Goal: Task Accomplishment & Management: Complete application form

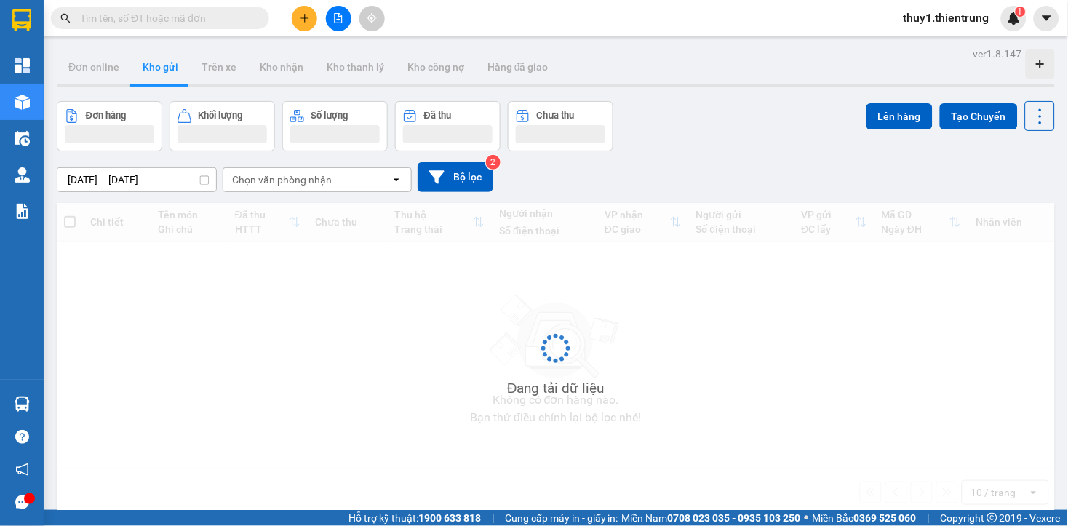
click at [304, 15] on icon "plus" at bounding box center [305, 18] width 10 height 10
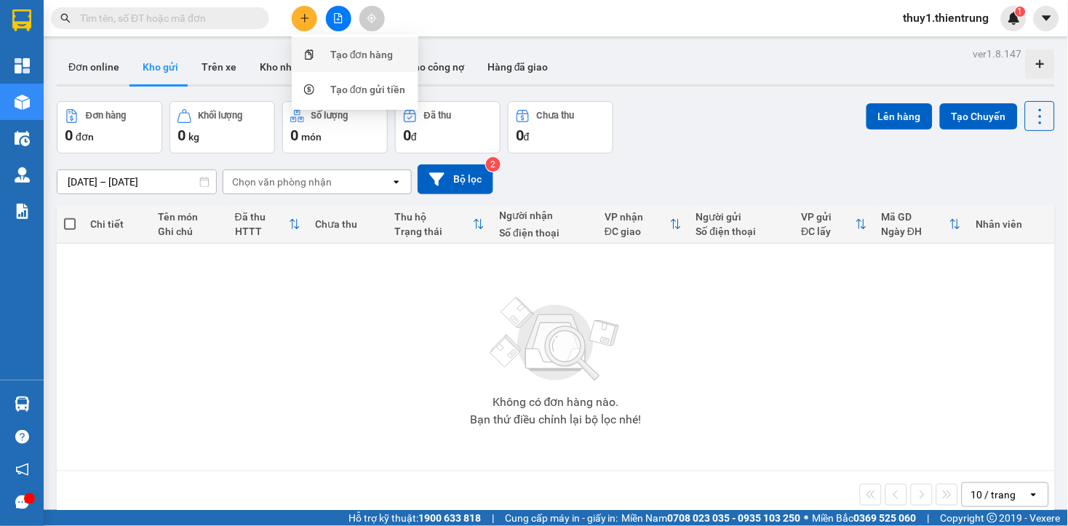
click at [373, 56] on div "Tạo đơn hàng" at bounding box center [361, 55] width 63 height 16
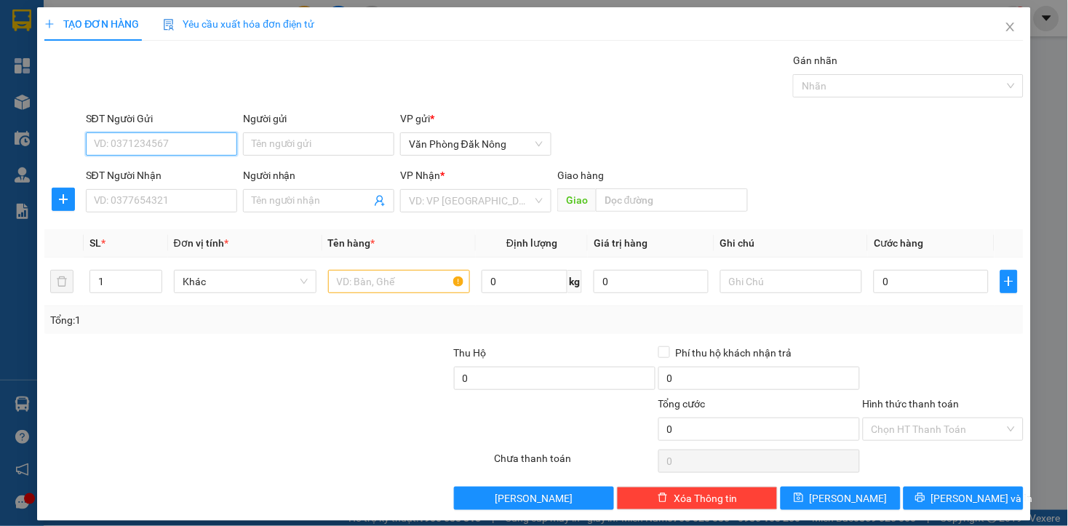
click at [175, 139] on input "SĐT Người Gửi" at bounding box center [161, 143] width 151 height 23
type input "0975199729"
click at [126, 173] on div "0975199729" at bounding box center [159, 173] width 132 height 16
type input "0377147077"
type input "bĩm sơn"
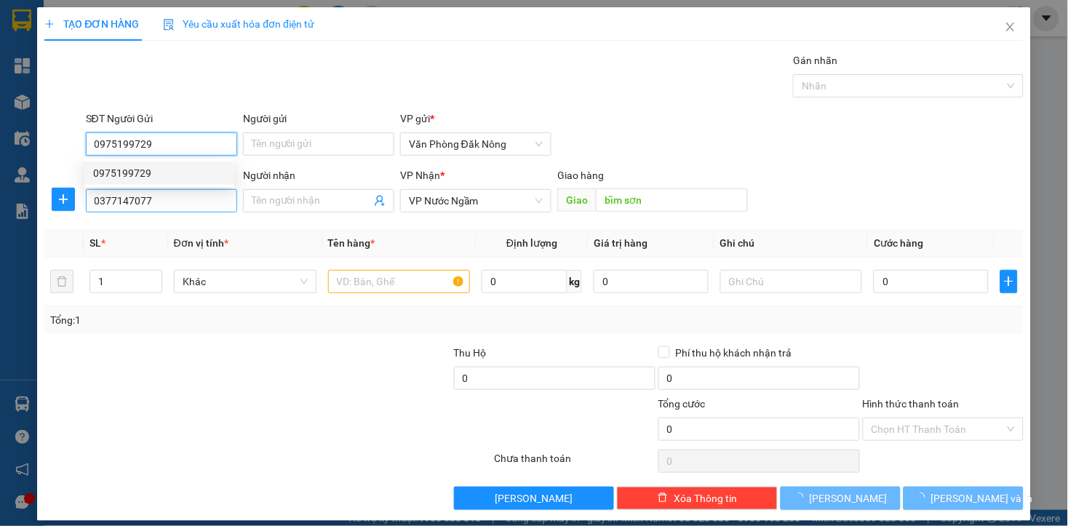
type input "0975199729"
click at [161, 200] on input "0377147077" at bounding box center [161, 200] width 151 height 23
type input "250.000"
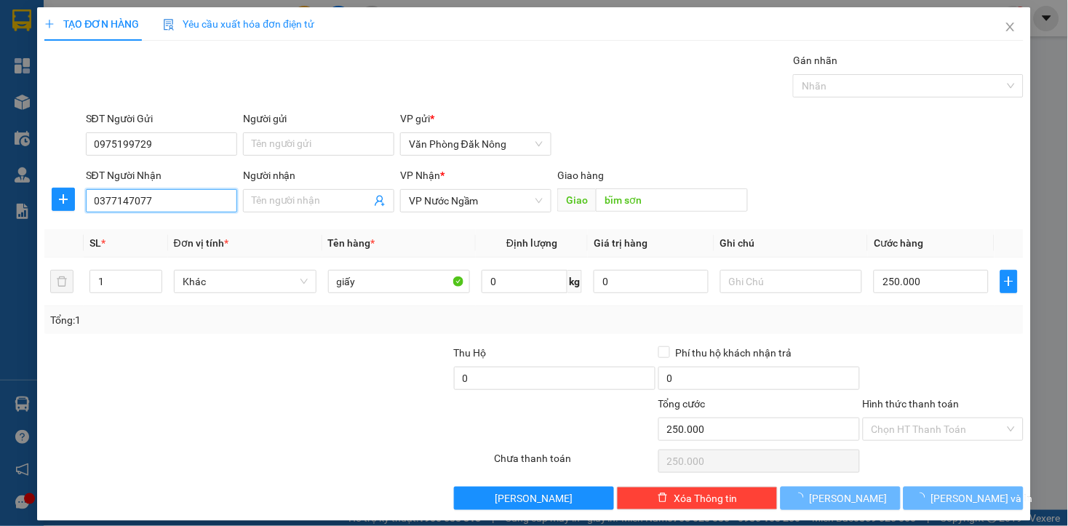
click at [161, 201] on input "0377147077" at bounding box center [161, 200] width 151 height 23
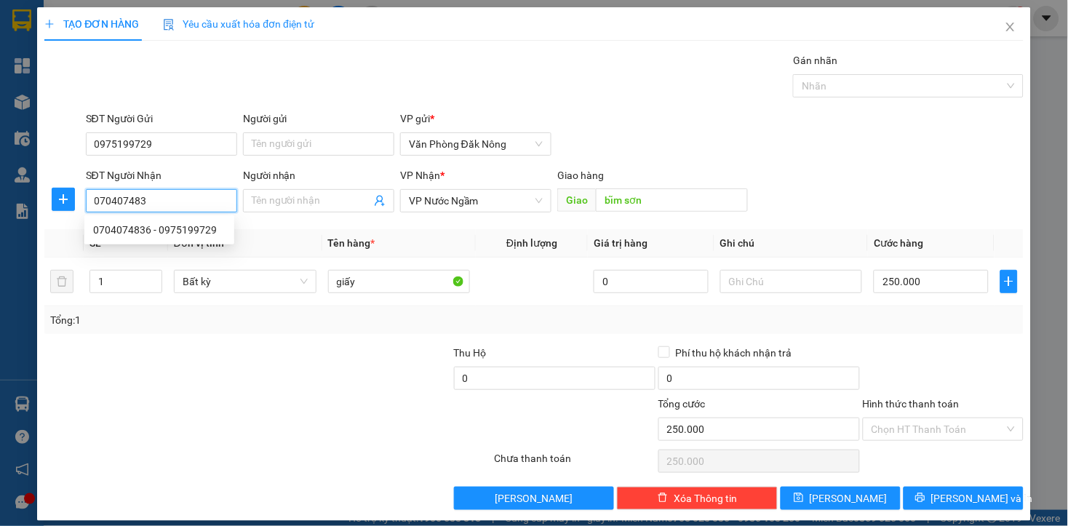
type input "0704074836"
click at [107, 230] on div "0704074836 - 0975199729" at bounding box center [159, 230] width 132 height 16
type input "0975199729"
type input "0704074836"
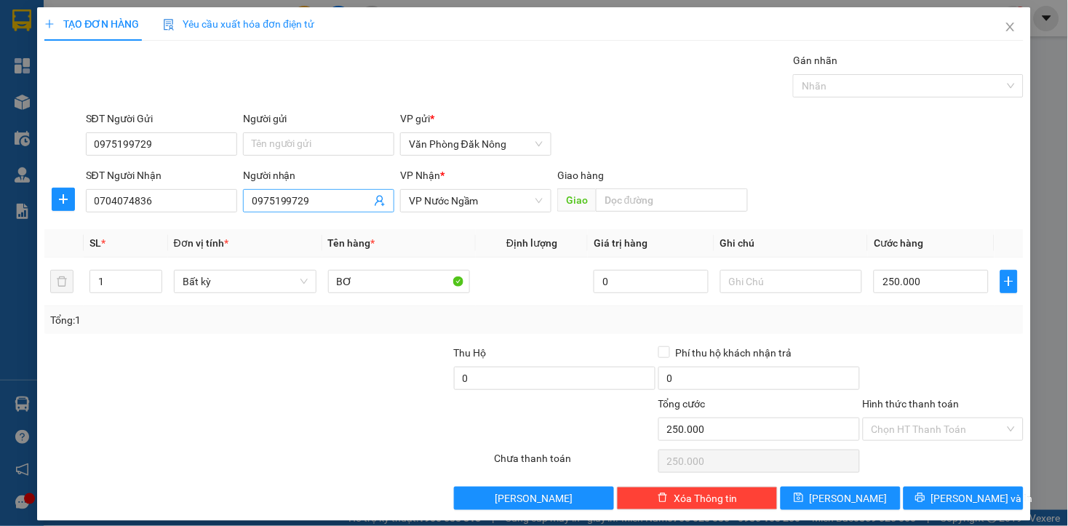
click at [321, 201] on input "0975199729" at bounding box center [311, 201] width 119 height 16
click at [281, 399] on div at bounding box center [186, 421] width 287 height 51
drag, startPoint x: 351, startPoint y: 420, endPoint x: 242, endPoint y: 337, distance: 136.4
click at [353, 417] on div at bounding box center [411, 421] width 164 height 51
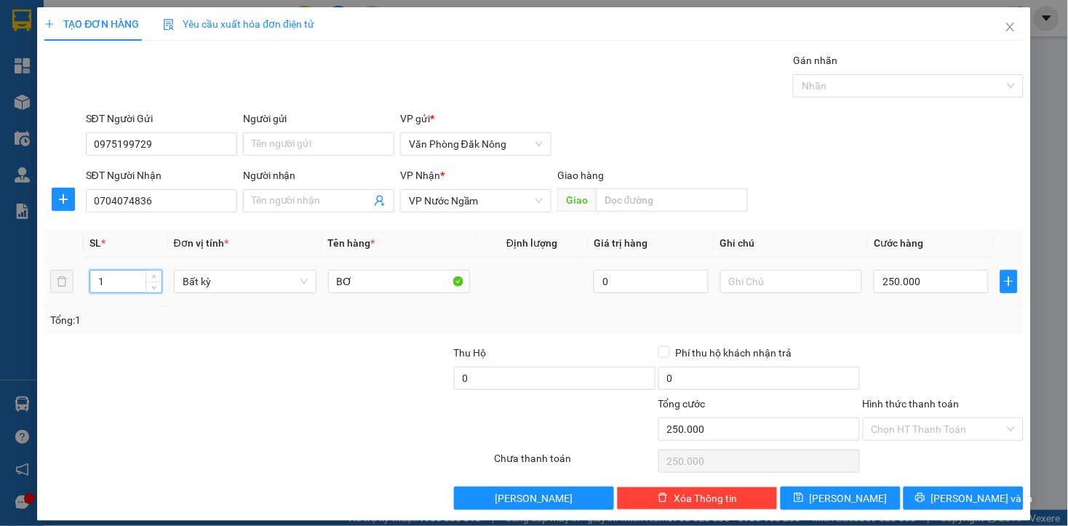
click at [113, 281] on input "1" at bounding box center [125, 282] width 71 height 22
click at [114, 281] on input "1" at bounding box center [125, 282] width 71 height 22
type input "2"
click at [931, 286] on input "250.000" at bounding box center [930, 281] width 114 height 23
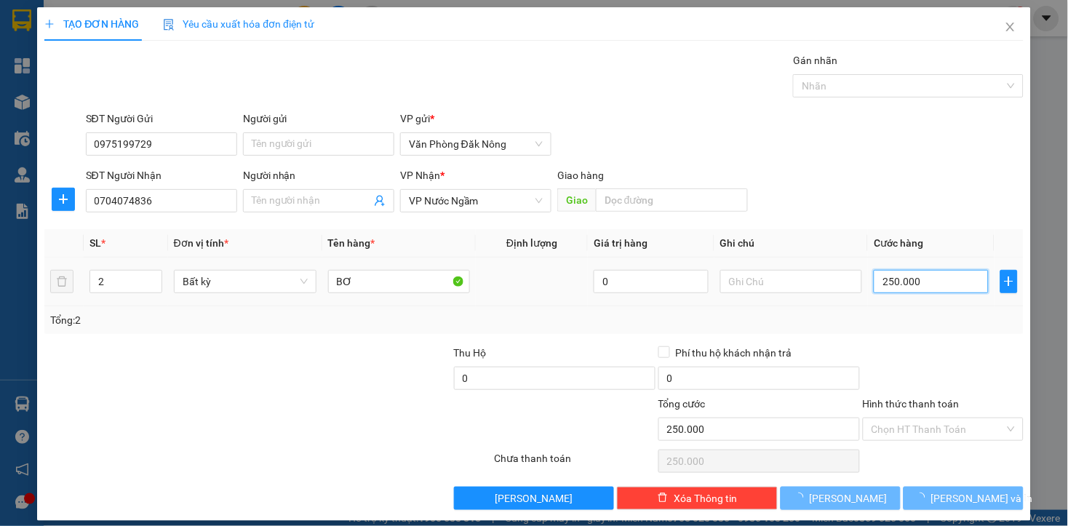
type input "3"
type input "35"
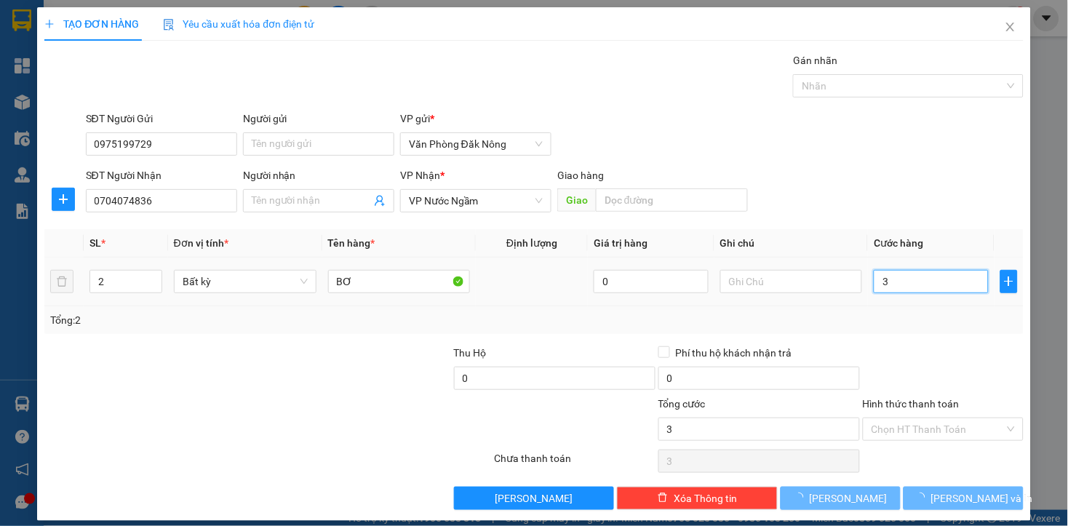
type input "35"
type input "350"
type input "3.500"
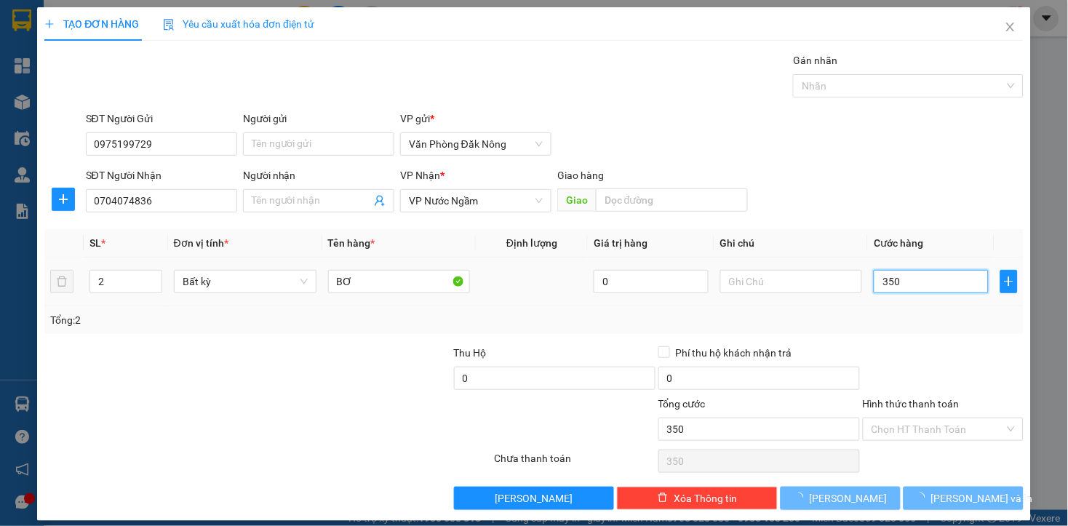
type input "3.500"
type input "35.000"
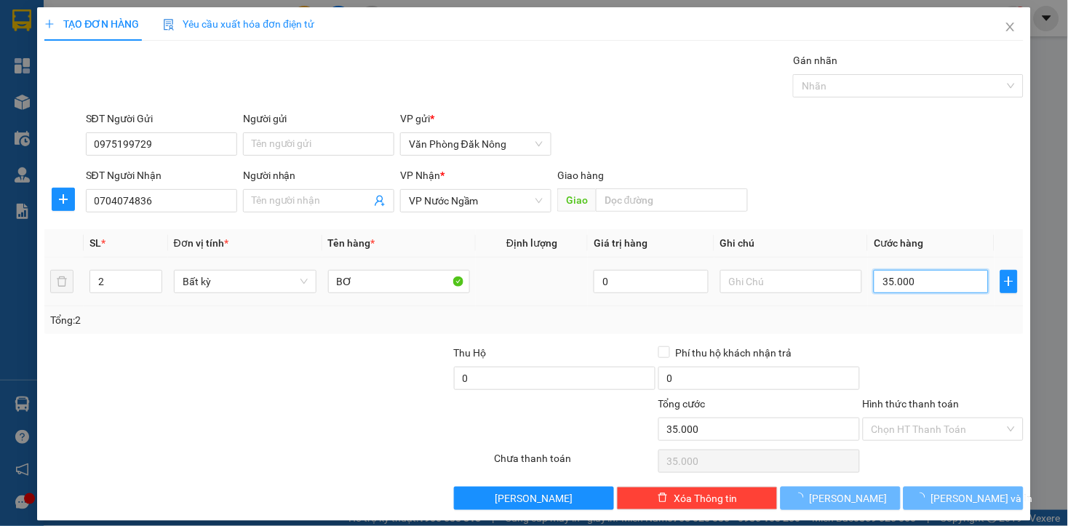
type input "350.000"
click at [915, 330] on div "Tổng: 2" at bounding box center [533, 320] width 978 height 28
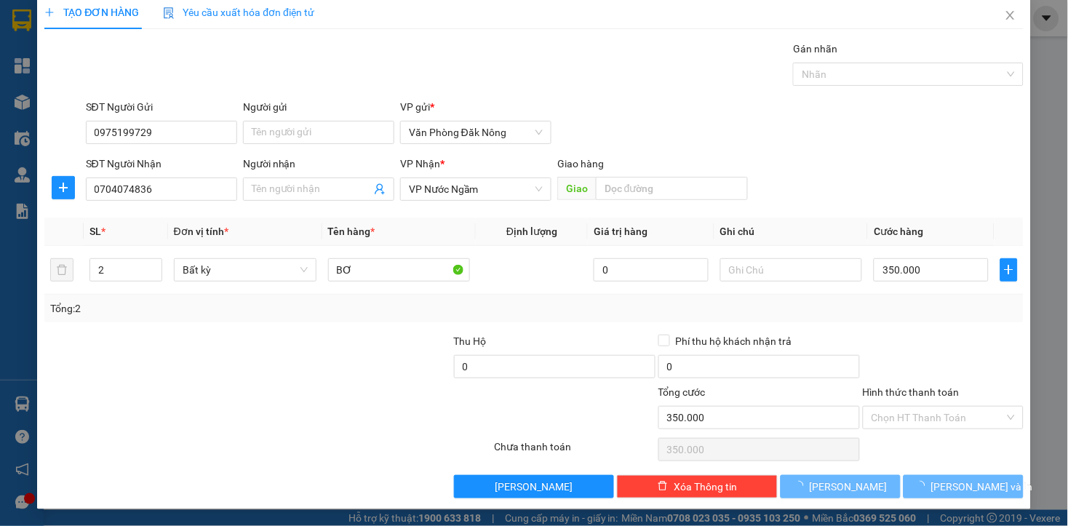
click at [915, 330] on div "Transit Pickup Surcharge Ids Transit Deliver Surcharge Ids Transit Deliver Surc…" at bounding box center [533, 269] width 978 height 457
type input "0"
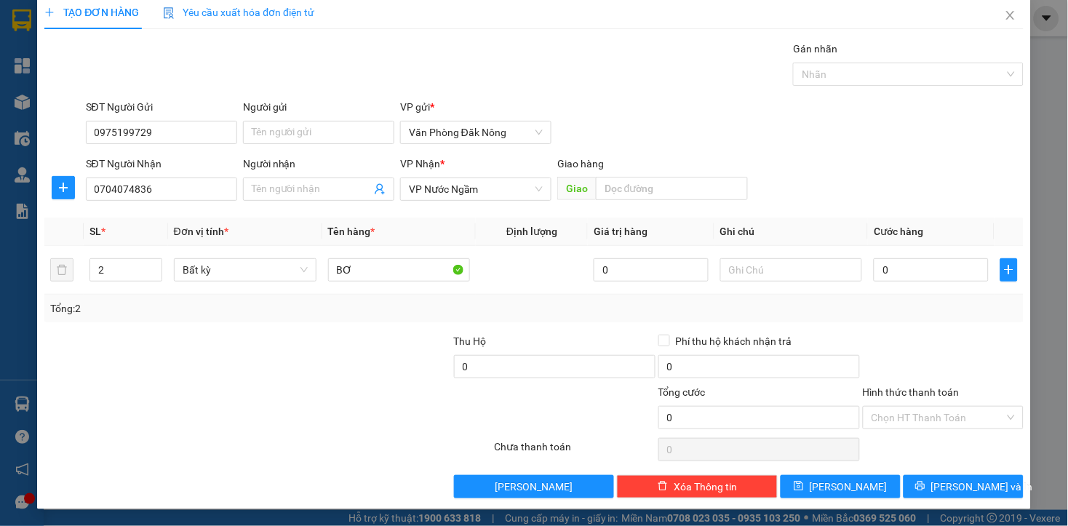
click at [975, 354] on div at bounding box center [943, 358] width 164 height 51
click at [894, 273] on input "0" at bounding box center [930, 269] width 114 height 23
type input "3"
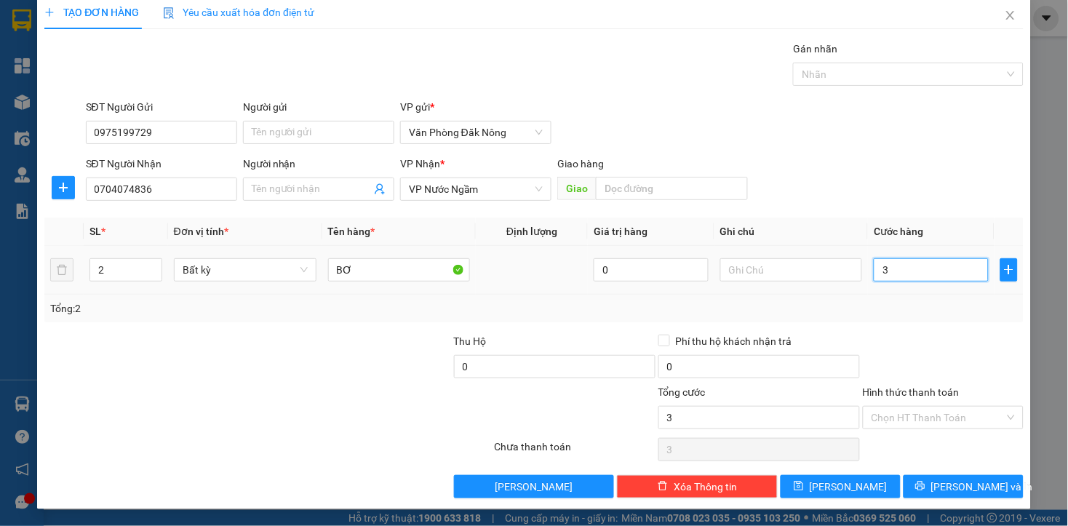
type input "35"
type input "350"
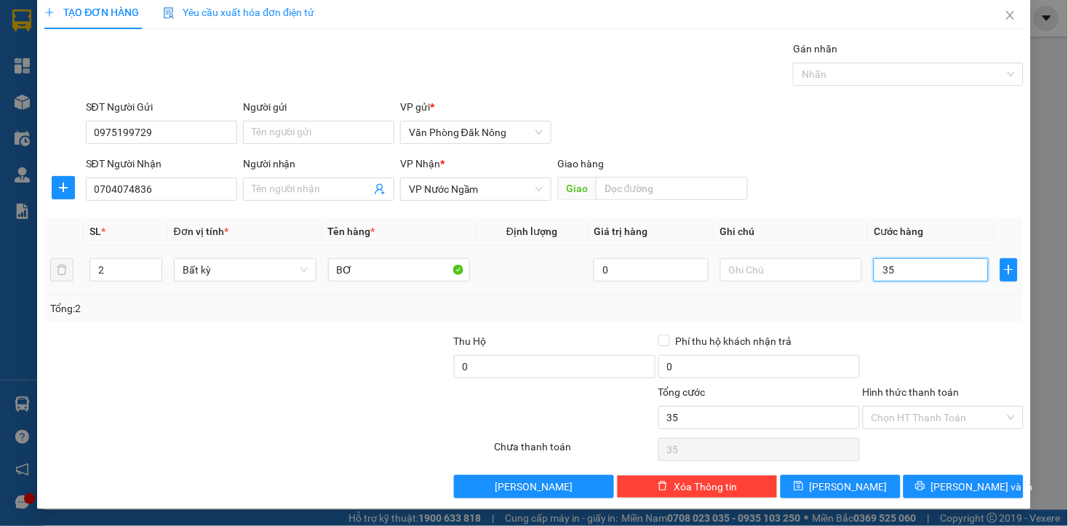
type input "350"
type input "3.500"
type input "35.000"
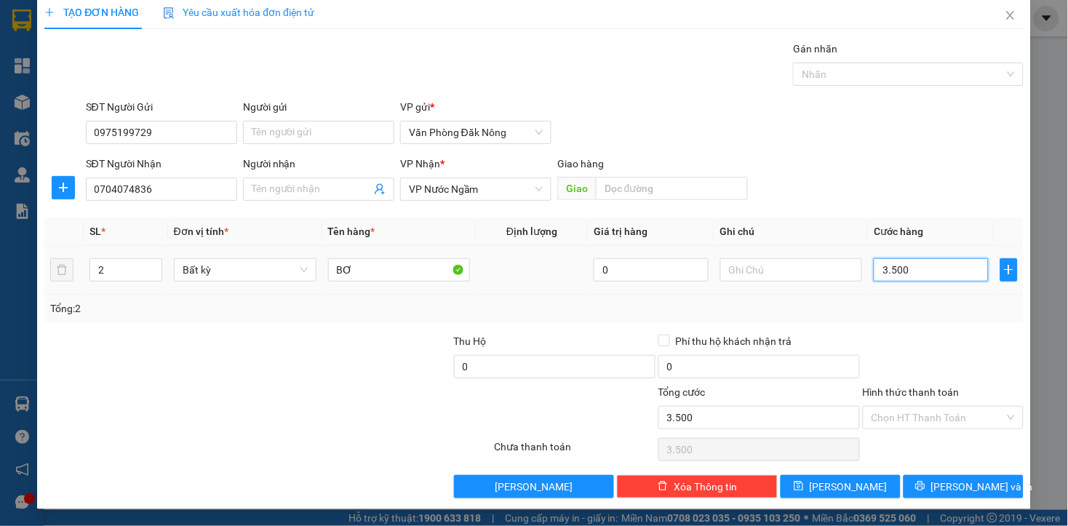
type input "35.000"
type input "350.000"
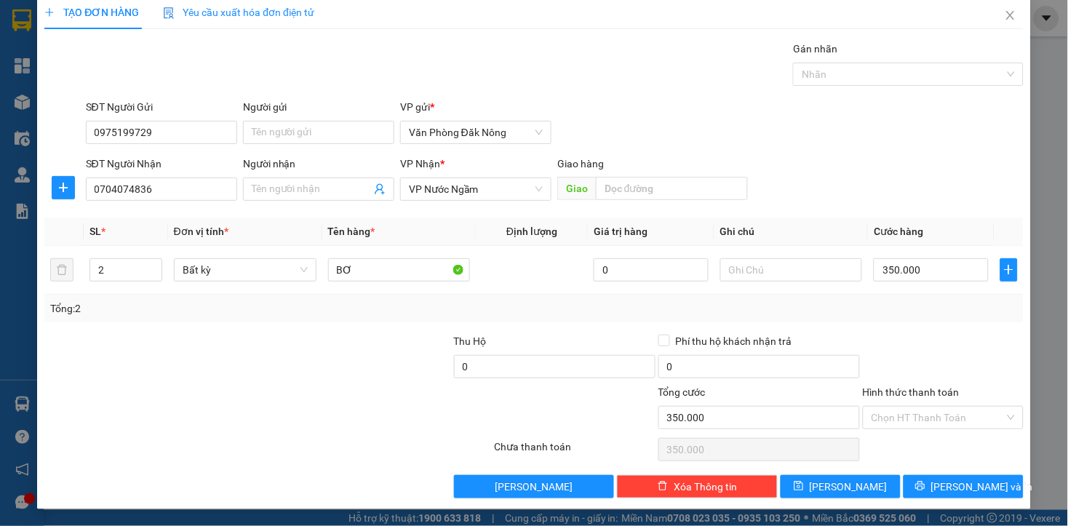
click at [907, 303] on div "Tổng: 2" at bounding box center [533, 308] width 966 height 16
click at [917, 500] on div "TẠO ĐƠN HÀNG Yêu cầu xuất hóa đơn điện tử Transit Pickup Surcharge Ids Transit …" at bounding box center [533, 252] width 993 height 513
click at [909, 491] on button "[PERSON_NAME] và In" at bounding box center [963, 486] width 120 height 23
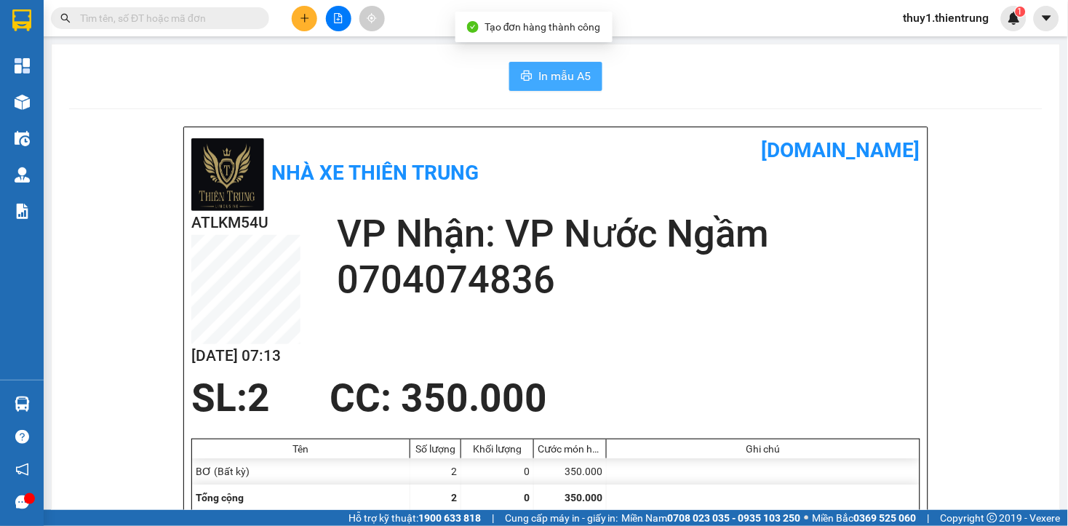
drag, startPoint x: 543, startPoint y: 74, endPoint x: 814, endPoint y: 252, distance: 324.5
click at [558, 80] on span "In mẫu A5" at bounding box center [564, 76] width 52 height 18
drag, startPoint x: 296, startPoint y: 11, endPoint x: 340, endPoint y: 26, distance: 46.9
click at [301, 13] on button at bounding box center [304, 18] width 25 height 25
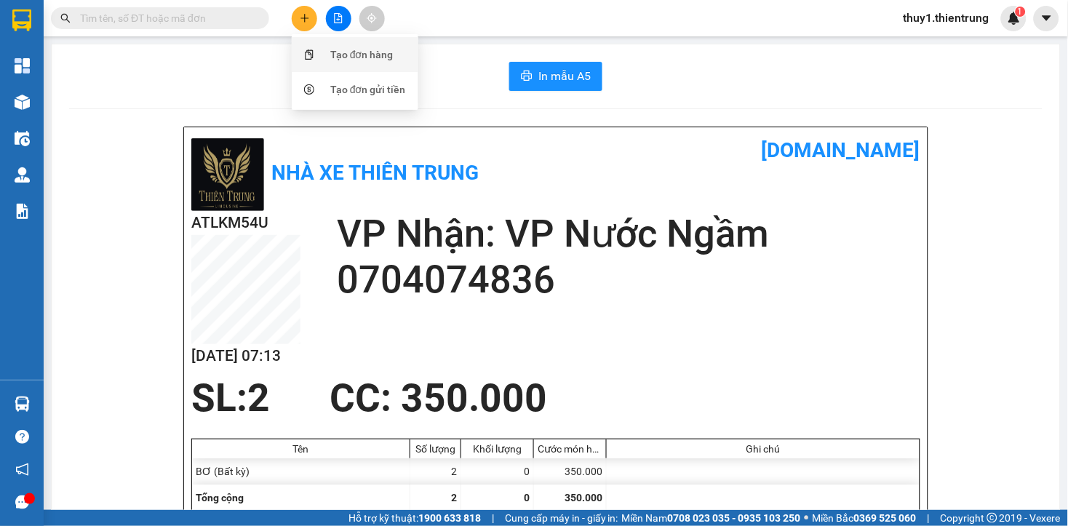
click at [349, 54] on div "Tạo đơn hàng" at bounding box center [361, 55] width 63 height 16
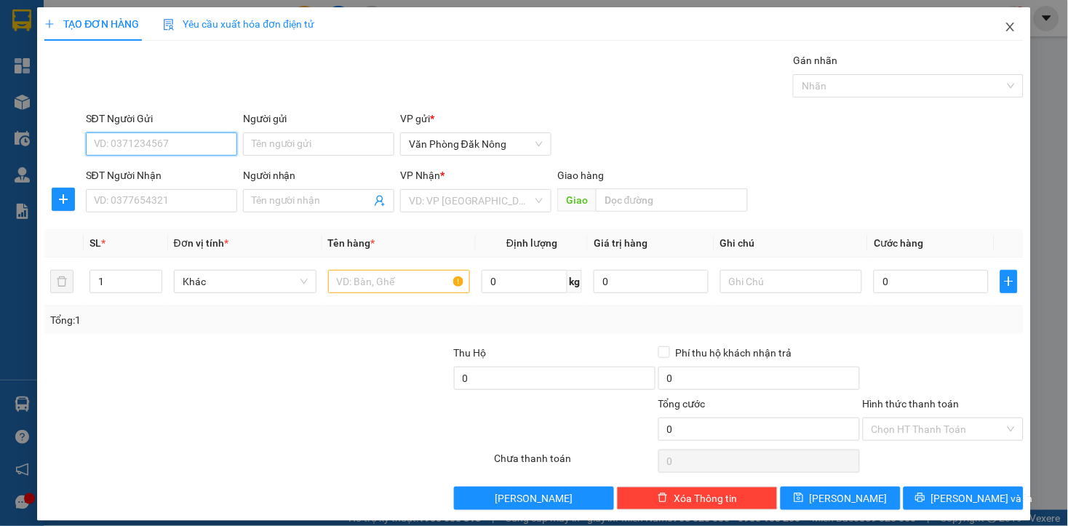
drag, startPoint x: 177, startPoint y: 142, endPoint x: 1017, endPoint y: 12, distance: 849.1
click at [269, 141] on div "SĐT Người Gửi VD: 0371234567 Người gửi Tên người gửi VP gửi * Văn Phòng Đăk Nông" at bounding box center [554, 136] width 943 height 51
type input "0985727474"
drag, startPoint x: 114, startPoint y: 169, endPoint x: 167, endPoint y: 198, distance: 60.2
click at [118, 172] on div "0985727474" at bounding box center [159, 173] width 132 height 16
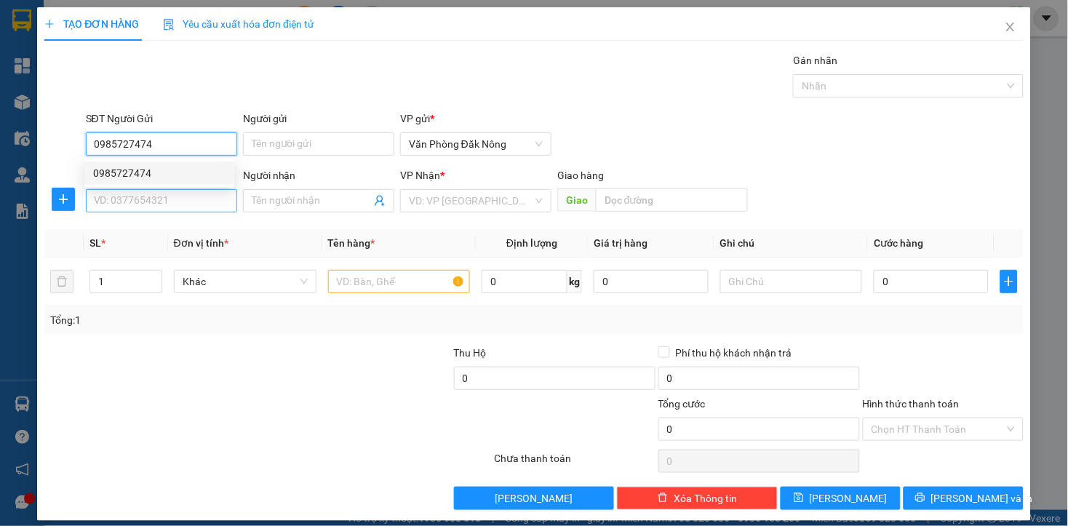
type input "0828988646"
type input "CHƯƠNG MỸ"
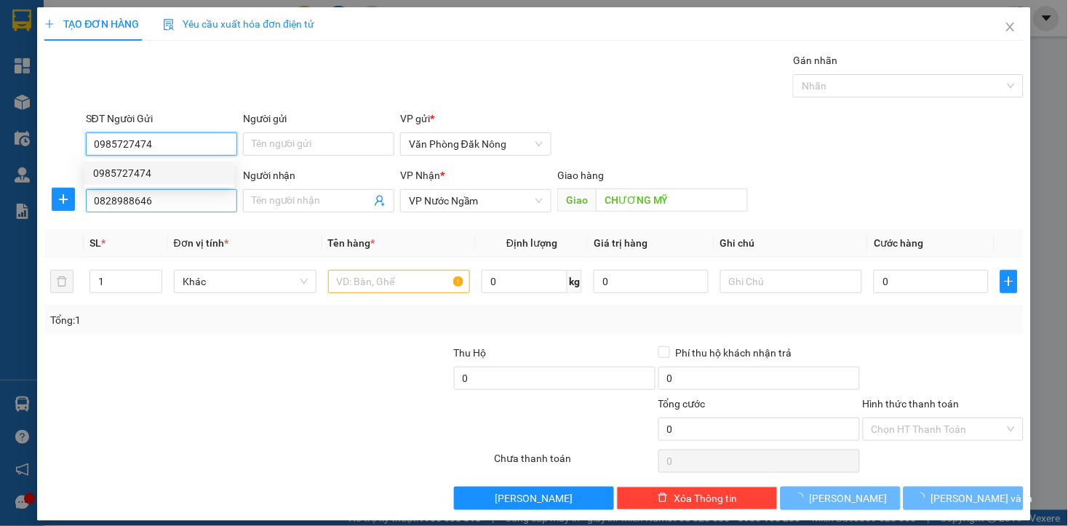
type input "0985727474"
type input "200.000"
click at [169, 201] on input "0828988646" at bounding box center [161, 200] width 151 height 23
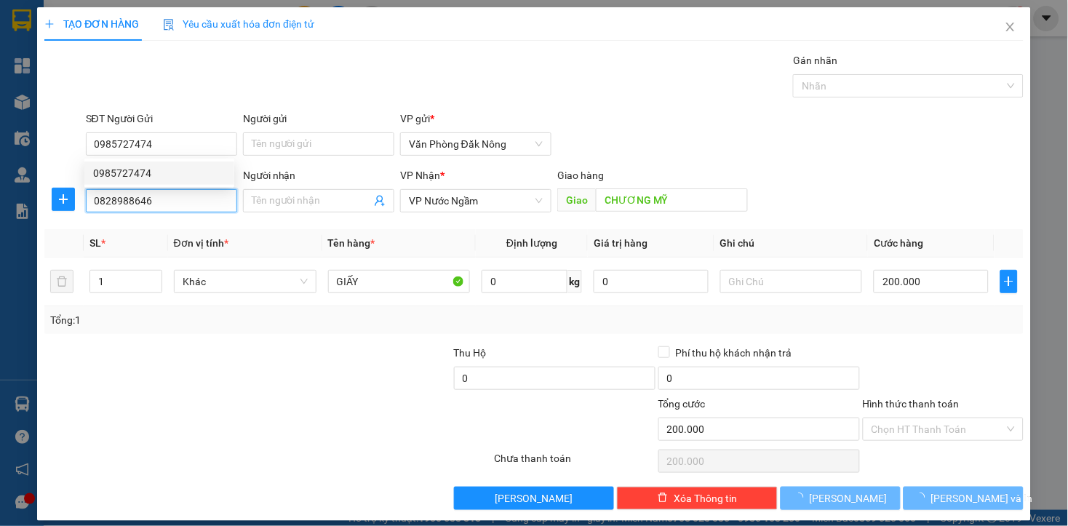
click at [169, 201] on input "0828988646" at bounding box center [161, 200] width 151 height 23
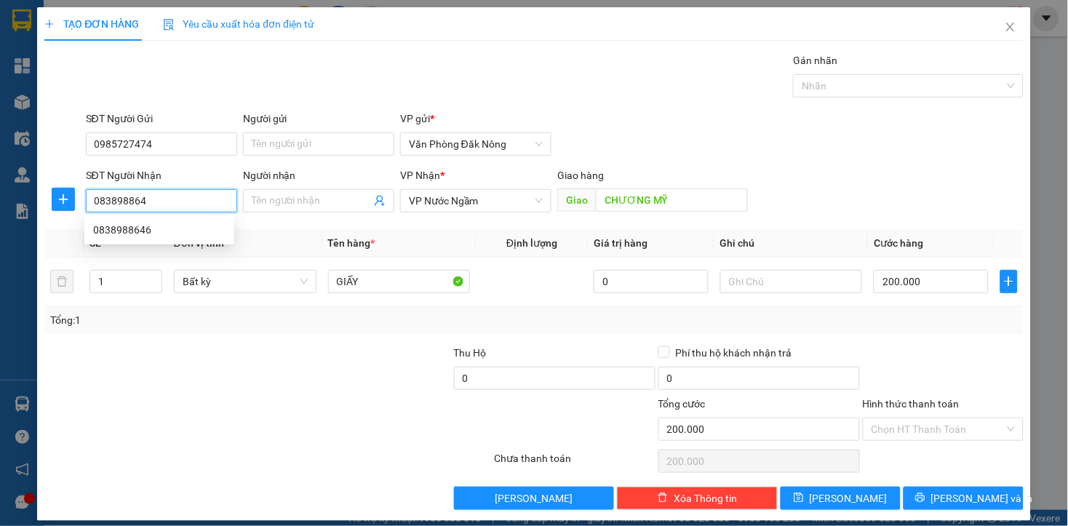
type input "0838988646"
click at [121, 229] on div "0838988646" at bounding box center [159, 230] width 132 height 16
type input "CHÚC SƠN"
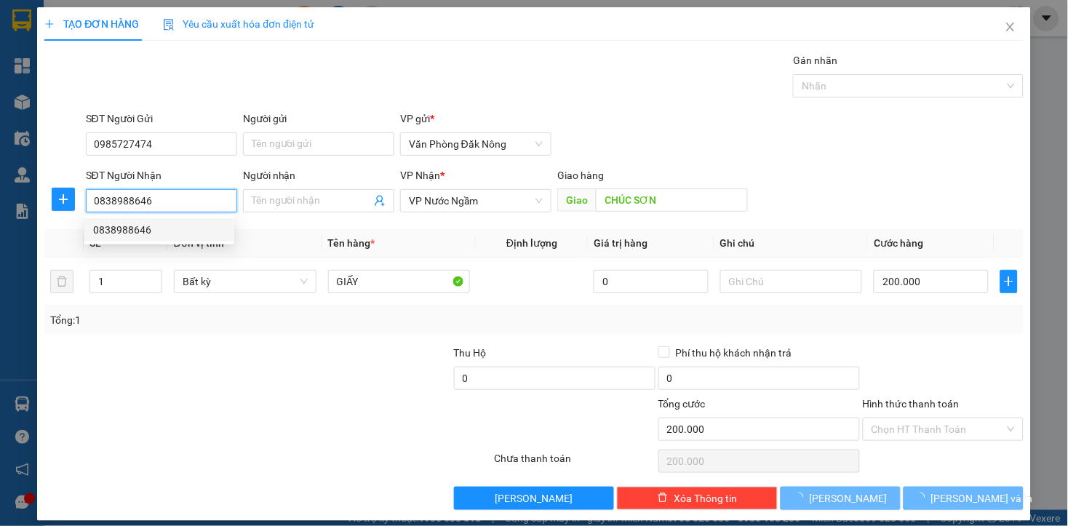
type input "150.000"
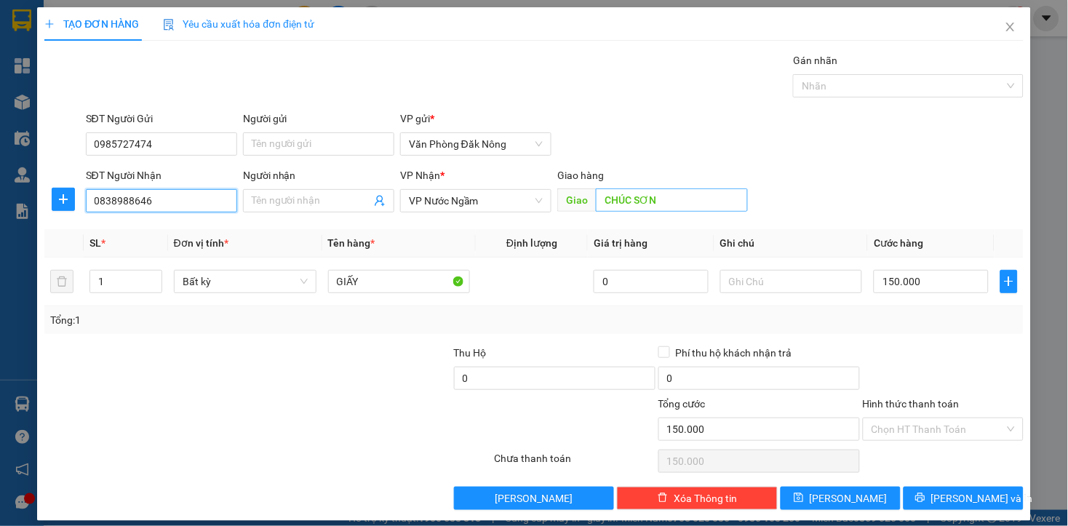
type input "0838988646"
click at [686, 207] on input "CHÚC SƠN" at bounding box center [672, 199] width 152 height 23
type input "BƯU ĐIỆN CHƯƠNG MỸ"
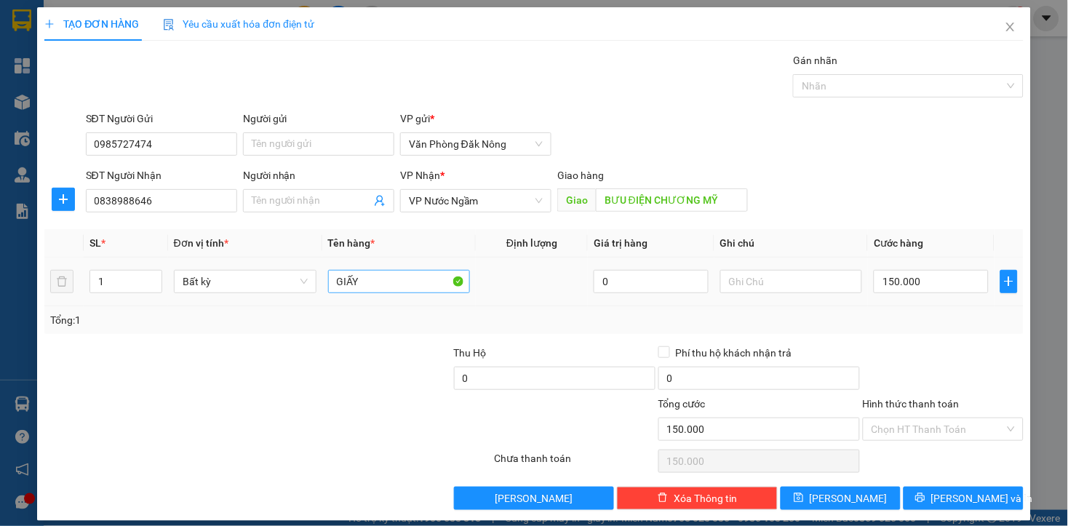
drag, startPoint x: 292, startPoint y: 344, endPoint x: 329, endPoint y: 292, distance: 64.0
click at [307, 320] on div "Transit Pickup Surcharge Ids Transit Deliver Surcharge Ids Transit Deliver Surc…" at bounding box center [533, 280] width 978 height 457
click at [375, 275] on input "GIẤY" at bounding box center [399, 281] width 143 height 23
type input "GIẤY CF"
click at [911, 382] on div at bounding box center [943, 370] width 164 height 51
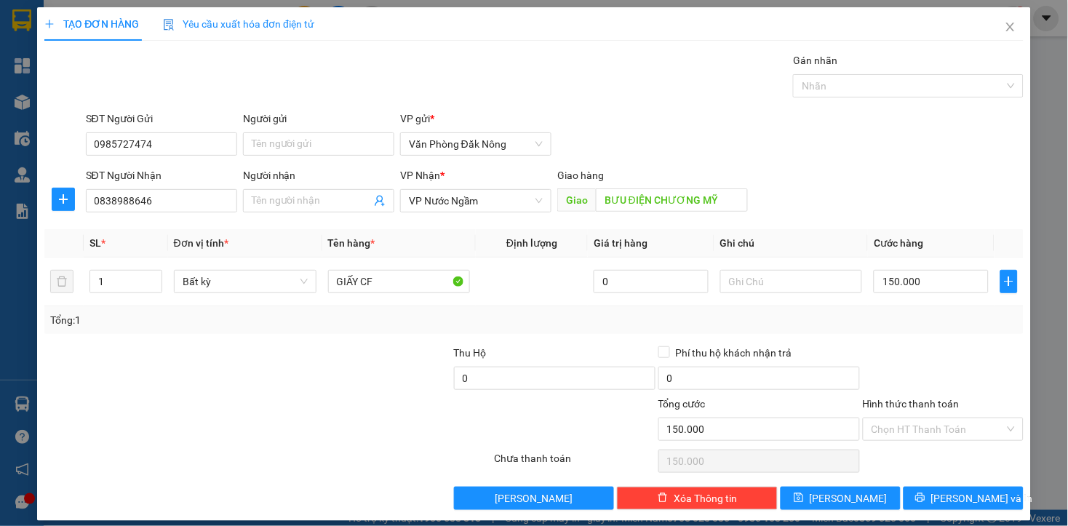
click at [945, 350] on div at bounding box center [943, 370] width 164 height 51
click at [982, 438] on input "Hình thức thanh toán" at bounding box center [937, 429] width 133 height 22
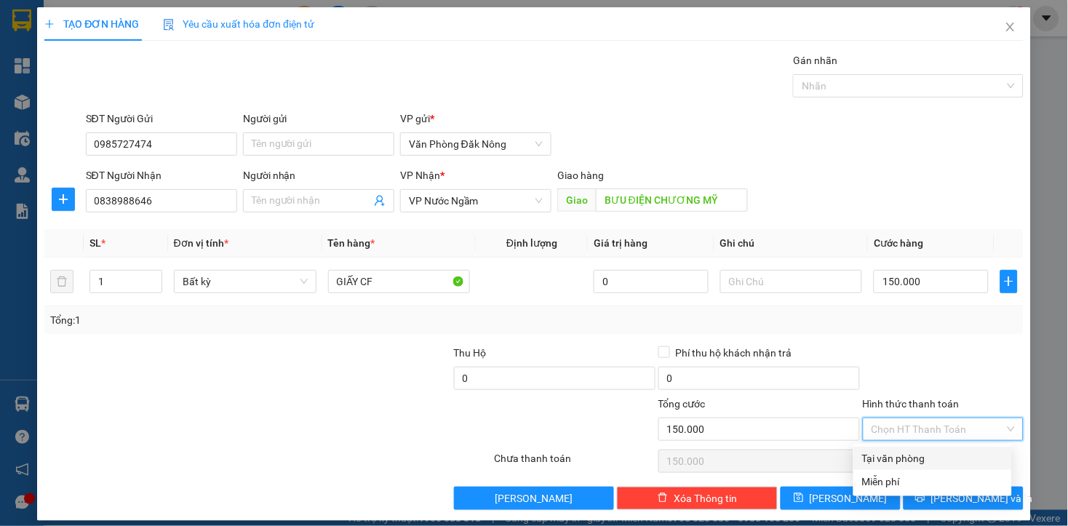
click at [948, 329] on div "Tổng: 1" at bounding box center [533, 320] width 978 height 28
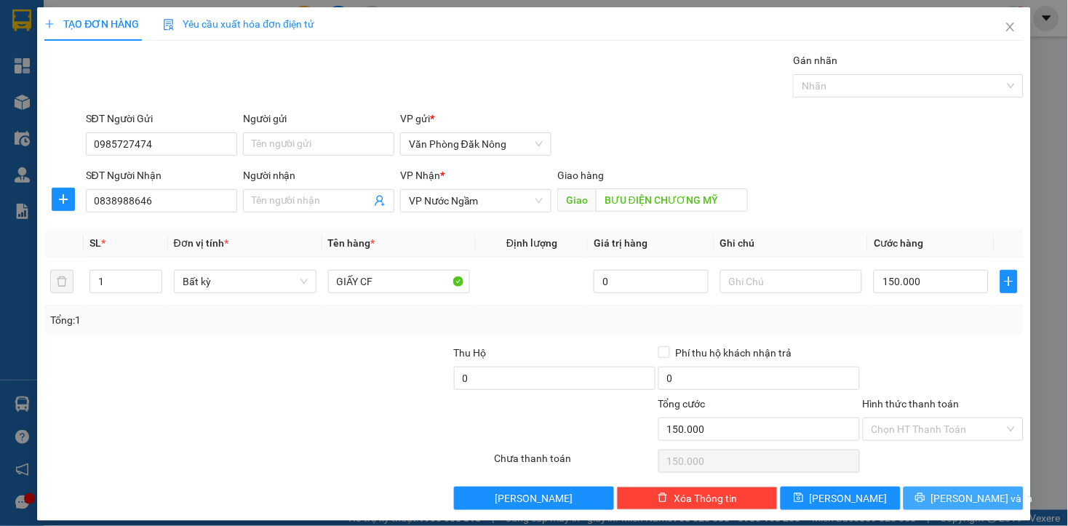
click at [942, 497] on span "[PERSON_NAME] và In" at bounding box center [982, 498] width 102 height 16
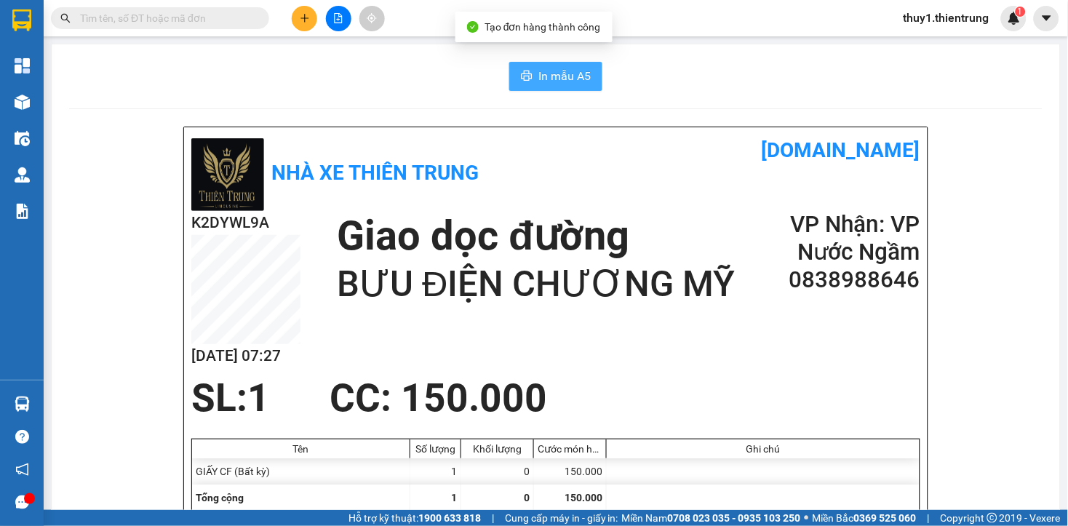
drag, startPoint x: 547, startPoint y: 73, endPoint x: 708, endPoint y: 191, distance: 199.3
click at [548, 73] on span "In mẫu A5" at bounding box center [564, 76] width 52 height 18
click at [548, 153] on div "Nhà xe Thiên Trung" at bounding box center [373, 173] width 364 height 76
drag, startPoint x: 389, startPoint y: 84, endPoint x: 313, endPoint y: 26, distance: 95.0
click at [388, 84] on div "In mẫu A5" at bounding box center [555, 76] width 973 height 29
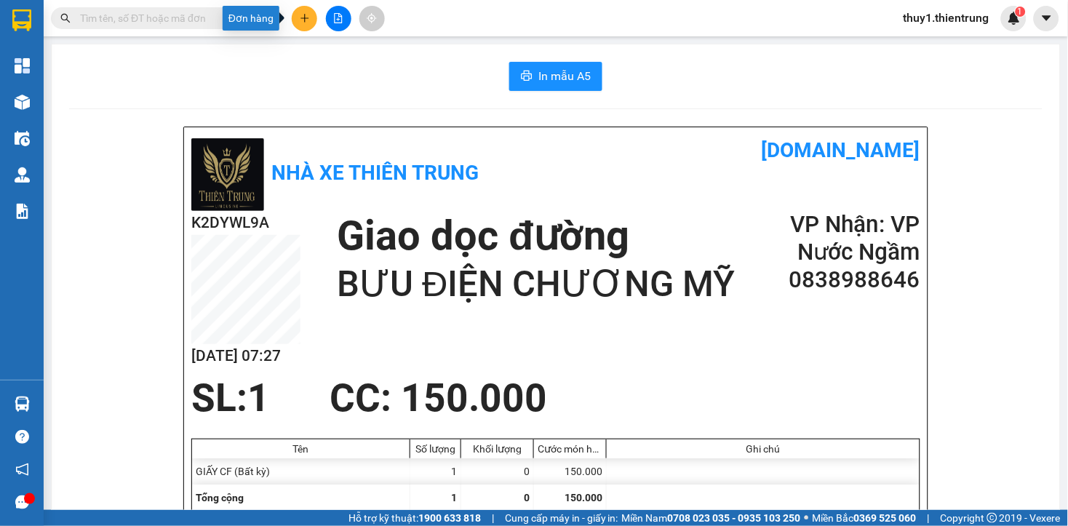
drag, startPoint x: 306, startPoint y: 20, endPoint x: 369, endPoint y: 73, distance: 82.5
click at [308, 25] on button at bounding box center [304, 18] width 25 height 25
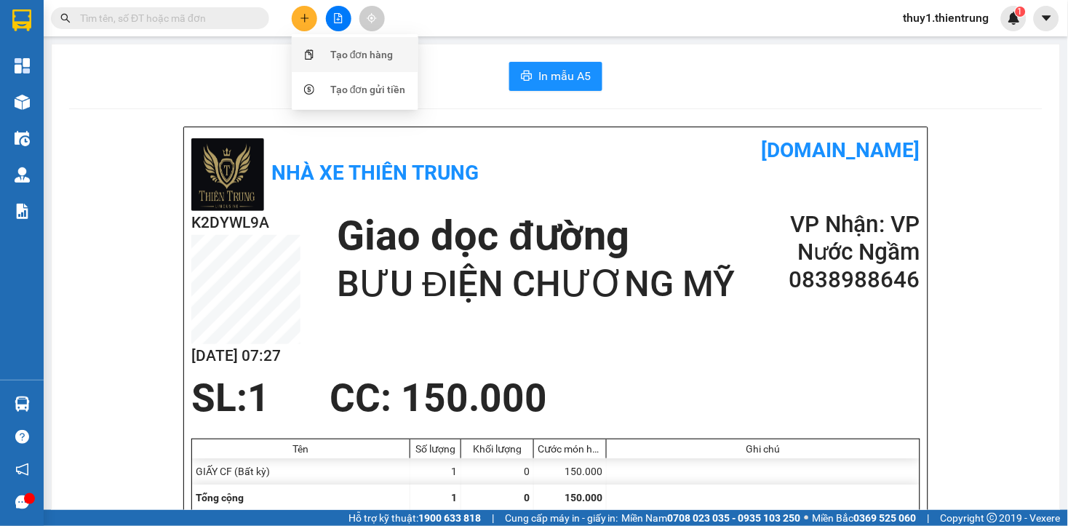
click at [369, 52] on div "Tạo đơn hàng" at bounding box center [361, 55] width 63 height 16
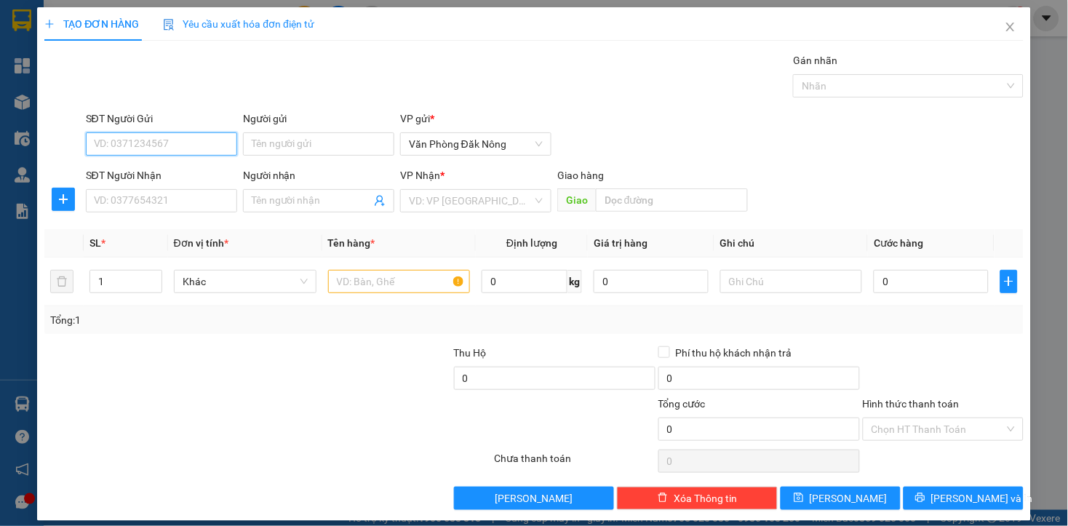
click at [204, 143] on input "SĐT Người Gửi" at bounding box center [161, 143] width 151 height 23
click at [121, 172] on div "0981384311" at bounding box center [159, 173] width 132 height 16
type input "0981384311"
type input "0979456285"
type input "THỨC"
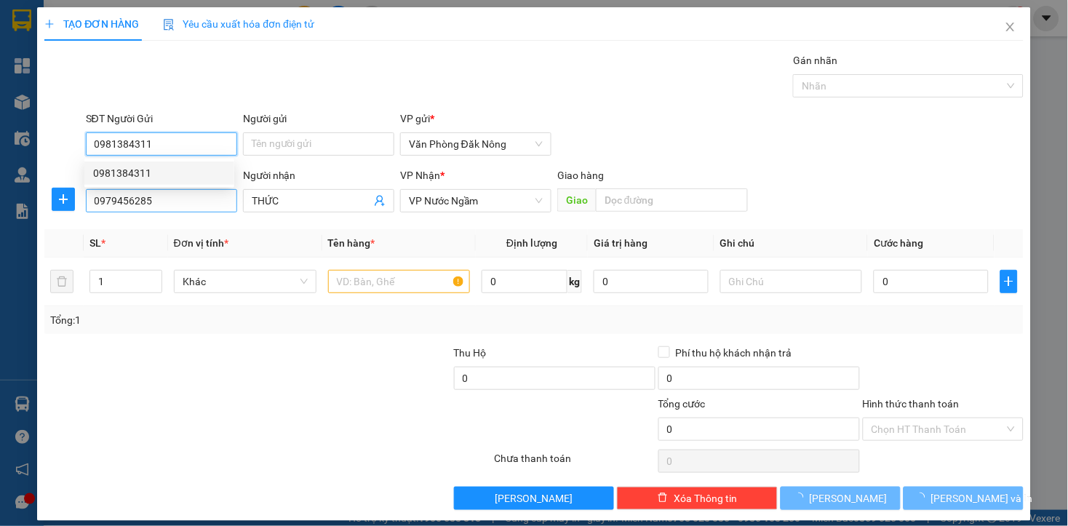
type input "300.000"
type input "0981384311"
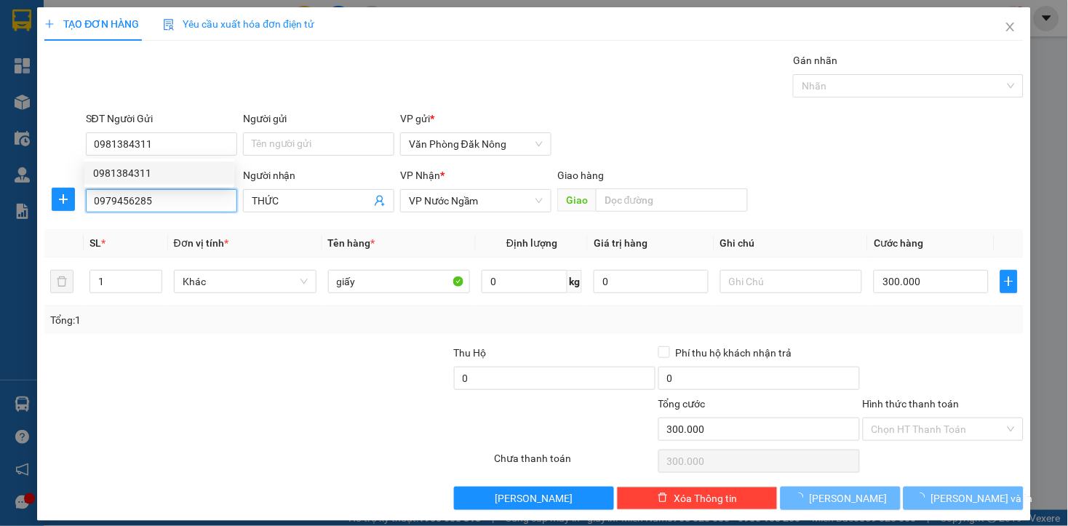
click at [155, 201] on input "0979456285" at bounding box center [161, 200] width 151 height 23
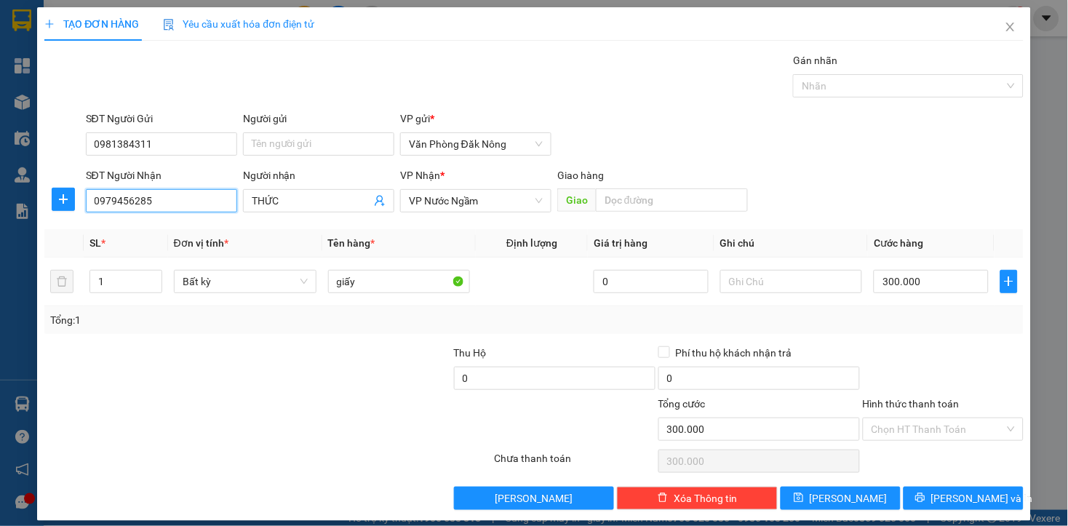
click at [155, 201] on input "0979456285" at bounding box center [161, 200] width 151 height 23
click at [309, 342] on div "Transit Pickup Surcharge Ids Transit Deliver Surcharge Ids Transit Deliver Surc…" at bounding box center [533, 280] width 978 height 457
click at [338, 378] on div at bounding box center [349, 370] width 204 height 51
click at [940, 280] on input "300.000" at bounding box center [930, 281] width 114 height 23
type input "1"
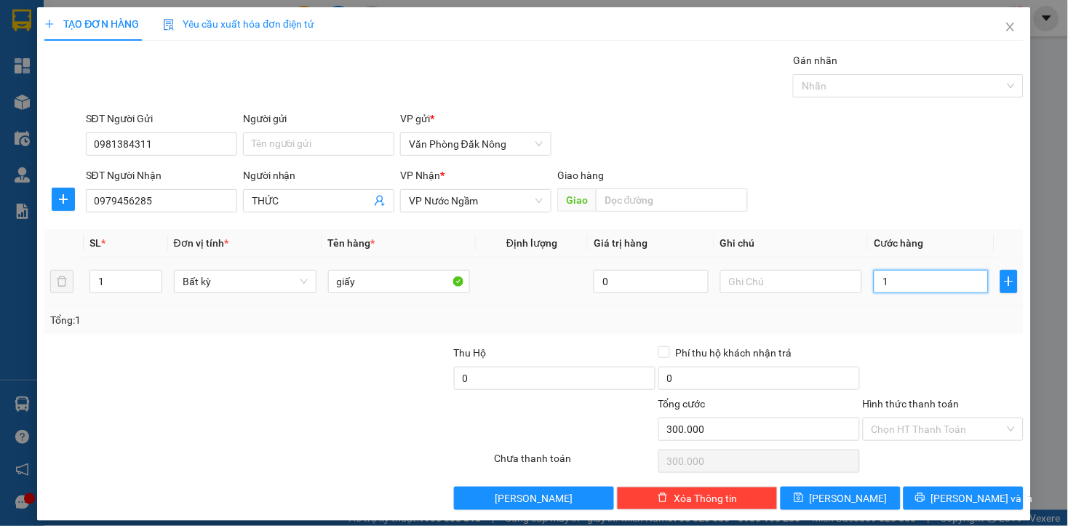
type input "1"
type input "10"
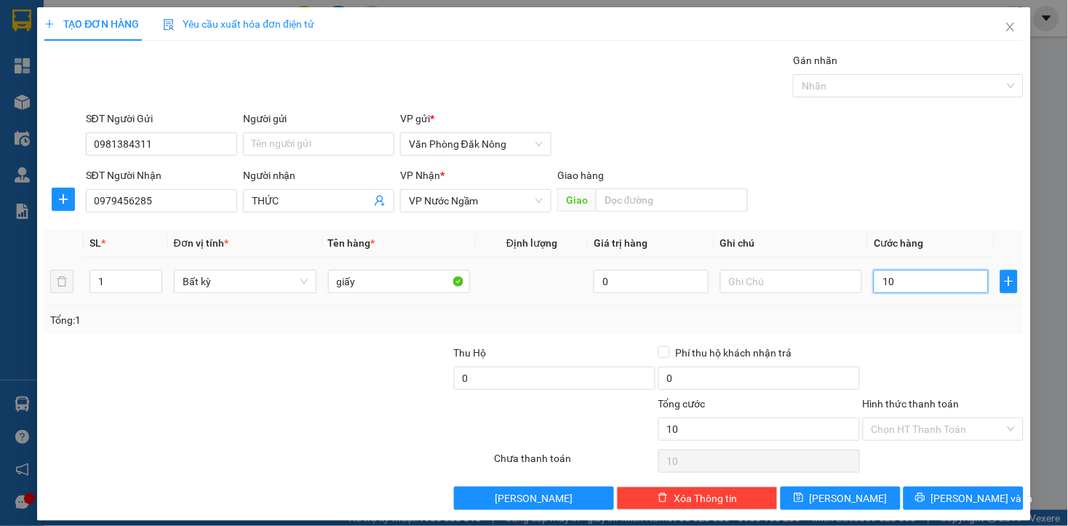
type input "100"
type input "1.000"
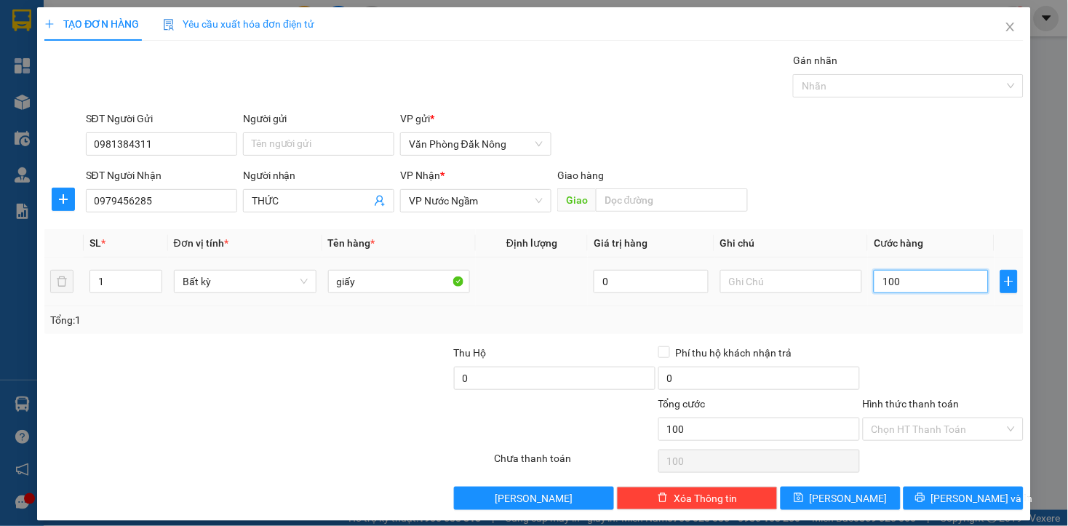
type input "1.000"
type input "10.000"
type input "100.000"
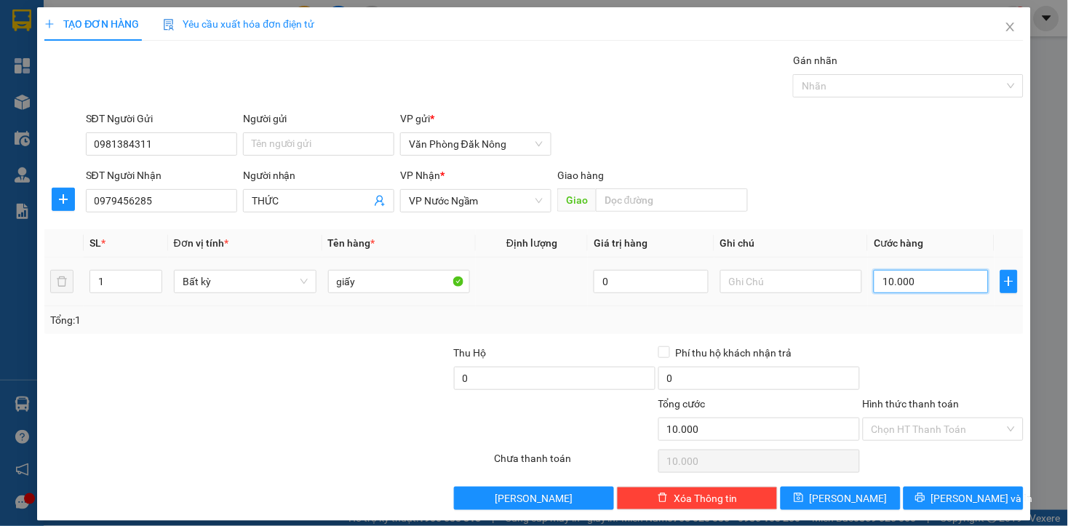
type input "100.000"
click at [953, 320] on div "Tổng: 1" at bounding box center [533, 320] width 966 height 16
click at [956, 364] on div at bounding box center [943, 370] width 164 height 51
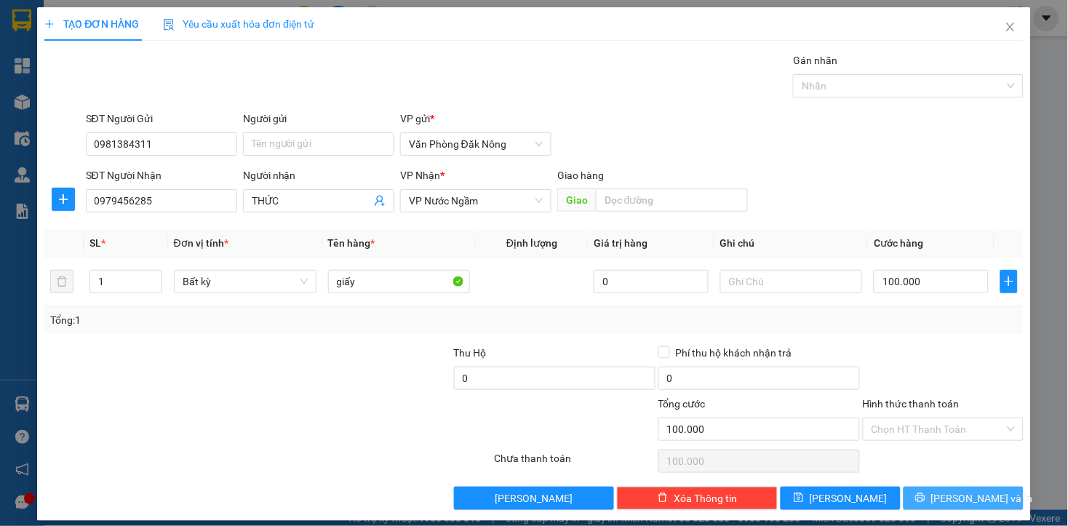
click at [966, 497] on span "[PERSON_NAME] và In" at bounding box center [982, 498] width 102 height 16
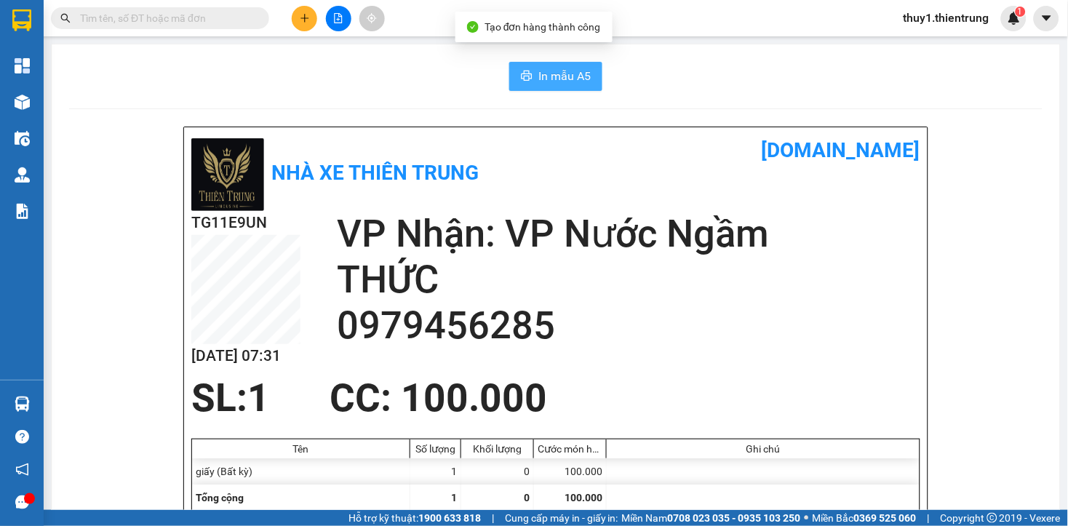
click at [563, 67] on span "In mẫu A5" at bounding box center [564, 76] width 52 height 18
drag, startPoint x: 546, startPoint y: 225, endPoint x: 533, endPoint y: 223, distance: 13.3
click at [546, 225] on h2 "VP Nhận: VP Nước Ngầm" at bounding box center [628, 234] width 583 height 46
drag, startPoint x: 673, startPoint y: 177, endPoint x: 484, endPoint y: 73, distance: 215.2
click at [668, 172] on div "Nhà xe Thiên Trung [DOMAIN_NAME]" at bounding box center [555, 173] width 729 height 76
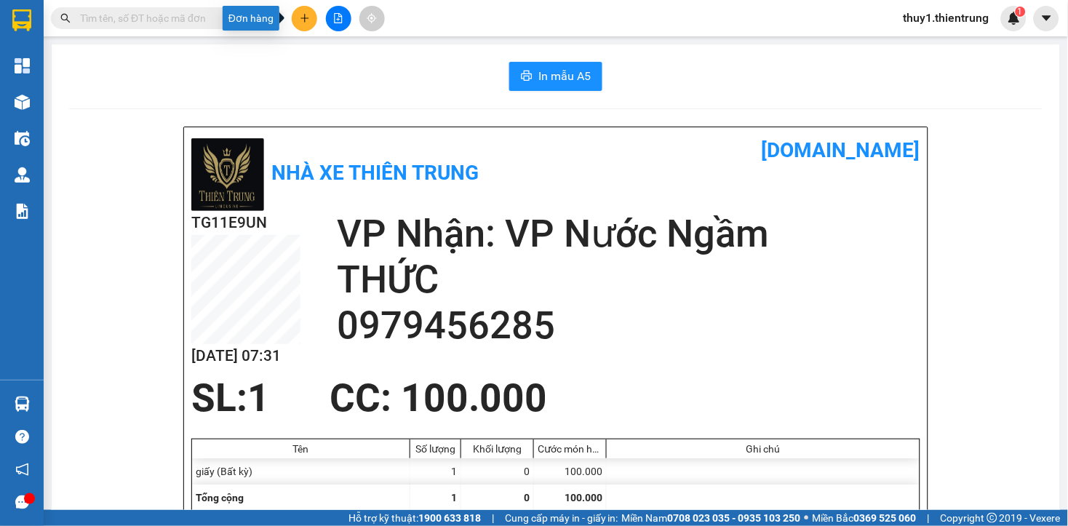
click at [306, 15] on icon "plus" at bounding box center [305, 18] width 10 height 10
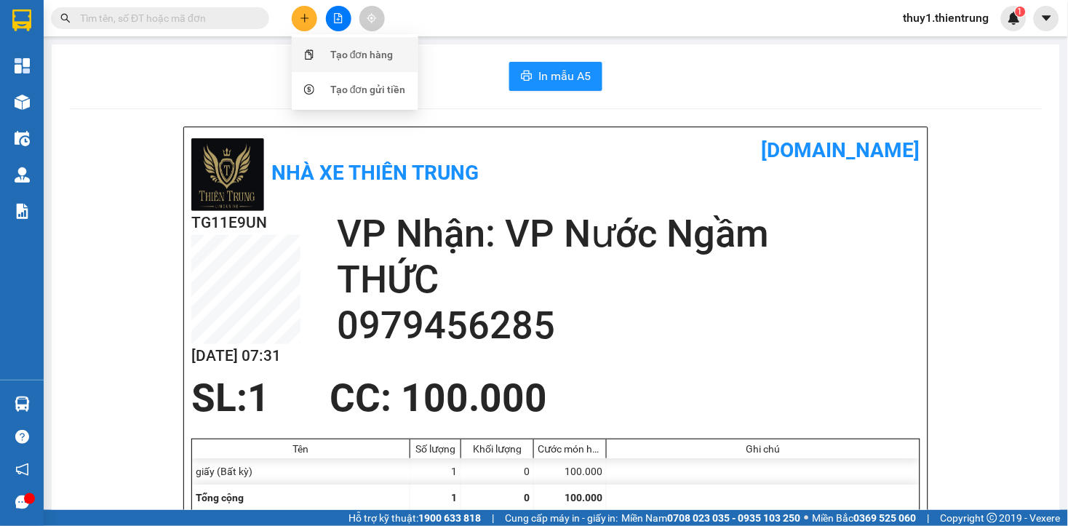
click at [391, 53] on div "Tạo đơn hàng" at bounding box center [361, 55] width 63 height 16
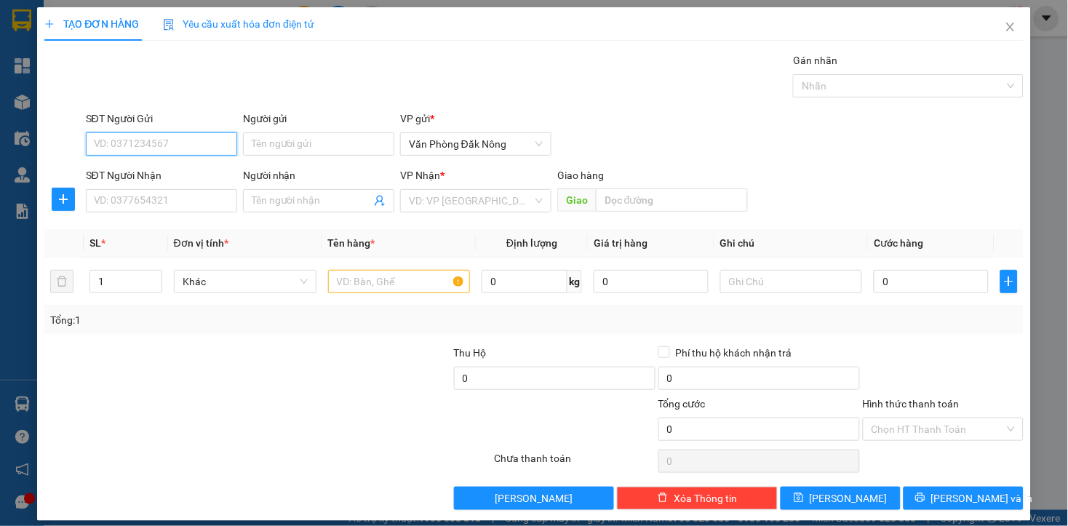
drag, startPoint x: 199, startPoint y: 141, endPoint x: 895, endPoint y: 20, distance: 706.3
click at [374, 121] on div "SĐT Người Gửi VD: 0371234567 Người gửi Tên người gửi VP gửi * Văn Phòng Đăk Nông" at bounding box center [554, 136] width 943 height 51
type input "0869733969"
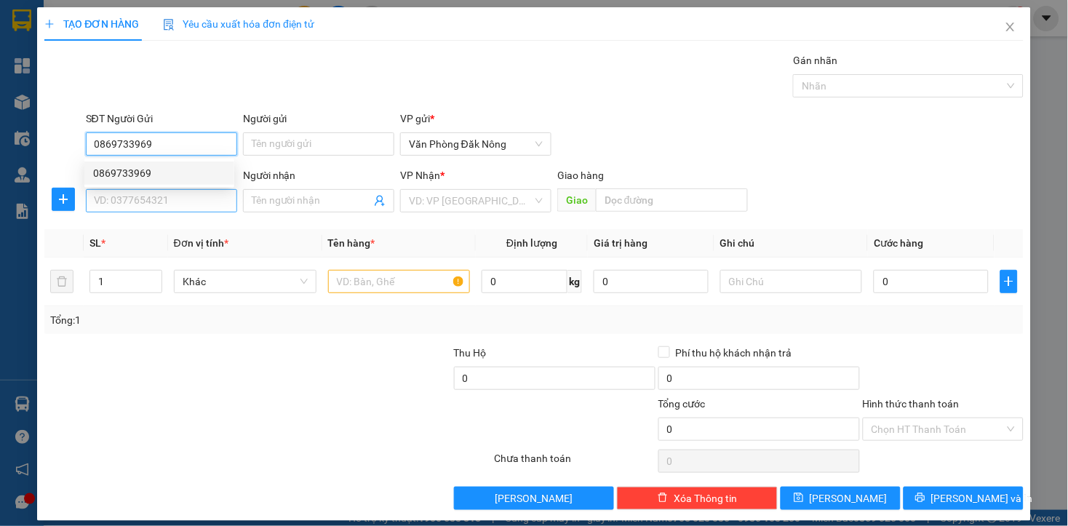
drag, startPoint x: 128, startPoint y: 169, endPoint x: 177, endPoint y: 197, distance: 57.0
click at [132, 169] on div "0869733969" at bounding box center [159, 173] width 132 height 16
type input "0974795959"
type input "A Lâm"
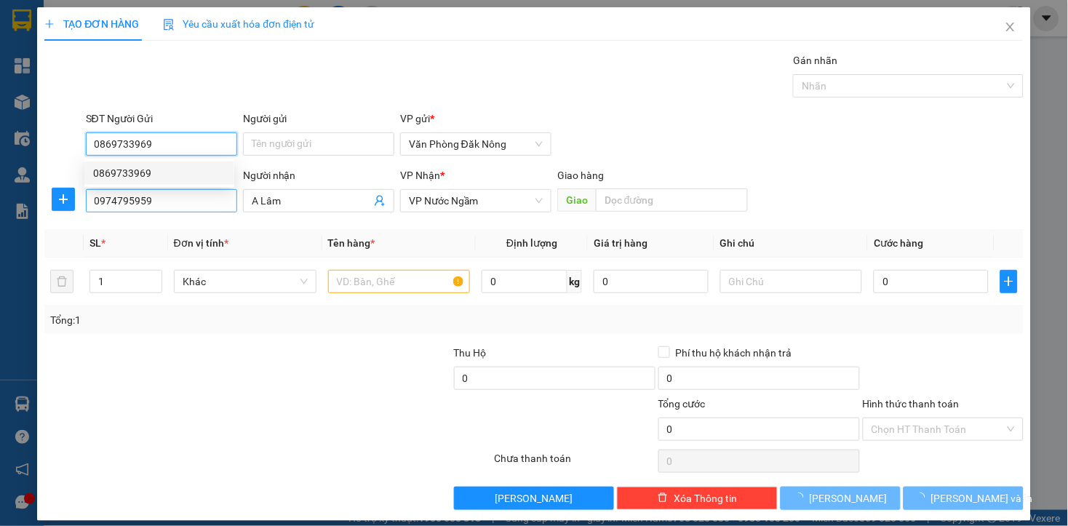
type input "0869733969"
click at [179, 200] on input "0974795959" at bounding box center [161, 200] width 151 height 23
type input "800.000"
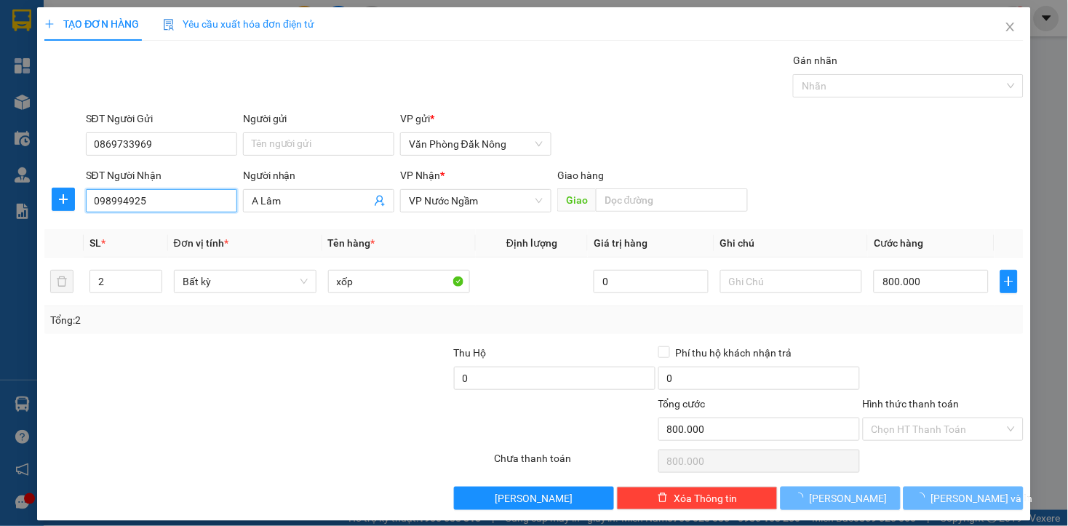
type input "0989949253"
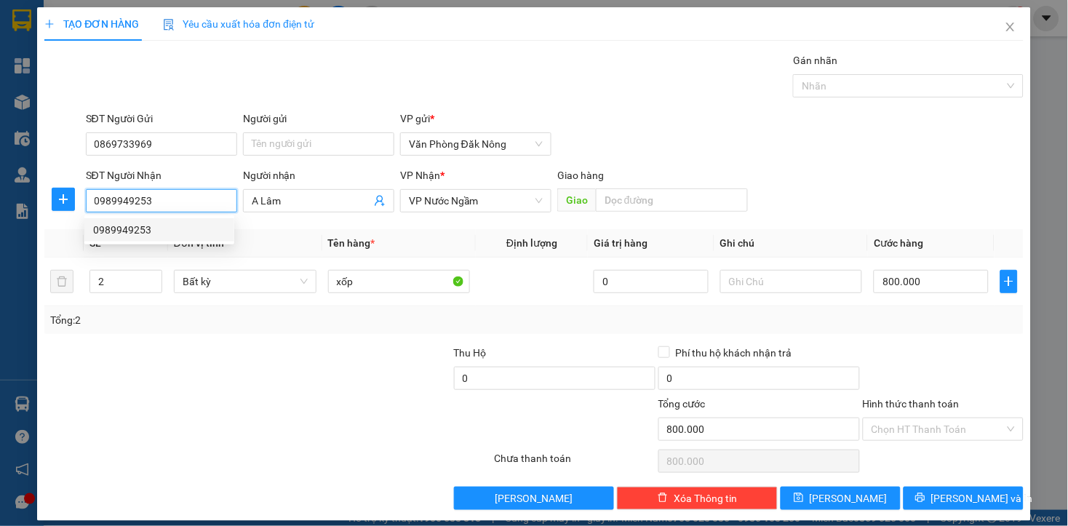
click at [106, 235] on div "0989949253" at bounding box center [159, 230] width 132 height 16
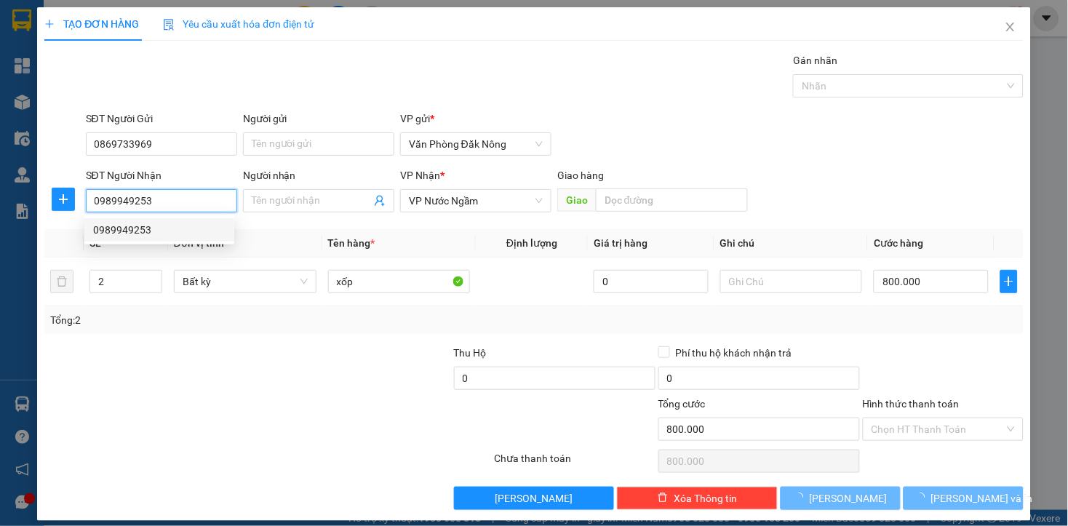
type input "0989949253"
click at [237, 359] on div at bounding box center [145, 370] width 204 height 51
type input "150.000"
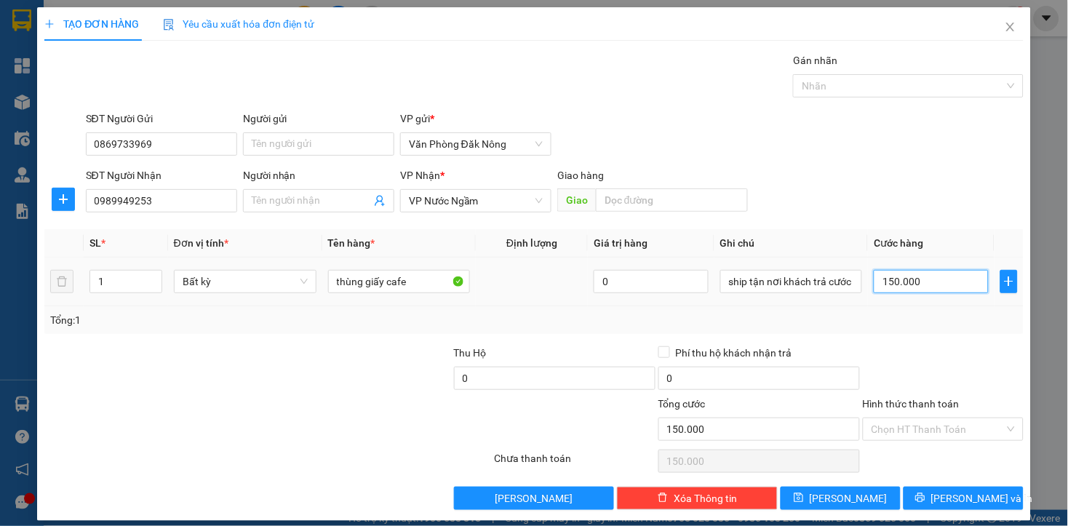
click at [917, 286] on input "150.000" at bounding box center [930, 281] width 114 height 23
drag, startPoint x: 743, startPoint y: 316, endPoint x: 961, endPoint y: 387, distance: 228.8
click at [750, 315] on div "Tổng: 1" at bounding box center [533, 320] width 966 height 16
click at [941, 361] on div at bounding box center [943, 370] width 164 height 51
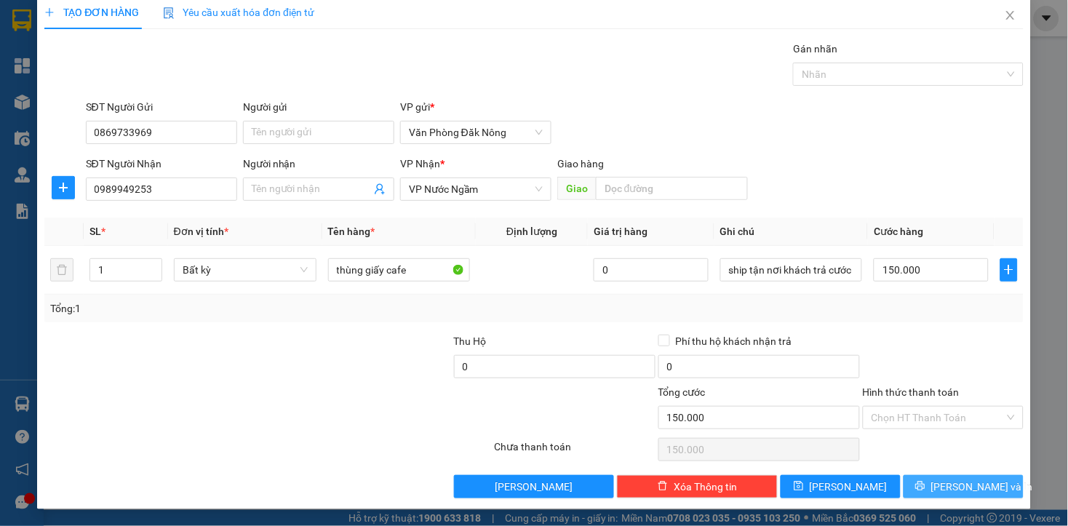
click at [937, 489] on button "[PERSON_NAME] và In" at bounding box center [963, 486] width 120 height 23
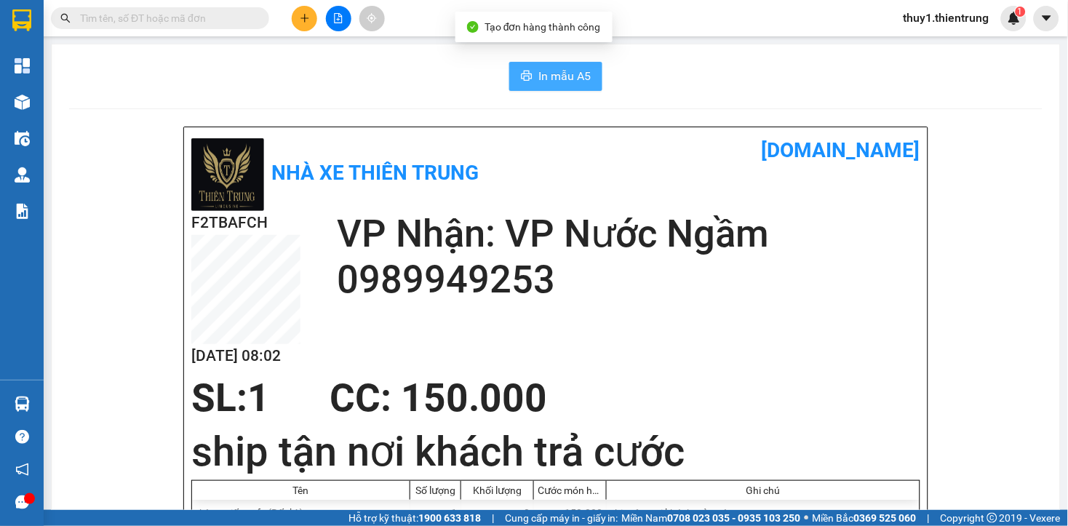
drag, startPoint x: 534, startPoint y: 83, endPoint x: 660, endPoint y: 127, distance: 133.2
click at [538, 83] on span "In mẫu A5" at bounding box center [564, 76] width 52 height 18
drag, startPoint x: 702, startPoint y: 161, endPoint x: 427, endPoint y: 74, distance: 288.4
click at [679, 160] on h1 "[DOMAIN_NAME]" at bounding box center [738, 151] width 364 height 32
click at [307, 13] on button at bounding box center [304, 18] width 25 height 25
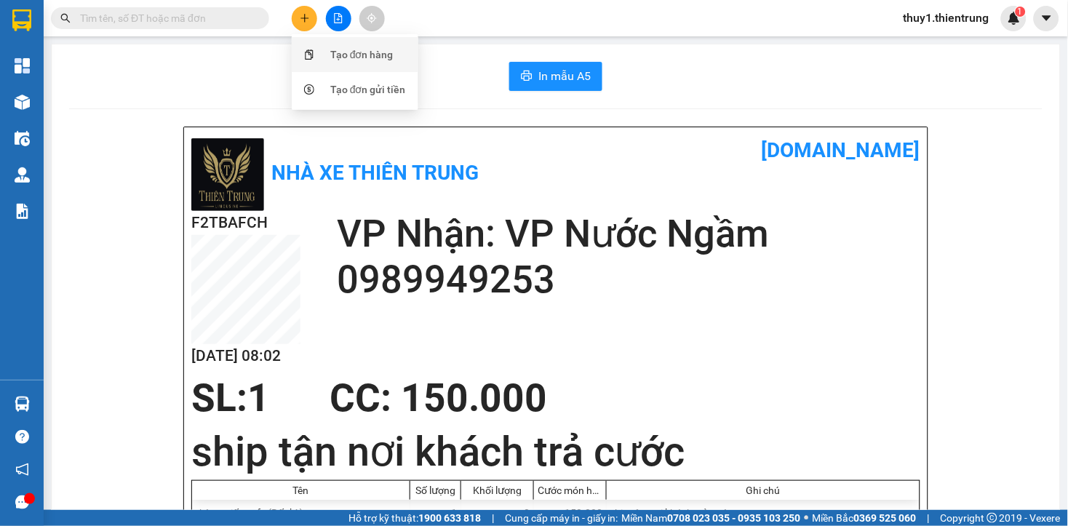
click at [340, 48] on div "Tạo đơn hàng" at bounding box center [361, 55] width 63 height 16
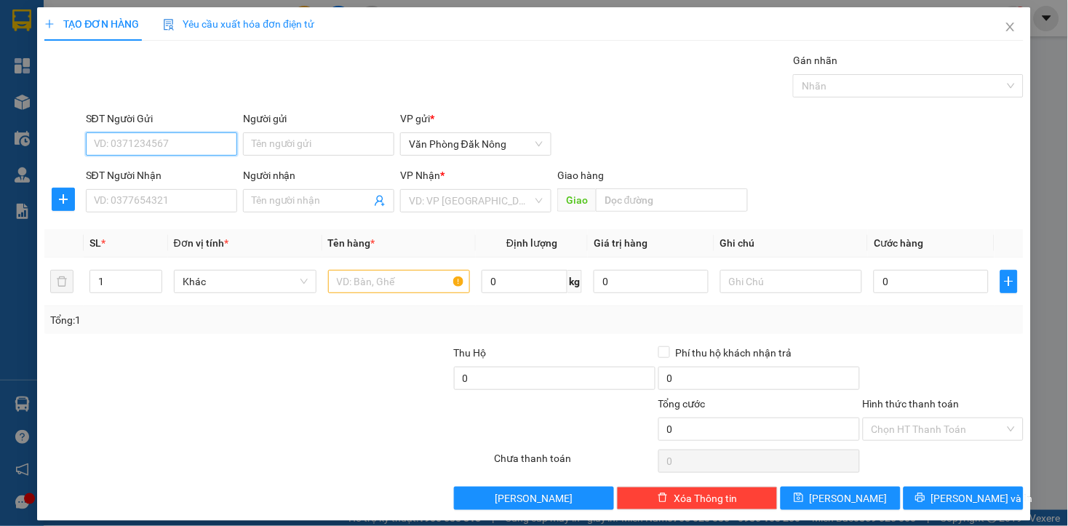
click at [199, 146] on input "SĐT Người Gửi" at bounding box center [161, 143] width 151 height 23
click at [215, 140] on input "SĐT Người Gửi" at bounding box center [161, 143] width 151 height 23
type input "0968511656"
drag, startPoint x: 122, startPoint y: 171, endPoint x: 137, endPoint y: 180, distance: 17.3
click at [125, 171] on div "0968511656 - A" at bounding box center [159, 173] width 132 height 16
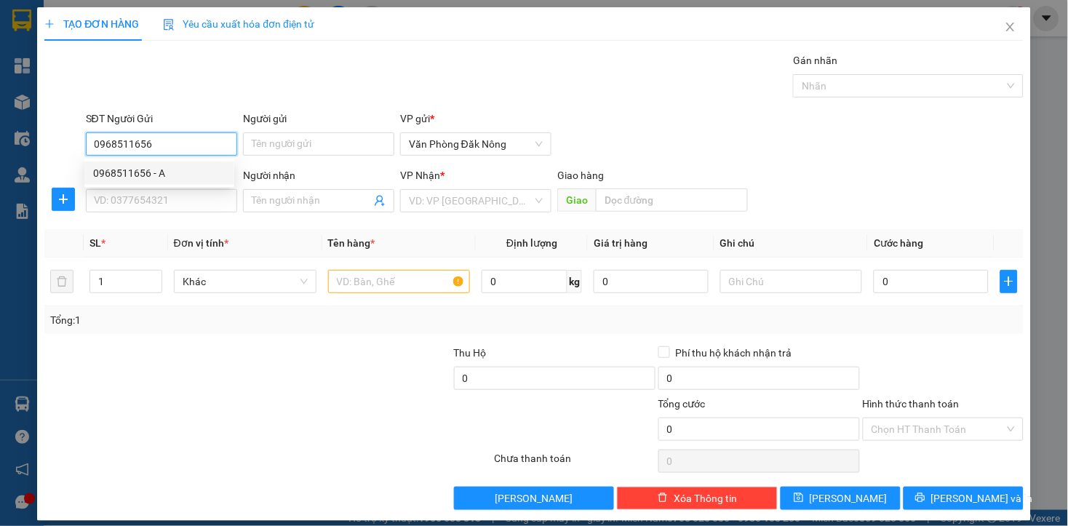
type input "A"
type input "0967292656"
type input "0926066866"
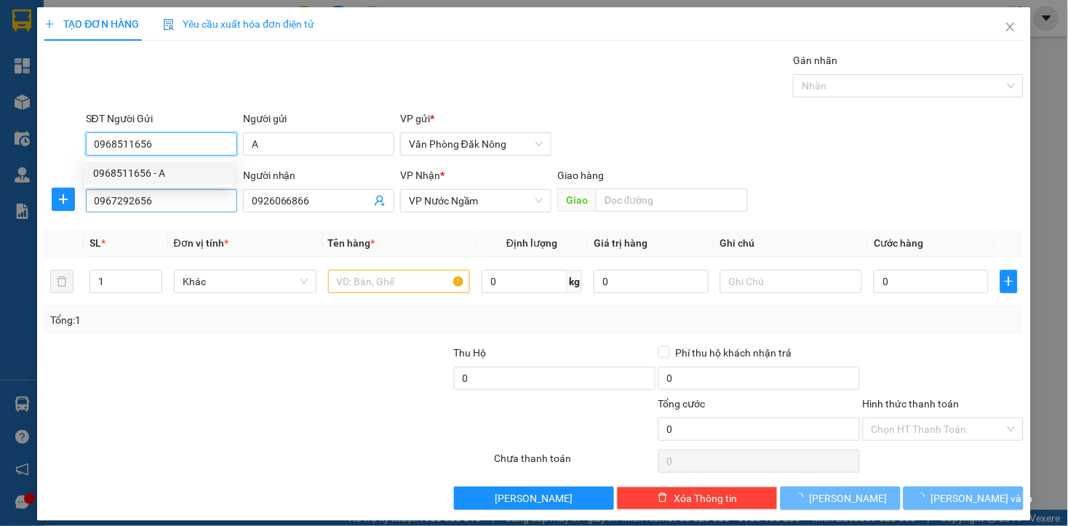
type input "450.000"
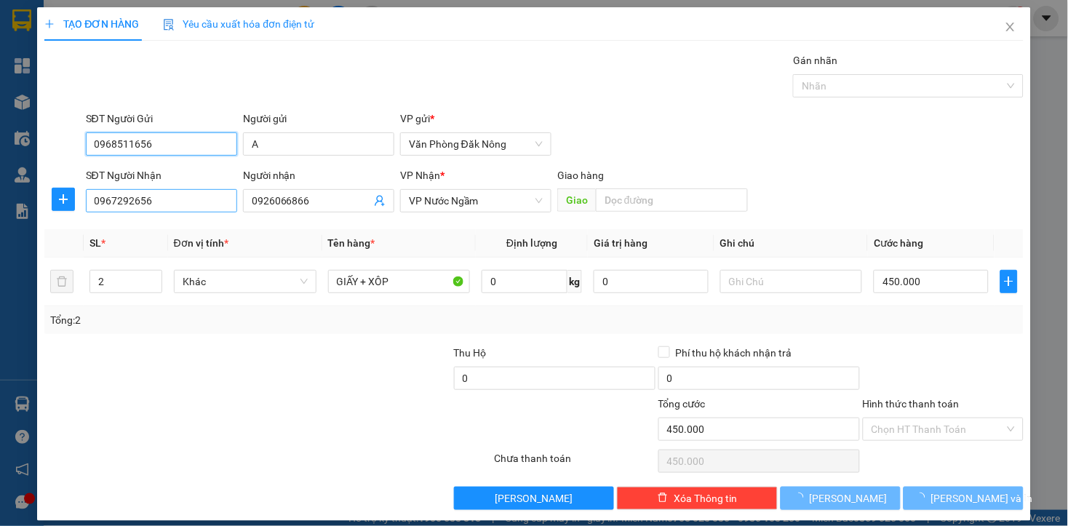
type input "0968511656"
click at [153, 199] on input "0967292656" at bounding box center [161, 200] width 151 height 23
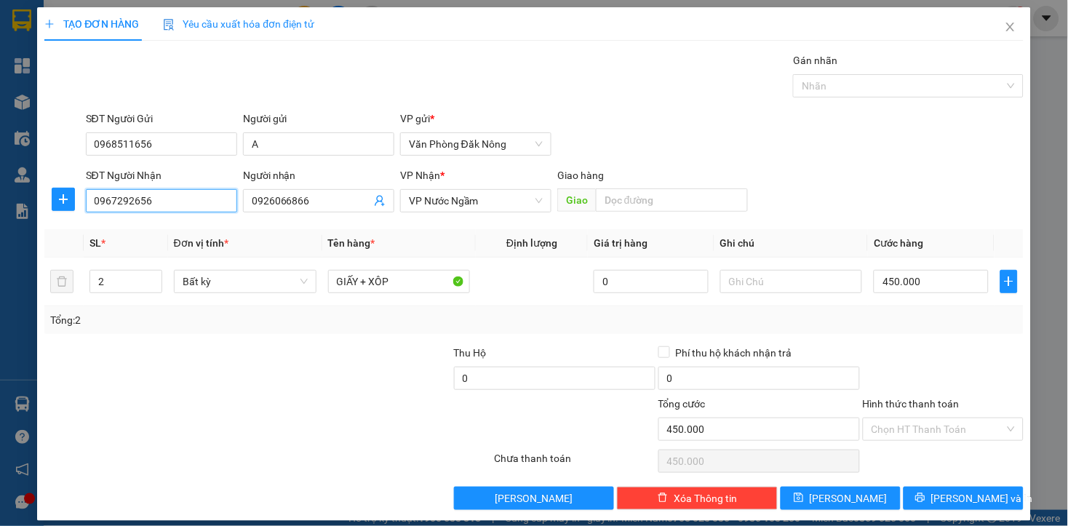
click at [153, 199] on input "0967292656" at bounding box center [161, 200] width 151 height 23
click at [176, 236] on div "0967292656 - 0926066866" at bounding box center [159, 230] width 132 height 16
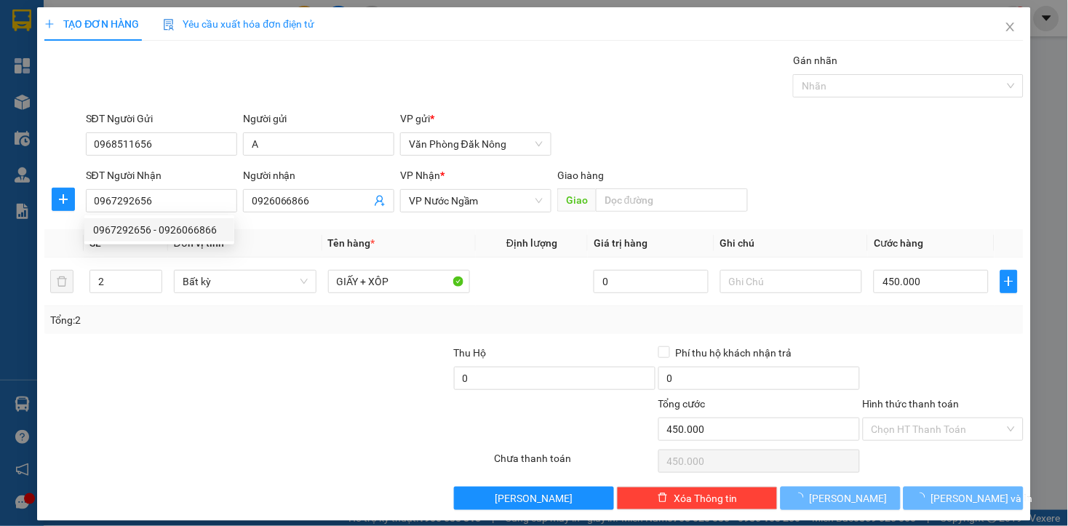
click at [193, 345] on div at bounding box center [145, 370] width 204 height 51
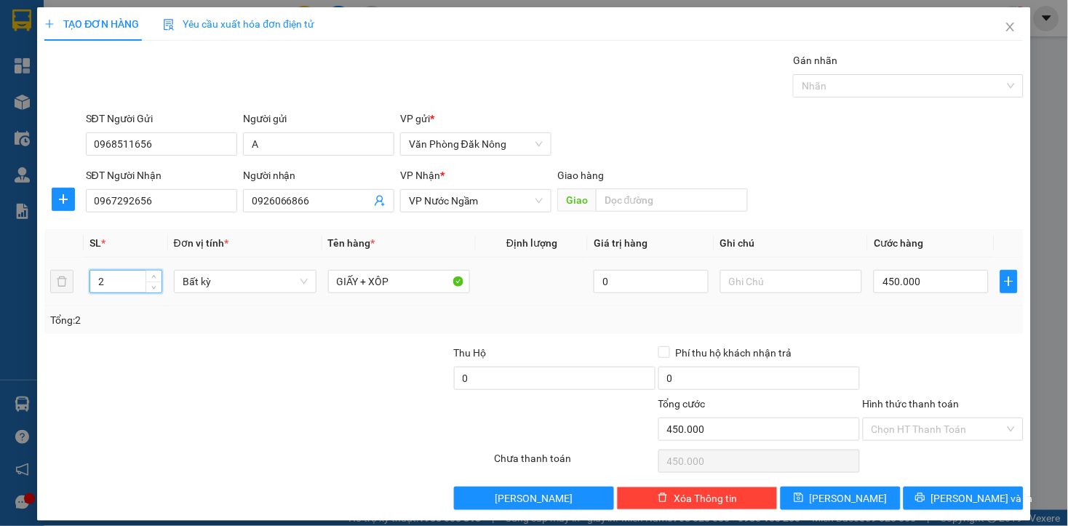
click at [120, 279] on input "2" at bounding box center [125, 282] width 71 height 22
type input "1"
click at [138, 340] on div "Transit Pickup Surcharge Ids Transit Deliver Surcharge Ids Transit Deliver Surc…" at bounding box center [533, 280] width 978 height 457
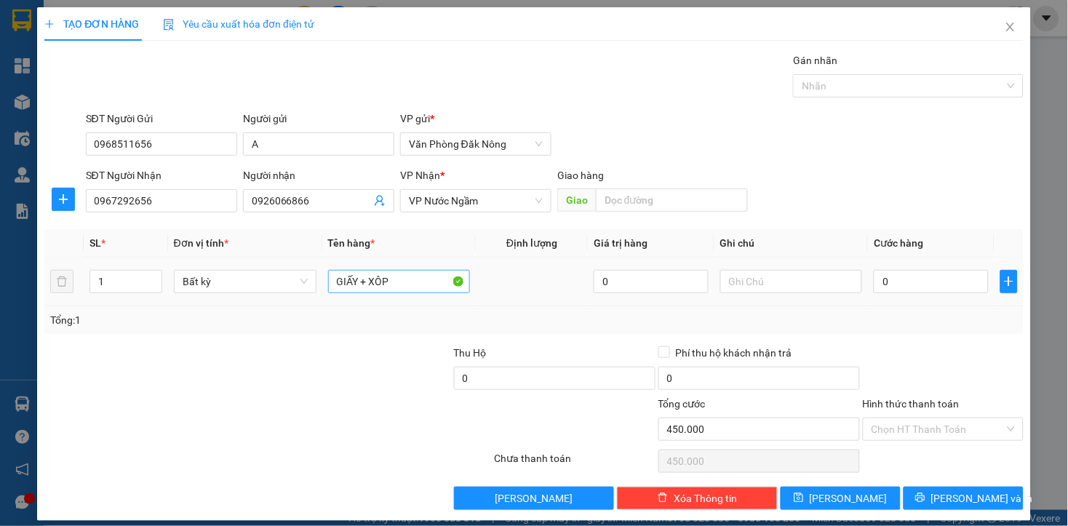
type input "0"
drag, startPoint x: 401, startPoint y: 279, endPoint x: 313, endPoint y: 282, distance: 88.0
click at [313, 282] on tr "1 Bất kỳ GIẤY + XÔP 0 0" at bounding box center [533, 281] width 978 height 49
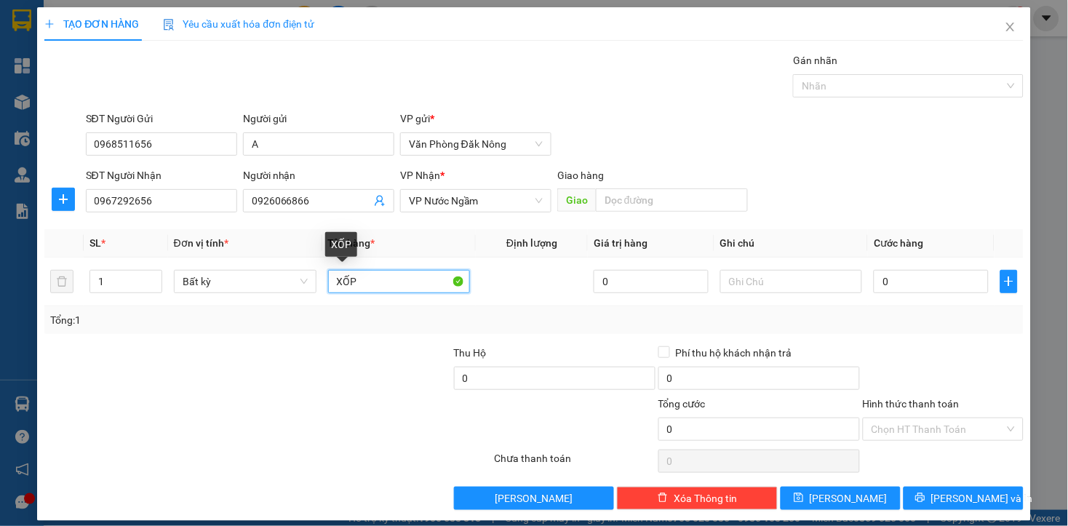
type input "XỐP"
click at [345, 381] on div at bounding box center [349, 370] width 204 height 51
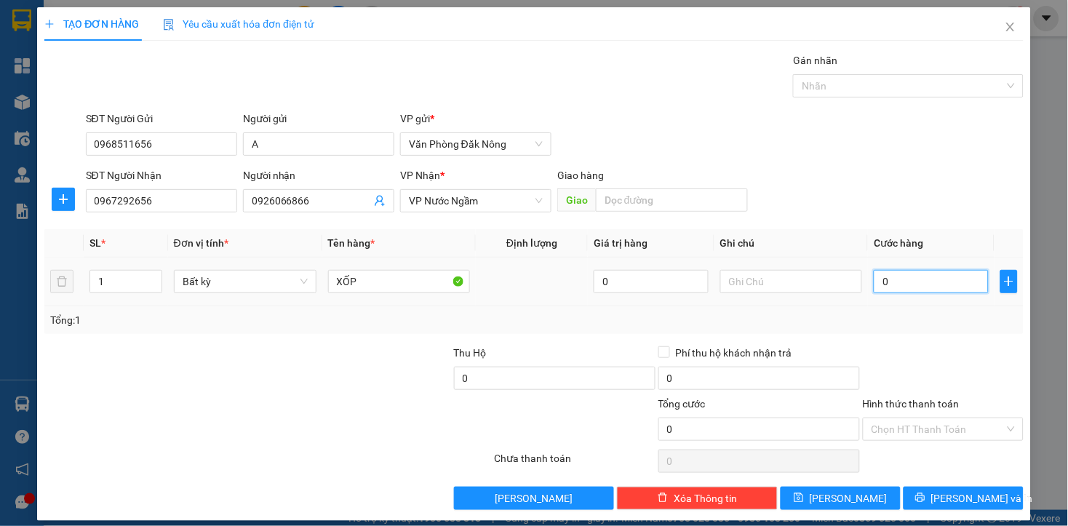
click at [893, 277] on input "0" at bounding box center [930, 281] width 114 height 23
type input "1"
type input "15"
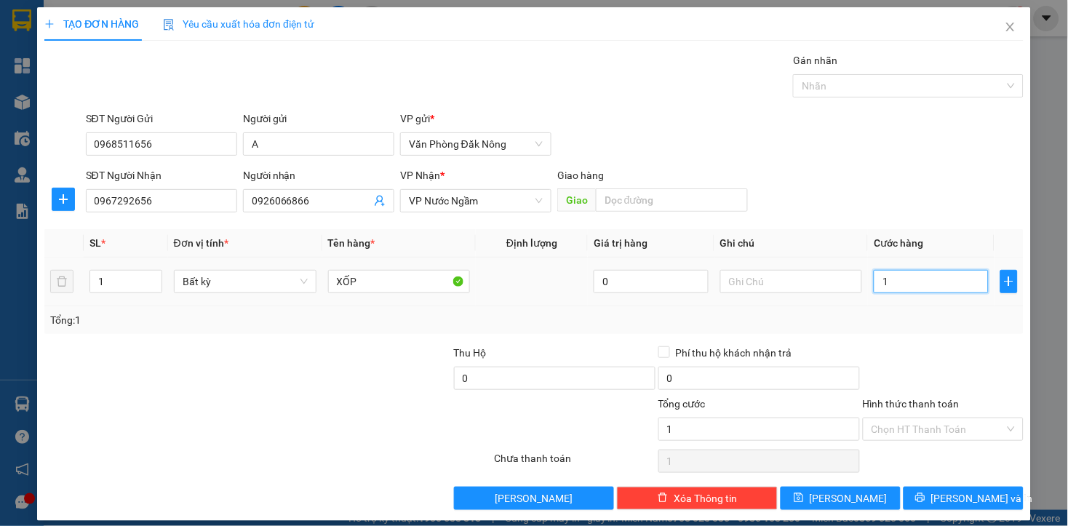
type input "15"
type input "150"
type input "1.500"
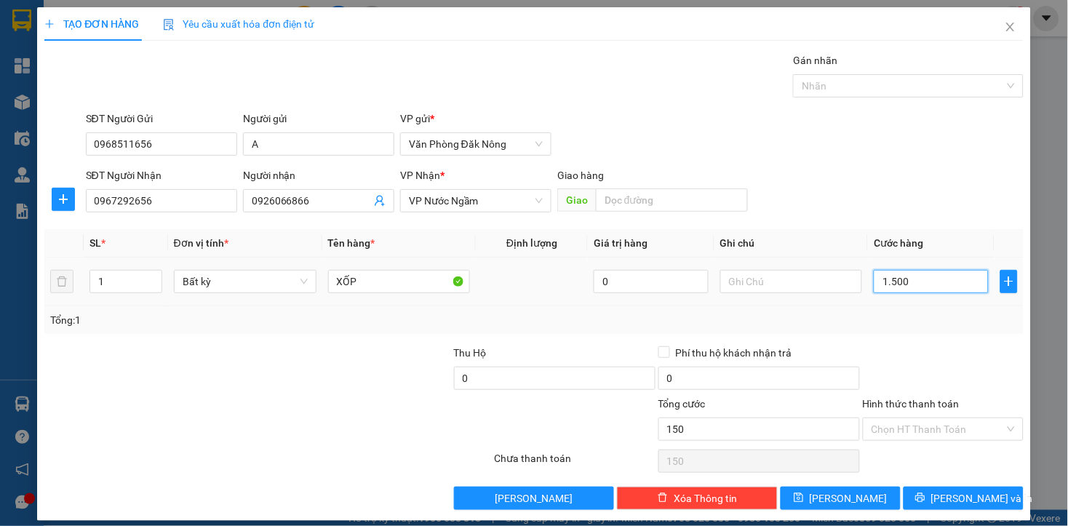
type input "1.500"
type input "15.000"
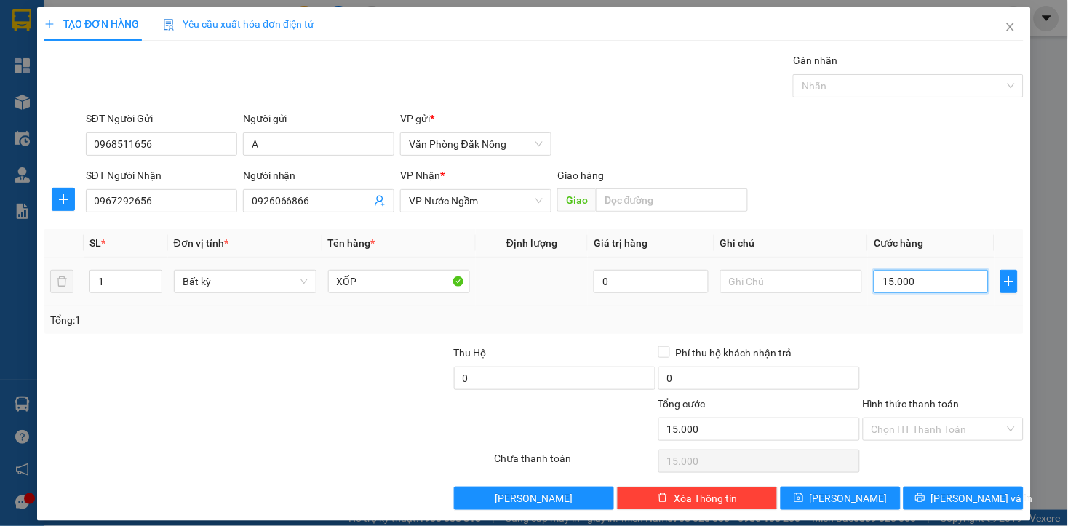
type input "150.000"
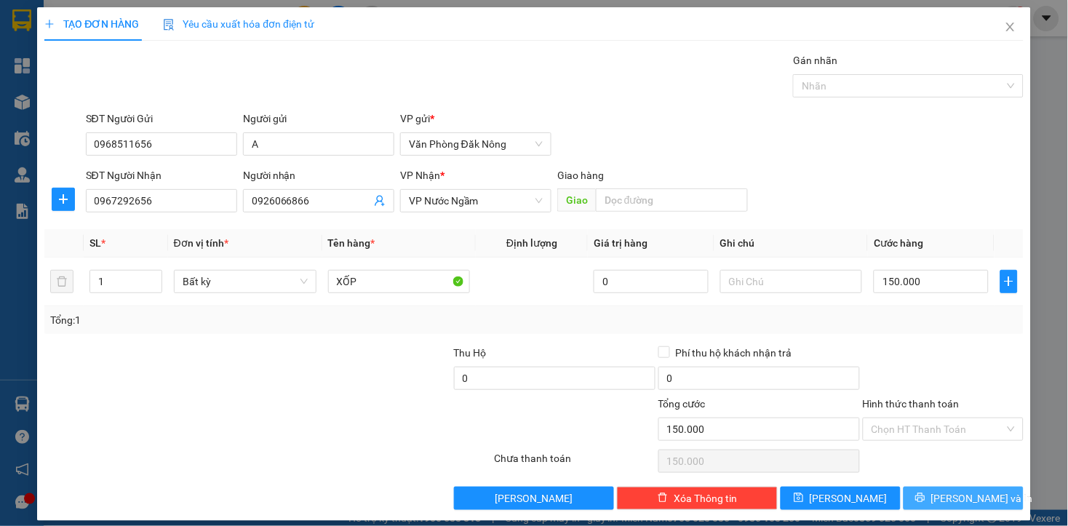
click at [954, 503] on span "[PERSON_NAME] và In" at bounding box center [982, 498] width 102 height 16
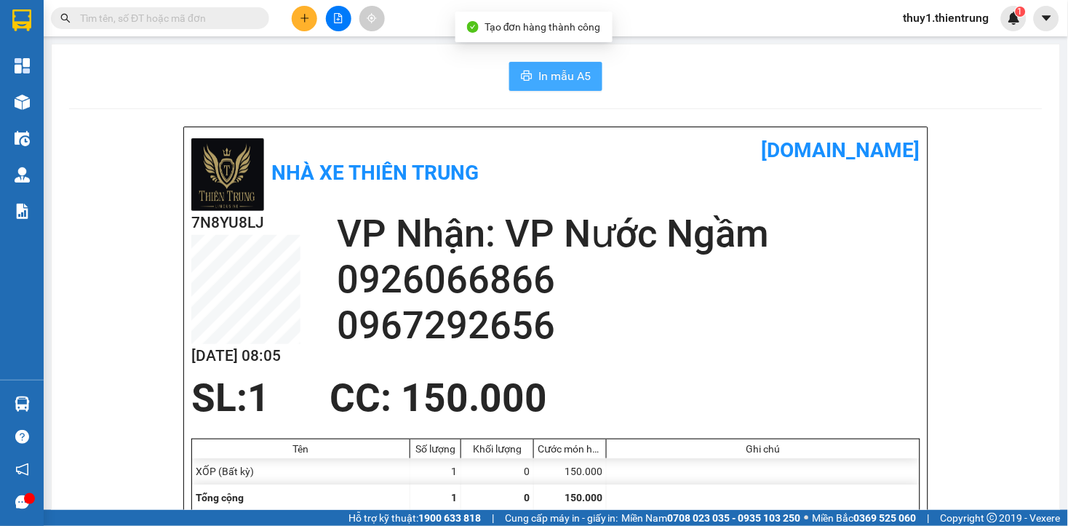
click at [563, 80] on span "In mẫu A5" at bounding box center [564, 76] width 52 height 18
click at [643, 316] on h2 "0967292656" at bounding box center [628, 326] width 583 height 46
drag, startPoint x: 257, startPoint y: 93, endPoint x: 442, endPoint y: 0, distance: 207.5
click at [441, 79] on div "In mẫu A5" at bounding box center [555, 76] width 973 height 29
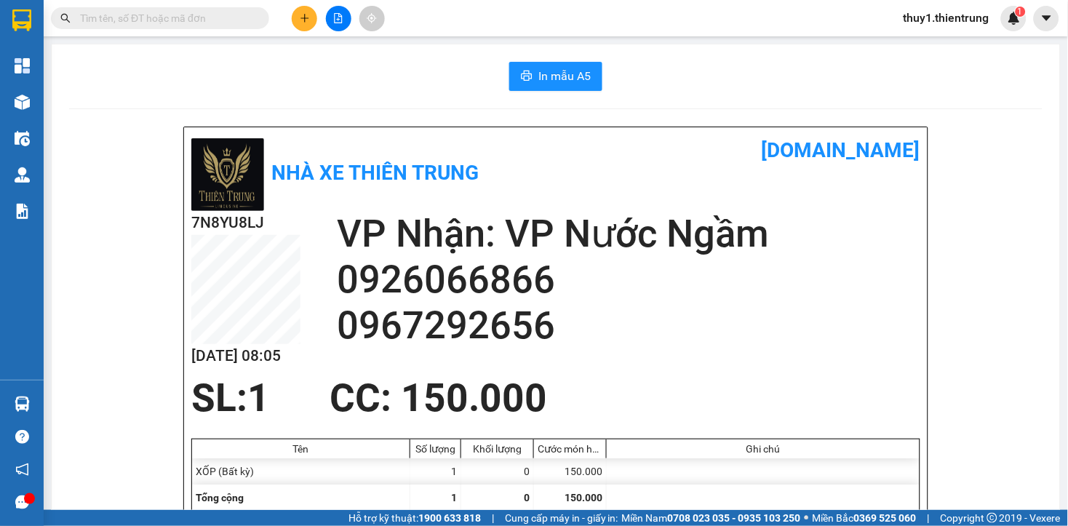
drag, startPoint x: 300, startPoint y: 19, endPoint x: 343, endPoint y: 28, distance: 43.1
click at [305, 19] on icon "plus" at bounding box center [305, 18] width 10 height 10
click at [342, 55] on div "Tạo đơn hàng" at bounding box center [361, 55] width 63 height 16
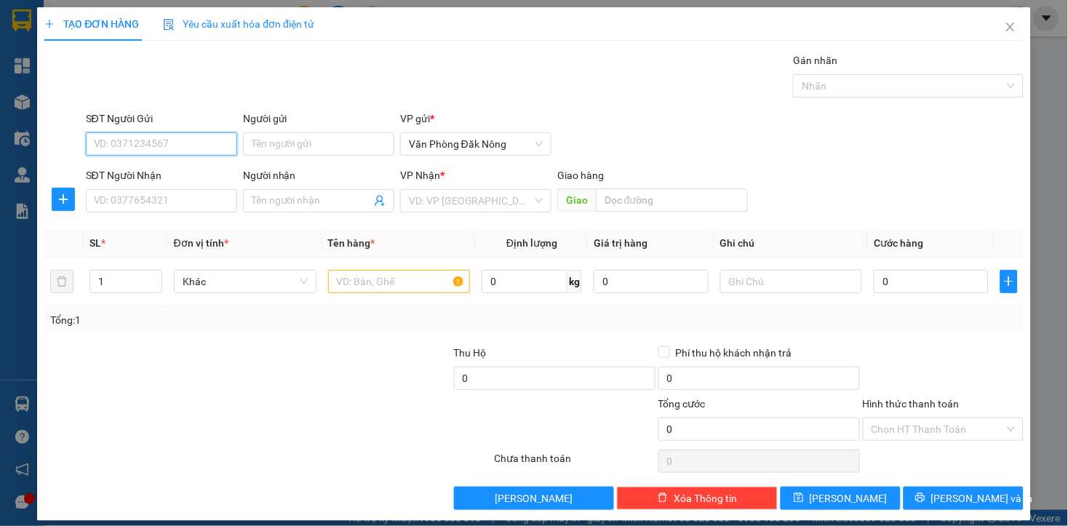
click at [199, 147] on input "SĐT Người Gửi" at bounding box center [161, 143] width 151 height 23
drag, startPoint x: 124, startPoint y: 169, endPoint x: 164, endPoint y: 185, distance: 42.7
click at [124, 169] on div "0987974068" at bounding box center [159, 173] width 132 height 16
type input "0987974068"
type input "0349023884"
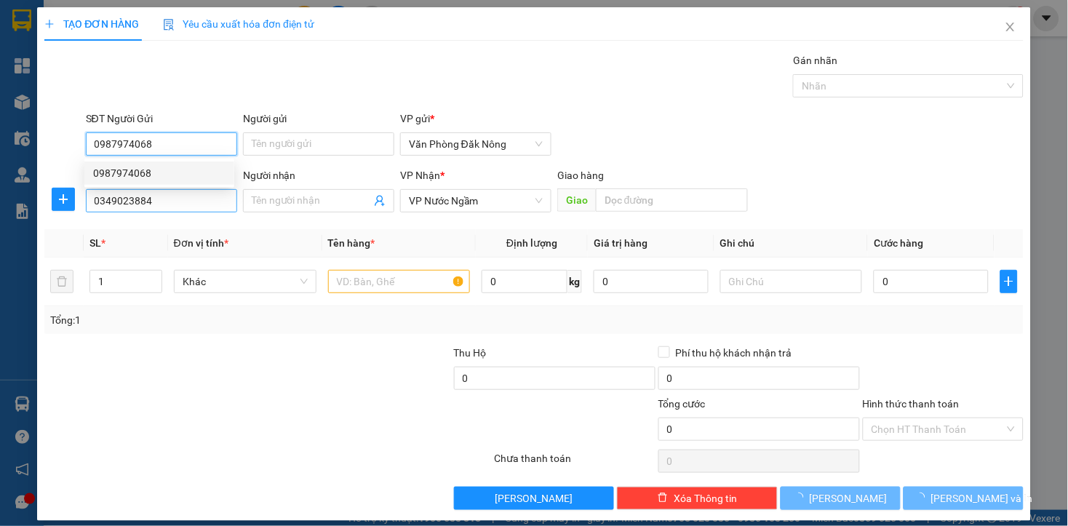
type input "200.000"
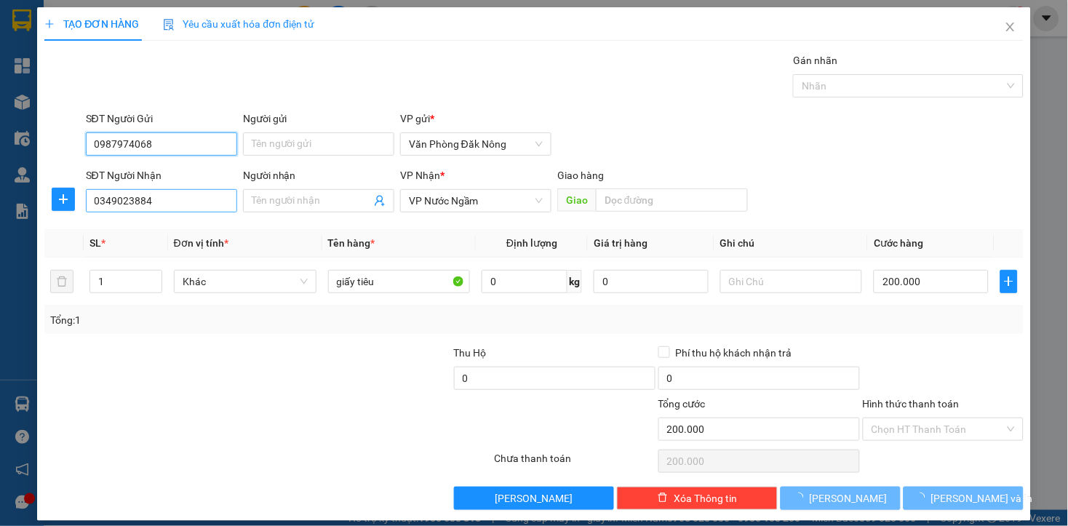
type input "0987974068"
click at [164, 195] on input "0349023884" at bounding box center [161, 200] width 151 height 23
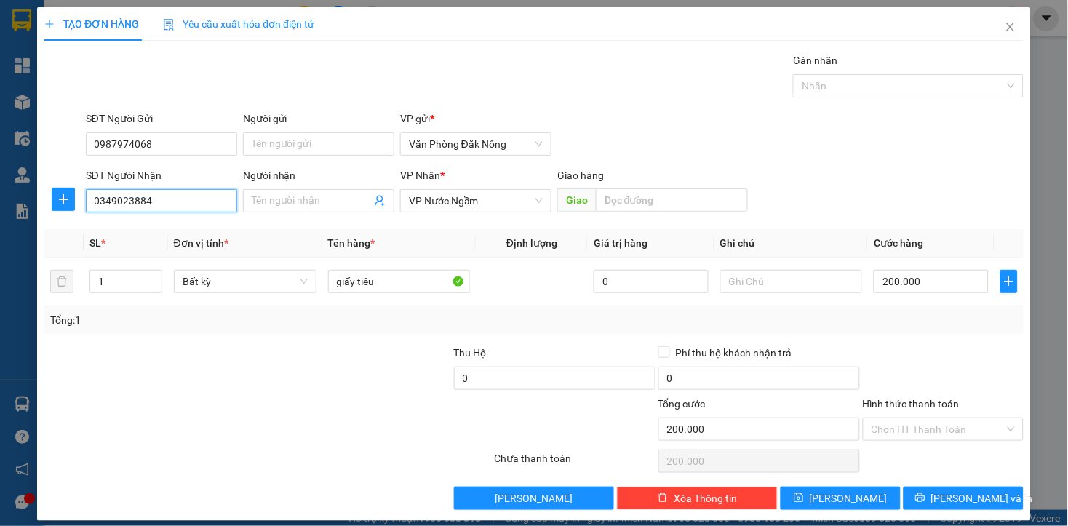
click at [164, 195] on input "0349023884" at bounding box center [161, 200] width 151 height 23
click at [137, 233] on div "0349023884" at bounding box center [159, 230] width 132 height 16
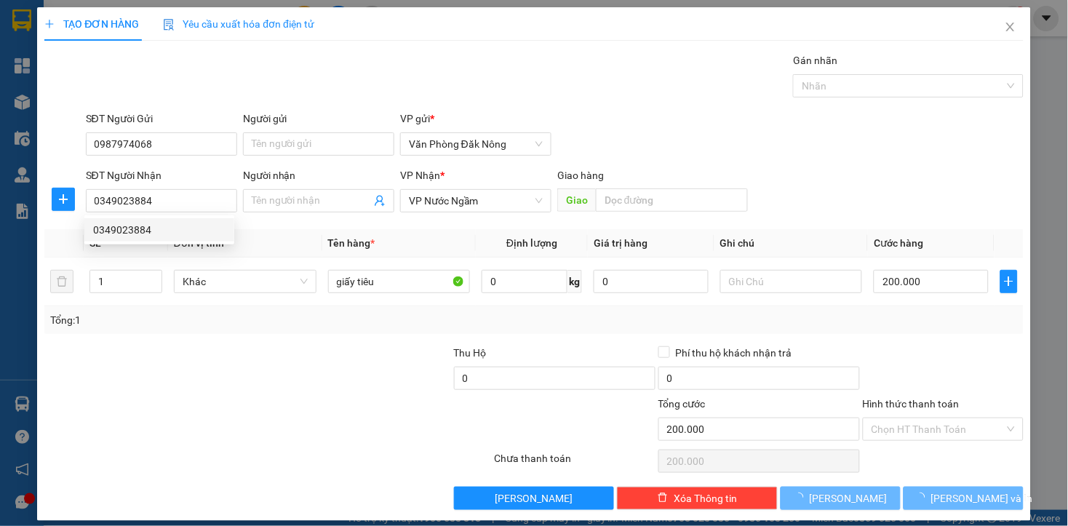
click at [151, 321] on div "Tổng: 1" at bounding box center [231, 320] width 362 height 16
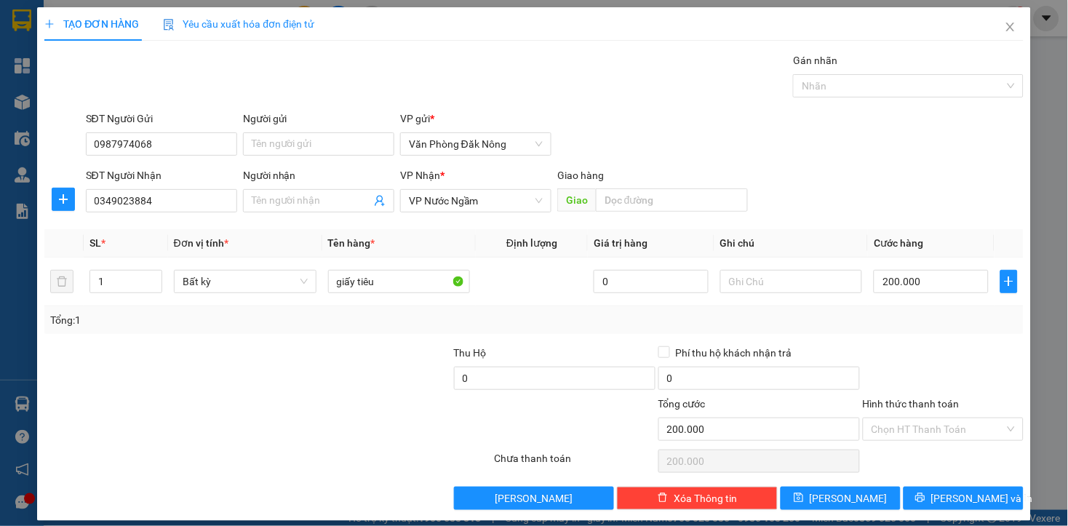
click at [382, 327] on div "Tổng: 1" at bounding box center [533, 320] width 978 height 28
click at [400, 287] on input "giấy tiêu" at bounding box center [399, 281] width 143 height 23
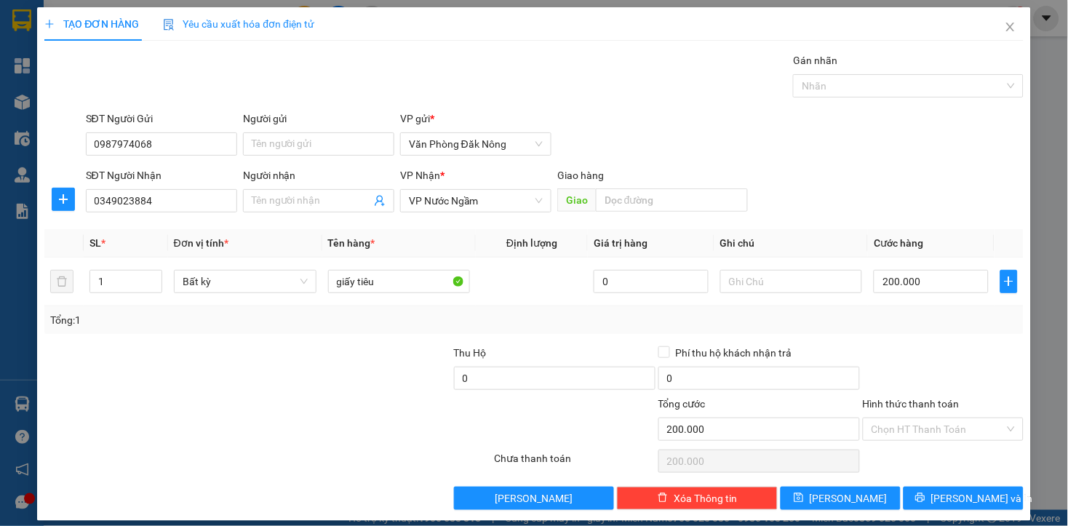
click at [222, 489] on div "Lưu nháp Xóa Thông tin [PERSON_NAME] và In" at bounding box center [533, 498] width 981 height 23
click at [936, 271] on input "200.000" at bounding box center [930, 281] width 114 height 23
type input "2"
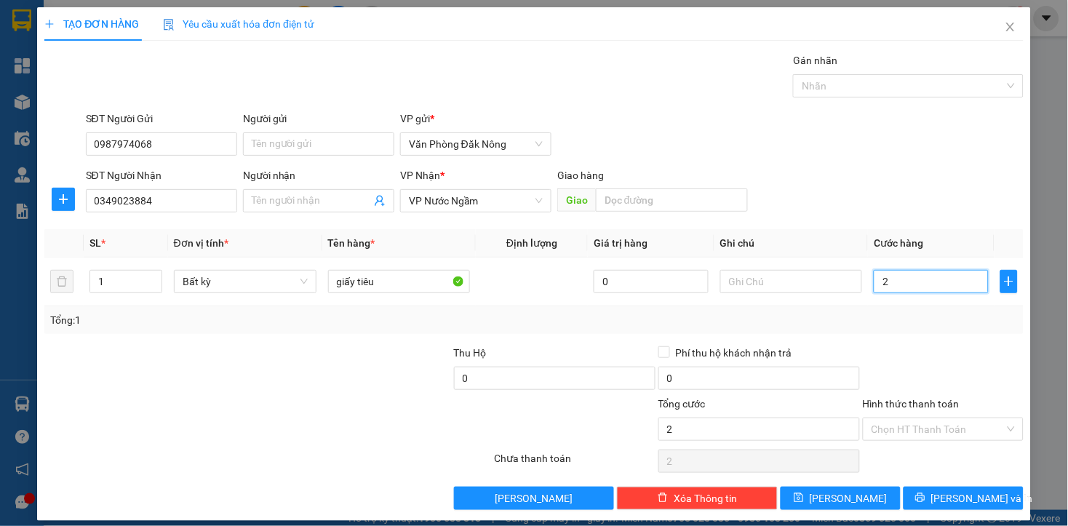
type input "25"
type input "250"
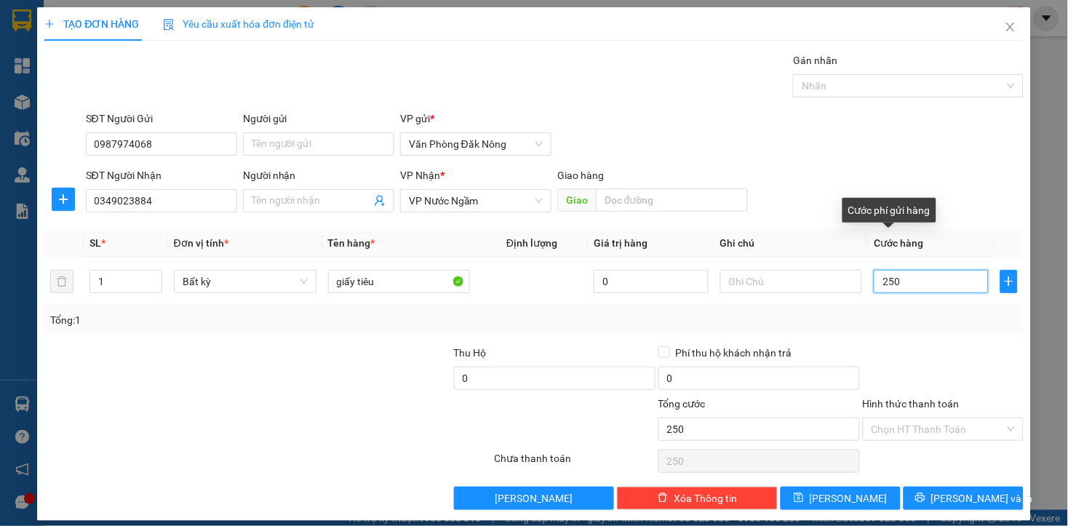
type input "2.500"
type input "25.000"
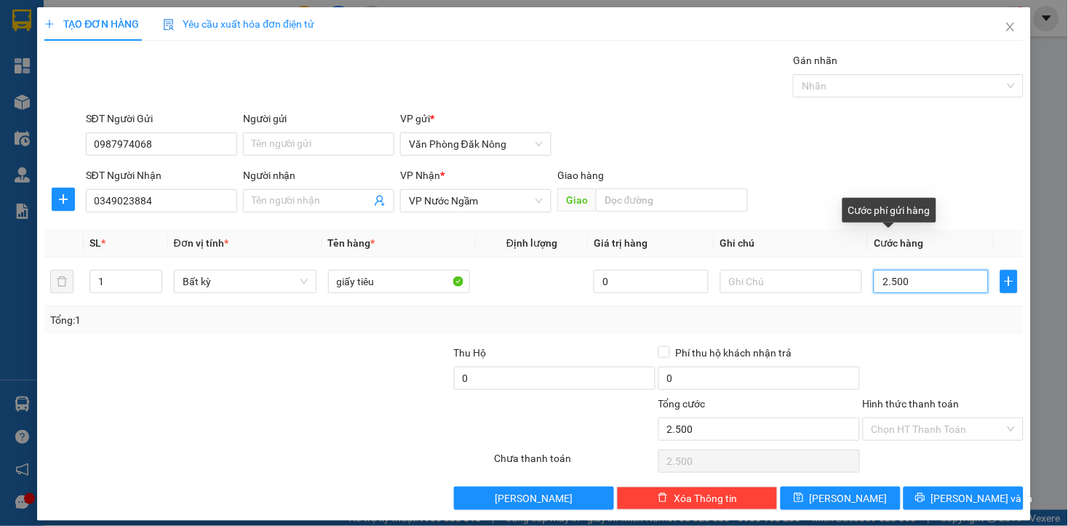
type input "25.000"
type input "250.000"
click at [344, 359] on div at bounding box center [349, 370] width 204 height 51
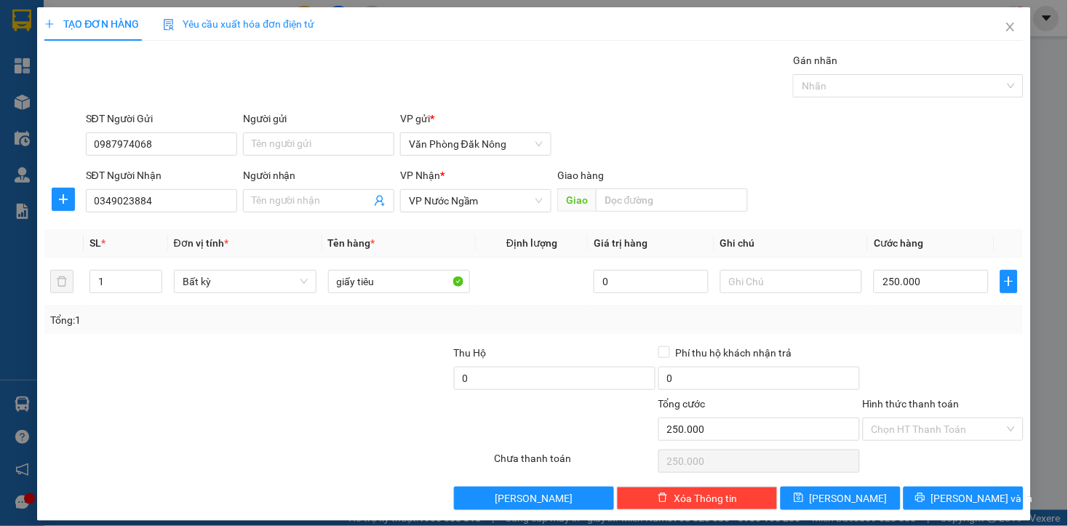
click at [711, 141] on div "SĐT Người Gửi 0987974068 Người gửi Tên người gửi VP gửi * Văn Phòng Đăk Nông" at bounding box center [554, 136] width 943 height 51
click at [913, 375] on div at bounding box center [943, 370] width 164 height 51
click at [939, 468] on div "Chọn HT Thanh Toán" at bounding box center [943, 461] width 164 height 29
click at [897, 375] on div at bounding box center [943, 370] width 164 height 51
drag, startPoint x: 897, startPoint y: 463, endPoint x: 958, endPoint y: 502, distance: 72.6
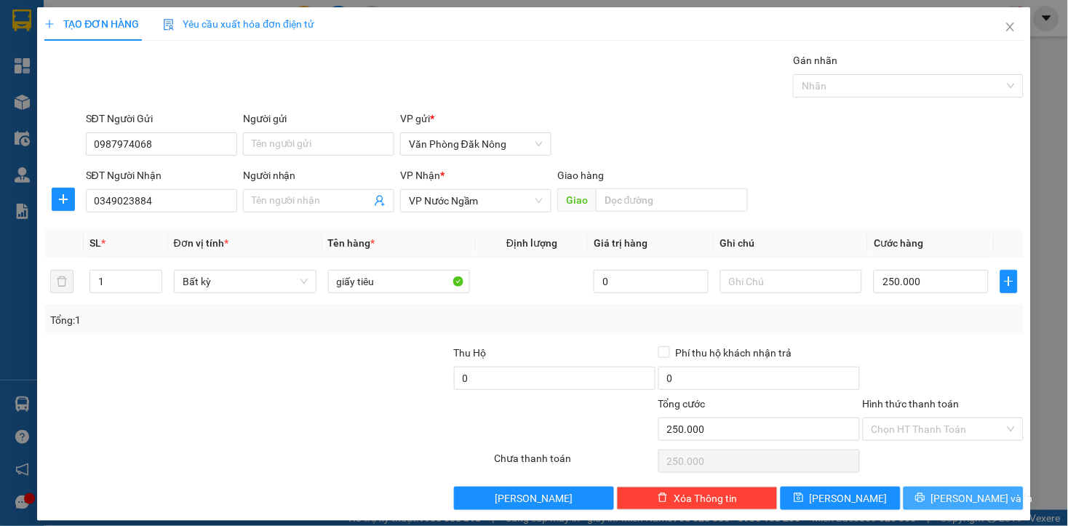
click at [898, 462] on div "Chọn HT Thanh Toán" at bounding box center [943, 461] width 164 height 29
click at [958, 502] on span "[PERSON_NAME] và In" at bounding box center [982, 498] width 102 height 16
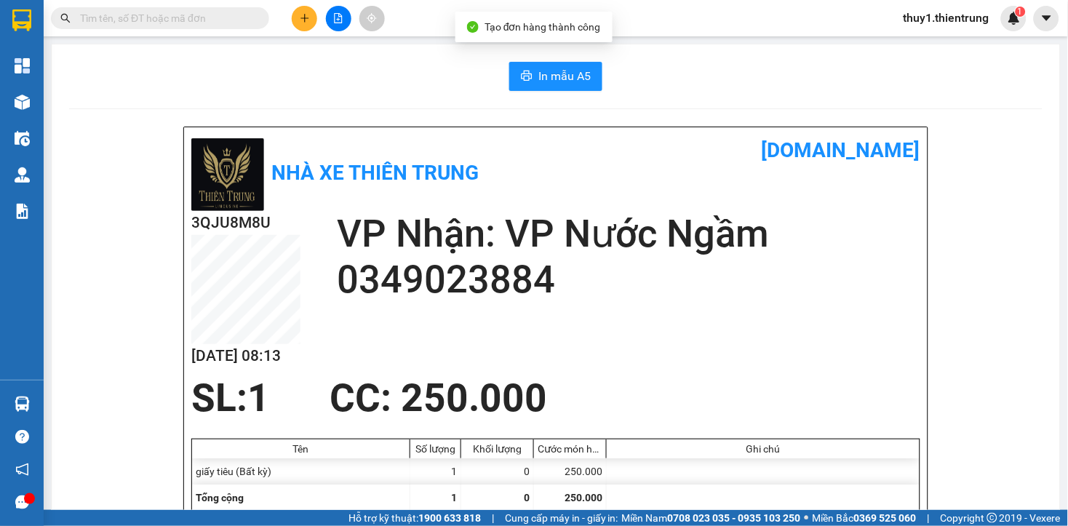
drag, startPoint x: 557, startPoint y: 74, endPoint x: 764, endPoint y: 198, distance: 241.3
click at [557, 73] on span "In mẫu A5" at bounding box center [564, 76] width 52 height 18
drag, startPoint x: 308, startPoint y: 17, endPoint x: 351, endPoint y: 32, distance: 45.5
click at [311, 19] on button at bounding box center [304, 18] width 25 height 25
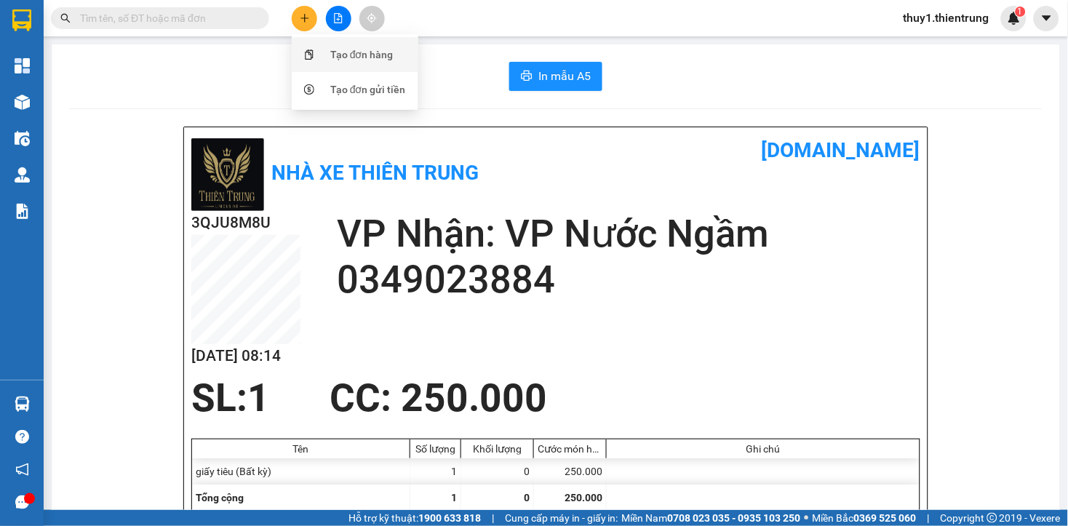
click at [401, 60] on div "Tạo đơn hàng" at bounding box center [354, 55] width 109 height 28
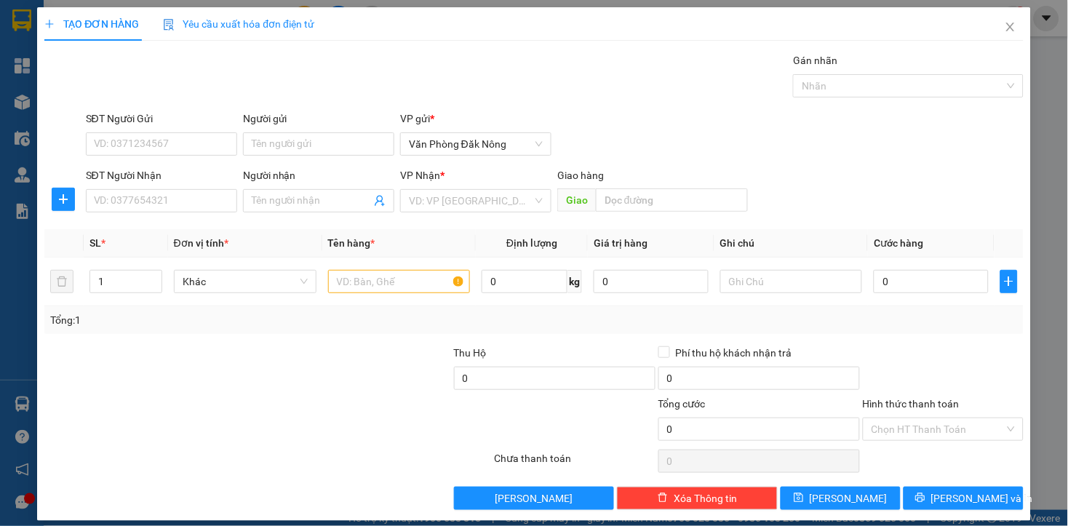
drag, startPoint x: 609, startPoint y: 117, endPoint x: 95, endPoint y: 180, distance: 518.7
click at [607, 117] on div "SĐT Người Gửi VD: 0371234567 Người gửi Tên người gửi VP gửi * Văn Phòng Đăk Nông" at bounding box center [554, 136] width 943 height 51
click at [135, 143] on input "SĐT Người Gửi" at bounding box center [161, 143] width 151 height 23
click at [201, 149] on input "SĐT Người Gửi" at bounding box center [161, 143] width 151 height 23
type input "0935274979"
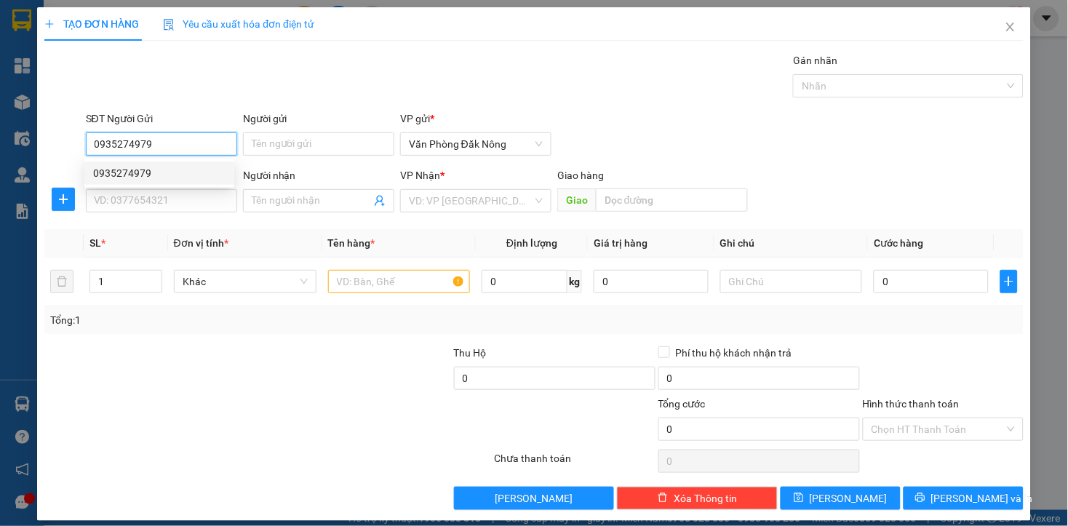
click at [119, 176] on div "0935274979" at bounding box center [159, 173] width 132 height 16
type input "0338538463"
type input "đông hà"
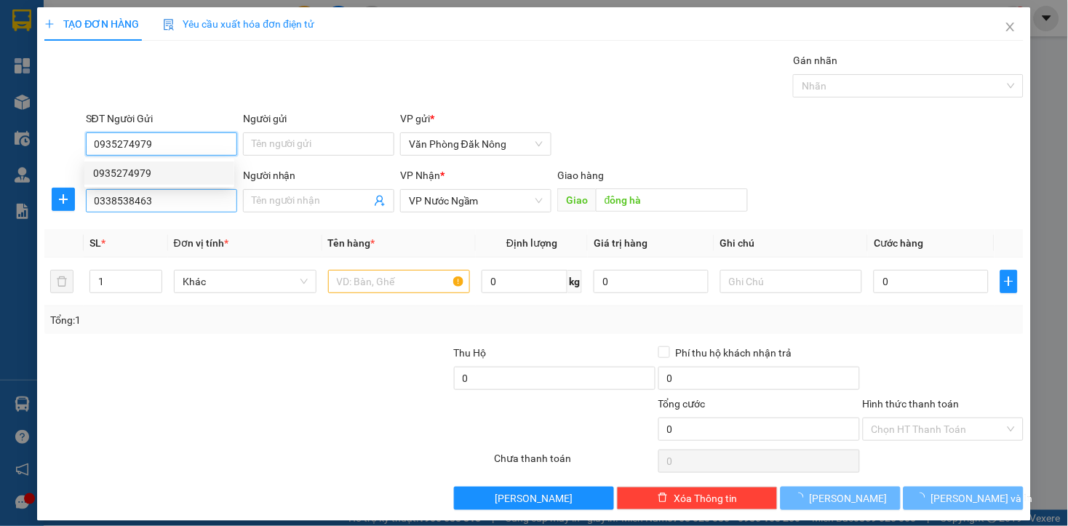
type input "250.000"
type input "0935274979"
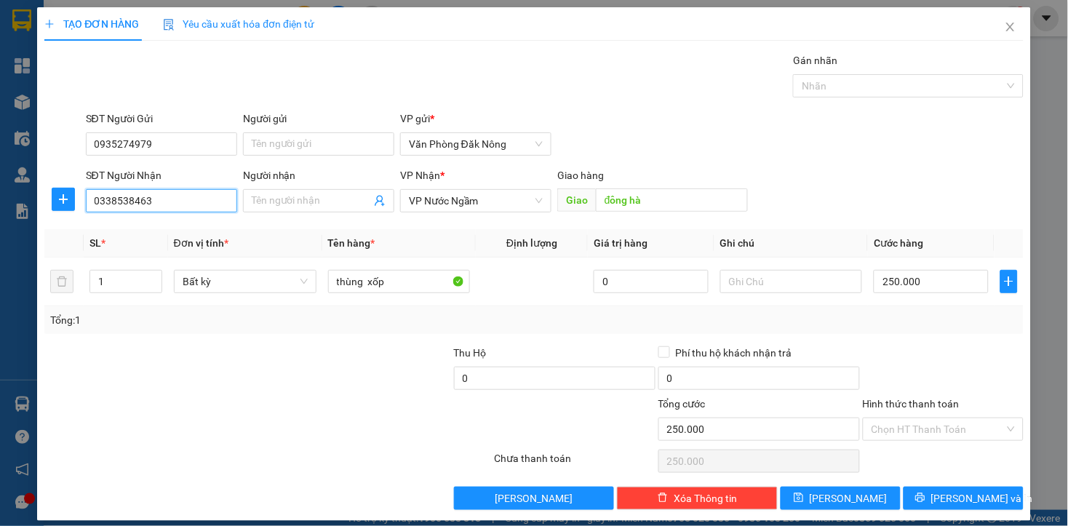
click at [154, 209] on input "0338538463" at bounding box center [161, 200] width 151 height 23
type input "0375214898"
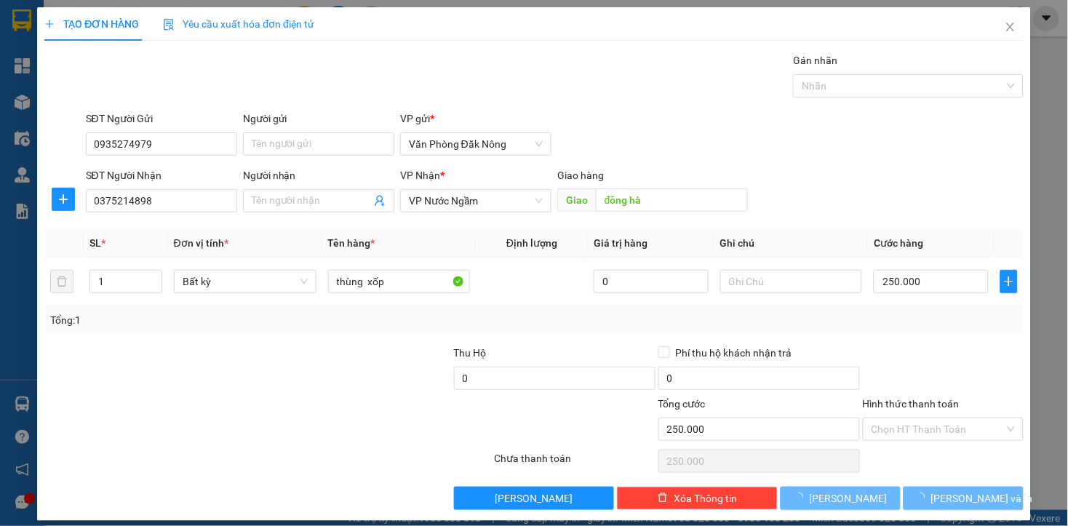
click at [245, 404] on div at bounding box center [186, 421] width 287 height 51
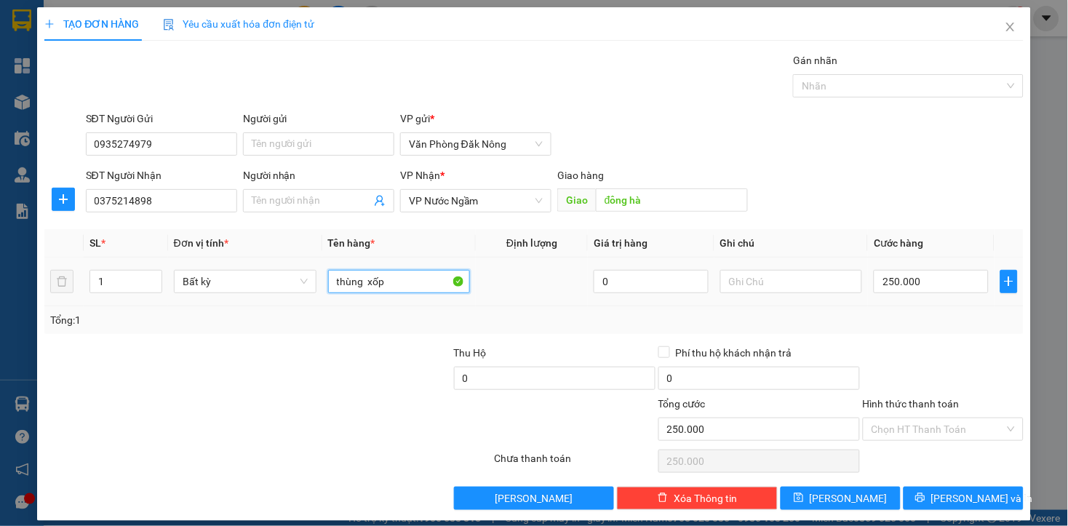
click at [385, 284] on input "thùng xốp" at bounding box center [399, 281] width 143 height 23
drag, startPoint x: 385, startPoint y: 284, endPoint x: 396, endPoint y: 265, distance: 22.1
click at [386, 284] on input "thùng xốp" at bounding box center [399, 281] width 143 height 23
type input "KIỆN VÕNG"
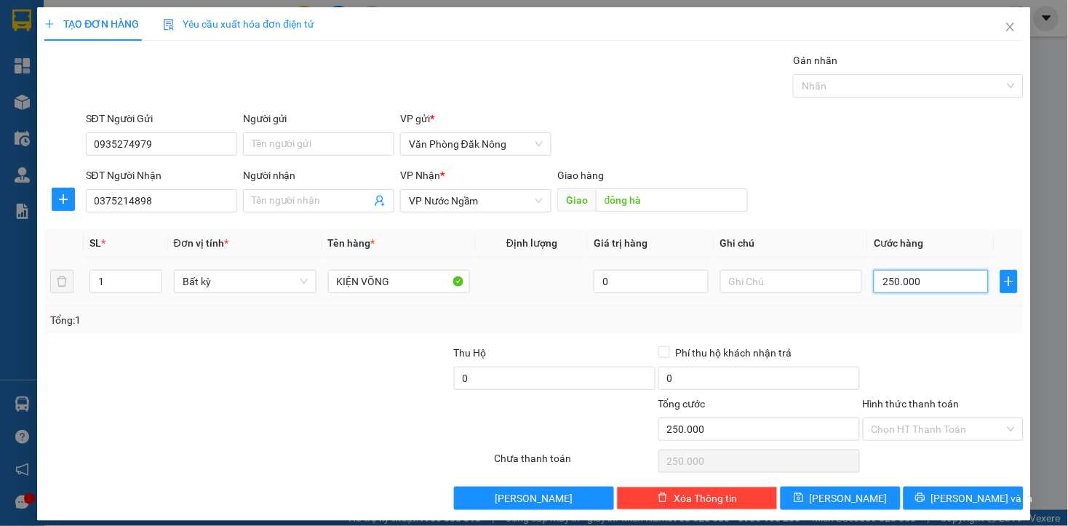
click at [938, 277] on input "250.000" at bounding box center [930, 281] width 114 height 23
type input "2"
type input "20"
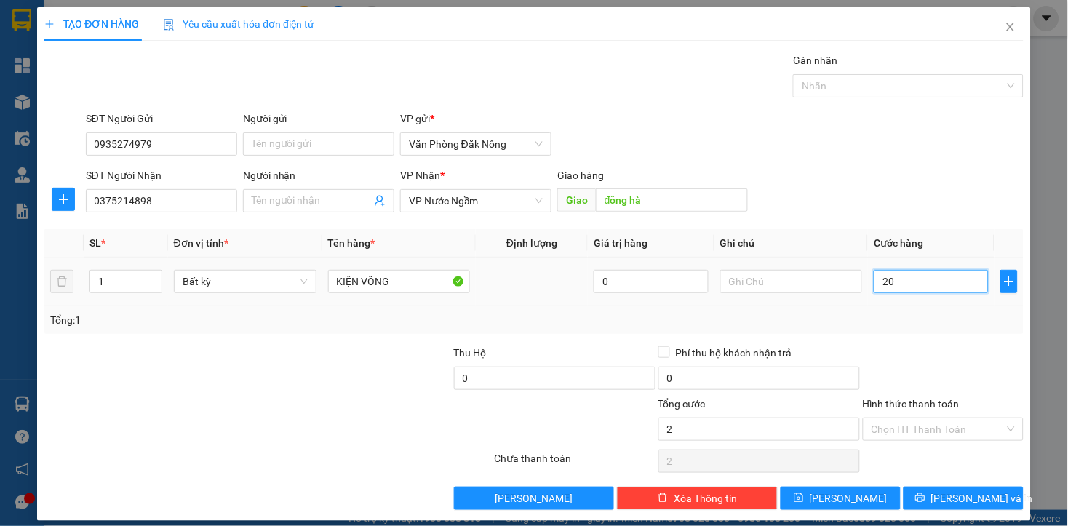
type input "20"
type input "200"
type input "2.000"
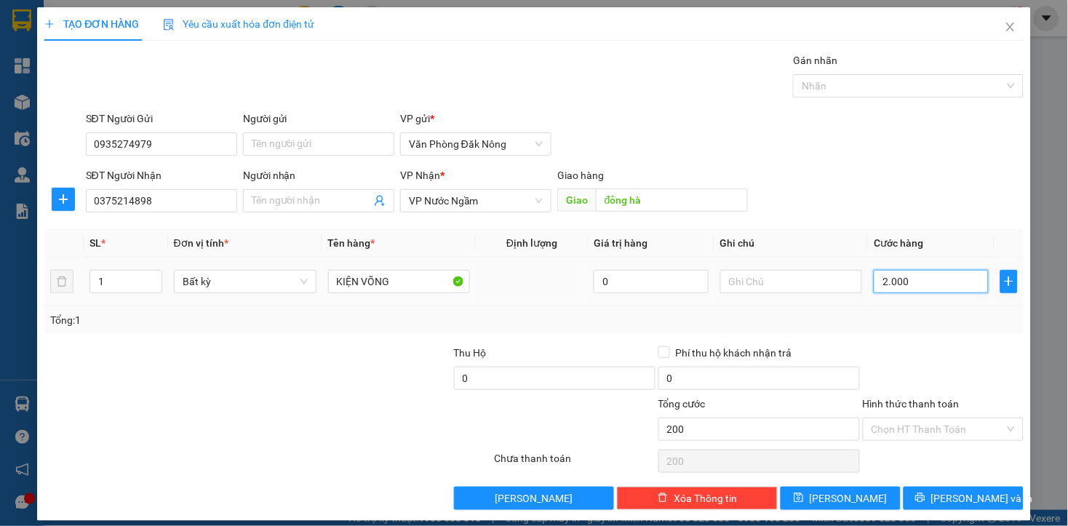
type input "2.000"
type input "20.000"
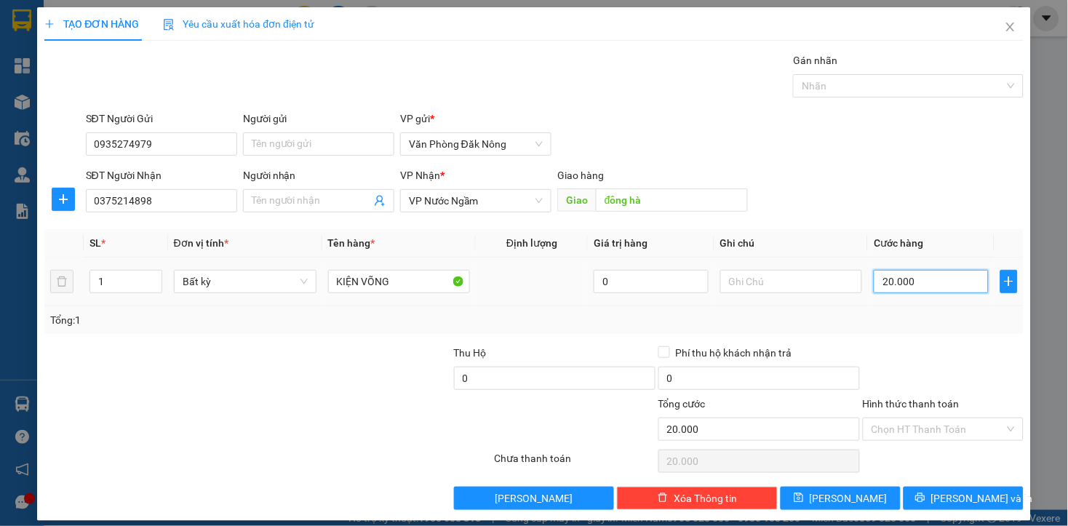
type input "200.000"
click at [953, 350] on div at bounding box center [943, 370] width 164 height 51
click at [939, 433] on input "Hình thức thanh toán" at bounding box center [937, 429] width 133 height 22
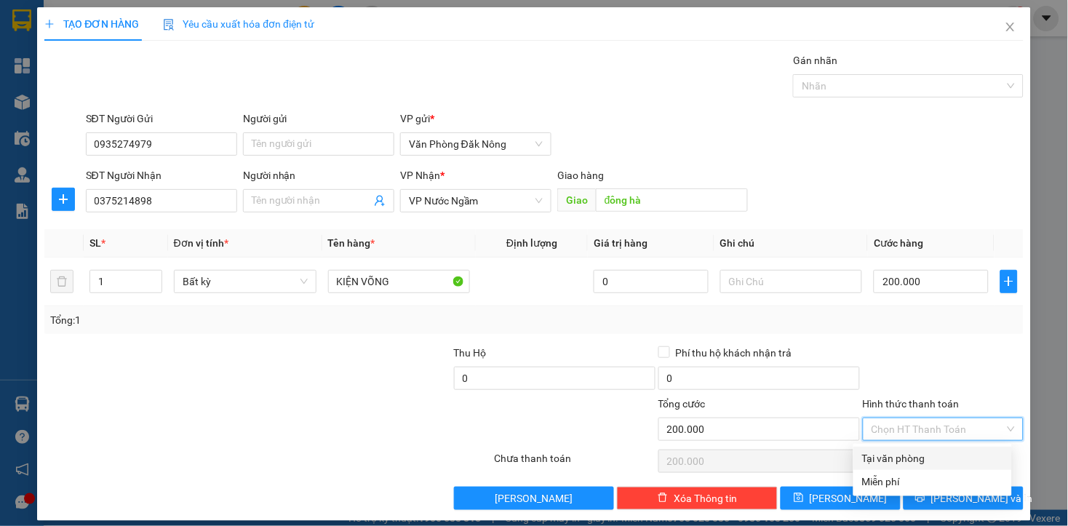
drag, startPoint x: 918, startPoint y: 459, endPoint x: 963, endPoint y: 486, distance: 52.5
click at [918, 460] on div "Tại văn phòng" at bounding box center [932, 458] width 141 height 16
type input "0"
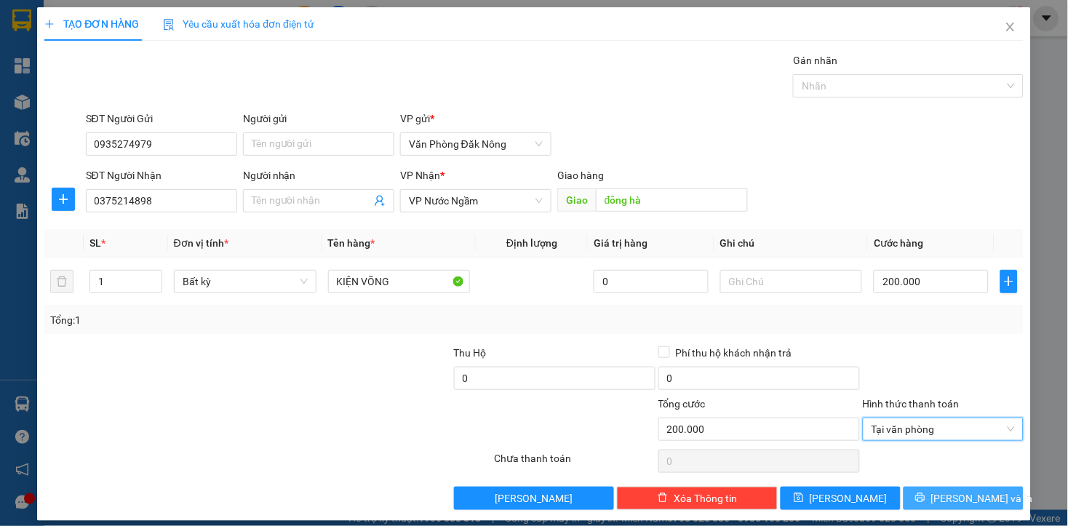
click at [953, 500] on span "[PERSON_NAME] và In" at bounding box center [982, 498] width 102 height 16
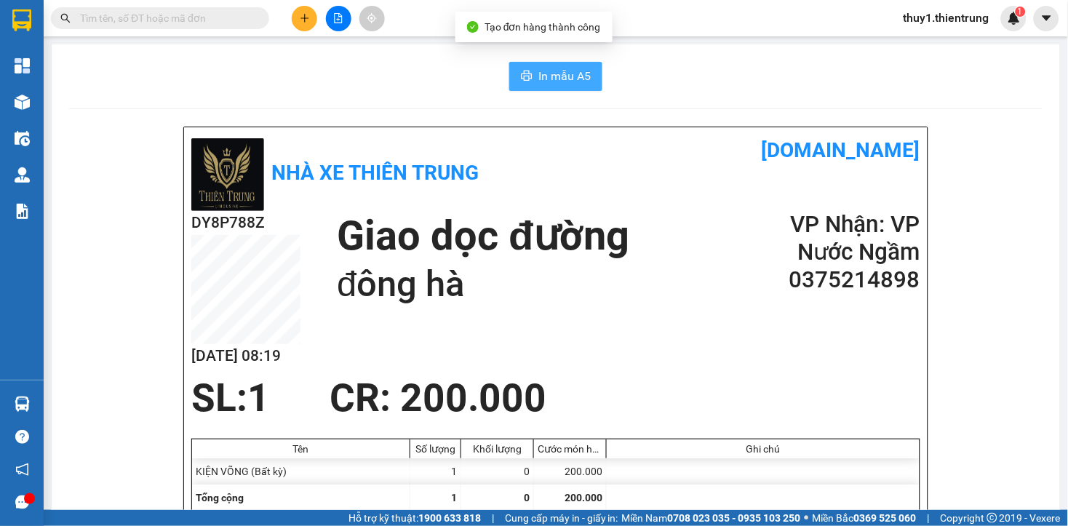
click at [577, 82] on span "In mẫu A5" at bounding box center [564, 76] width 52 height 18
drag, startPoint x: 561, startPoint y: 175, endPoint x: 518, endPoint y: 139, distance: 56.2
click at [554, 172] on div "Nhà xe Thiên Trung [DOMAIN_NAME]" at bounding box center [555, 173] width 729 height 76
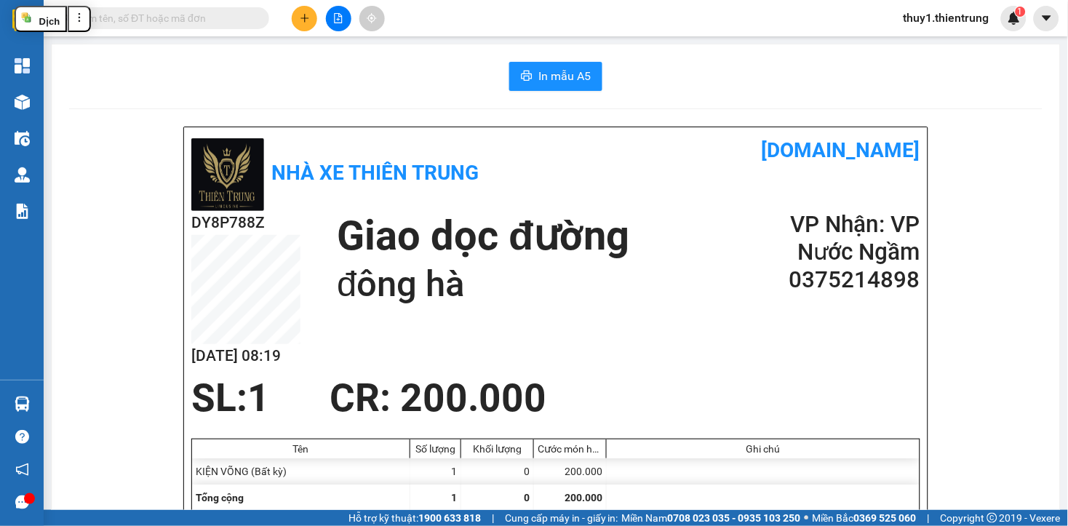
click at [415, 69] on div "In mẫu A5" at bounding box center [555, 76] width 973 height 29
click at [199, 88] on div "In mẫu A5" at bounding box center [555, 76] width 973 height 29
click at [540, 293] on h1 "đông hà" at bounding box center [483, 284] width 292 height 47
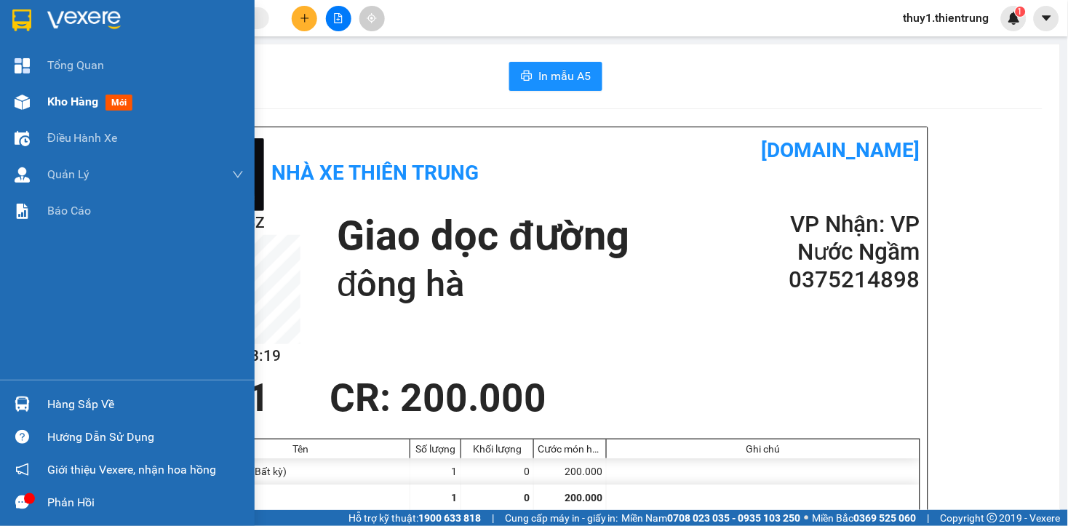
click at [31, 103] on div at bounding box center [21, 101] width 25 height 25
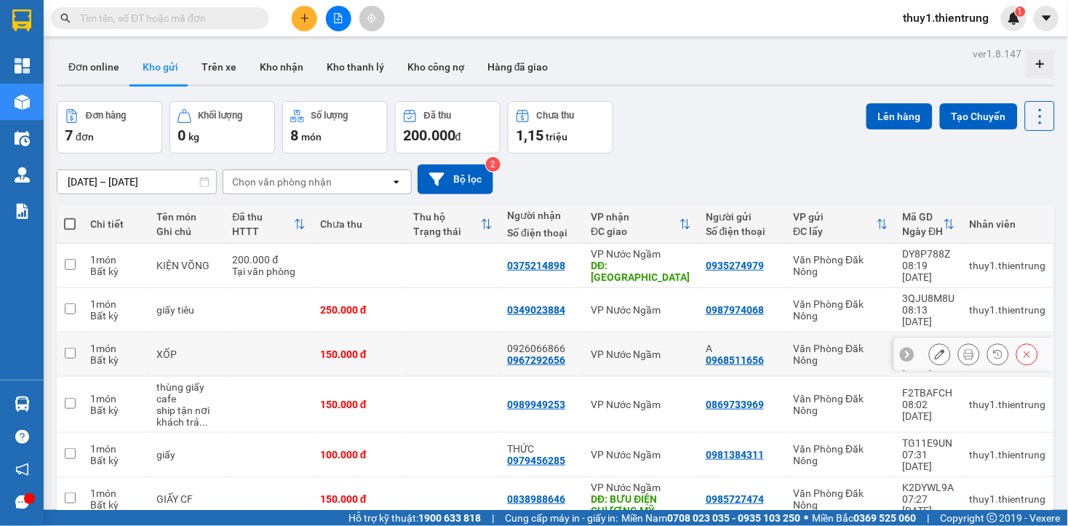
scroll to position [67, 0]
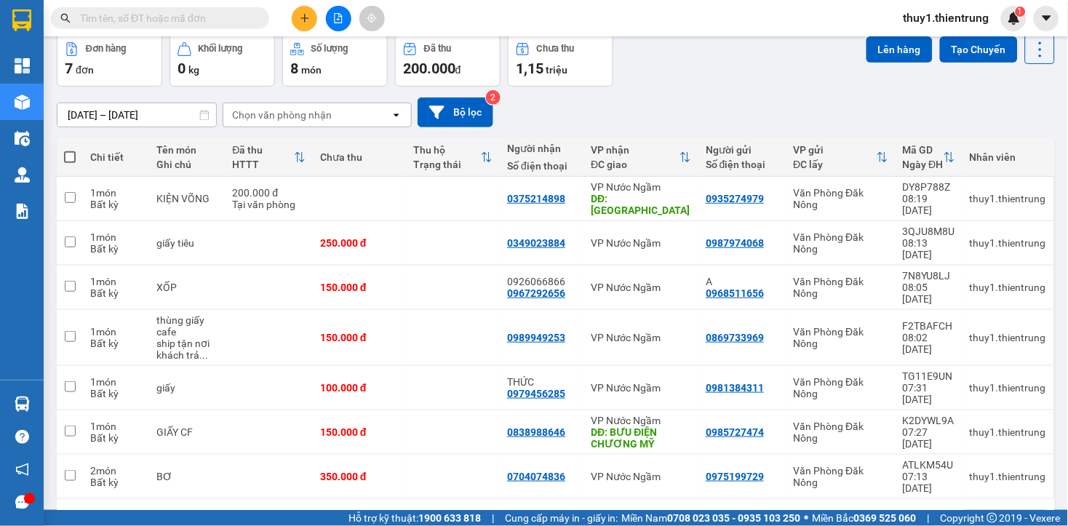
click at [1028, 516] on icon "open" at bounding box center [1034, 522] width 12 height 12
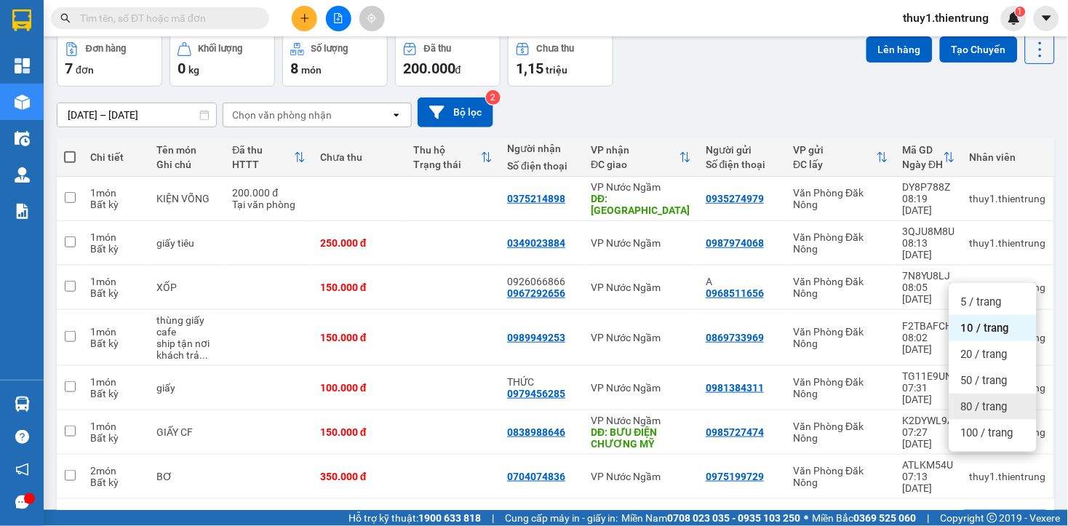
click at [961, 402] on span "80 / trang" at bounding box center [984, 406] width 47 height 15
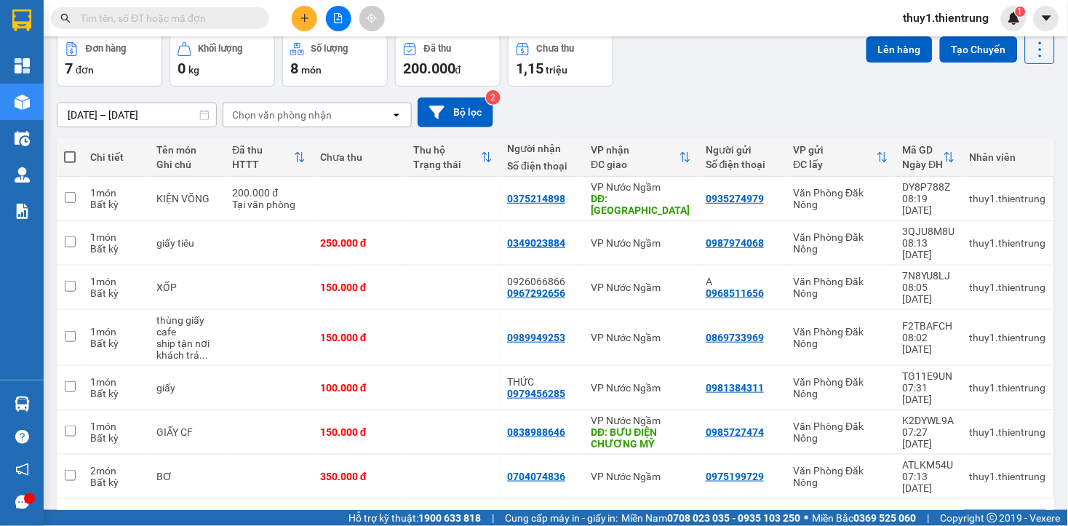
click at [623, 119] on div "[DATE] – [DATE] Press the down arrow key to interact with the calendar and sele…" at bounding box center [556, 112] width 998 height 30
click at [297, 23] on button at bounding box center [304, 18] width 25 height 25
click at [362, 51] on div "Tạo đơn hàng" at bounding box center [361, 55] width 63 height 16
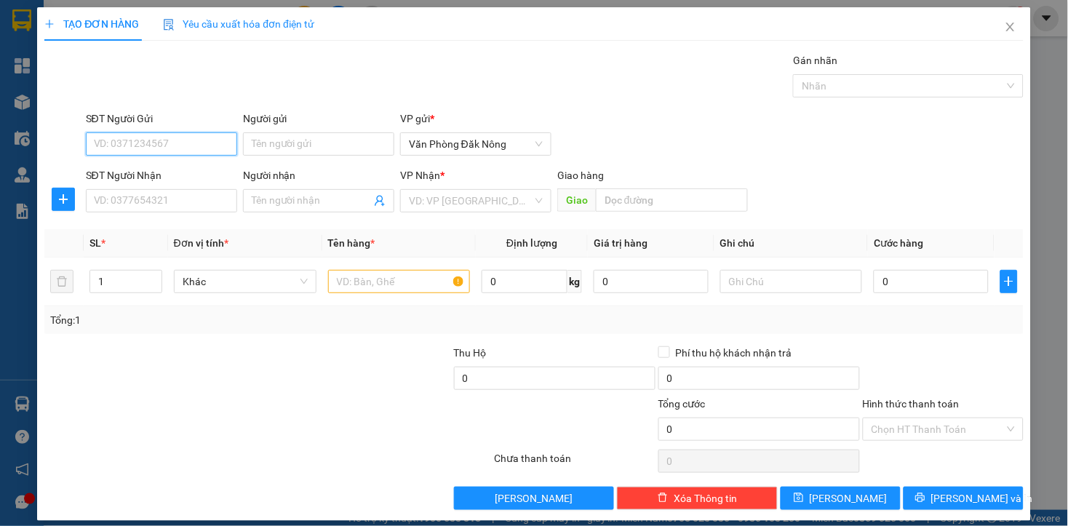
click at [183, 145] on input "SĐT Người Gửi" at bounding box center [161, 143] width 151 height 23
click at [140, 173] on div "0816112323" at bounding box center [159, 173] width 132 height 16
type input "0816112323"
type input "0986887182"
type input "liên"
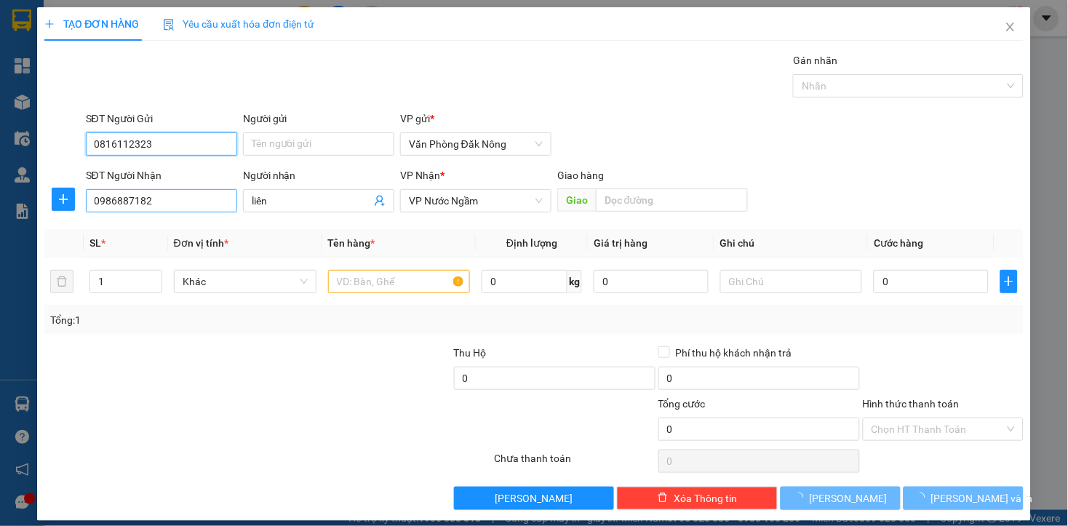
type input "3.800.000"
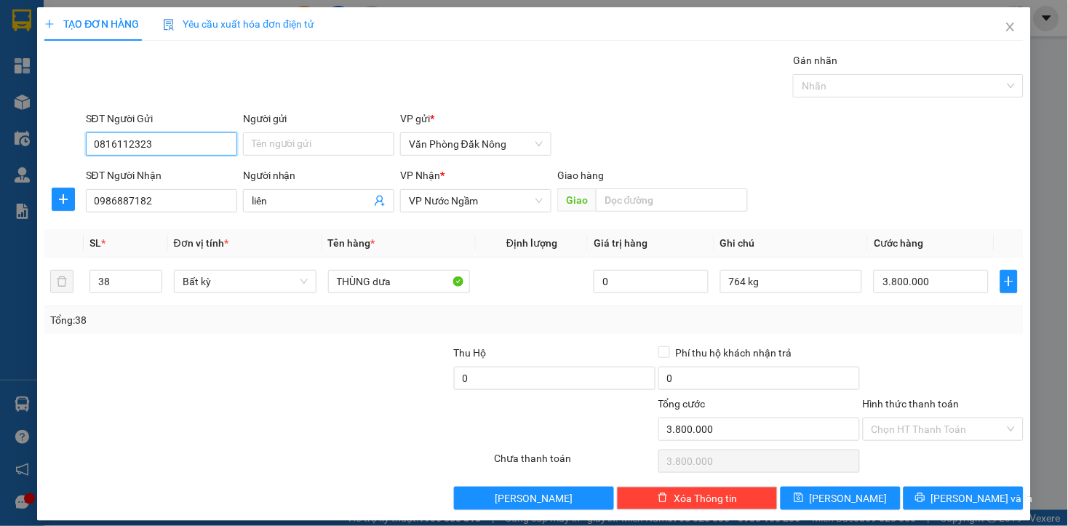
type input "0816112323"
drag, startPoint x: 229, startPoint y: 398, endPoint x: 189, endPoint y: 330, distance: 78.6
click at [226, 391] on form "Thu Hộ 0 Phí thu hộ khách nhận trả 0 Tổng cước 3.800.000 Hình thức thanh toán C…" at bounding box center [533, 396] width 978 height 102
click at [124, 281] on input "38" at bounding box center [125, 282] width 71 height 22
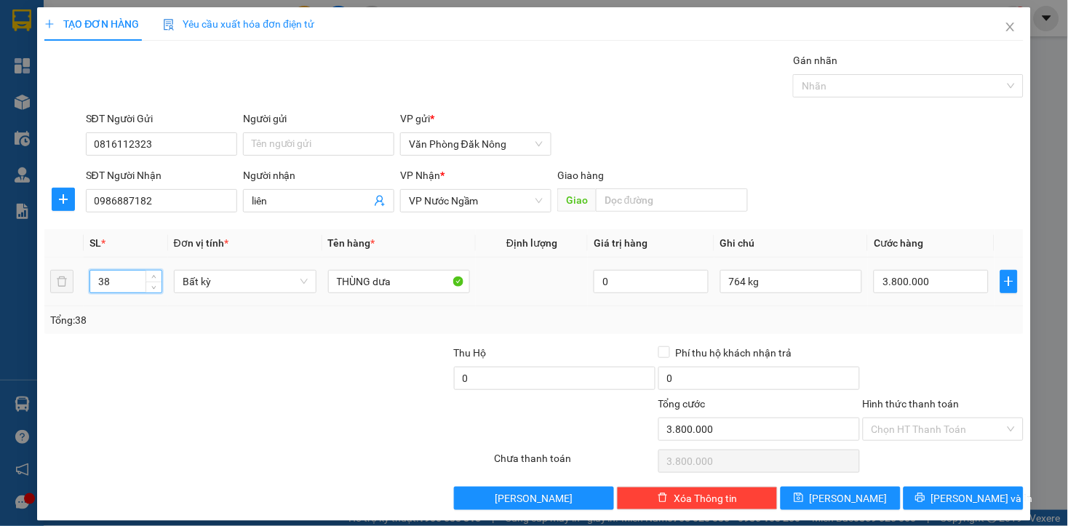
click at [126, 281] on input "38" at bounding box center [125, 282] width 71 height 22
type input "25"
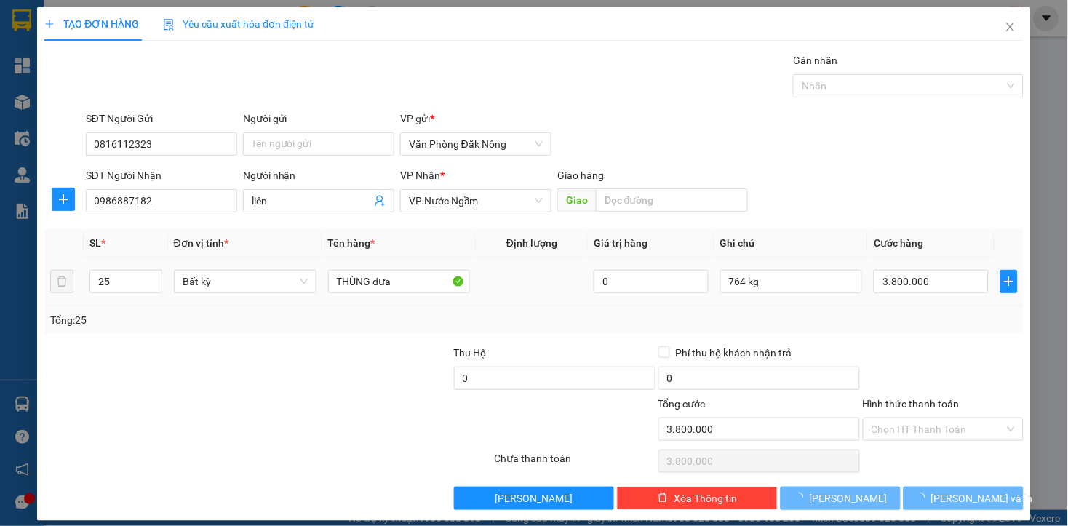
drag, startPoint x: 228, startPoint y: 382, endPoint x: 853, endPoint y: 277, distance: 633.4
click at [231, 383] on div at bounding box center [145, 370] width 204 height 51
type input "0"
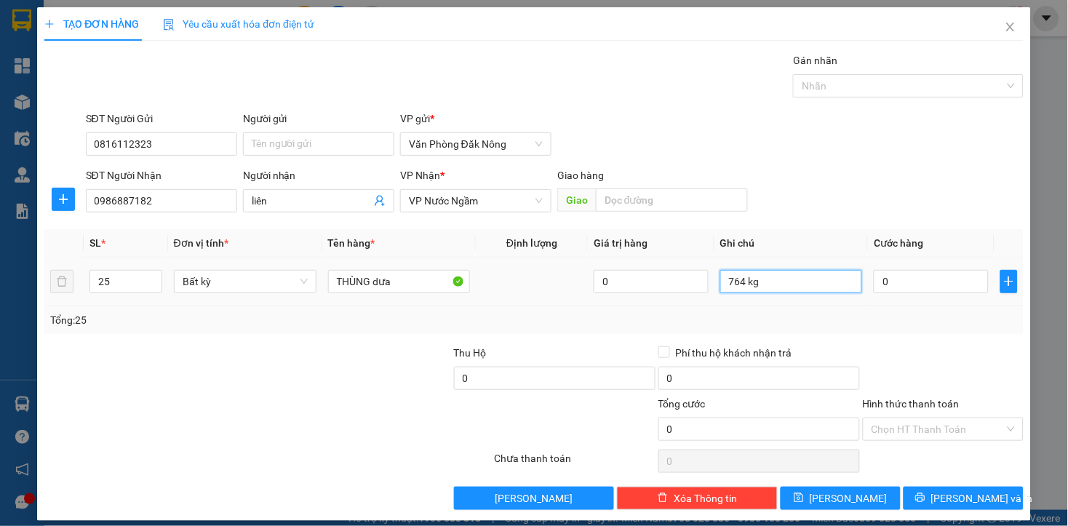
click at [816, 287] on input "764 kg" at bounding box center [791, 281] width 143 height 23
click at [815, 288] on input "764 kg" at bounding box center [791, 281] width 143 height 23
type input "448KG"
drag, startPoint x: 304, startPoint y: 422, endPoint x: 205, endPoint y: 380, distance: 107.2
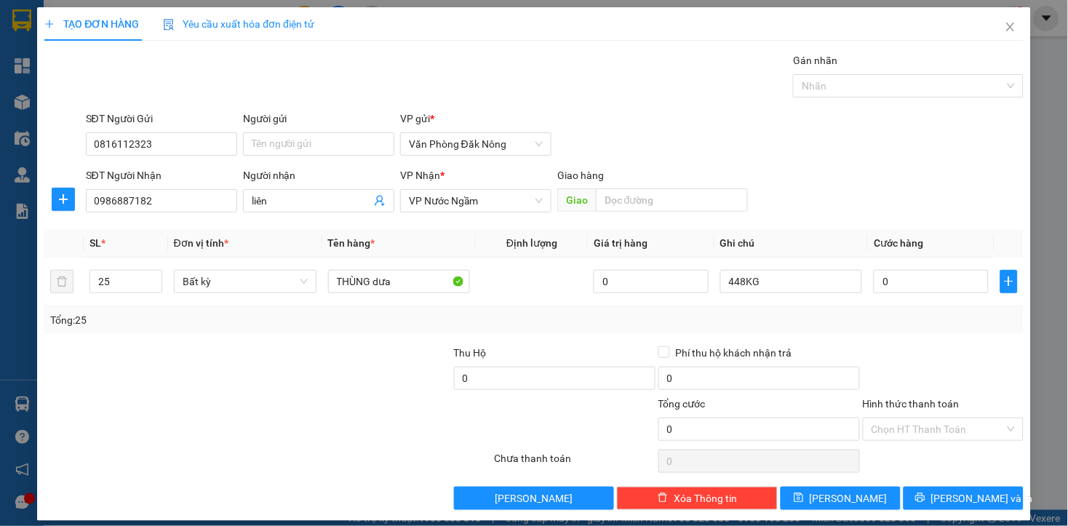
click at [292, 412] on div at bounding box center [186, 421] width 287 height 51
click at [961, 289] on input "0" at bounding box center [930, 281] width 114 height 23
type input "2"
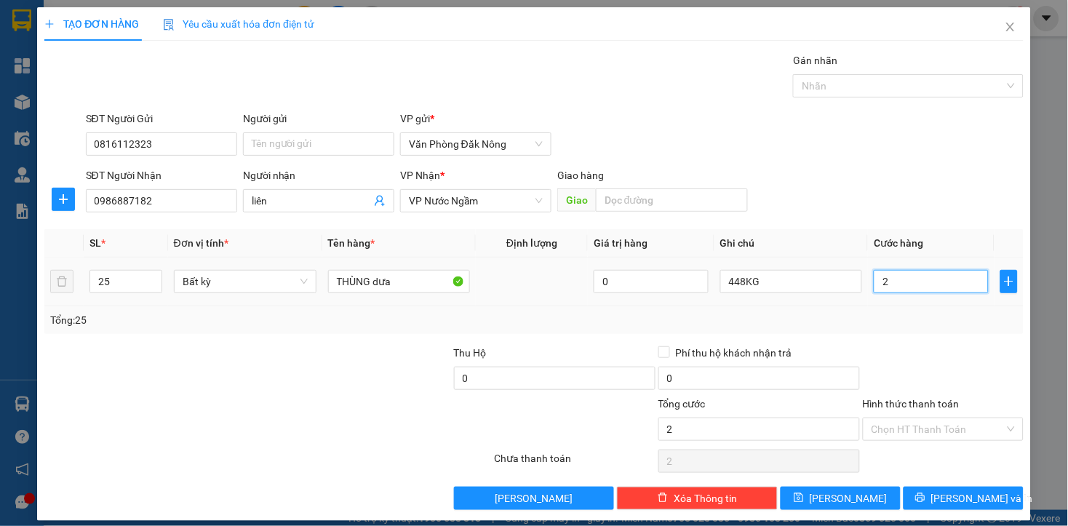
type input "22"
type input "225"
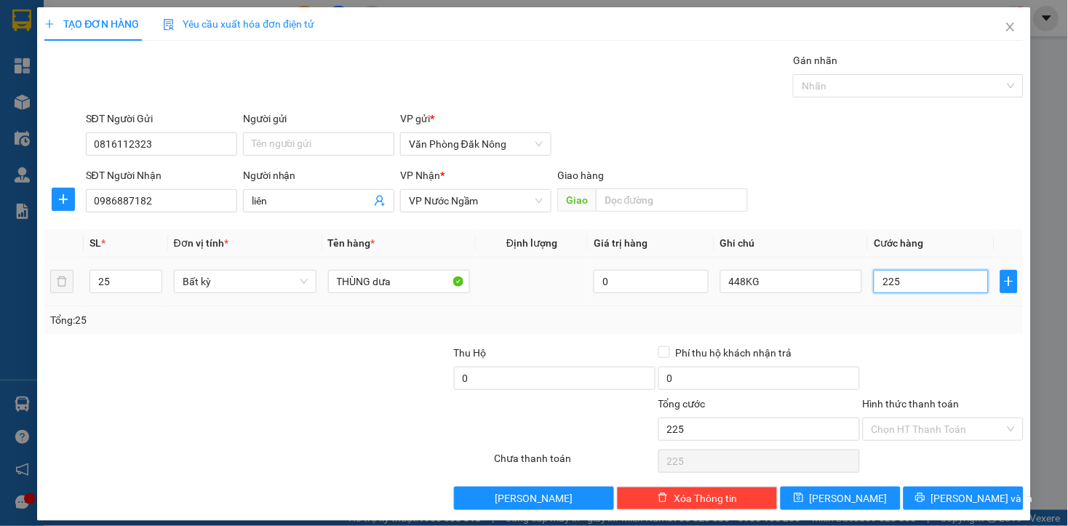
type input "2.250"
type input "22.500"
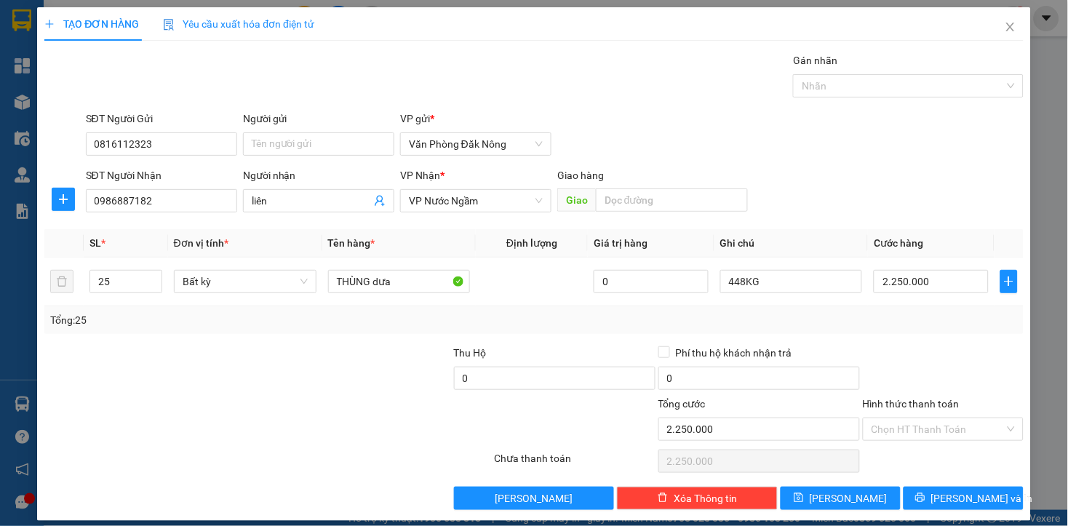
click at [932, 333] on div "Tổng: 25" at bounding box center [533, 320] width 978 height 28
click at [958, 374] on div at bounding box center [943, 370] width 164 height 51
drag, startPoint x: 921, startPoint y: 504, endPoint x: 916, endPoint y: 492, distance: 13.4
click at [921, 505] on button "[PERSON_NAME] và In" at bounding box center [963, 498] width 120 height 23
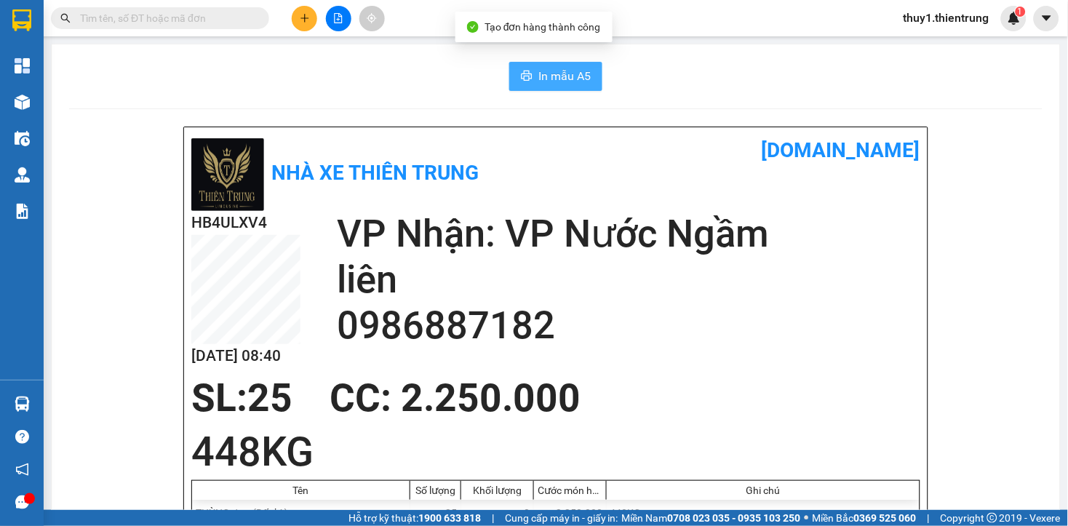
click at [569, 83] on span "In mẫu A5" at bounding box center [564, 76] width 52 height 18
click at [140, 84] on div "In mẫu A5" at bounding box center [555, 76] width 973 height 29
drag, startPoint x: 402, startPoint y: 99, endPoint x: 329, endPoint y: 65, distance: 80.0
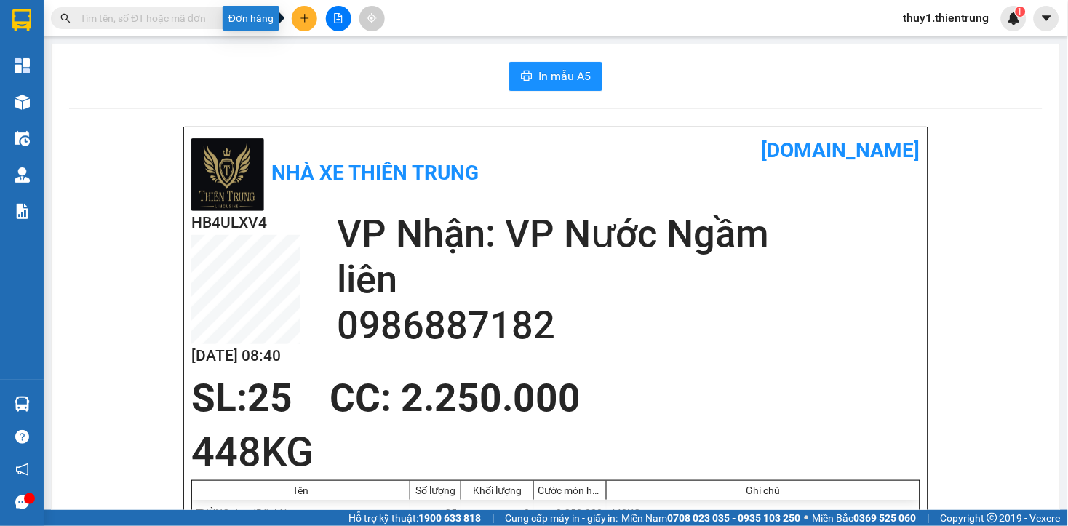
click at [309, 24] on button at bounding box center [304, 18] width 25 height 25
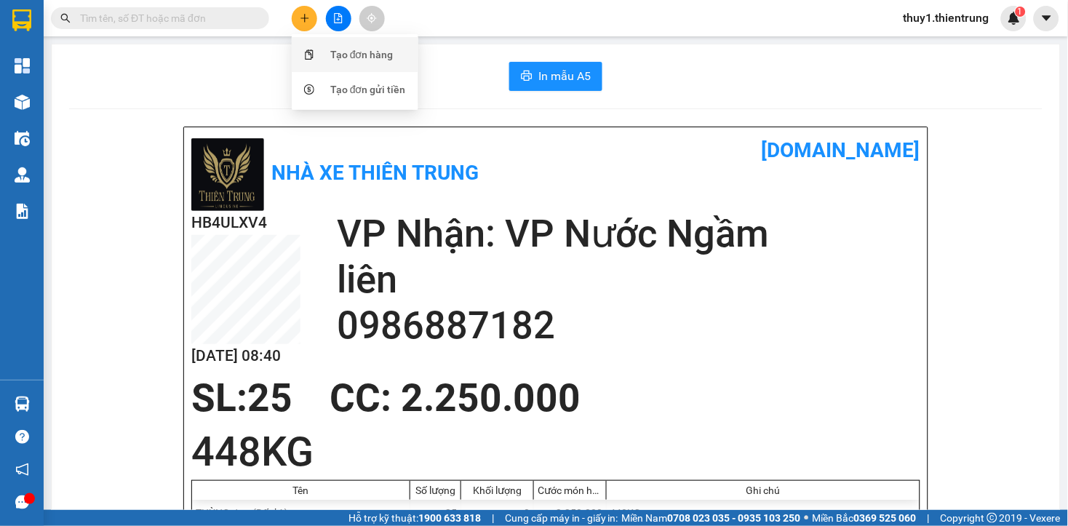
click at [351, 59] on div "Tạo đơn hàng" at bounding box center [361, 55] width 63 height 16
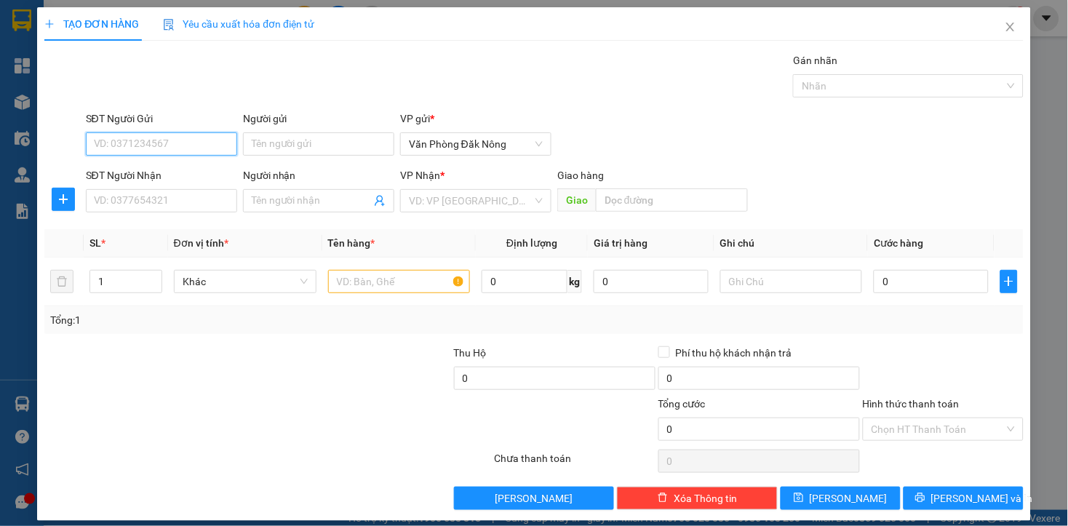
drag, startPoint x: 180, startPoint y: 143, endPoint x: 292, endPoint y: 119, distance: 114.5
click at [185, 142] on input "SĐT Người Gửi" at bounding box center [161, 143] width 151 height 23
click at [128, 175] on div "0972721985" at bounding box center [159, 173] width 132 height 16
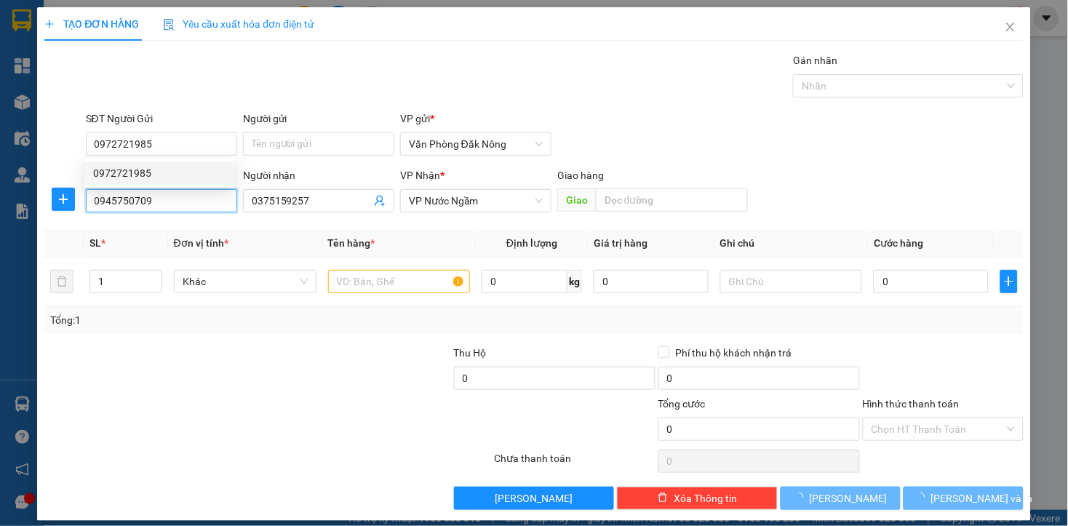
click at [172, 199] on input "0945750709" at bounding box center [161, 200] width 151 height 23
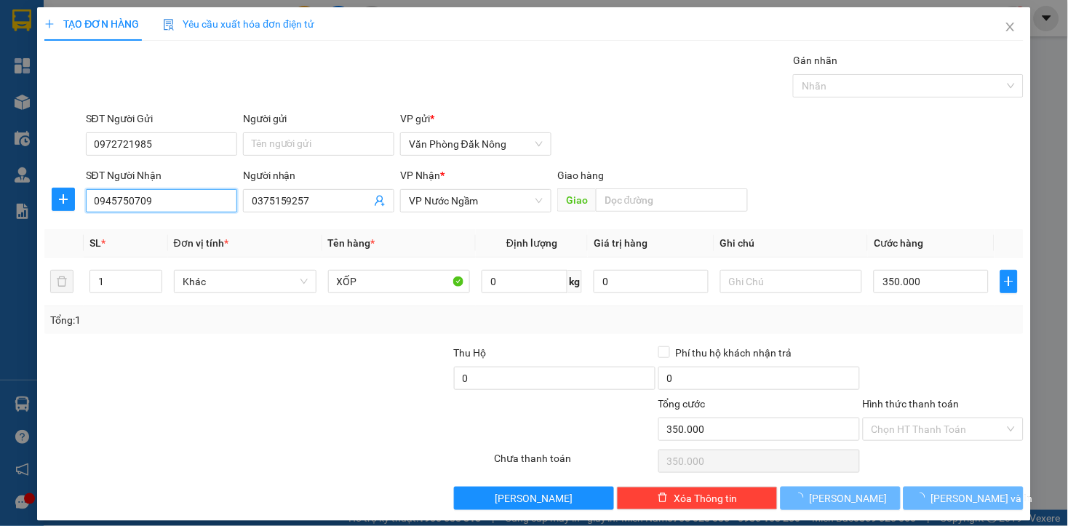
click at [172, 199] on input "0945750709" at bounding box center [161, 200] width 151 height 23
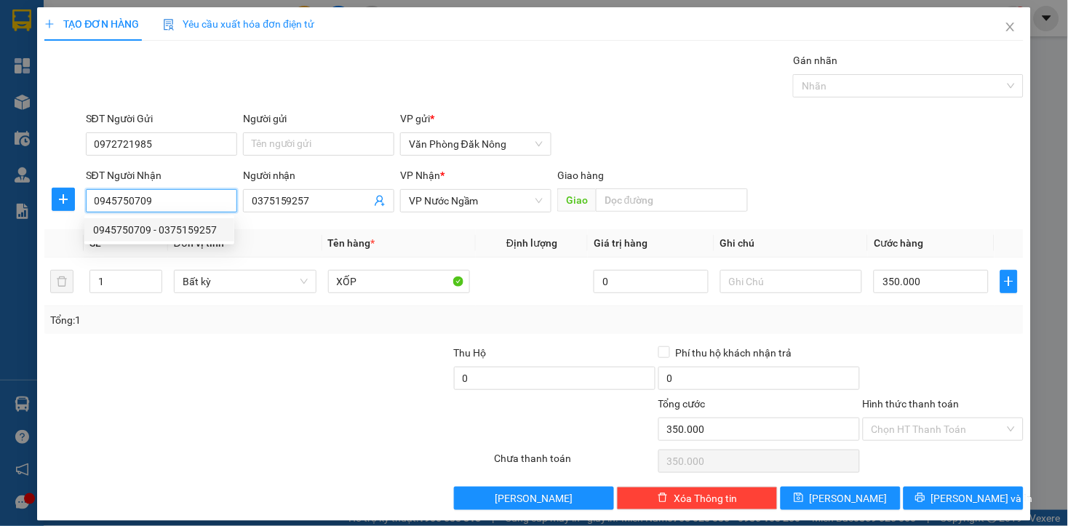
drag, startPoint x: 216, startPoint y: 193, endPoint x: 294, endPoint y: 225, distance: 84.1
click at [216, 194] on input "0945750709" at bounding box center [161, 200] width 151 height 23
click at [142, 230] on div "0945750709 - 0375159257" at bounding box center [159, 230] width 132 height 16
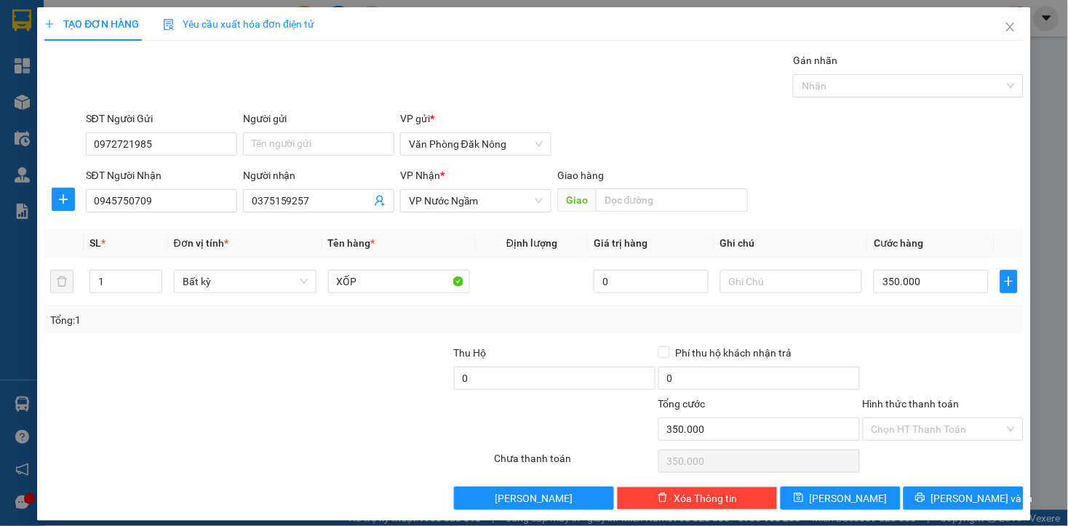
drag, startPoint x: 177, startPoint y: 340, endPoint x: 189, endPoint y: 335, distance: 13.1
click at [189, 335] on div "Transit Pickup Surcharge Ids Transit Deliver Surcharge Ids Transit Deliver Surc…" at bounding box center [533, 280] width 978 height 457
click at [313, 199] on input "0375159257" at bounding box center [311, 201] width 119 height 16
click at [387, 406] on div at bounding box center [411, 421] width 164 height 51
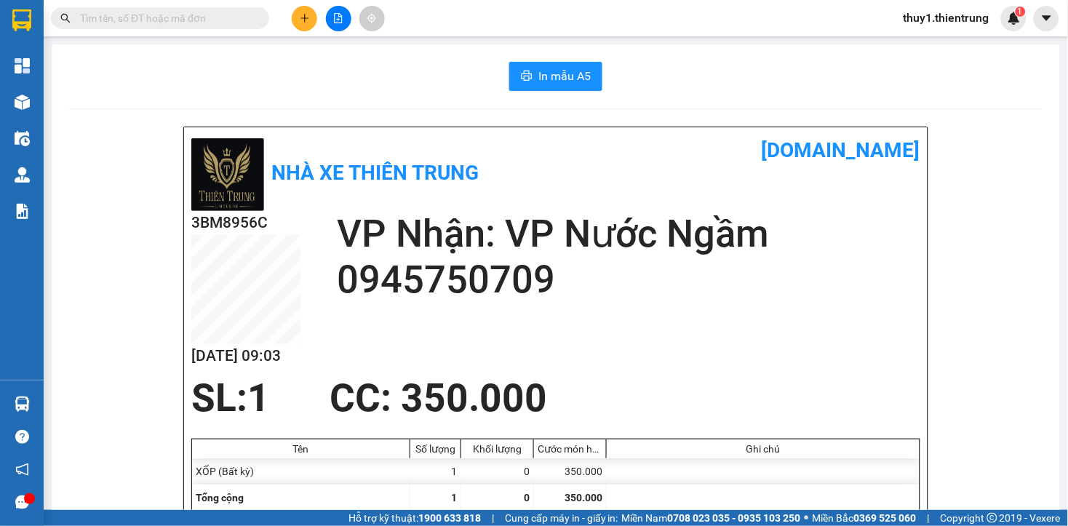
drag, startPoint x: 314, startPoint y: 74, endPoint x: 718, endPoint y: 95, distance: 404.9
click at [316, 73] on div "In mẫu A5" at bounding box center [555, 76] width 973 height 29
click at [804, 285] on h2 "0945750709" at bounding box center [628, 280] width 583 height 46
click at [576, 71] on span "In mẫu A5" at bounding box center [564, 76] width 52 height 18
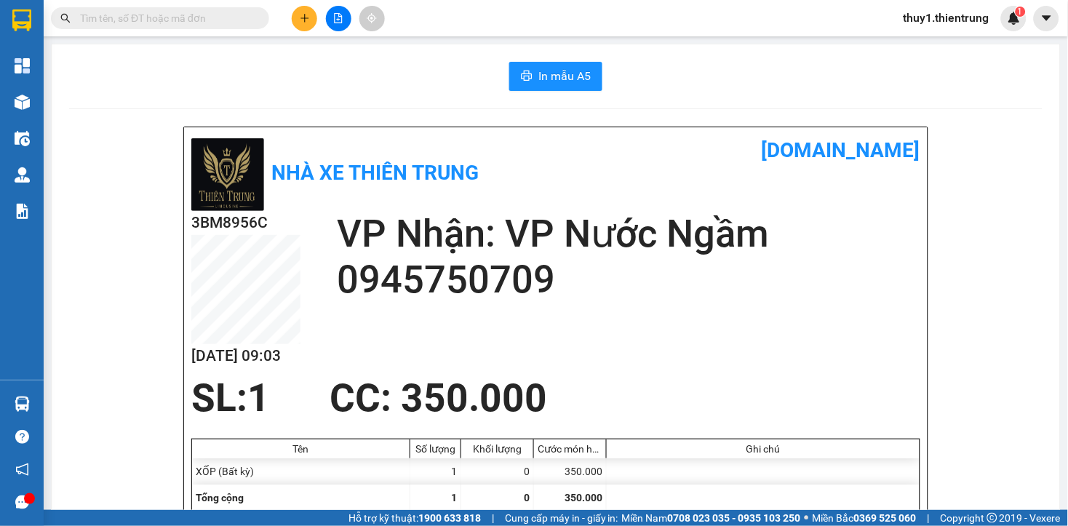
drag, startPoint x: 137, startPoint y: 289, endPoint x: 403, endPoint y: 422, distance: 297.6
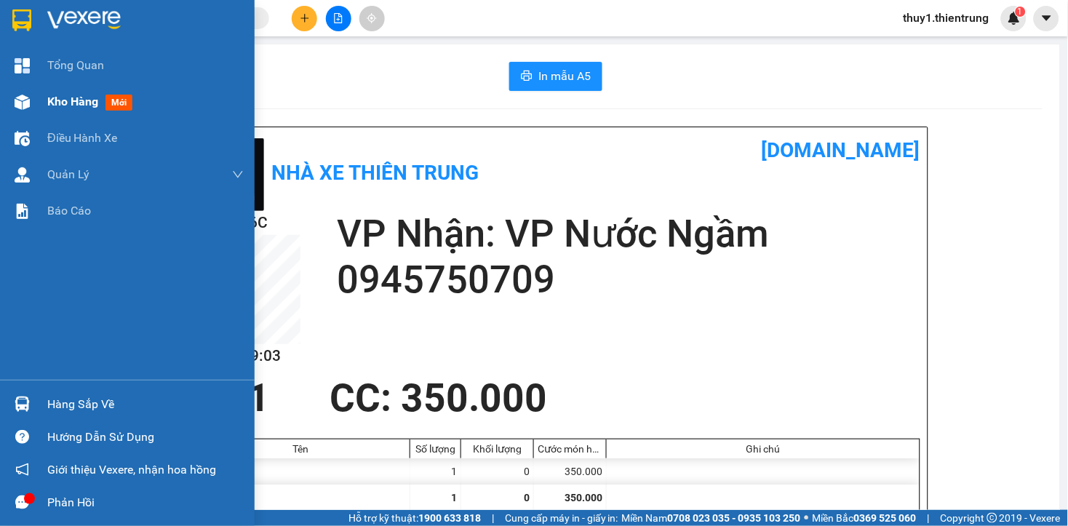
click at [28, 100] on img at bounding box center [22, 102] width 15 height 15
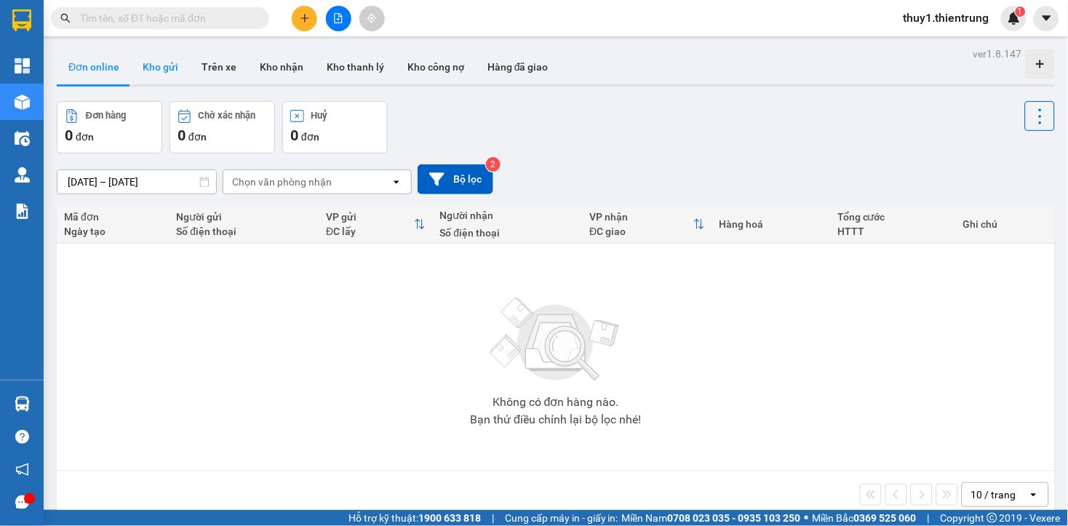
click at [168, 60] on button "Kho gửi" at bounding box center [160, 66] width 59 height 35
type input "[DATE] – [DATE]"
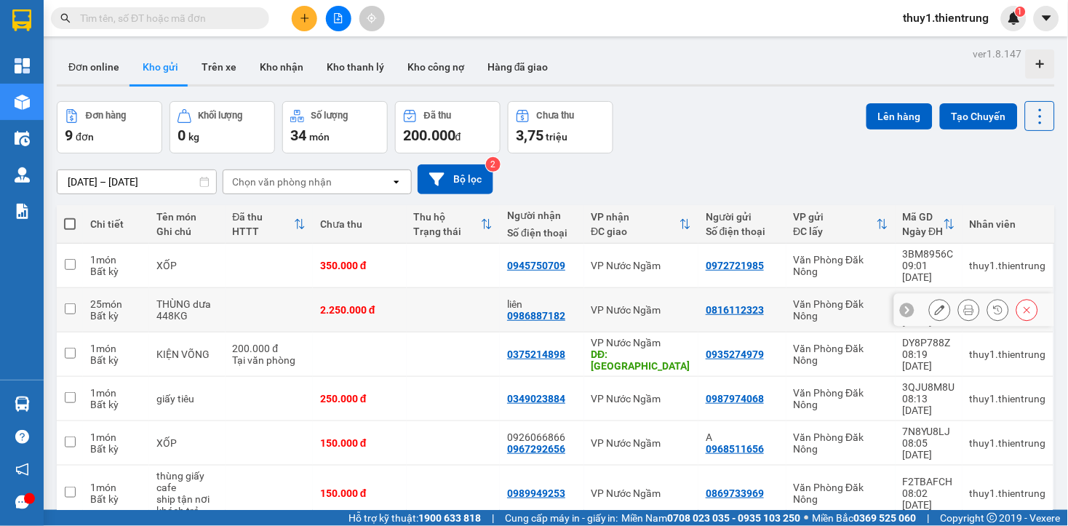
click at [934, 305] on icon at bounding box center [939, 310] width 10 height 10
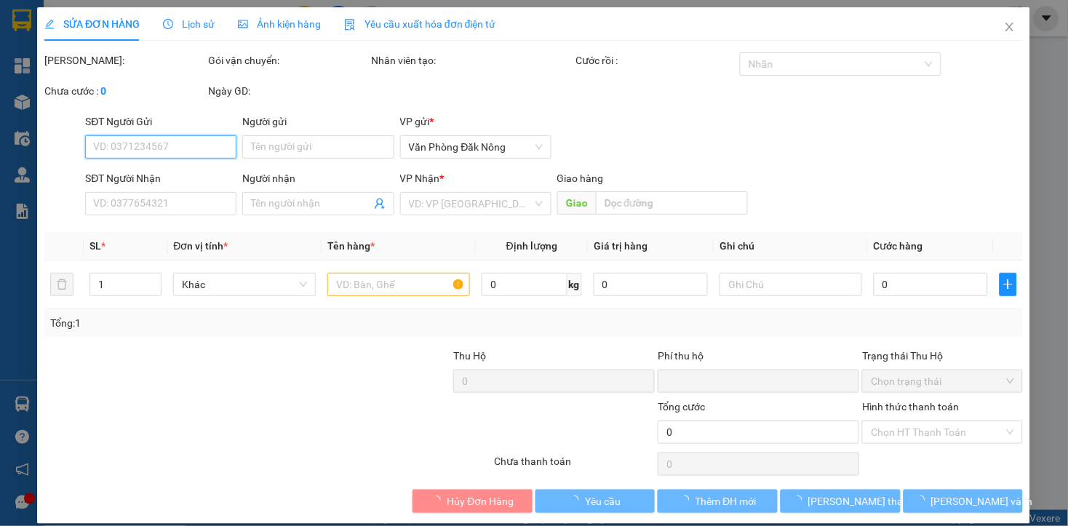
type input "0816112323"
type input "0986887182"
type input "liên"
type input "0"
type input "2.250.000"
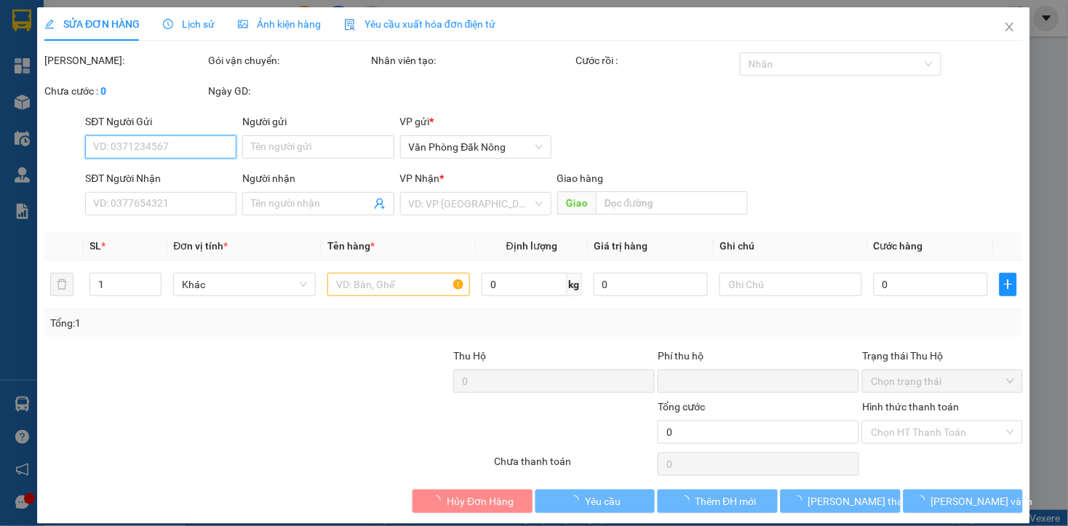
type input "2.250.000"
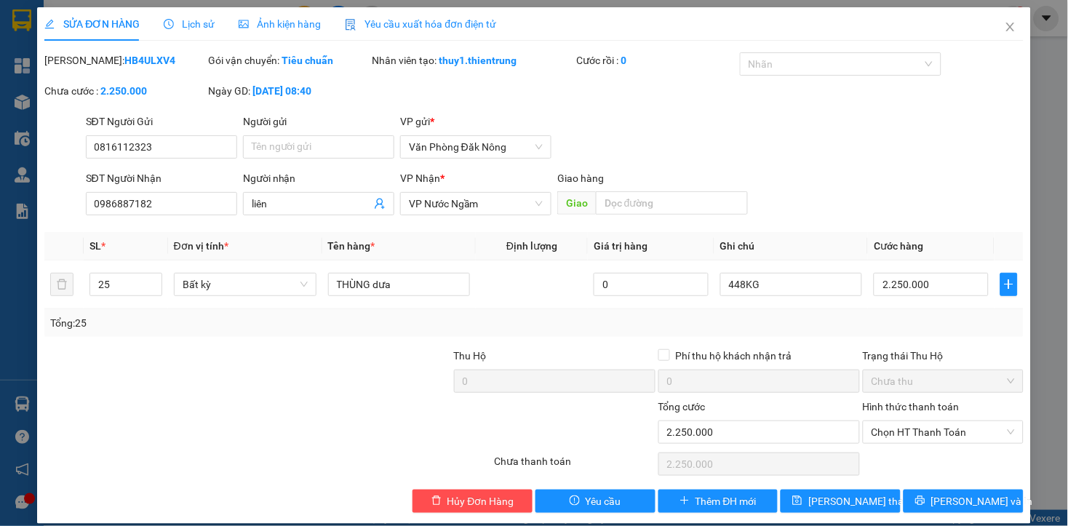
drag, startPoint x: 160, startPoint y: 372, endPoint x: 994, endPoint y: 1, distance: 912.9
click at [192, 356] on div at bounding box center [145, 373] width 204 height 51
click at [1004, 23] on icon "close" at bounding box center [1010, 27] width 12 height 12
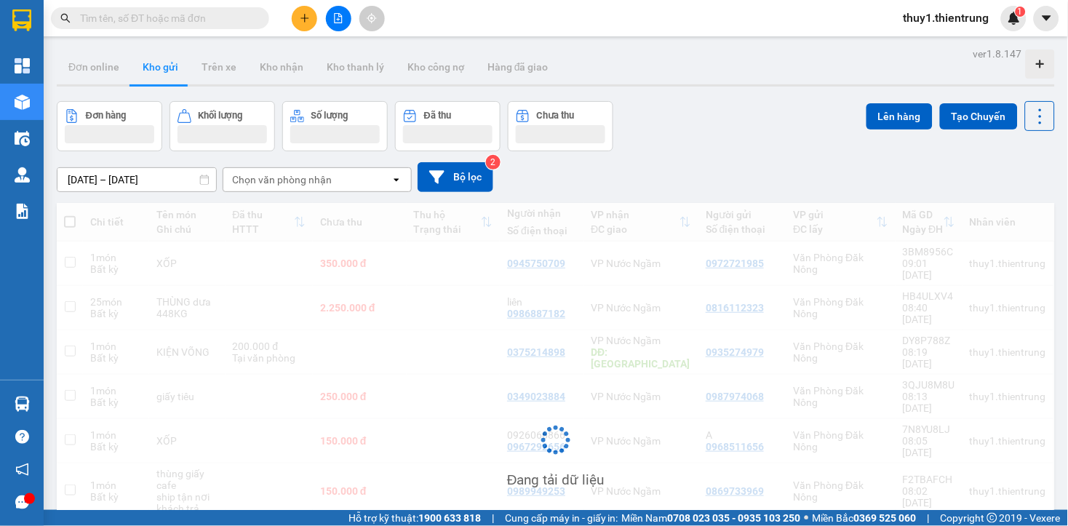
click at [217, 15] on input "text" at bounding box center [166, 18] width 172 height 16
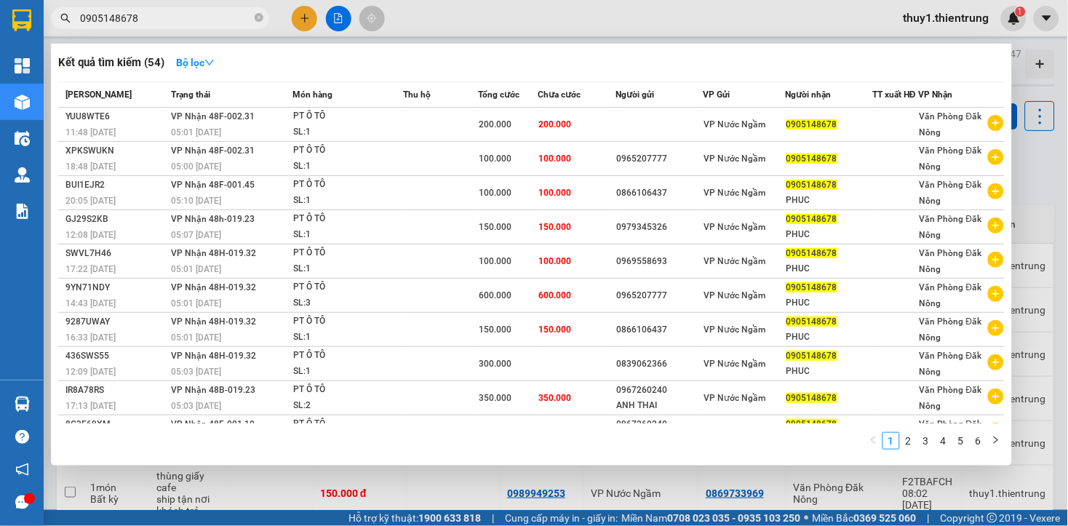
type input "0905148678"
drag, startPoint x: 486, startPoint y: 7, endPoint x: 285, endPoint y: 65, distance: 209.0
click at [486, 6] on div at bounding box center [534, 263] width 1068 height 526
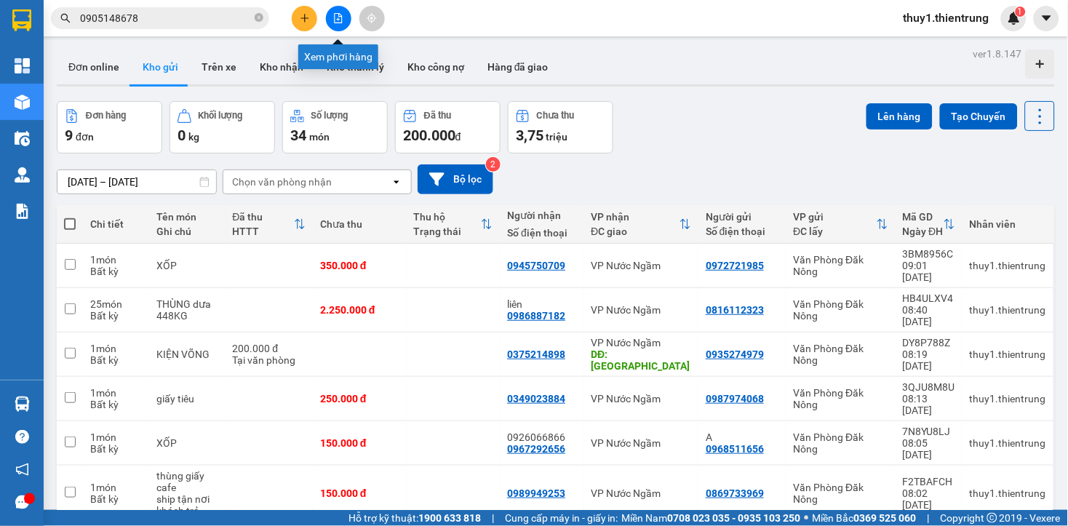
click at [337, 17] on icon "file-add" at bounding box center [338, 18] width 10 height 10
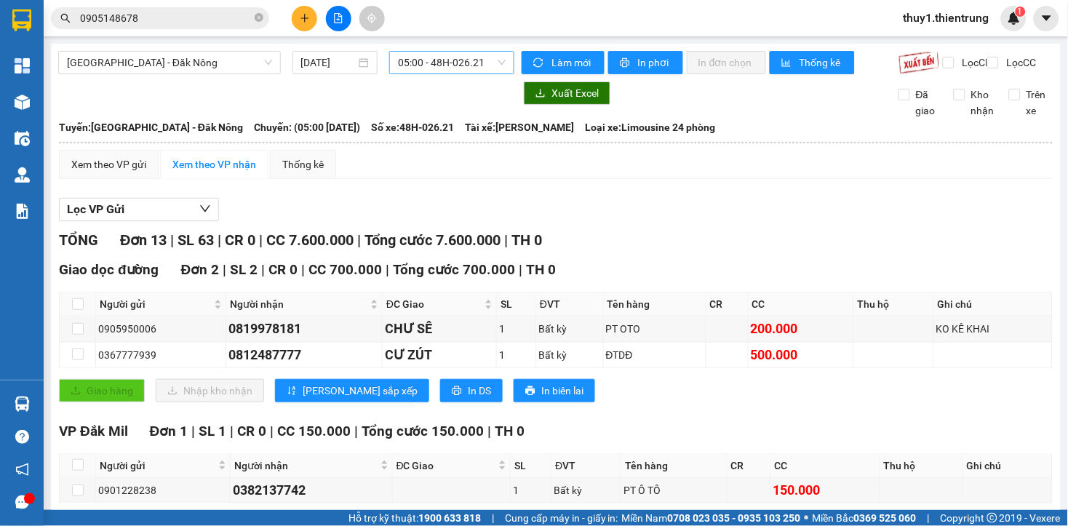
click at [415, 64] on span "05:00 - 48H-026.21" at bounding box center [452, 63] width 108 height 22
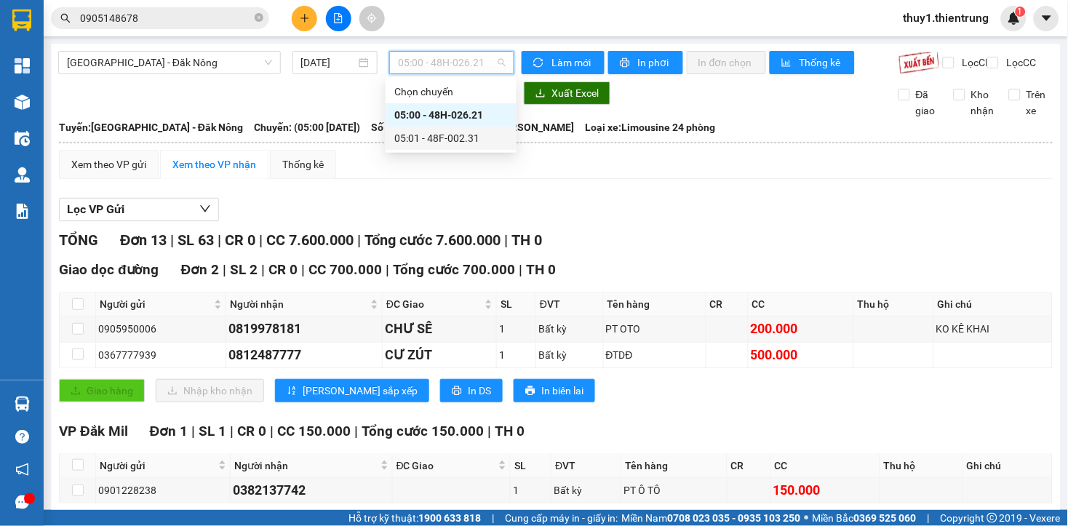
click at [461, 139] on div "05:01 - 48F-002.31" at bounding box center [450, 138] width 113 height 16
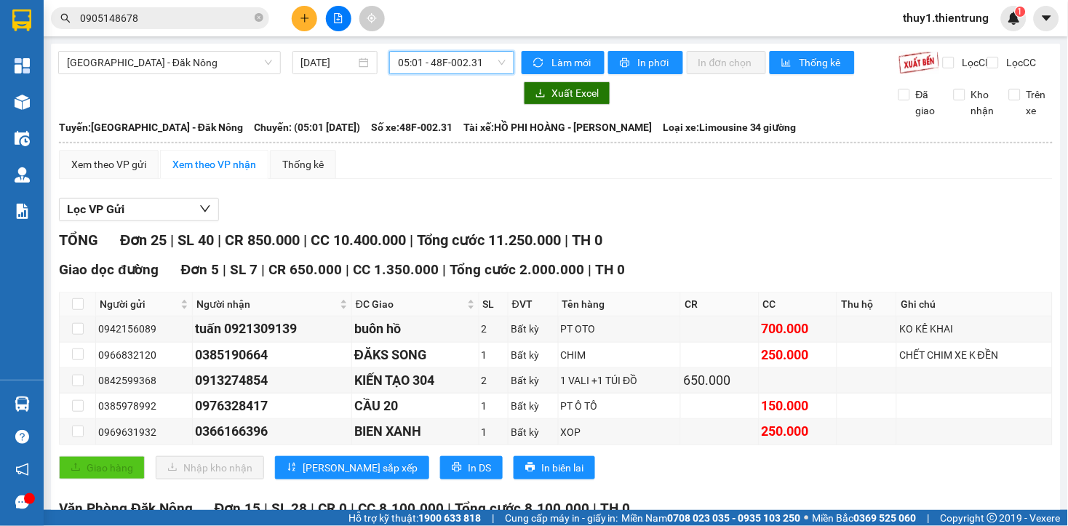
click at [444, 58] on span "05:01 - 48F-002.31" at bounding box center [452, 63] width 108 height 22
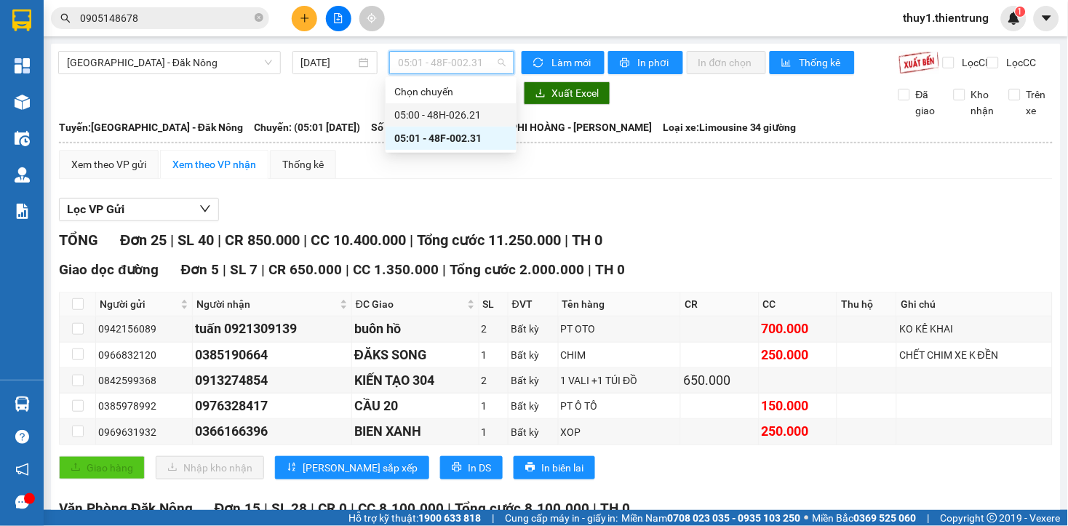
click at [459, 113] on div "05:00 - 48H-026.21" at bounding box center [450, 115] width 113 height 16
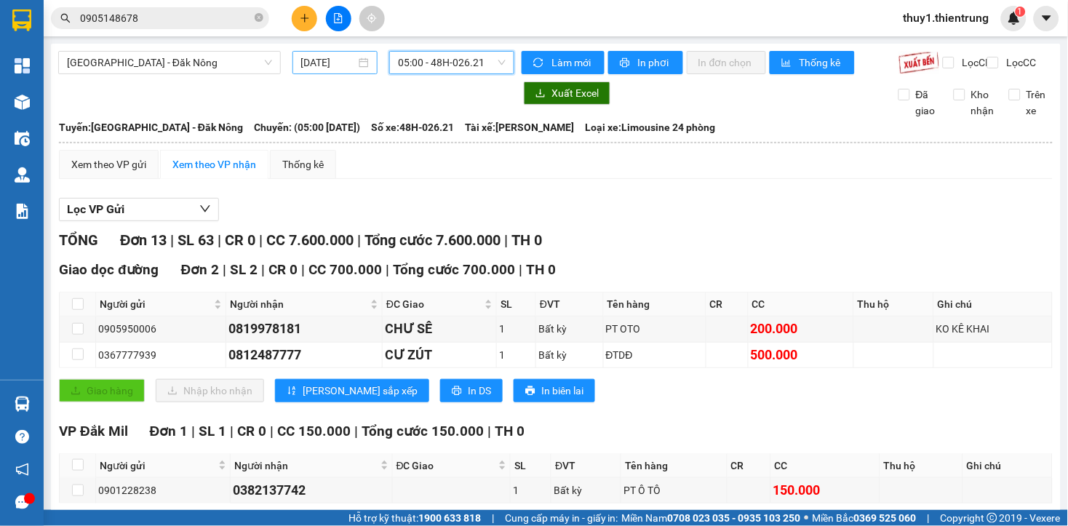
click at [325, 68] on input "[DATE]" at bounding box center [328, 63] width 55 height 16
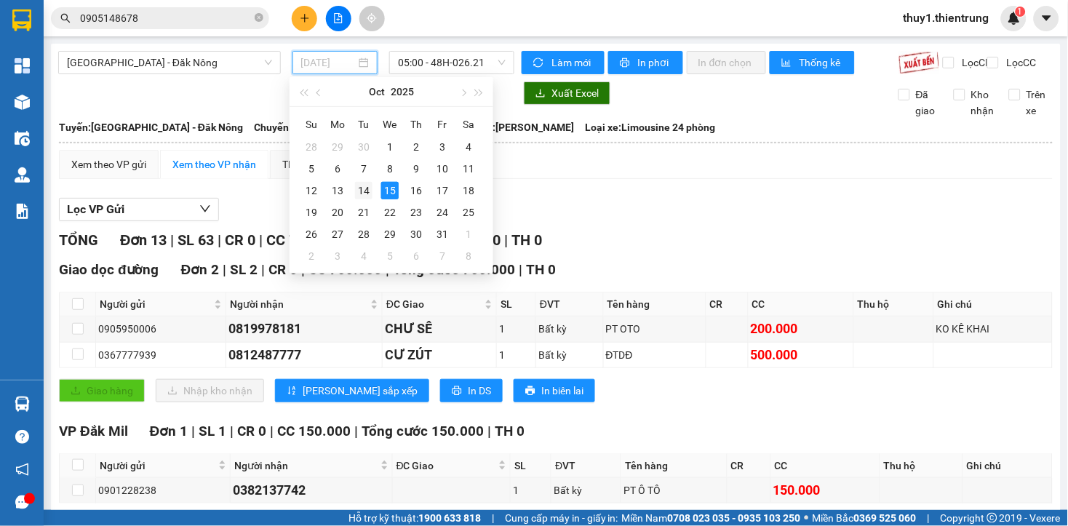
click at [356, 191] on div "14" at bounding box center [363, 190] width 17 height 17
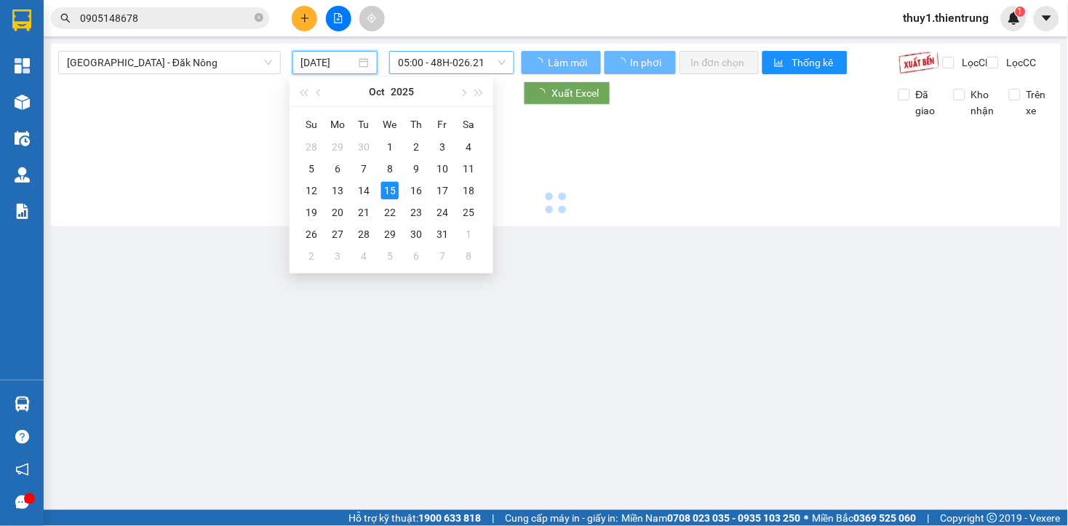
type input "[DATE]"
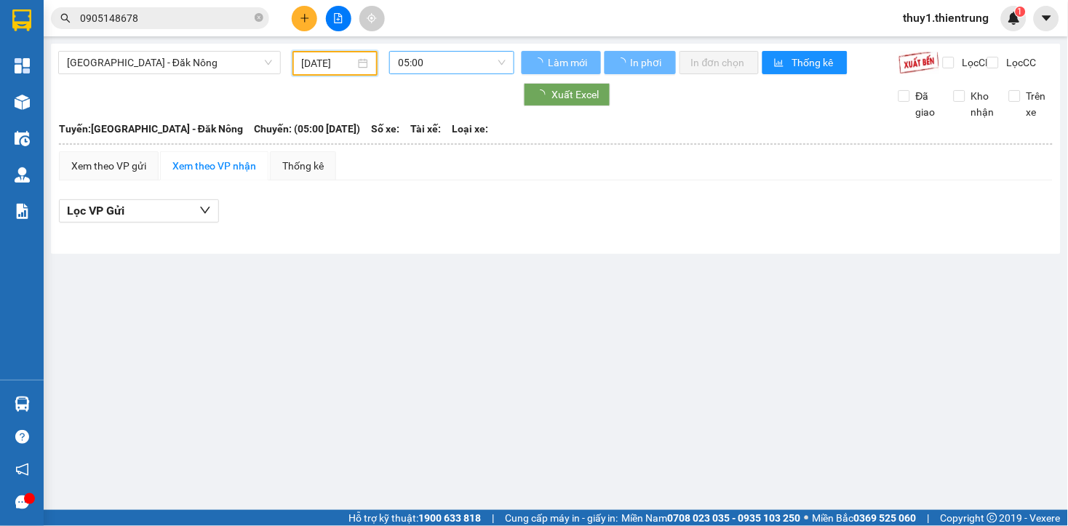
click at [462, 59] on span "05:00" at bounding box center [452, 63] width 108 height 22
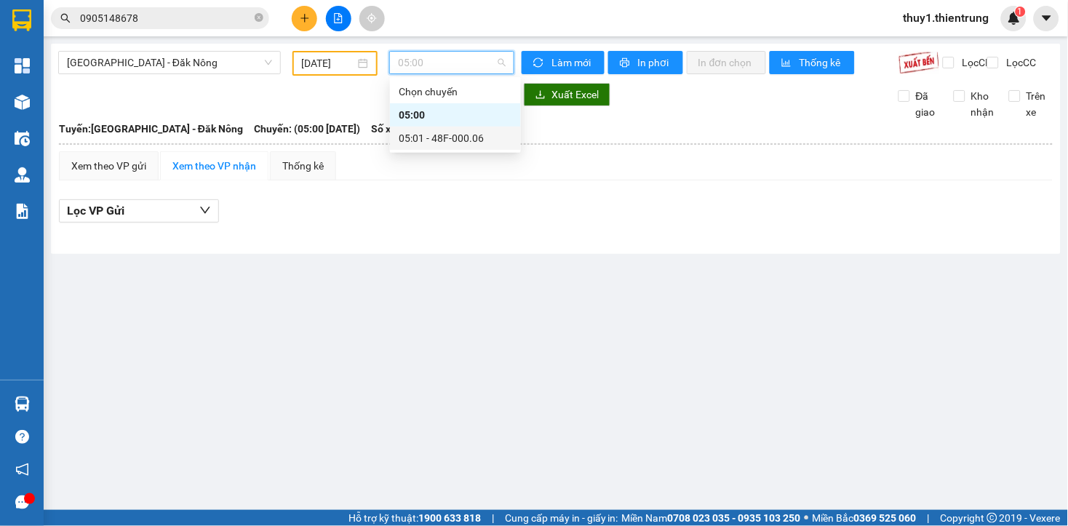
click at [470, 142] on div "05:01 - 48F-000.06" at bounding box center [455, 138] width 113 height 16
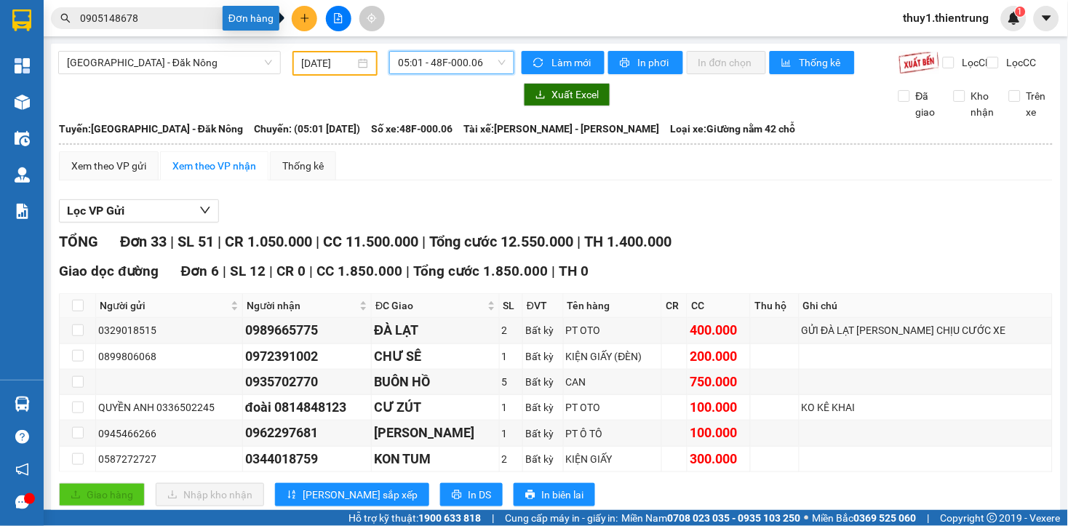
drag, startPoint x: 303, startPoint y: 20, endPoint x: 460, endPoint y: 64, distance: 163.0
click at [305, 22] on icon "plus" at bounding box center [305, 18] width 10 height 10
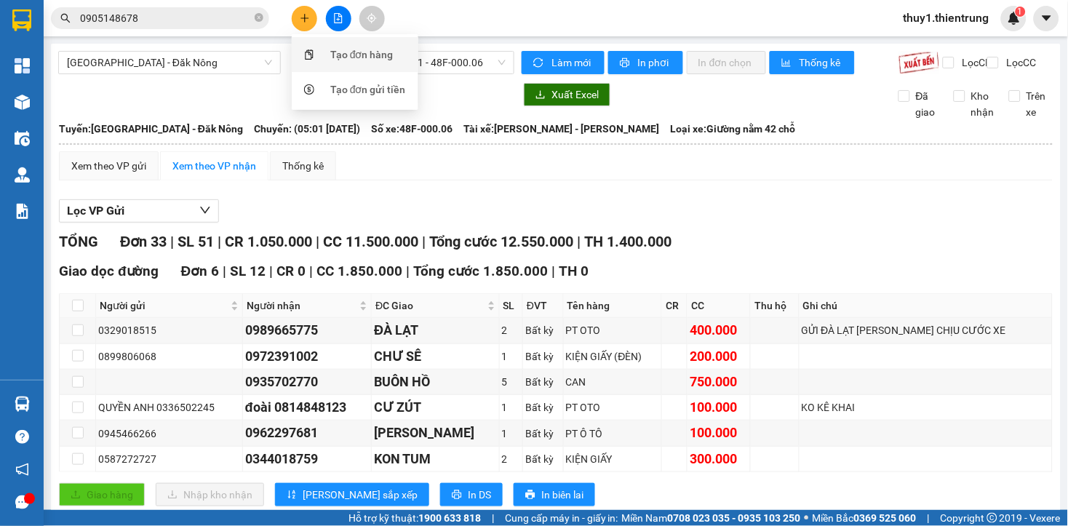
click at [378, 52] on div "Tạo đơn hàng" at bounding box center [361, 55] width 63 height 16
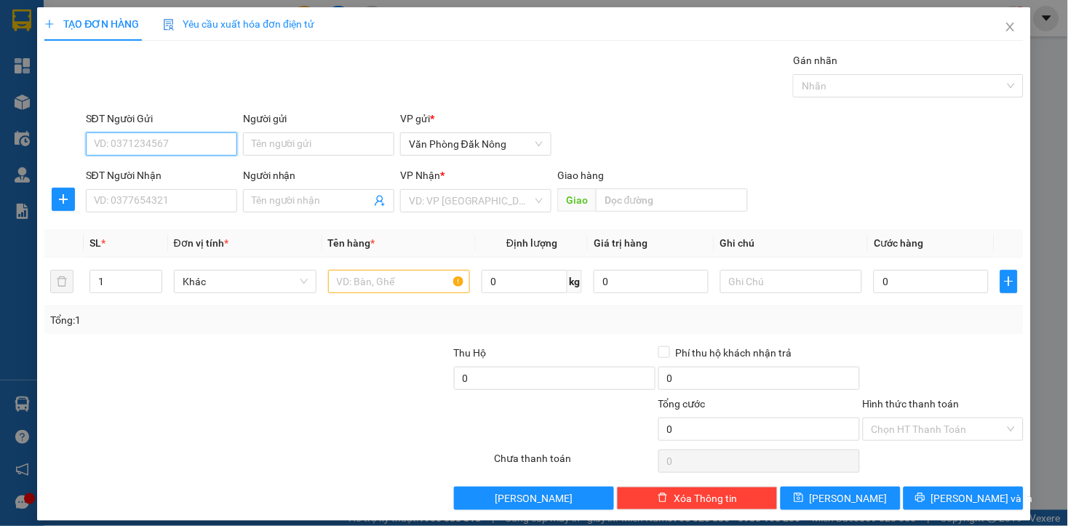
click at [190, 136] on input "SĐT Người Gửi" at bounding box center [161, 143] width 151 height 23
drag, startPoint x: 184, startPoint y: 204, endPoint x: 352, endPoint y: 172, distance: 171.1
click at [207, 204] on input "SĐT Người Nhận" at bounding box center [161, 200] width 151 height 23
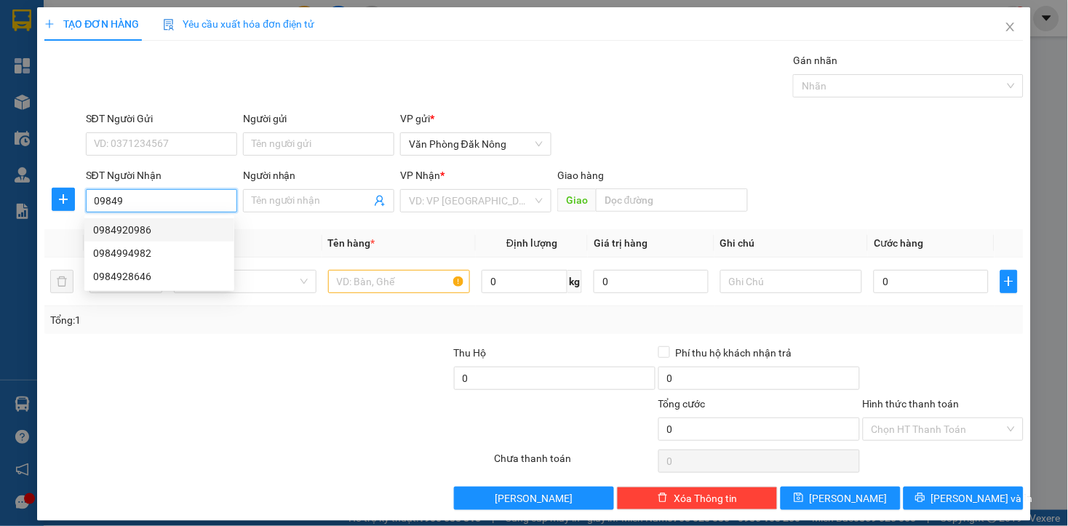
click at [139, 231] on div "0984920986" at bounding box center [159, 230] width 132 height 16
type input "0984920986"
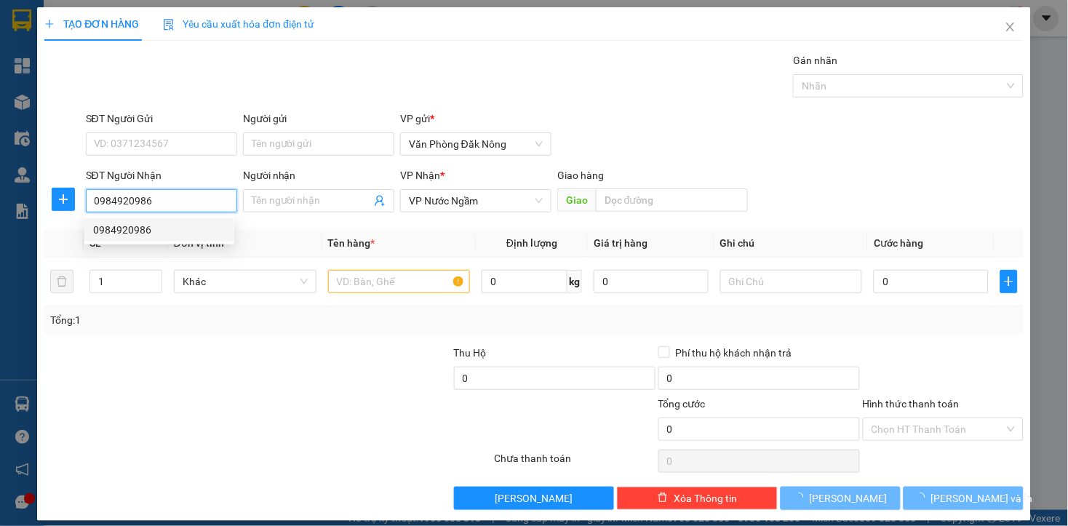
type input "300.000"
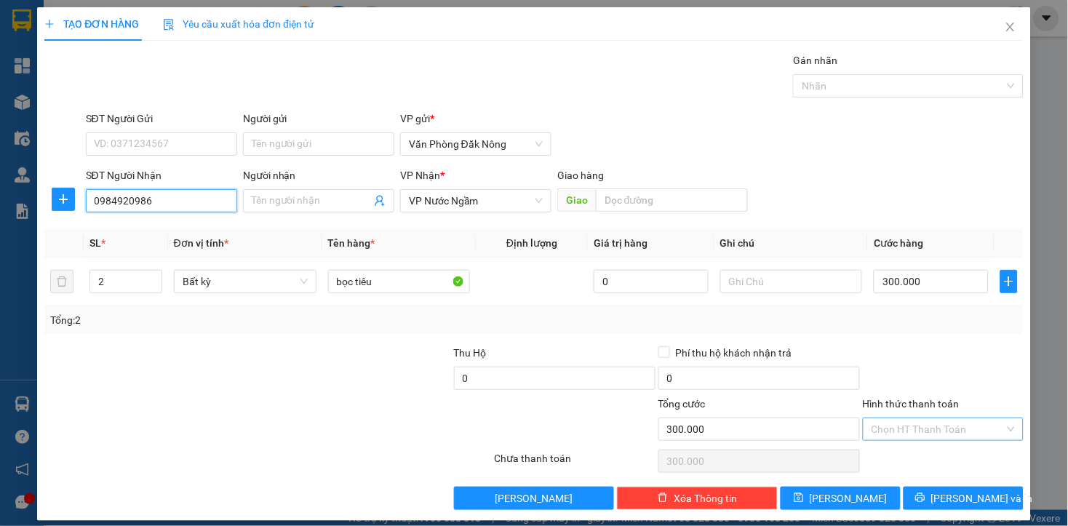
type input "0984920986"
click at [927, 431] on input "Hình thức thanh toán" at bounding box center [937, 429] width 133 height 22
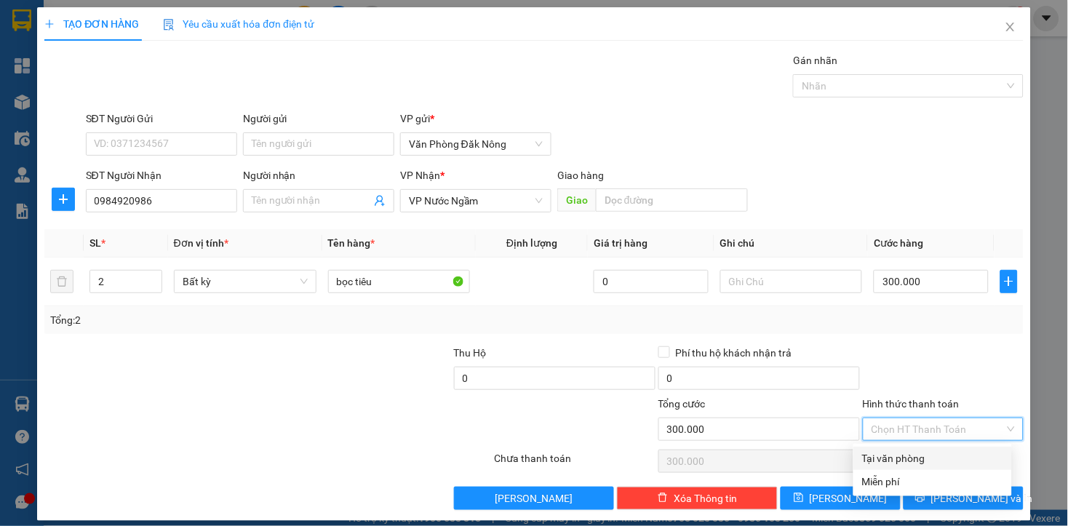
drag, startPoint x: 910, startPoint y: 462, endPoint x: 934, endPoint y: 464, distance: 23.4
click at [911, 463] on div "Tại văn phòng" at bounding box center [932, 458] width 141 height 16
type input "0"
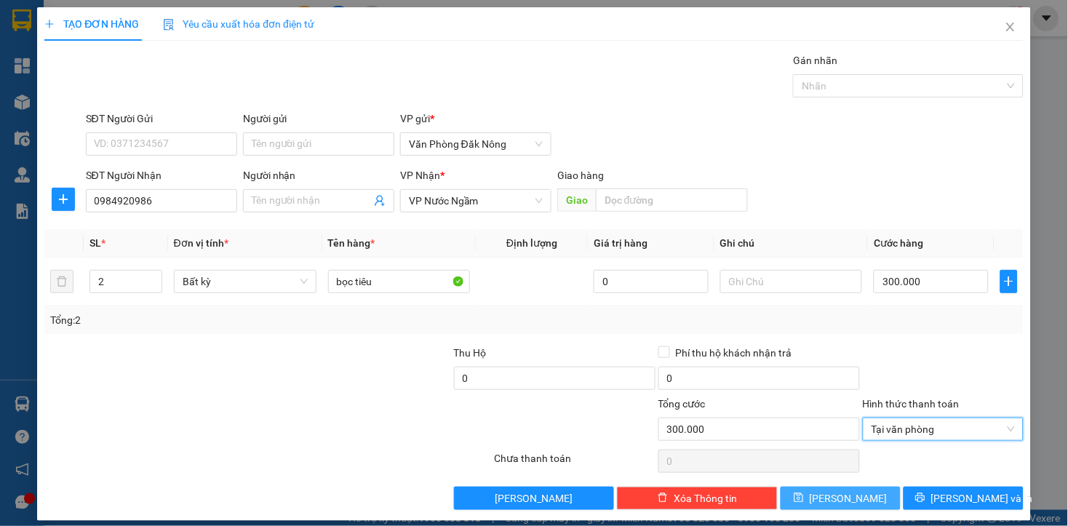
drag, startPoint x: 848, startPoint y: 496, endPoint x: 814, endPoint y: 473, distance: 40.3
click at [839, 492] on button "[PERSON_NAME]" at bounding box center [840, 498] width 120 height 23
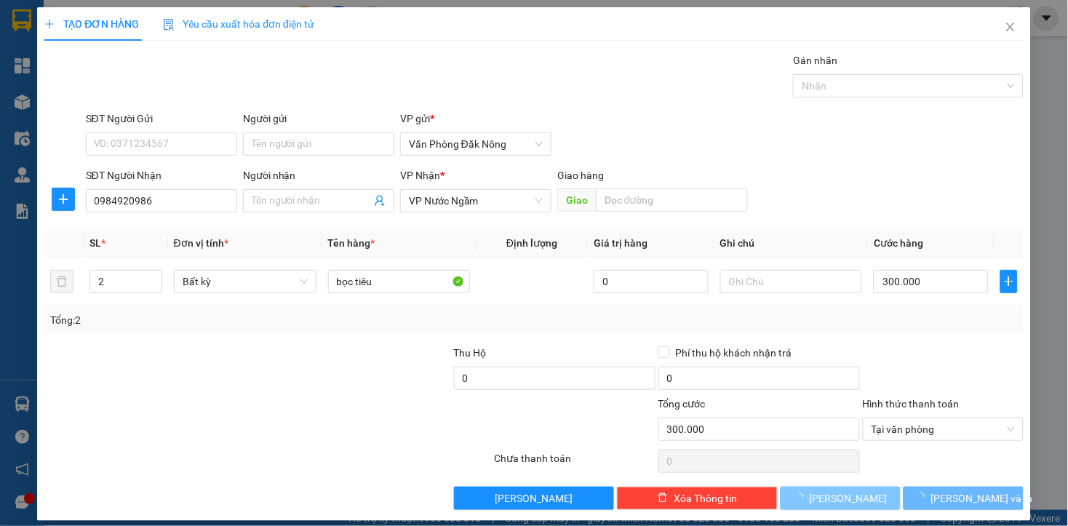
type input "0"
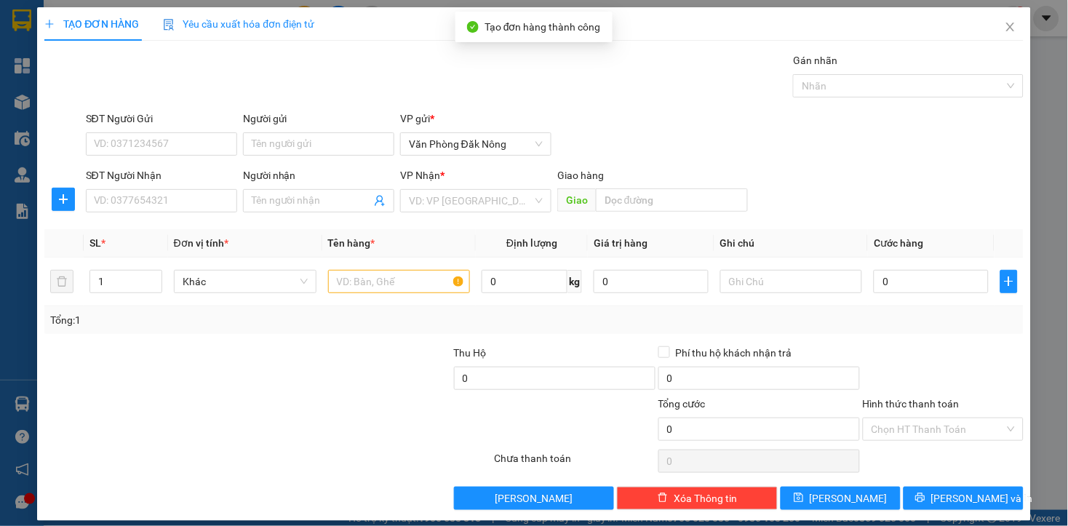
click at [159, 156] on div "SĐT Người Gửi VD: 0371234567" at bounding box center [161, 136] width 151 height 51
click at [171, 199] on input "SĐT Người Nhận" at bounding box center [161, 200] width 151 height 23
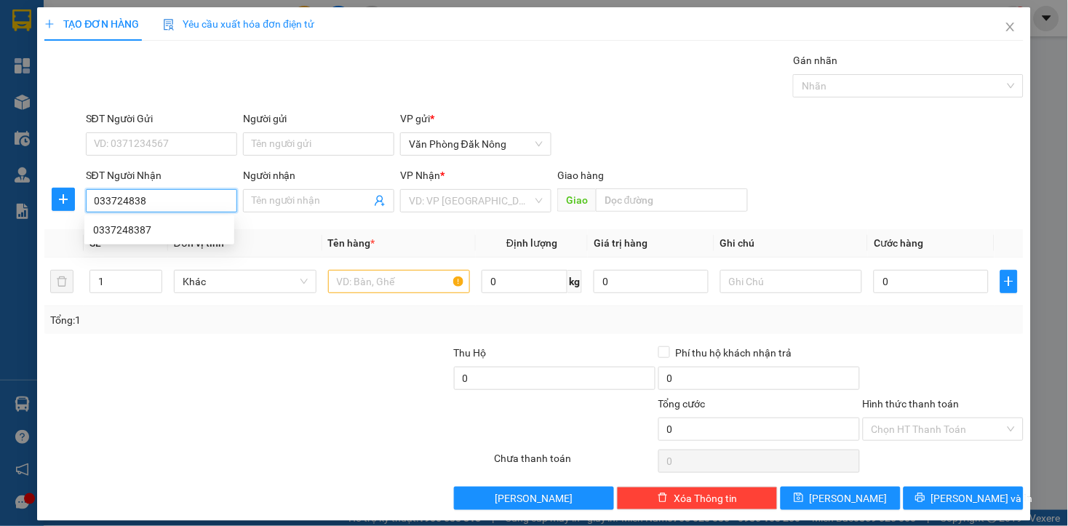
type input "0337248387"
click at [126, 224] on div "0337248387" at bounding box center [159, 230] width 132 height 16
type input "[PERSON_NAME]"
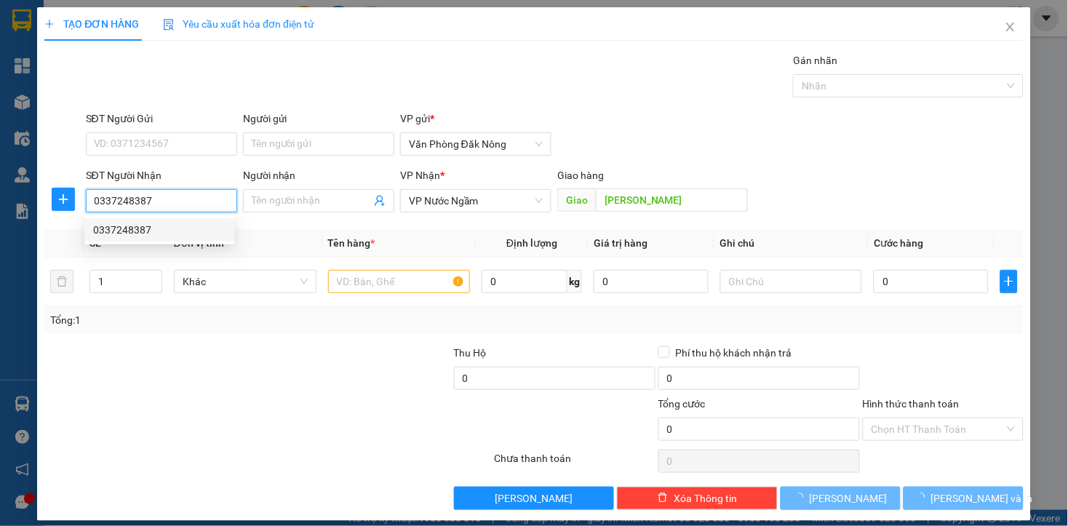
type input "800.000"
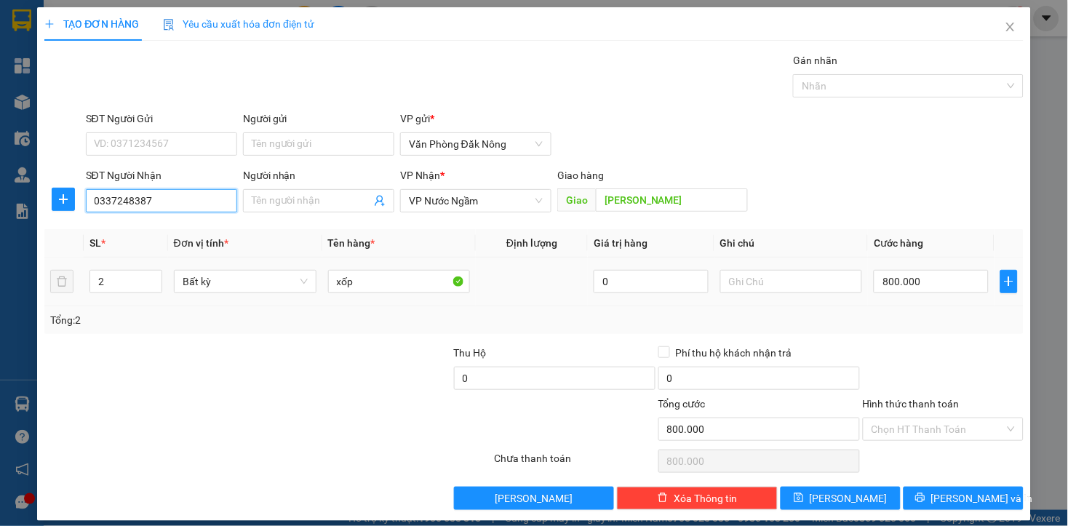
type input "0337248387"
click at [183, 368] on div at bounding box center [145, 370] width 204 height 51
click at [121, 284] on input "2" at bounding box center [125, 282] width 71 height 22
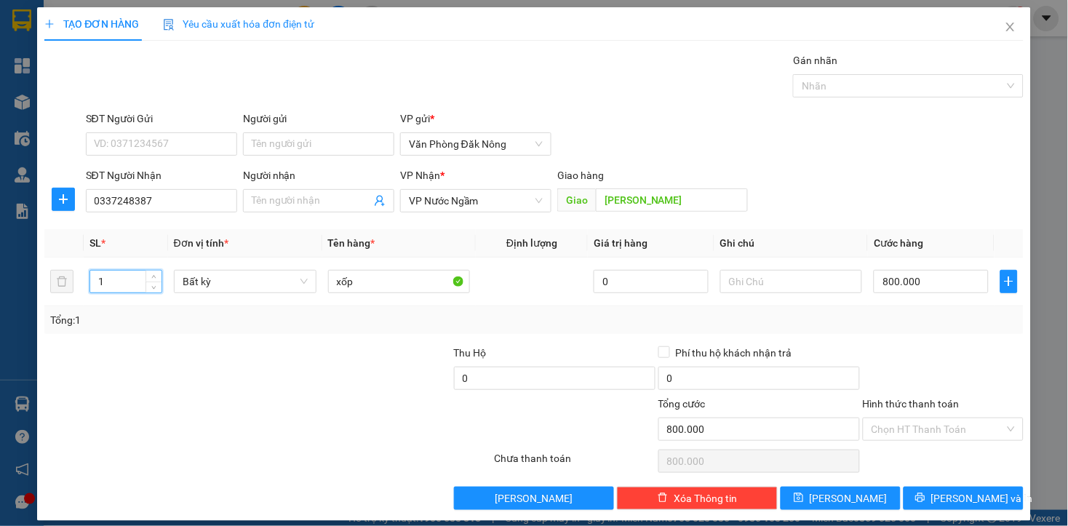
type input "1"
click at [149, 378] on div at bounding box center [145, 370] width 204 height 51
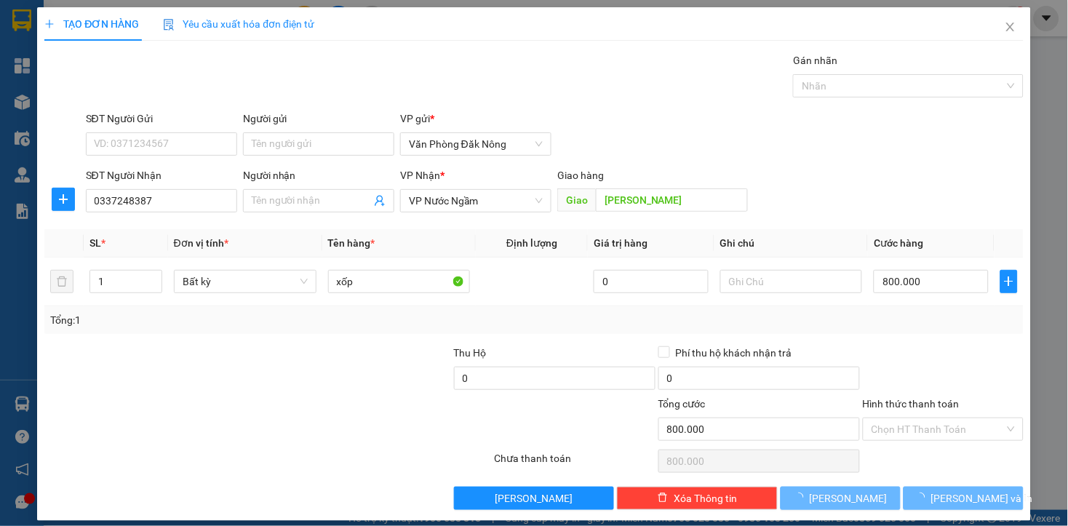
type input "0"
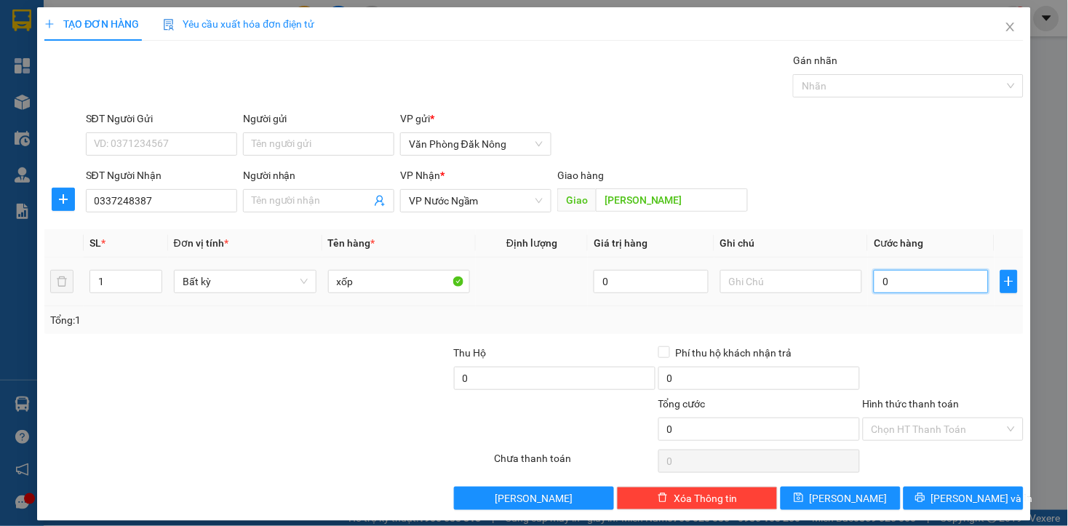
click at [928, 285] on input "0" at bounding box center [930, 281] width 114 height 23
type input "2"
type input "25"
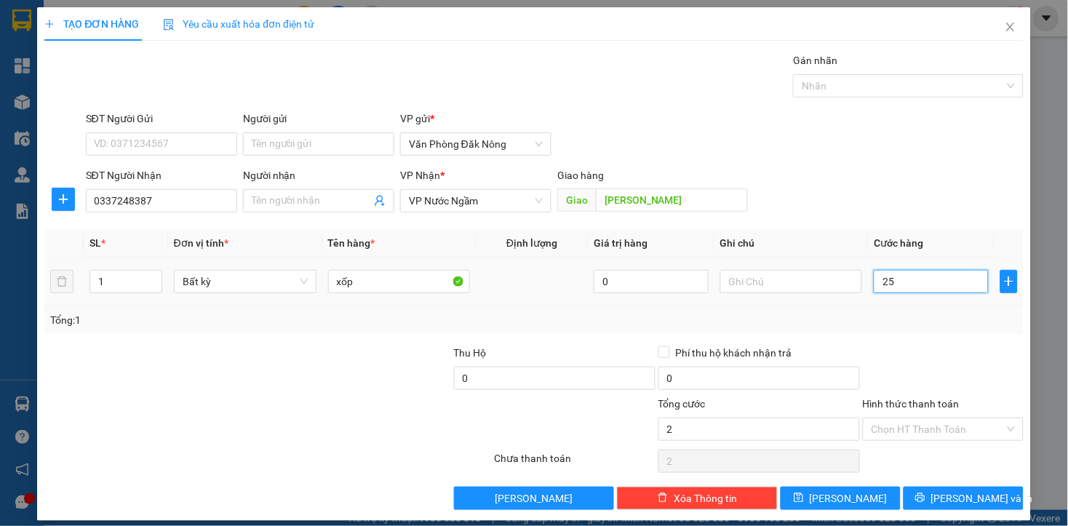
type input "25"
type input "250"
type input "2.500"
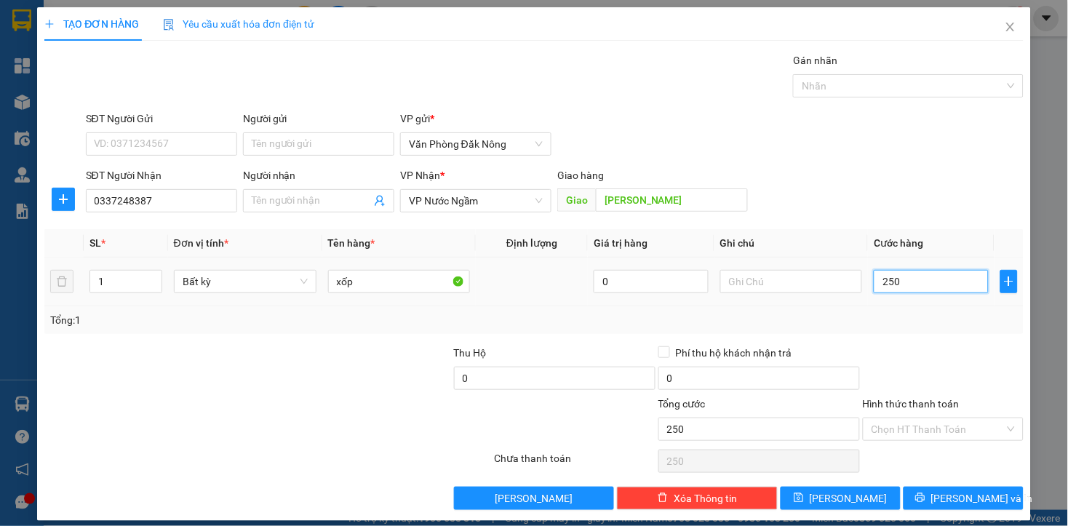
type input "2.500"
type input "25.000"
type input "250.000"
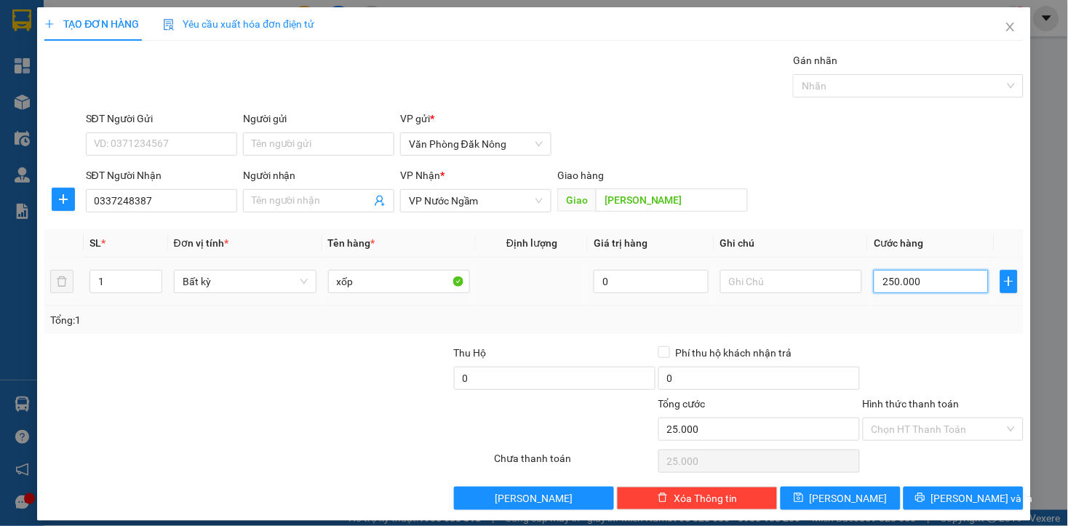
type input "250.000"
click at [950, 368] on div at bounding box center [943, 370] width 164 height 51
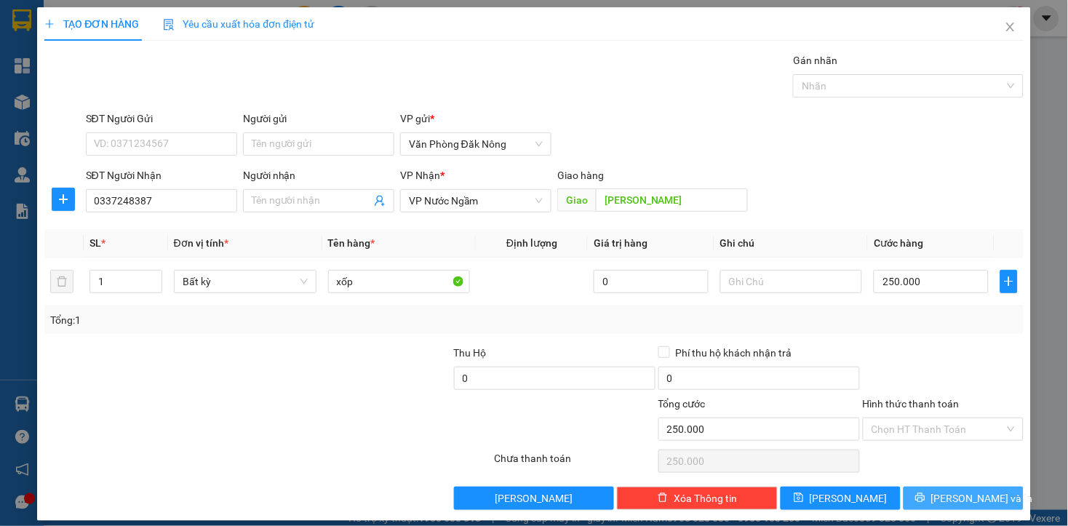
click at [970, 497] on span "[PERSON_NAME] và In" at bounding box center [982, 498] width 102 height 16
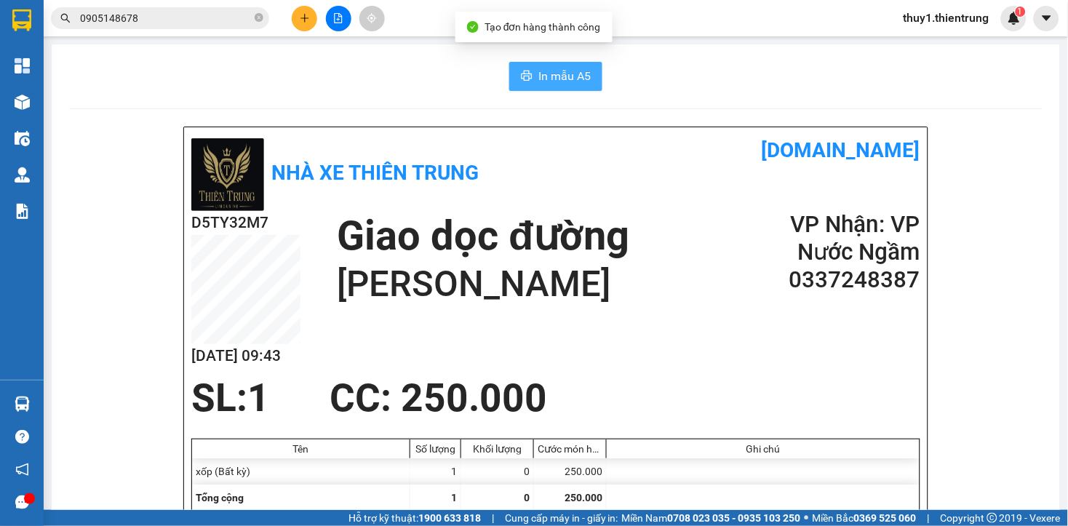
drag, startPoint x: 577, startPoint y: 77, endPoint x: 761, endPoint y: 188, distance: 214.0
click at [577, 76] on span "In mẫu A5" at bounding box center [564, 76] width 52 height 18
drag, startPoint x: 684, startPoint y: 359, endPoint x: 694, endPoint y: 351, distance: 12.9
click at [684, 354] on div "D5TY32M7 [DATE] 09:43 Giao dọc đường XUÂN MAI VP Nhận: VP Nước Ngầm 0337248387" at bounding box center [555, 293] width 729 height 165
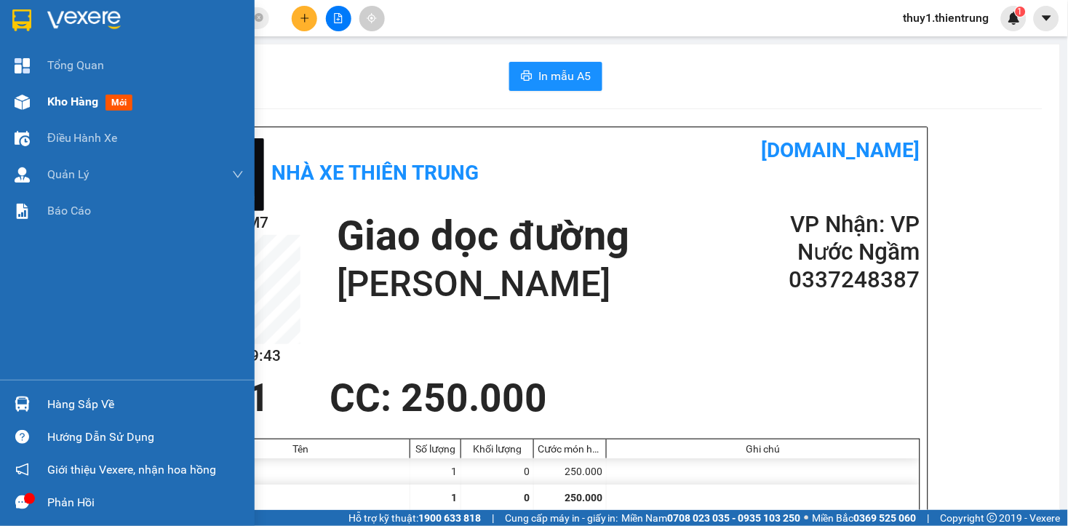
click at [19, 100] on img at bounding box center [22, 102] width 15 height 15
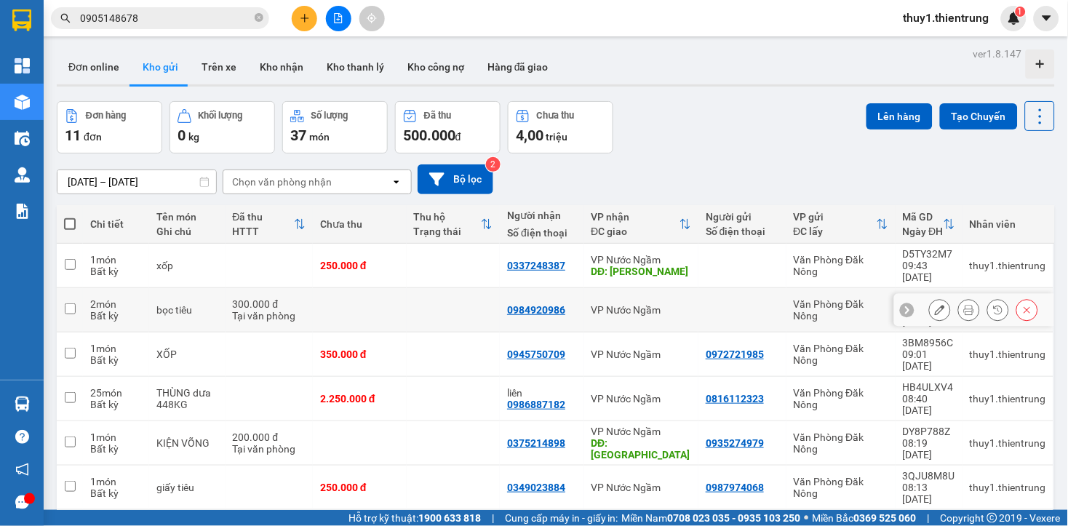
click at [964, 305] on icon at bounding box center [969, 310] width 10 height 10
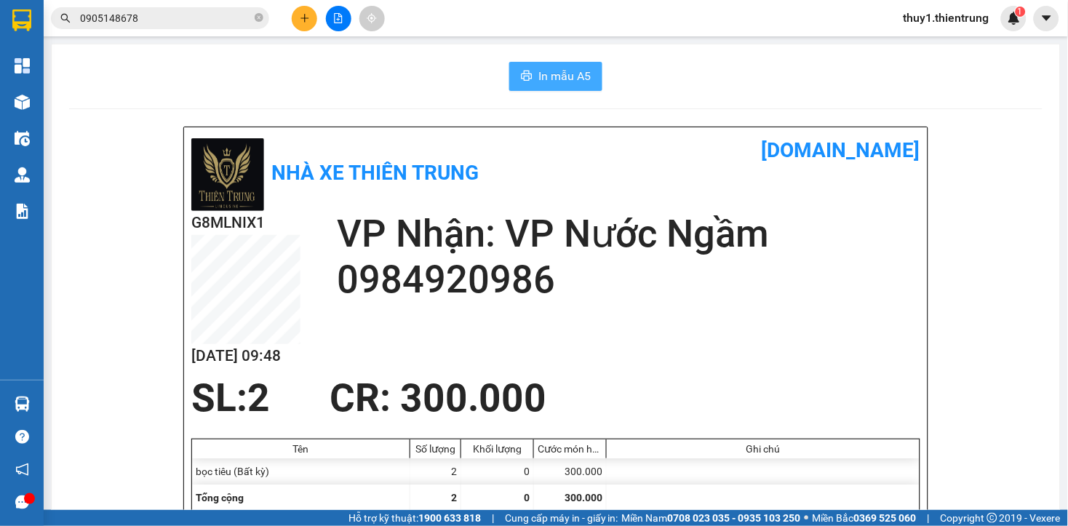
click at [524, 79] on icon "printer" at bounding box center [527, 76] width 12 height 12
click at [305, 20] on icon "plus" at bounding box center [305, 18] width 10 height 10
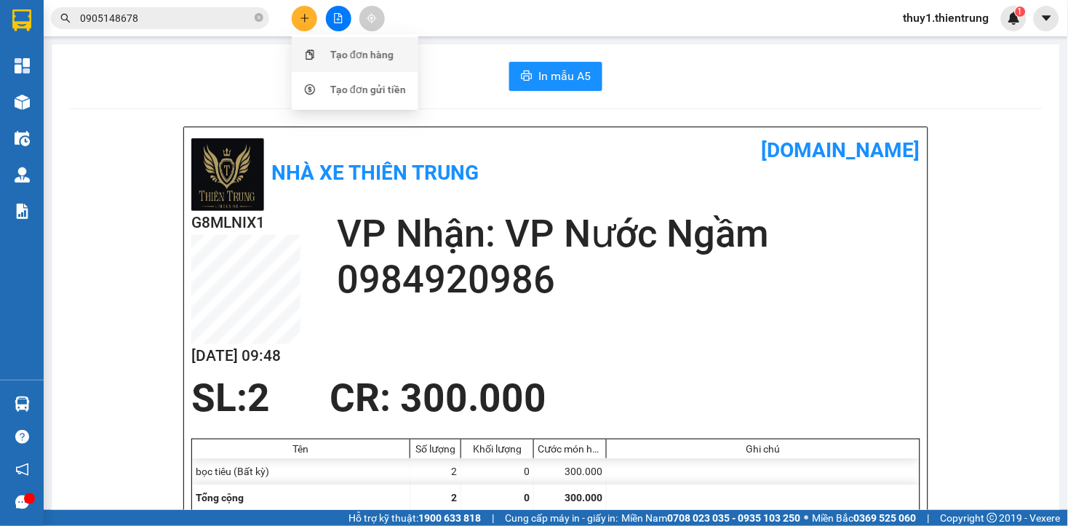
click at [335, 48] on div "Tạo đơn hàng" at bounding box center [361, 55] width 63 height 16
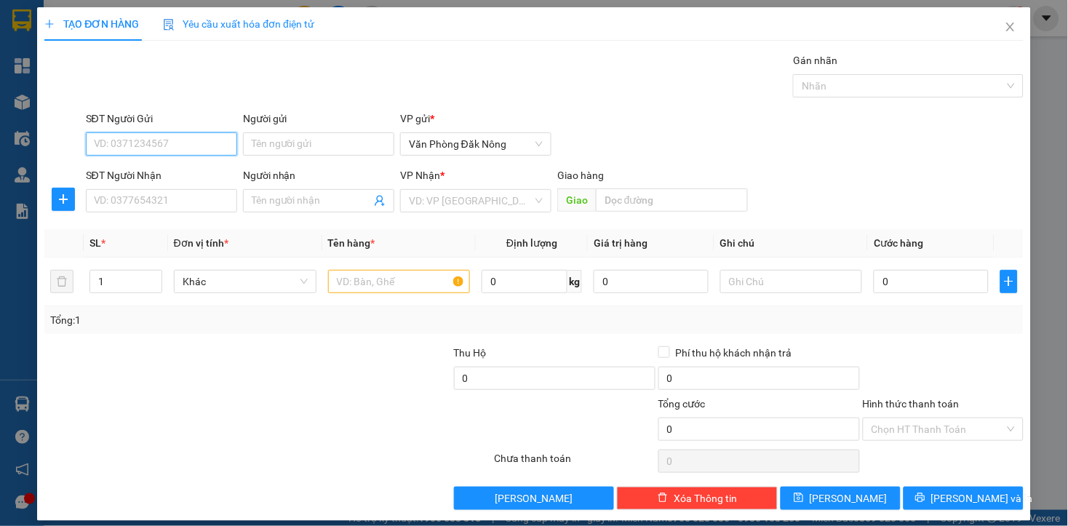
drag, startPoint x: 148, startPoint y: 143, endPoint x: 891, endPoint y: 12, distance: 754.8
click at [148, 143] on input "SĐT Người Gửi" at bounding box center [161, 143] width 151 height 23
type input "0988260611"
drag, startPoint x: 124, startPoint y: 178, endPoint x: 132, endPoint y: 176, distance: 9.0
click at [124, 178] on div "0988260611" at bounding box center [159, 173] width 132 height 16
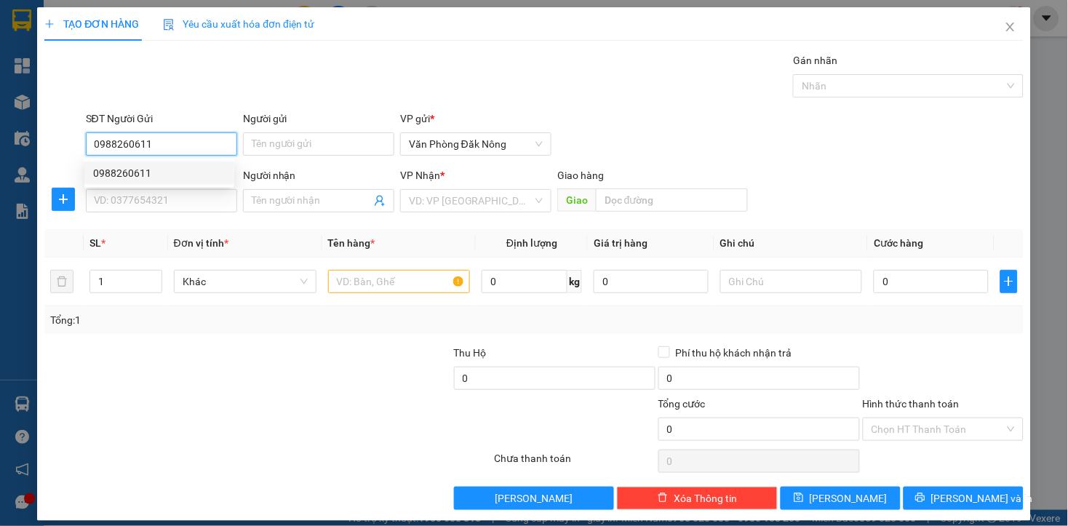
type input "0828688228"
type input "A"
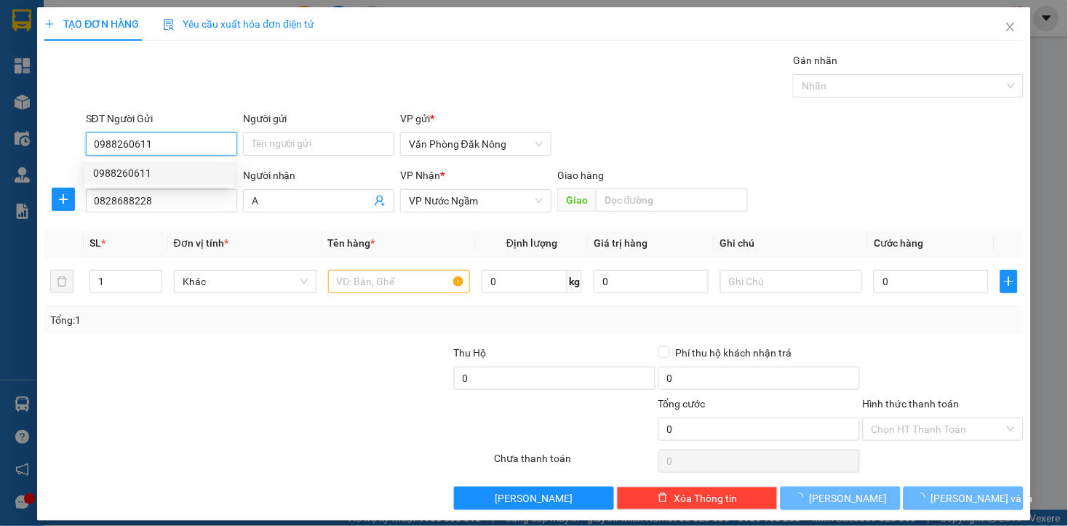
type input "300.000"
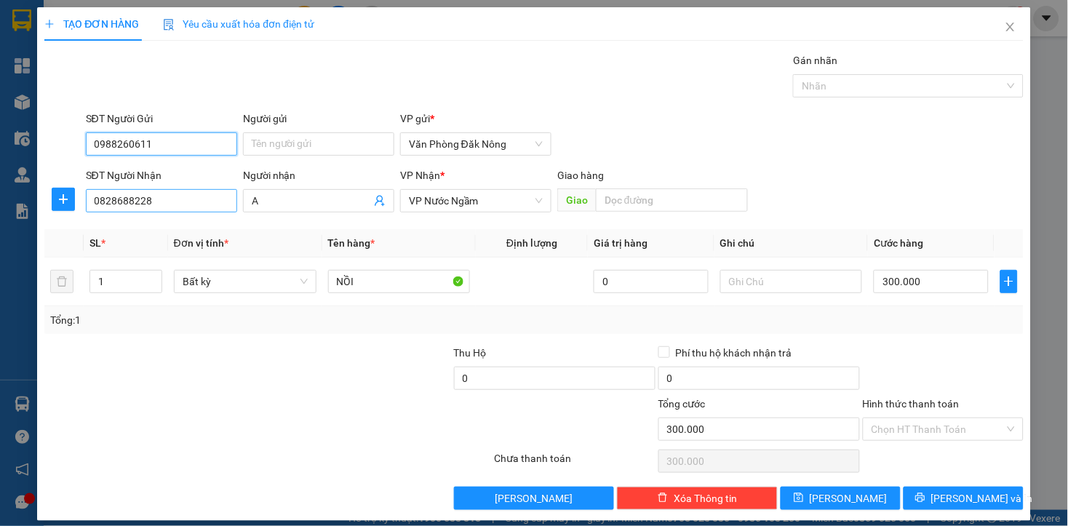
type input "0988260611"
click at [164, 202] on input "0828688228" at bounding box center [161, 200] width 151 height 23
type input "0967165779"
click at [273, 380] on div at bounding box center [349, 370] width 204 height 51
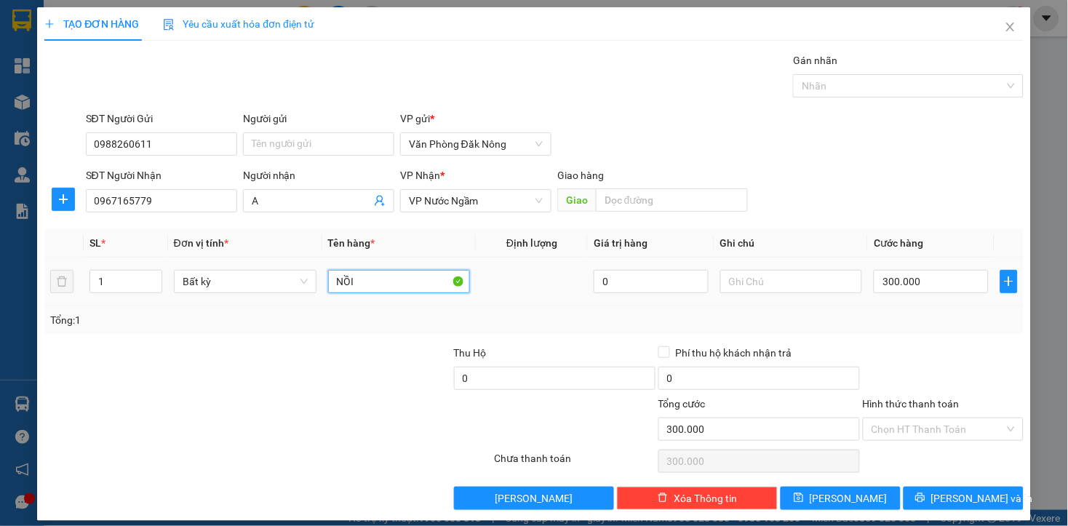
click at [361, 287] on input "NỒI" at bounding box center [399, 281] width 143 height 23
click at [361, 285] on input "NỒI" at bounding box center [399, 281] width 143 height 23
click at [201, 483] on div "Transit Pickup Surcharge Ids Transit Deliver Surcharge Ids Transit Deliver Surc…" at bounding box center [533, 280] width 978 height 457
click at [418, 281] on input "THÙNG GIẤY" at bounding box center [399, 281] width 143 height 23
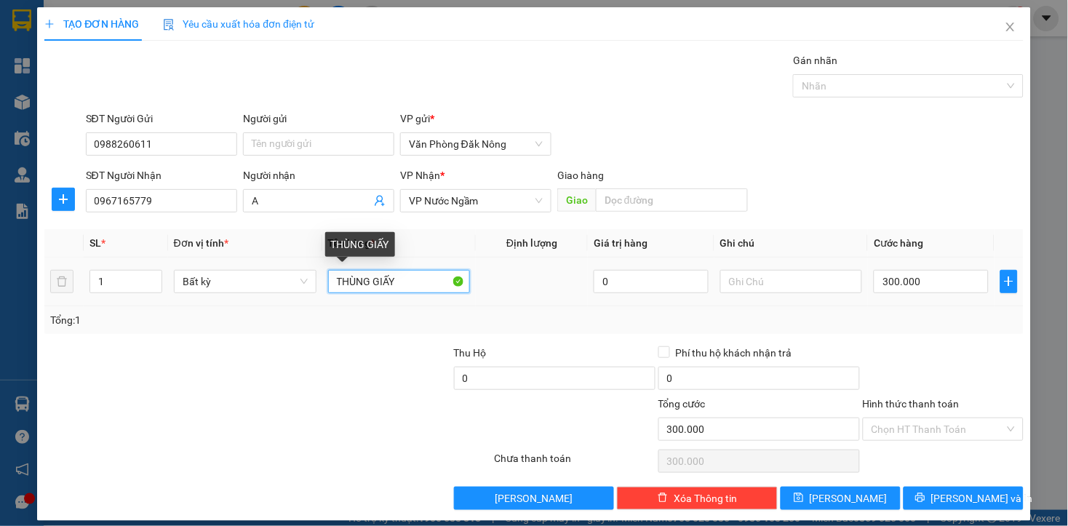
click at [417, 281] on input "THÙNG GIẤY" at bounding box center [399, 281] width 143 height 23
type input "XỐP"
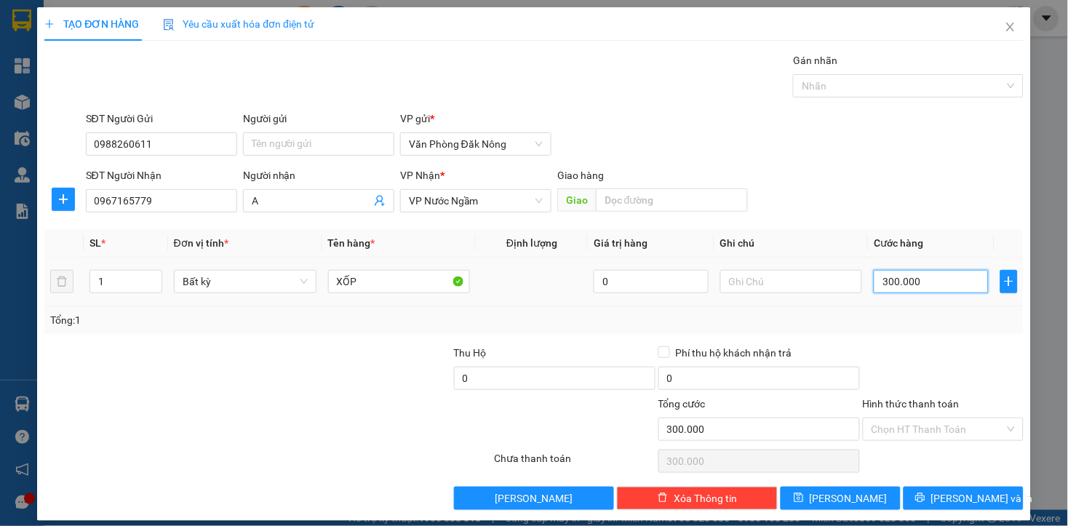
click at [958, 279] on input "300.000" at bounding box center [930, 281] width 114 height 23
type input "2"
type input "25"
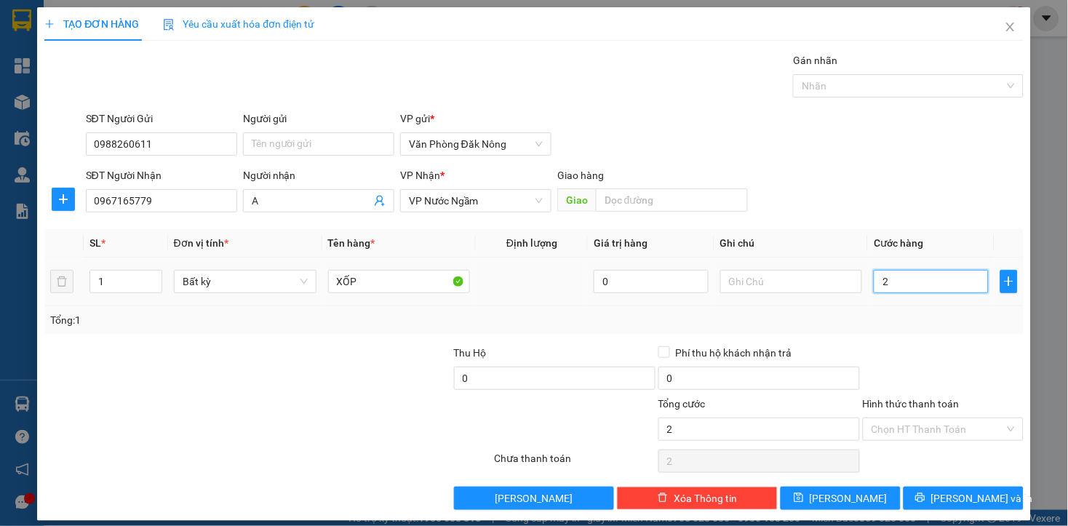
type input "25"
type input "250"
type input "2.500"
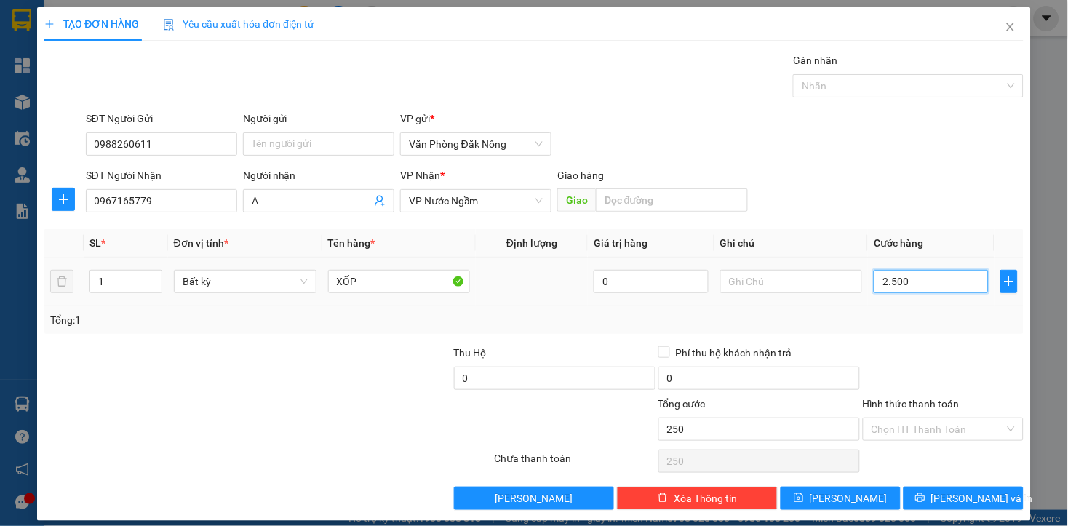
type input "2.500"
type input "25.000"
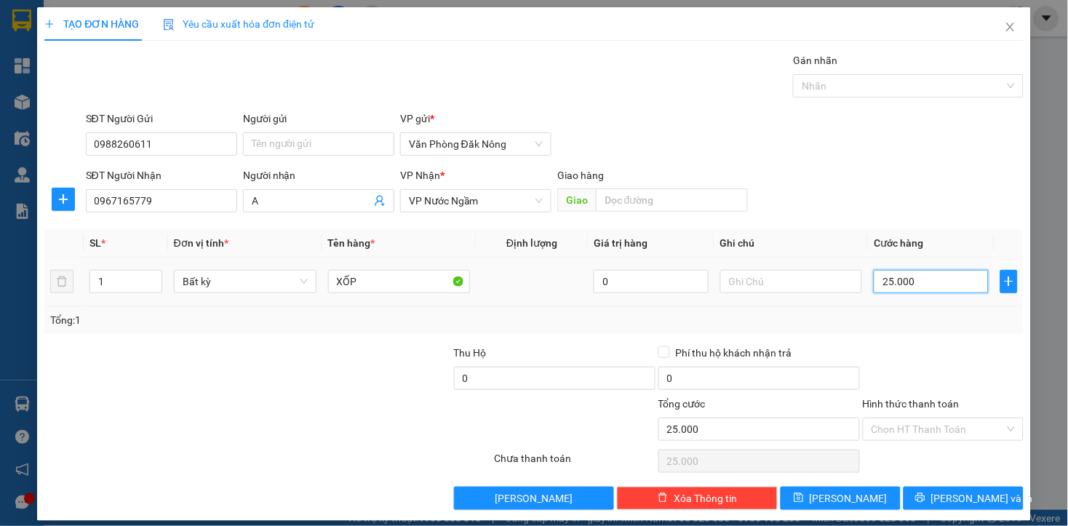
type input "250.000"
click at [950, 393] on div at bounding box center [943, 370] width 164 height 51
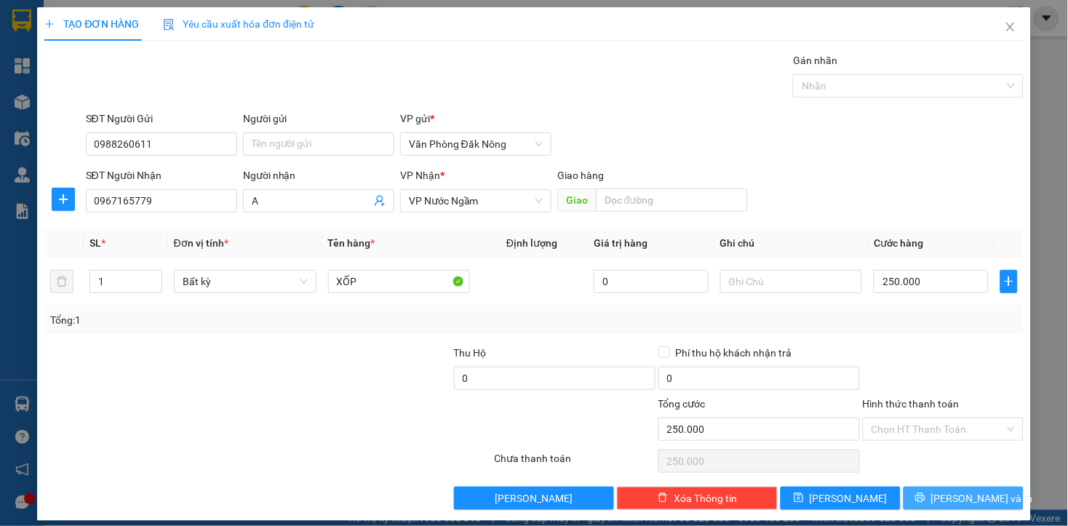
click at [934, 489] on button "[PERSON_NAME] và In" at bounding box center [963, 498] width 120 height 23
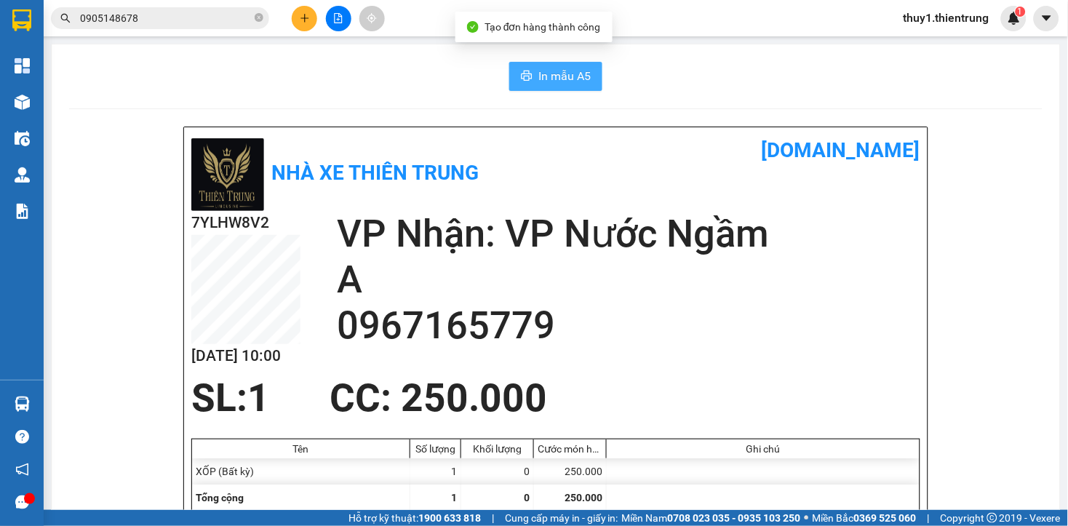
drag, startPoint x: 567, startPoint y: 74, endPoint x: 796, endPoint y: 248, distance: 287.5
click at [572, 74] on span "In mẫu A5" at bounding box center [564, 76] width 52 height 18
click at [780, 393] on div "SL: 1 CC : 250.000" at bounding box center [547, 398] width 729 height 44
click at [751, 373] on div "7YLHW8V2 [DATE] 10:00 VP Nhận: VP Nước Ngầm A 0967165779" at bounding box center [555, 293] width 729 height 165
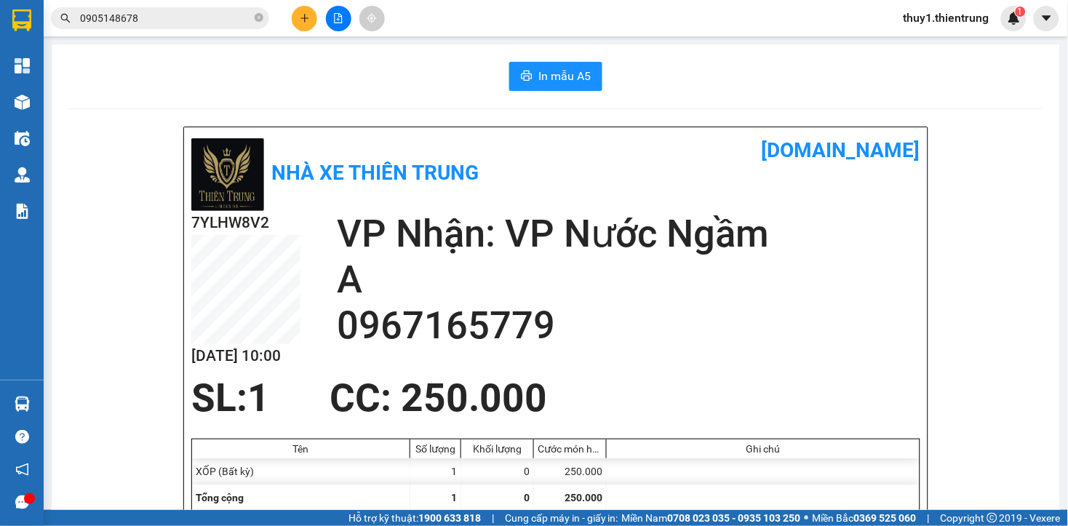
click at [441, 81] on div "In mẫu A5" at bounding box center [555, 76] width 973 height 29
click at [621, 175] on div "Nhà xe Thiên Trung [DOMAIN_NAME]" at bounding box center [555, 173] width 729 height 76
drag, startPoint x: 327, startPoint y: 64, endPoint x: 327, endPoint y: 74, distance: 10.2
click at [327, 68] on div "In mẫu A5" at bounding box center [555, 76] width 973 height 29
drag, startPoint x: 273, startPoint y: 106, endPoint x: 179, endPoint y: 108, distance: 93.8
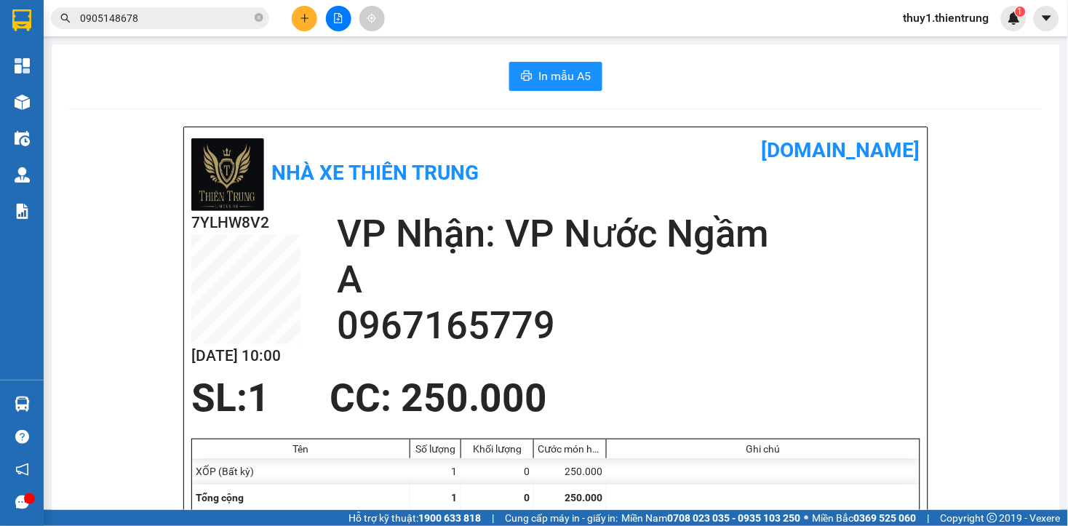
click at [441, 63] on div "In mẫu A5" at bounding box center [555, 76] width 973 height 29
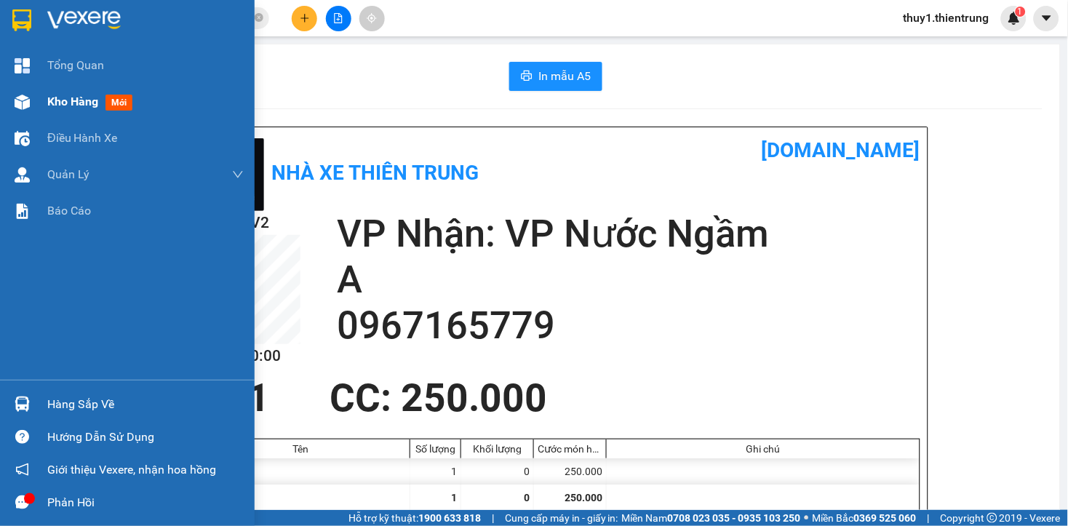
click at [26, 104] on img at bounding box center [22, 102] width 15 height 15
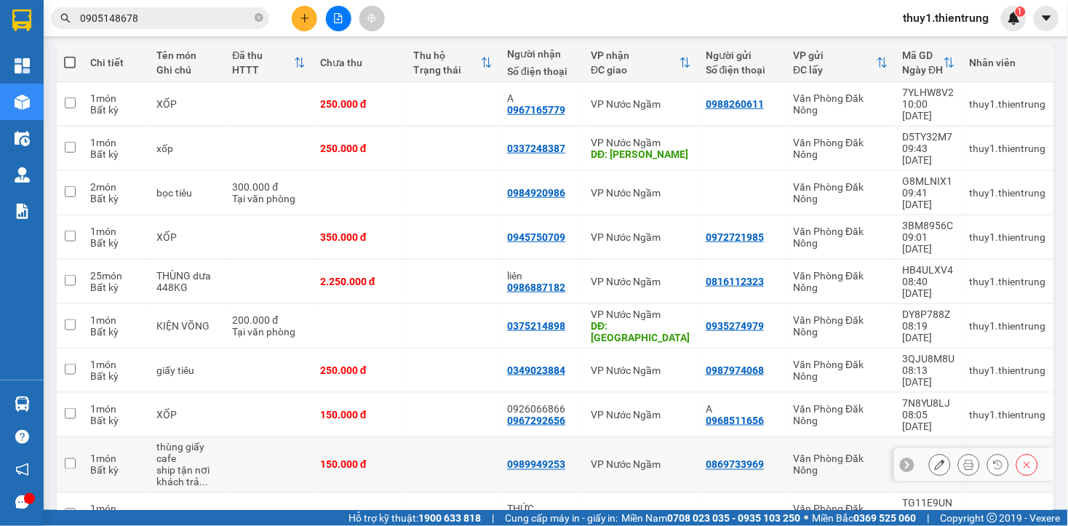
scroll to position [222, 0]
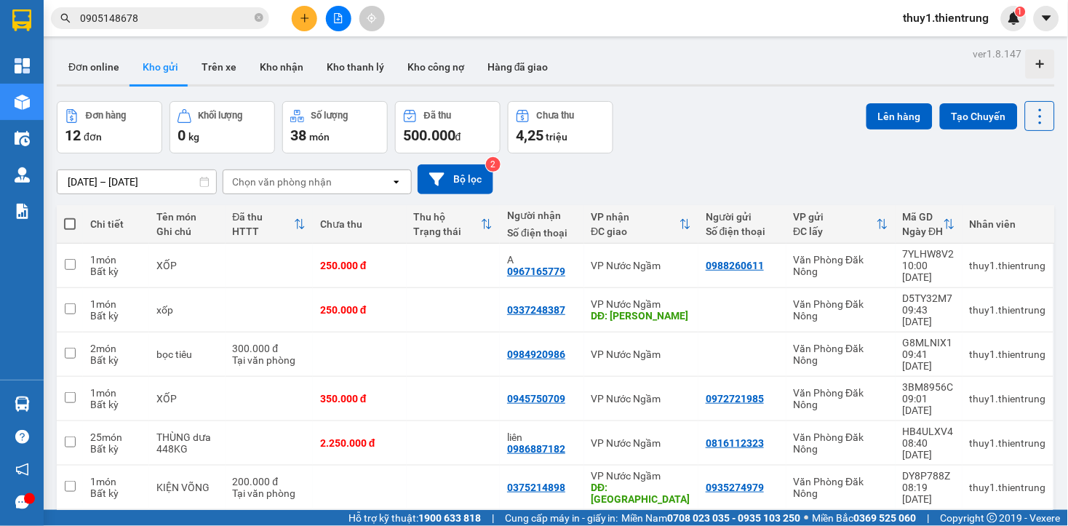
click at [69, 225] on span at bounding box center [70, 224] width 12 height 12
click at [70, 217] on input "checkbox" at bounding box center [70, 217] width 0 height 0
checkbox input "true"
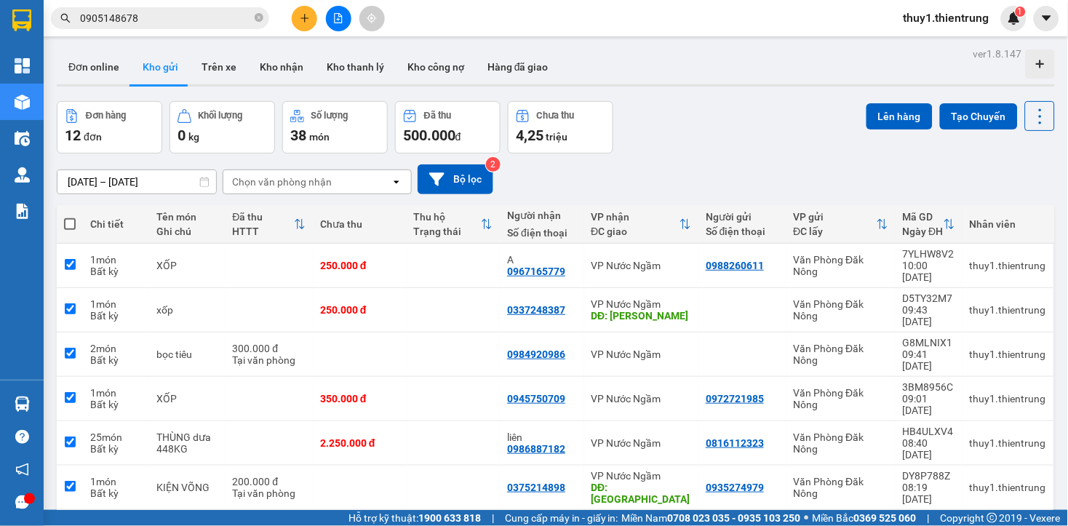
checkbox input "true"
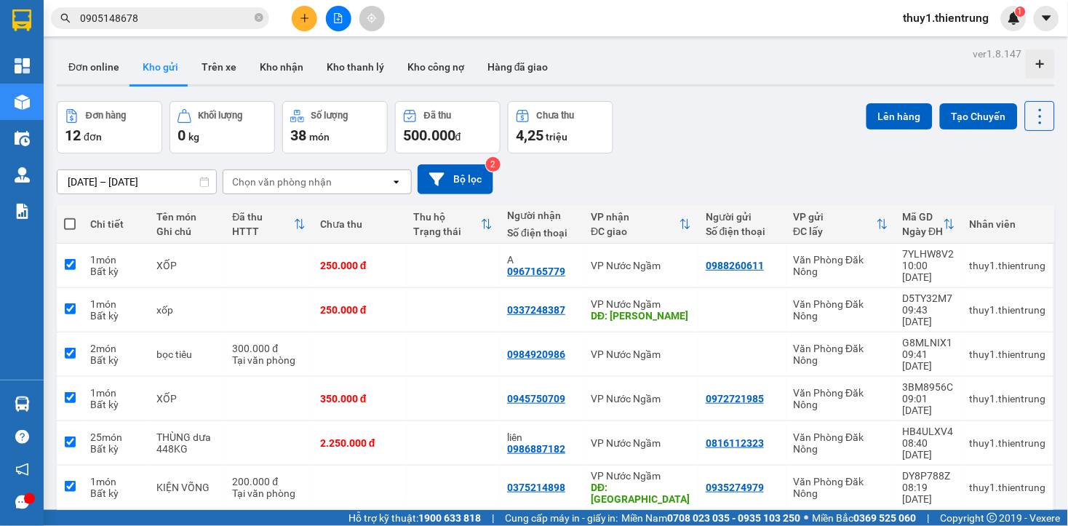
checkbox input "true"
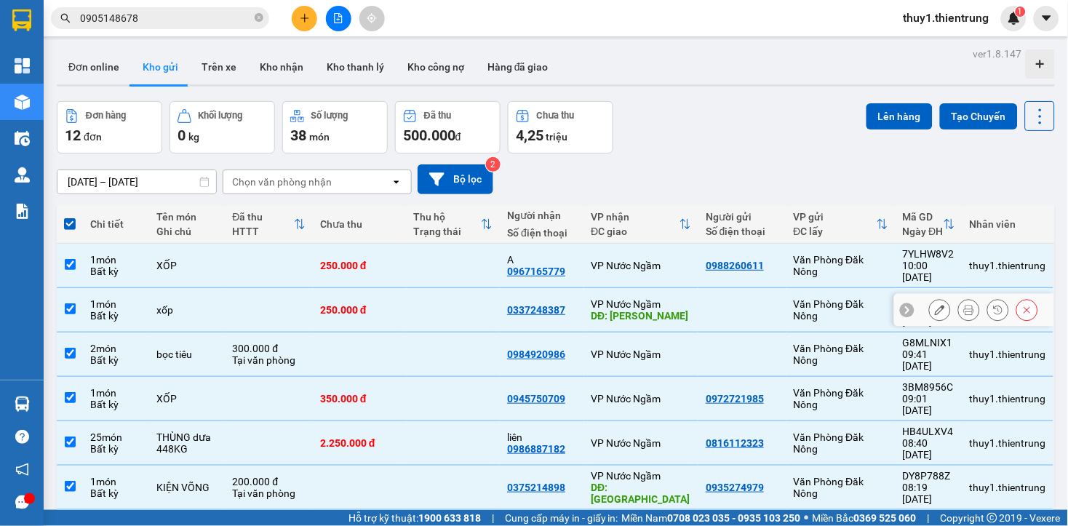
click at [652, 310] on div "DĐ: [PERSON_NAME]" at bounding box center [641, 316] width 100 height 12
checkbox input "false"
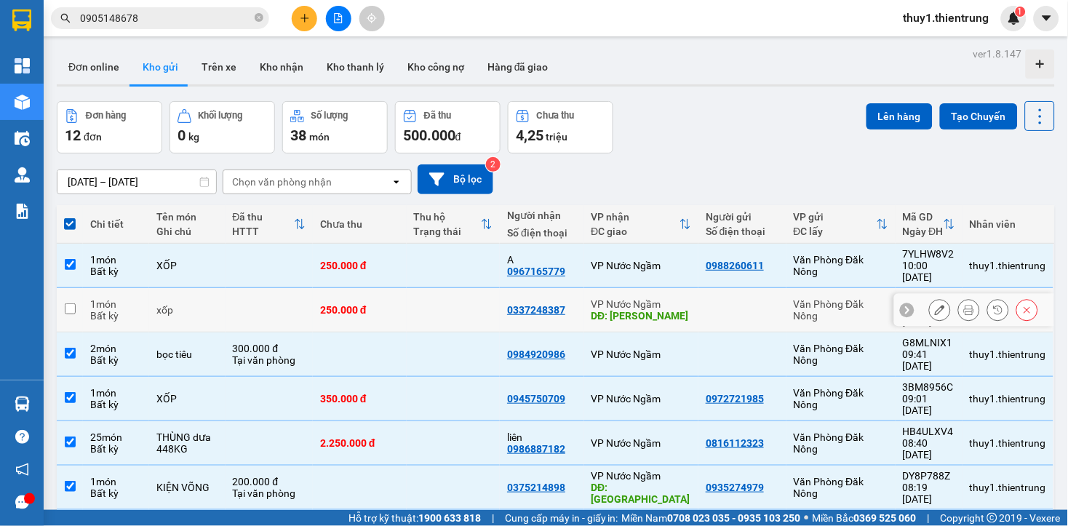
scroll to position [161, 0]
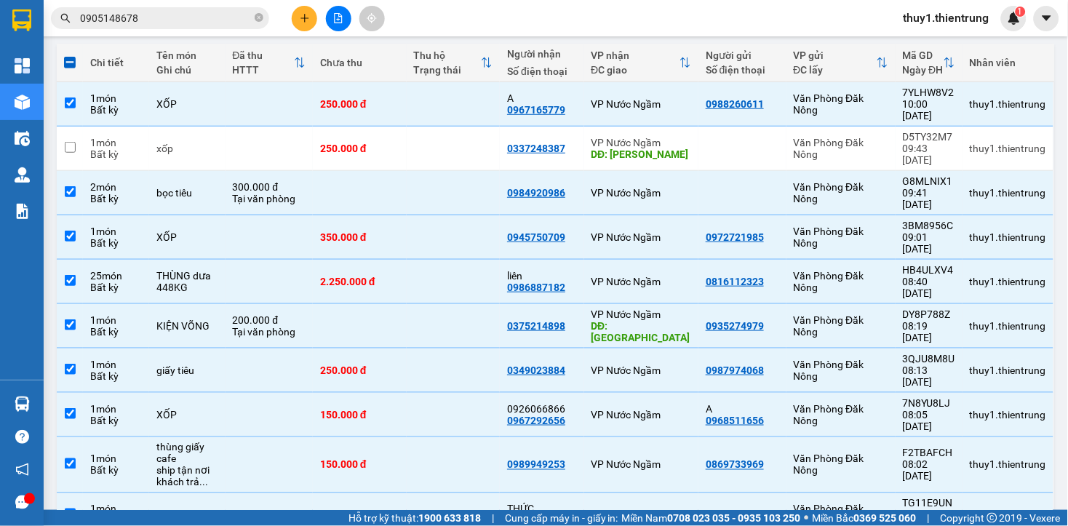
drag, startPoint x: 657, startPoint y: 449, endPoint x: 655, endPoint y: 459, distance: 10.4
checkbox input "false"
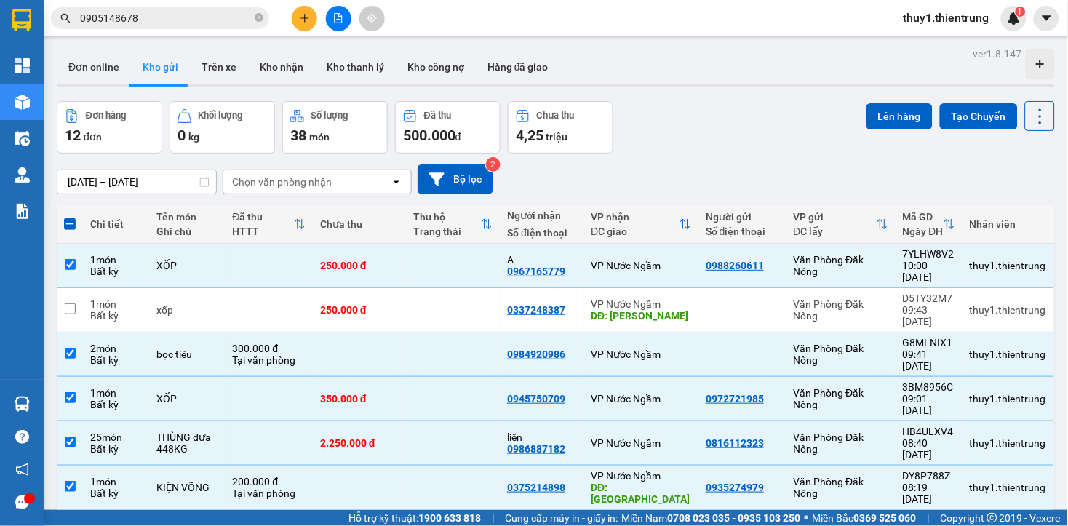
drag, startPoint x: 884, startPoint y: 124, endPoint x: 244, endPoint y: 278, distance: 659.0
click at [884, 124] on button "Lên hàng" at bounding box center [899, 116] width 66 height 26
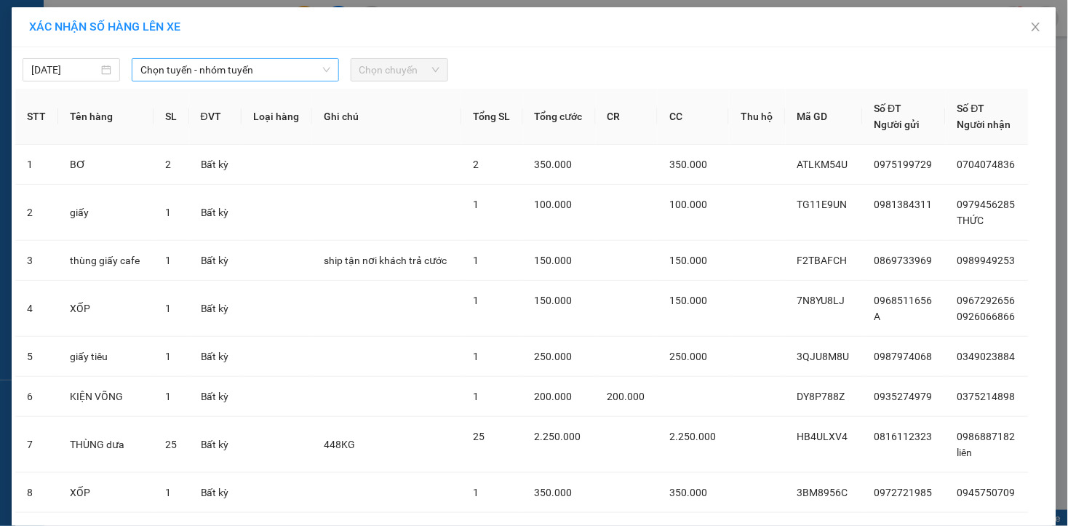
drag, startPoint x: 156, startPoint y: 70, endPoint x: 164, endPoint y: 74, distance: 9.1
click at [158, 70] on span "Chọn tuyến - nhóm tuyến" at bounding box center [235, 70] width 190 height 22
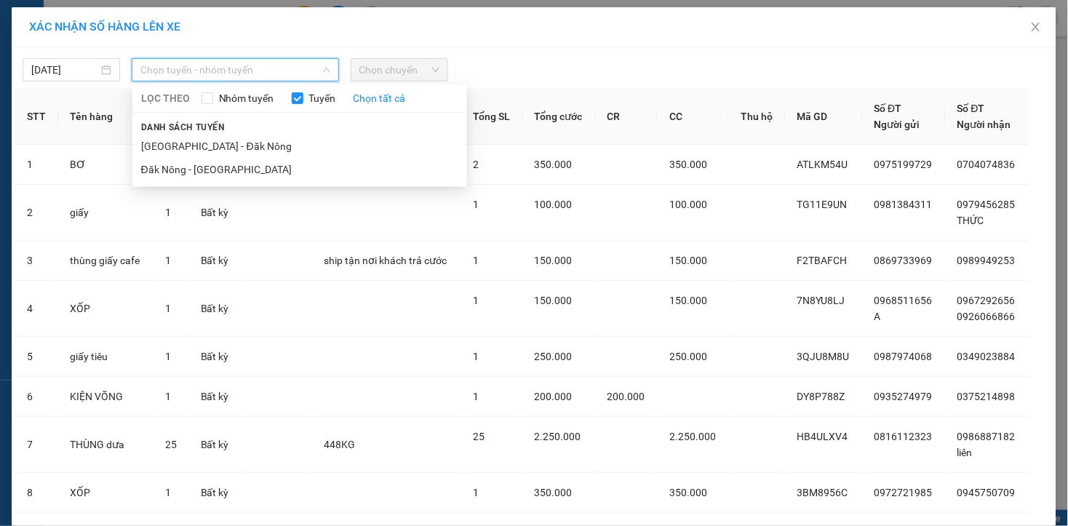
drag, startPoint x: 207, startPoint y: 169, endPoint x: 245, endPoint y: 139, distance: 49.2
click at [213, 168] on li "Đăk Nông - [GEOGRAPHIC_DATA]" at bounding box center [299, 169] width 335 height 23
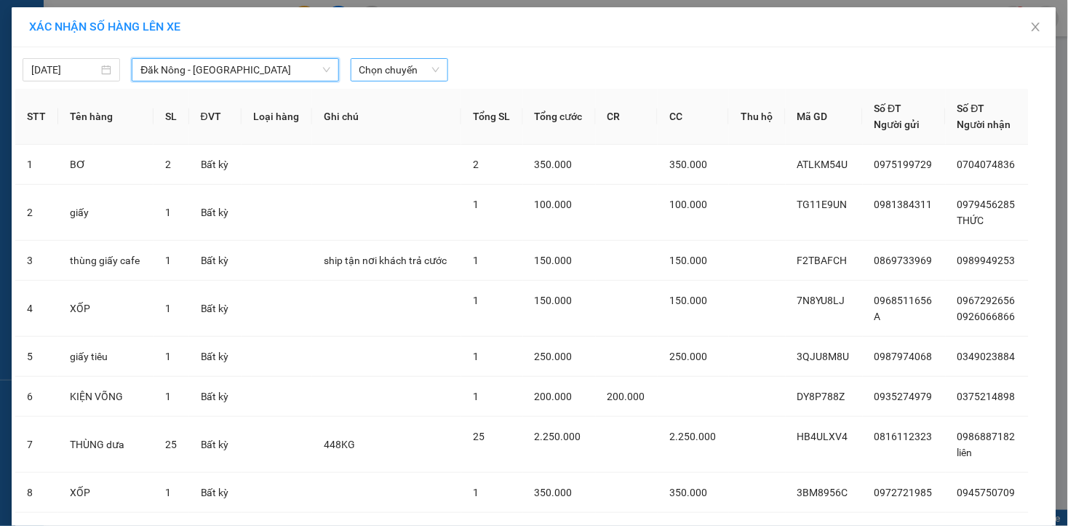
click at [393, 68] on span "Chọn chuyến" at bounding box center [399, 70] width 80 height 22
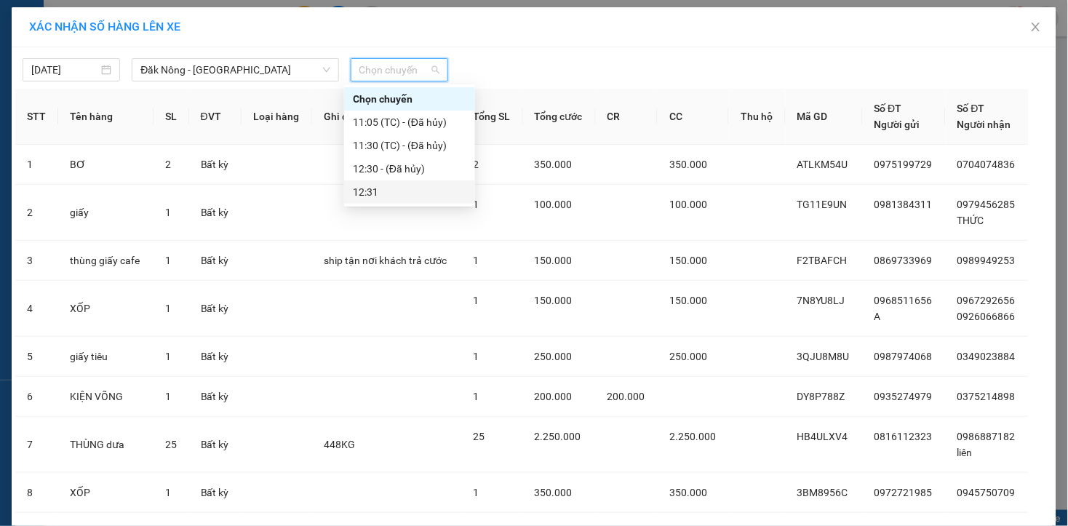
click at [396, 191] on div "12:31" at bounding box center [409, 192] width 113 height 16
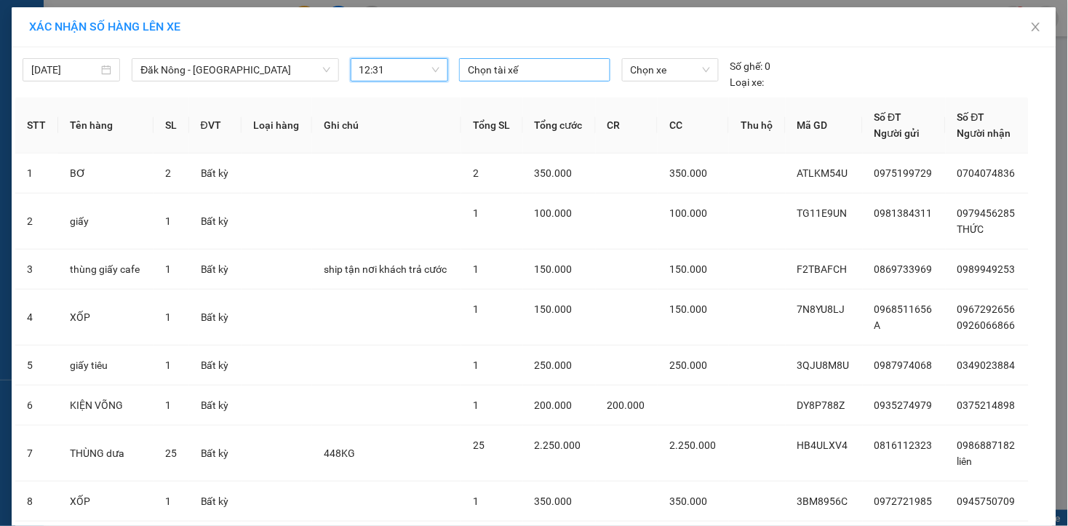
click at [490, 71] on div at bounding box center [535, 69] width 144 height 17
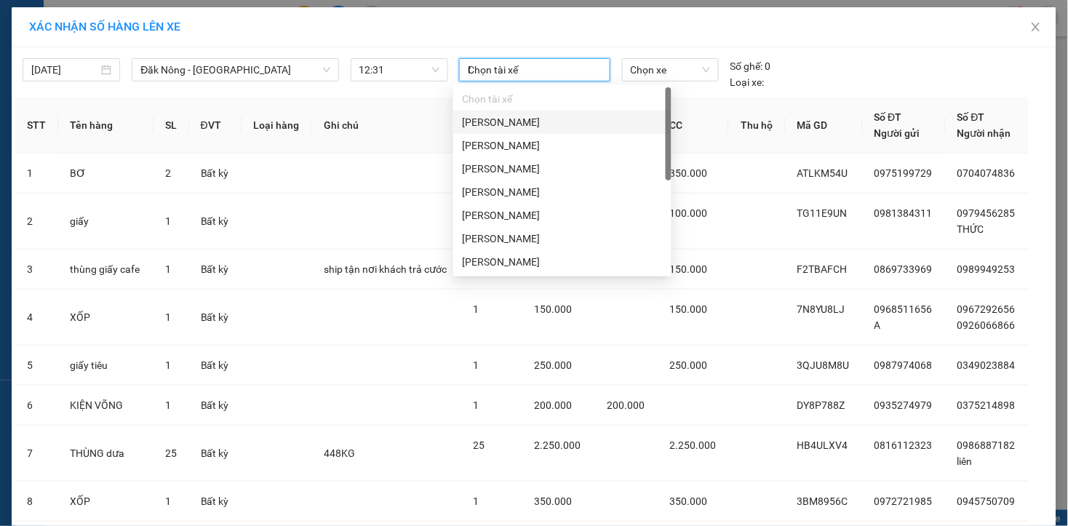
type input "NG"
click at [531, 233] on div "[PERSON_NAME] THẢO" at bounding box center [562, 239] width 201 height 16
type input "V"
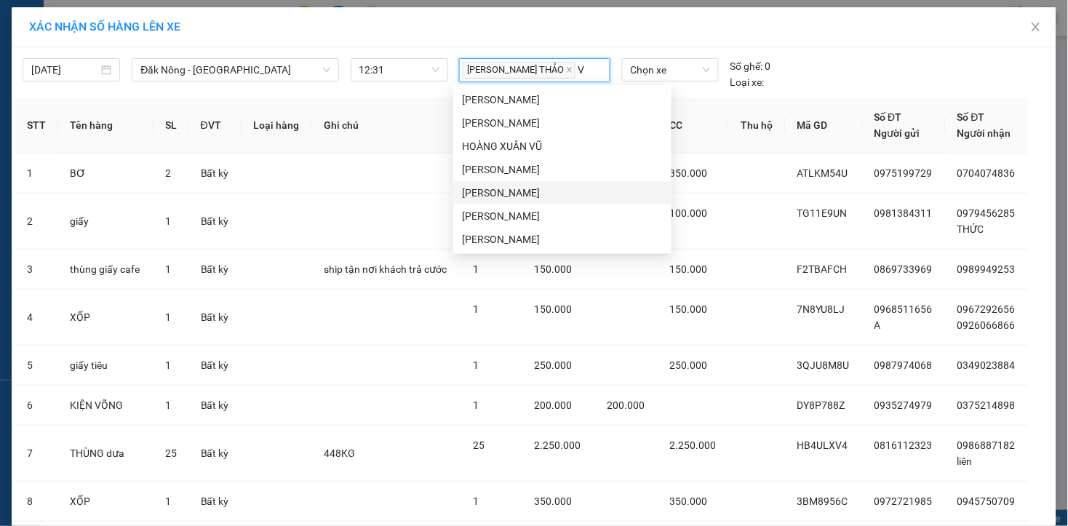
click at [527, 190] on div "[PERSON_NAME]" at bounding box center [562, 193] width 201 height 16
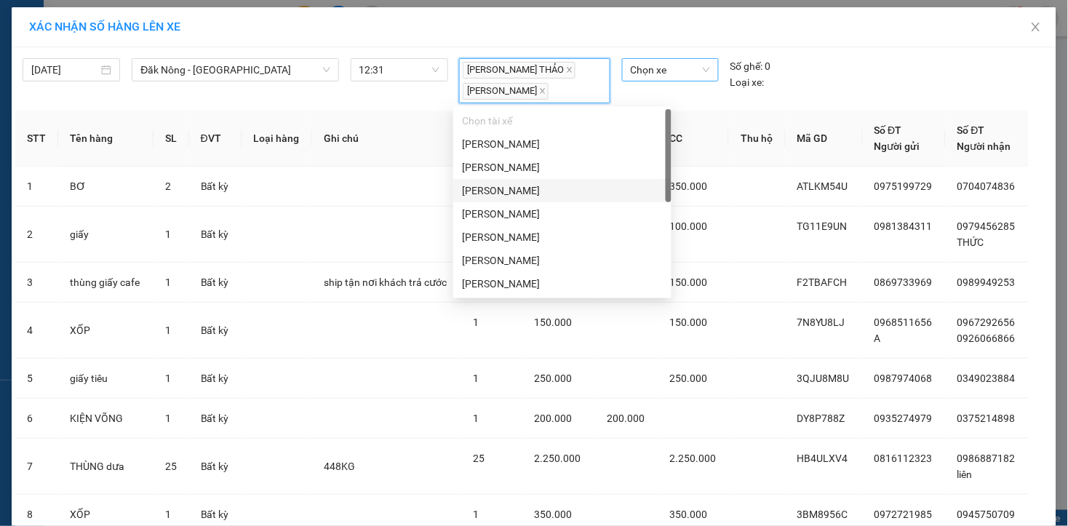
click at [662, 70] on span "Chọn xe" at bounding box center [669, 70] width 79 height 22
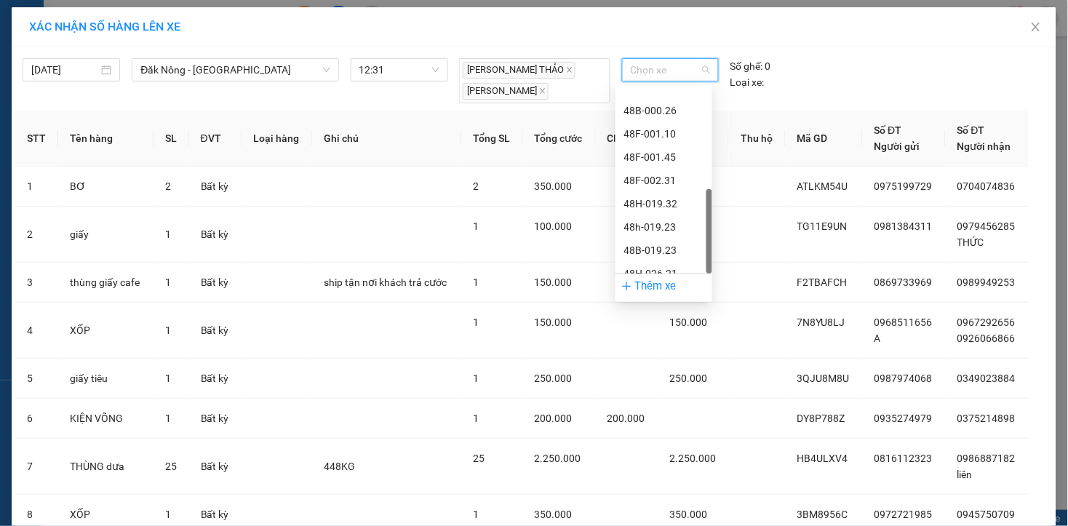
scroll to position [325, 0]
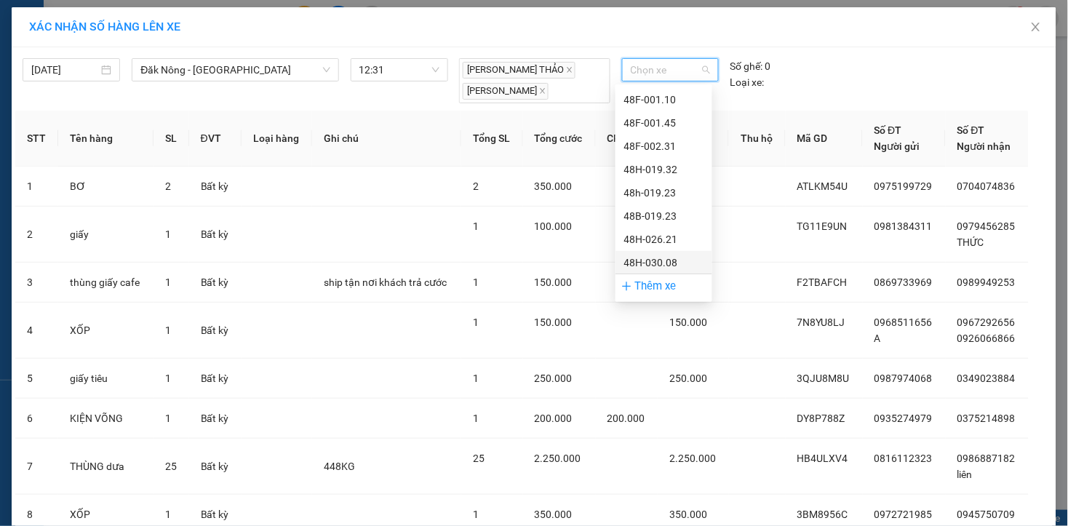
click at [681, 267] on div "48H-030.08" at bounding box center [663, 263] width 79 height 16
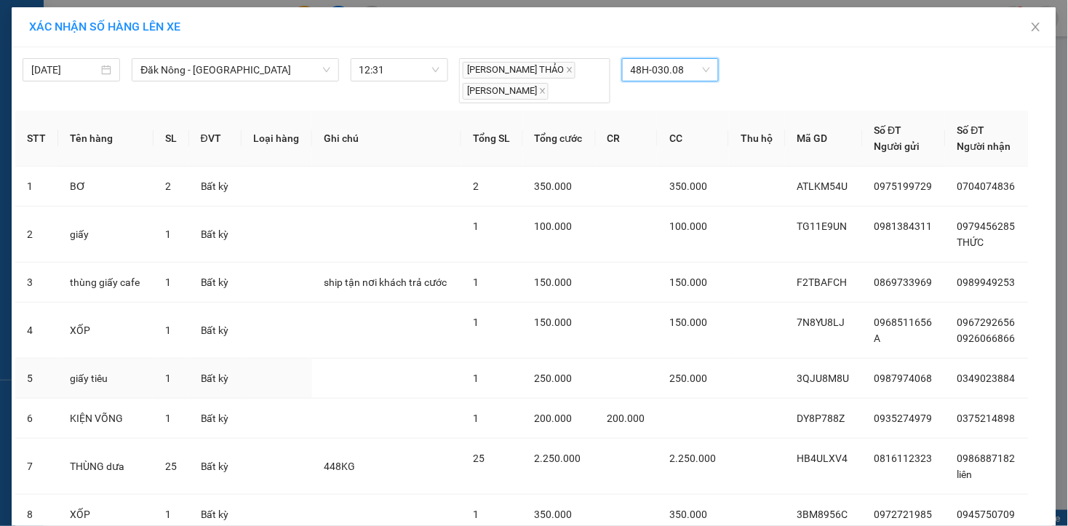
scroll to position [212, 0]
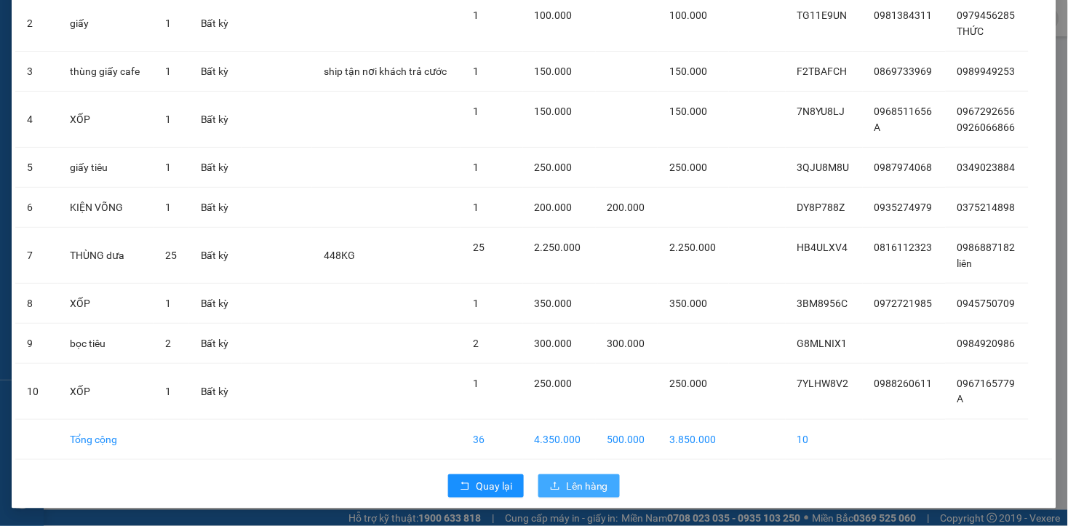
drag, startPoint x: 587, startPoint y: 493, endPoint x: 567, endPoint y: 484, distance: 21.8
click at [585, 493] on span "Lên hàng" at bounding box center [587, 486] width 42 height 16
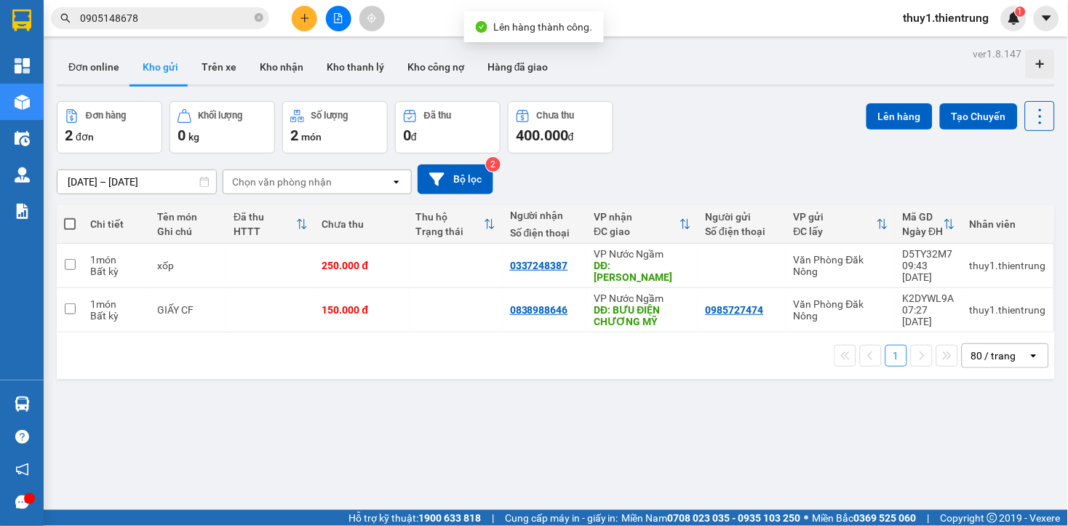
click at [338, 30] on button at bounding box center [338, 18] width 25 height 25
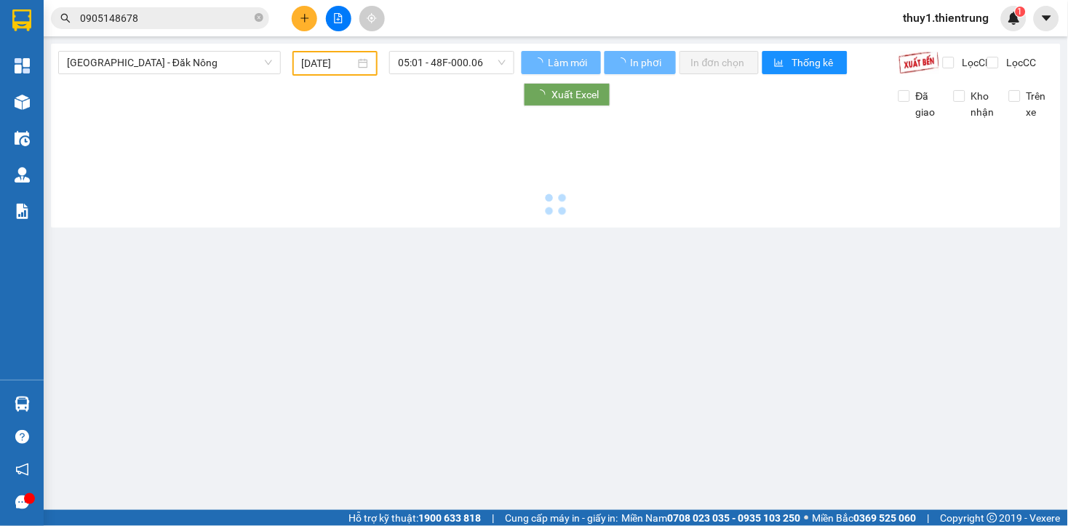
type input "[DATE]"
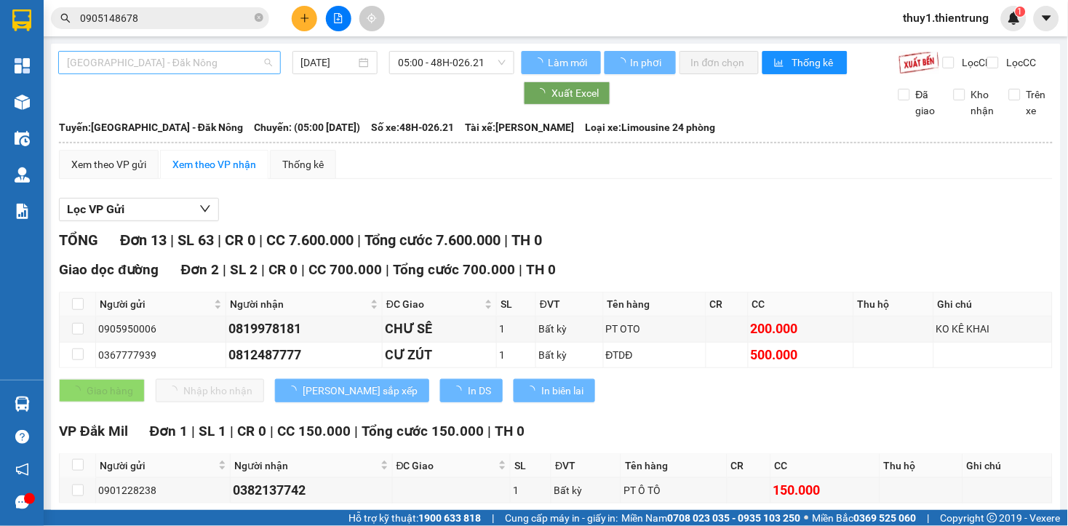
click at [204, 66] on span "[GEOGRAPHIC_DATA] - Đăk Nông" at bounding box center [169, 63] width 205 height 22
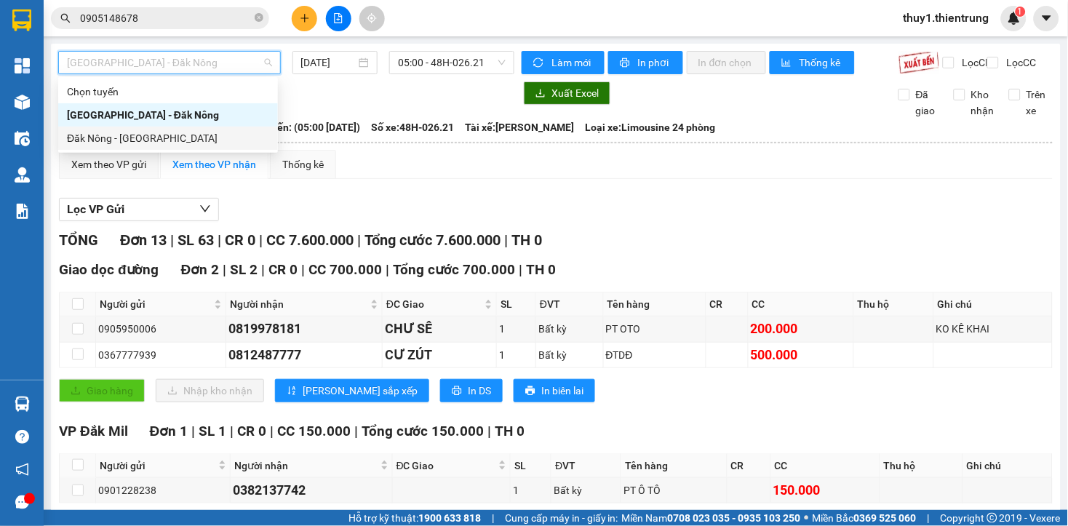
click at [146, 143] on div "Đăk Nông - [GEOGRAPHIC_DATA]" at bounding box center [168, 138] width 202 height 16
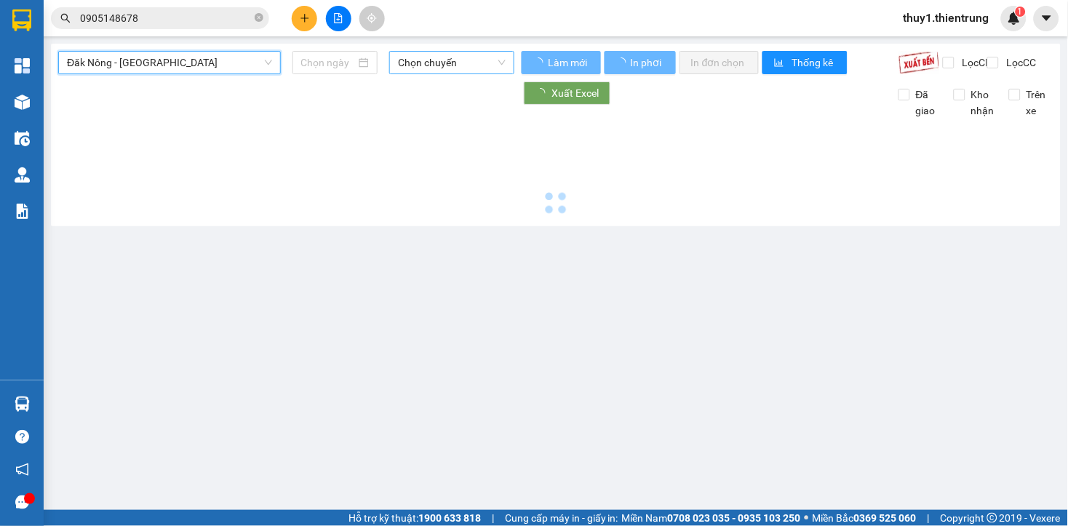
type input "[DATE]"
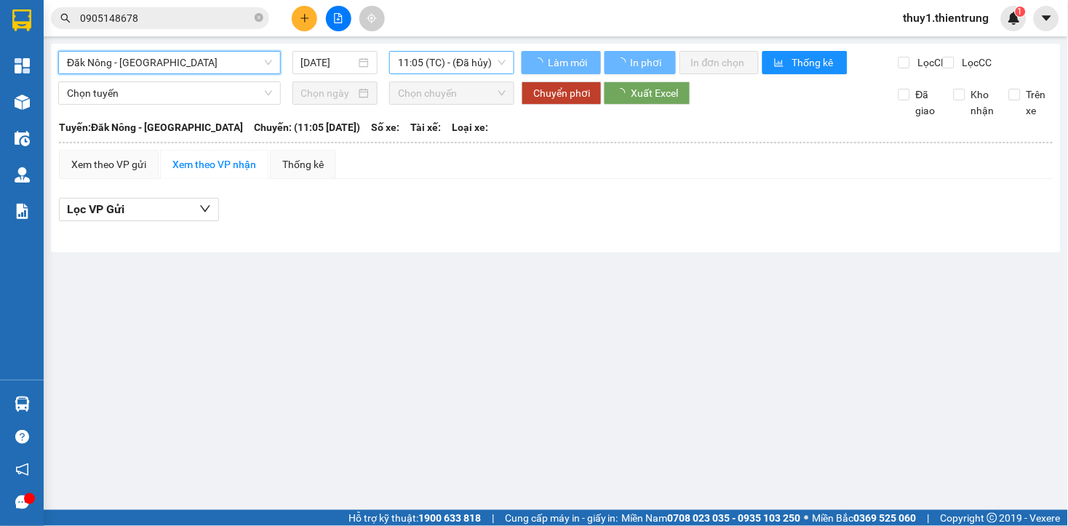
click at [495, 59] on span "11:05 (TC) - (Đã hủy)" at bounding box center [452, 63] width 108 height 22
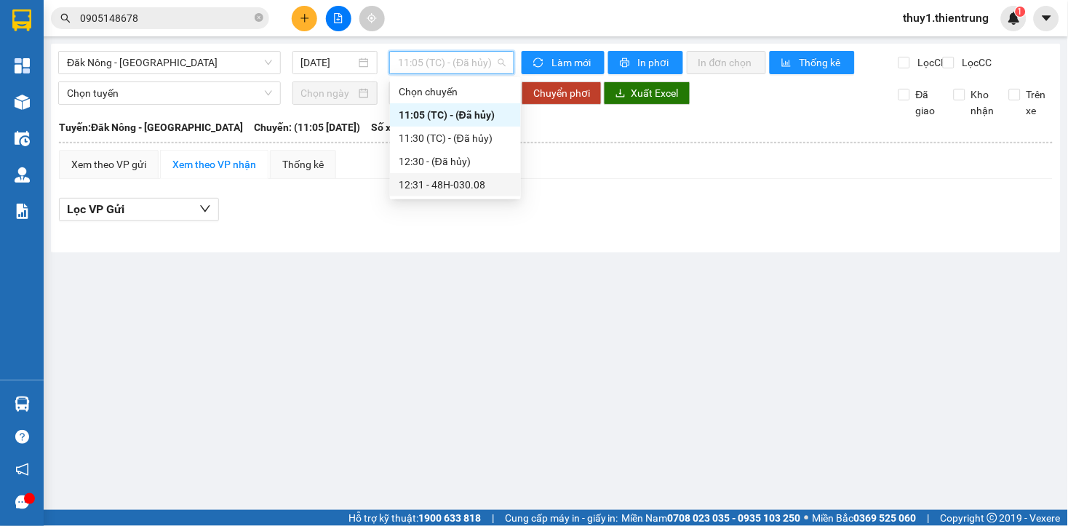
click at [471, 188] on div "12:31 - 48H-030.08" at bounding box center [455, 185] width 113 height 16
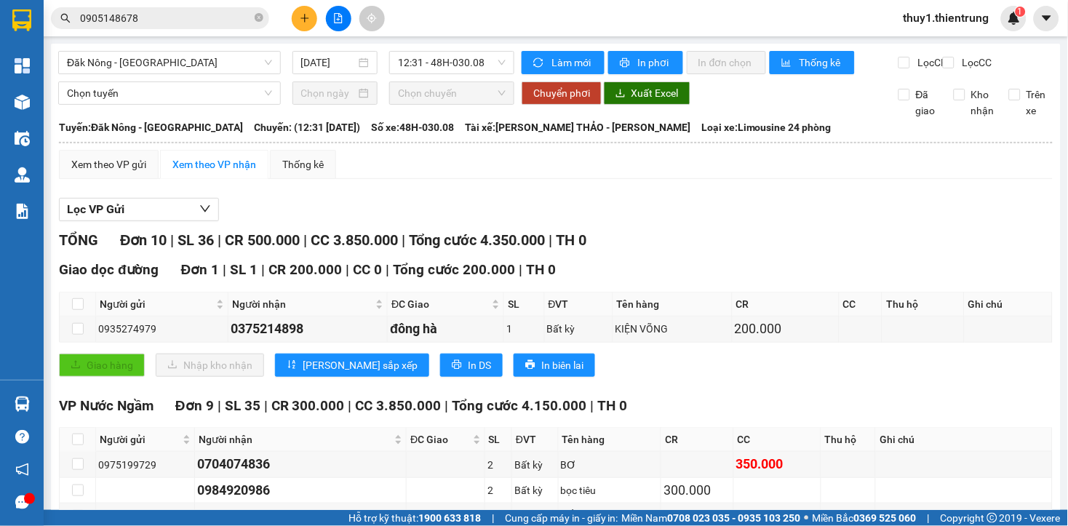
drag, startPoint x: 391, startPoint y: 217, endPoint x: 248, endPoint y: 194, distance: 144.3
click at [391, 217] on div "Lọc VP Gửi" at bounding box center [555, 210] width 993 height 24
click at [409, 207] on div "Lọc VP Gửi TỔNG Đơn 10 | SL 36 | CR 500.000 | CC 3.850.000 | Tổng cước 4.350.0…" at bounding box center [555, 463] width 993 height 545
click at [313, 12] on button at bounding box center [304, 18] width 25 height 25
click at [353, 68] on li "Tạo đơn hàng" at bounding box center [355, 54] width 127 height 35
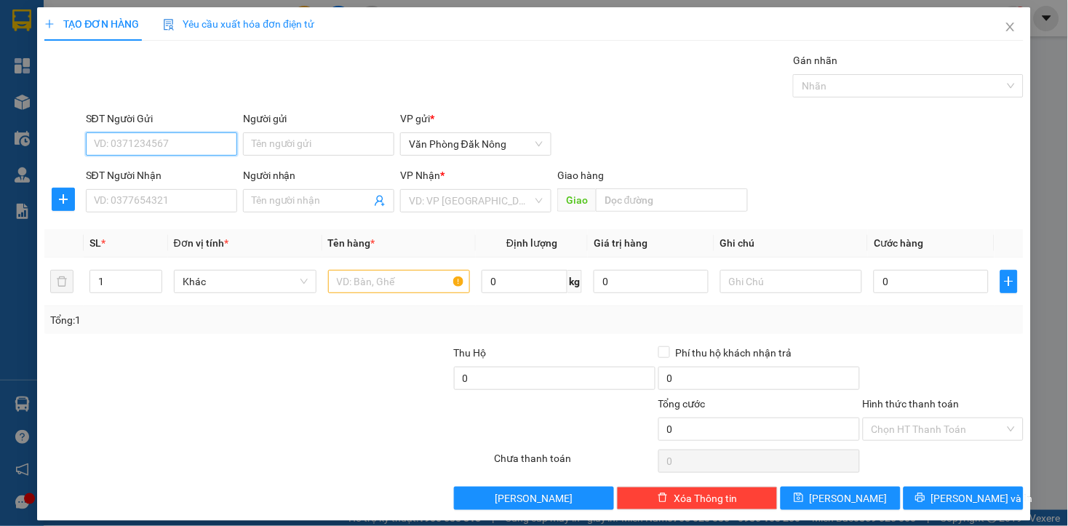
click at [193, 143] on input "SĐT Người Gửi" at bounding box center [161, 143] width 151 height 23
type input "0915216454"
click at [148, 166] on div "0915216454" at bounding box center [159, 173] width 132 height 16
type input "0397508861"
type input "phủ lý"
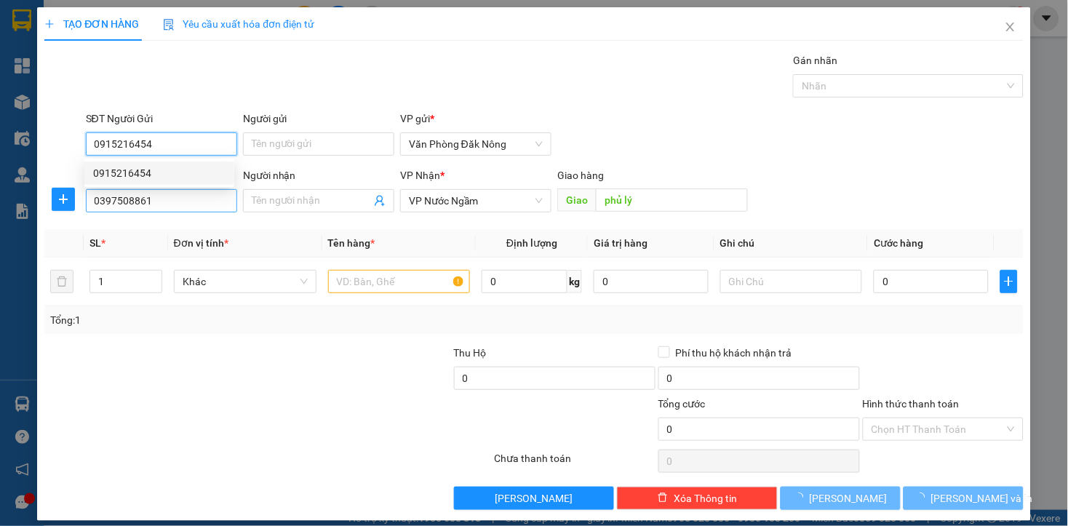
type input "0915216454"
click at [169, 200] on input "0397508861" at bounding box center [161, 200] width 151 height 23
type input "350.000"
click at [169, 200] on input "0397508861" at bounding box center [161, 200] width 151 height 23
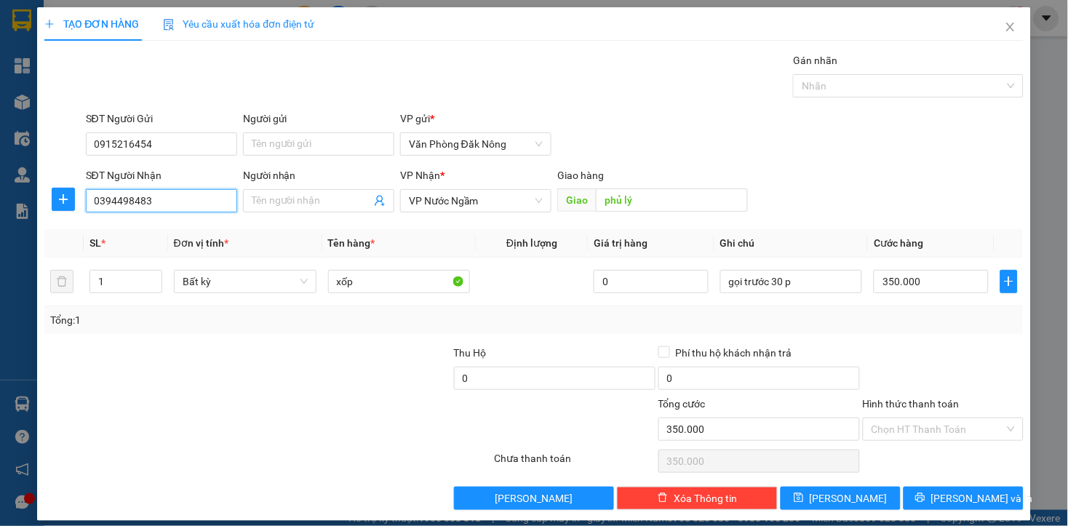
type input "0394498483"
click at [380, 388] on div at bounding box center [349, 370] width 204 height 51
click at [640, 209] on input "phủ lý" at bounding box center [672, 199] width 152 height 23
click at [302, 498] on div "Lưu nháp Xóa Thông tin [PERSON_NAME] và In" at bounding box center [533, 498] width 981 height 23
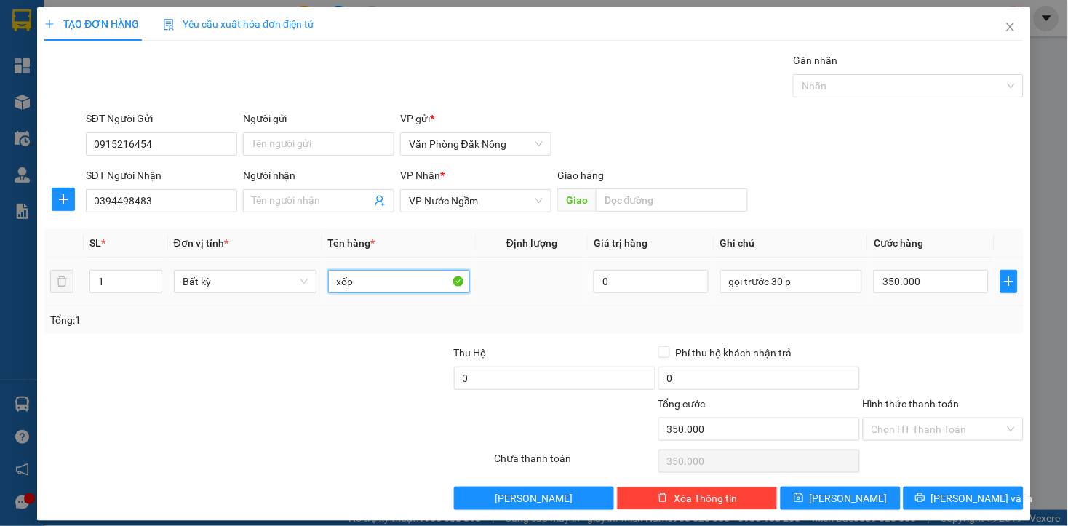
click at [383, 287] on input "xốp" at bounding box center [399, 281] width 143 height 23
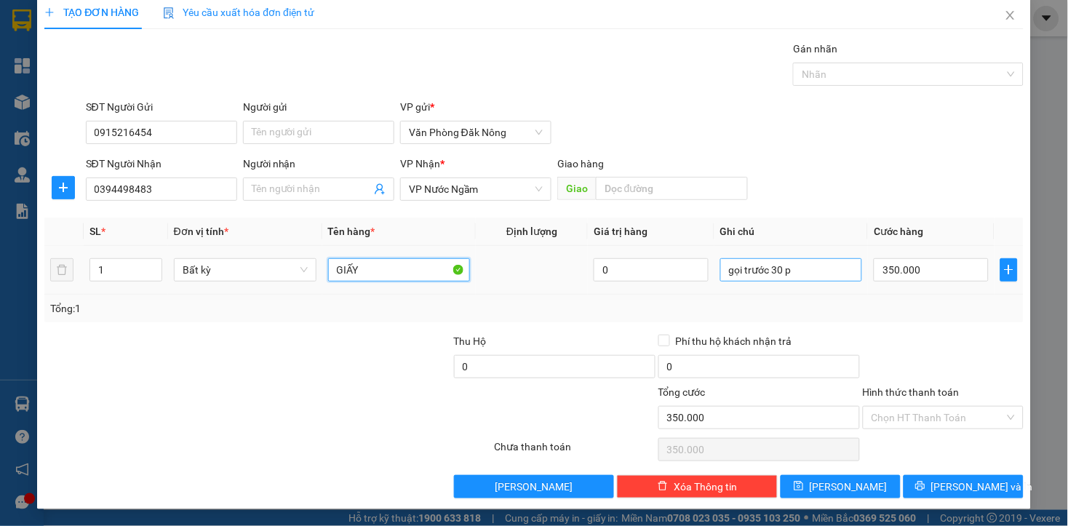
type input "GIẤY"
click at [814, 263] on input "gọi trước 30 p" at bounding box center [791, 269] width 143 height 23
click at [940, 278] on input "350.000" at bounding box center [930, 269] width 114 height 23
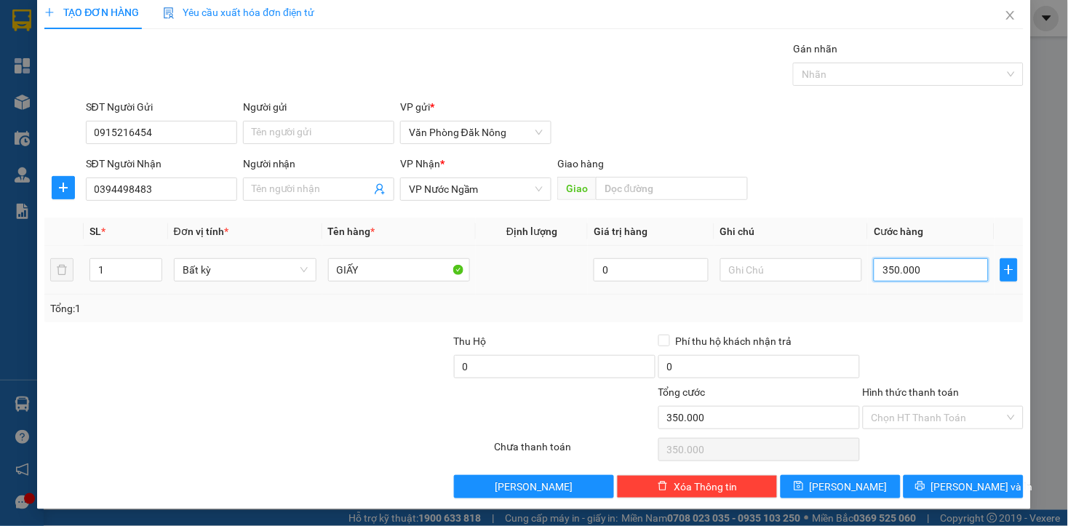
type input "2"
type input "25"
type input "250"
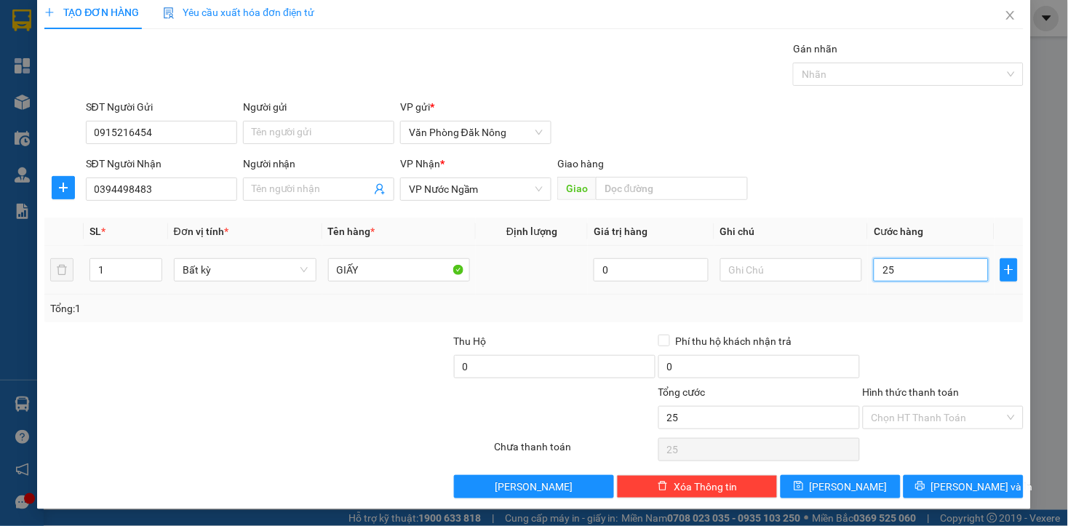
type input "250"
type input "2.500"
type input "25.000"
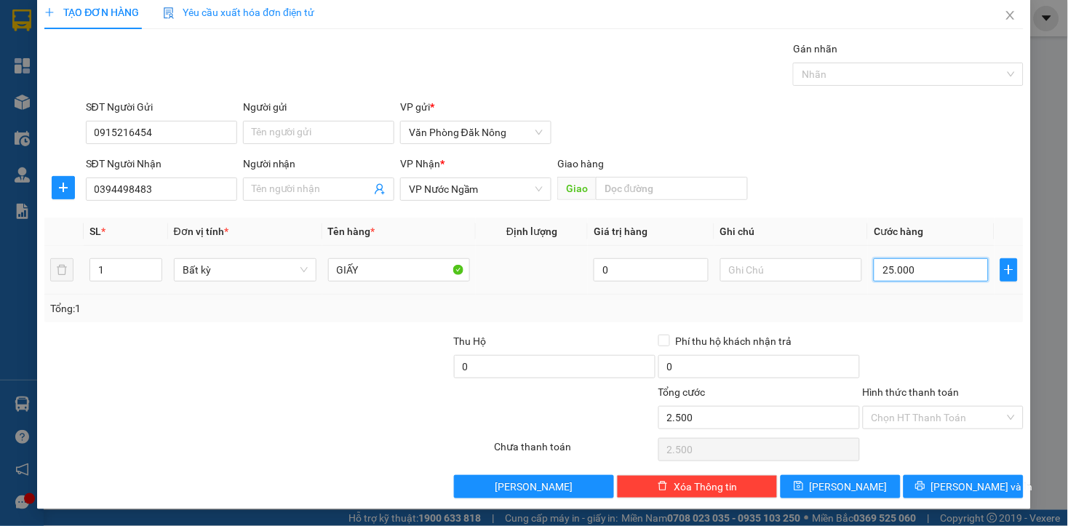
type input "25.000"
type input "250.000"
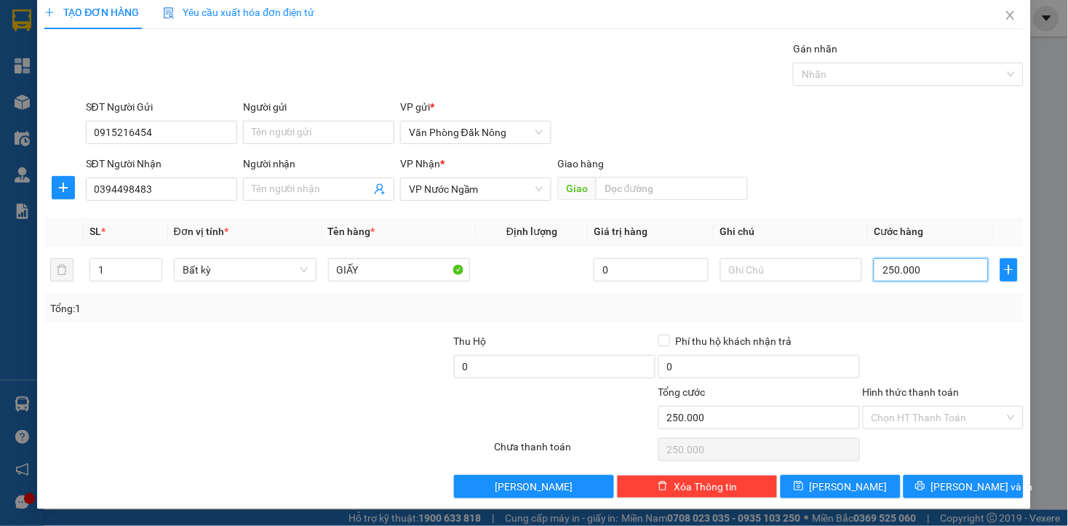
type input "250.000"
click at [881, 327] on div "Transit Pickup Surcharge Ids Transit Deliver Surcharge Ids Transit Deliver Surc…" at bounding box center [533, 269] width 978 height 457
click at [918, 417] on input "Hình thức thanh toán" at bounding box center [937, 418] width 133 height 22
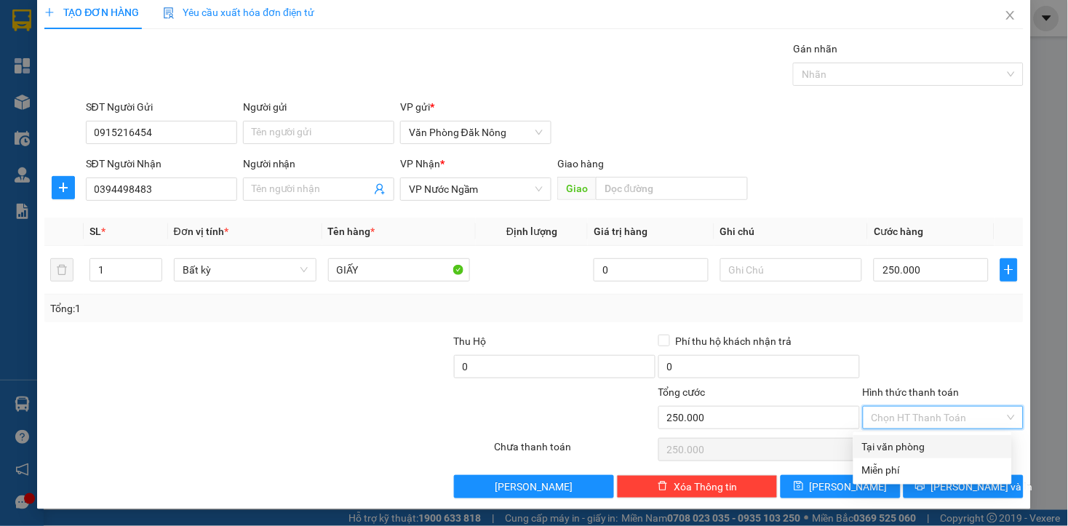
click at [948, 338] on div at bounding box center [943, 358] width 164 height 51
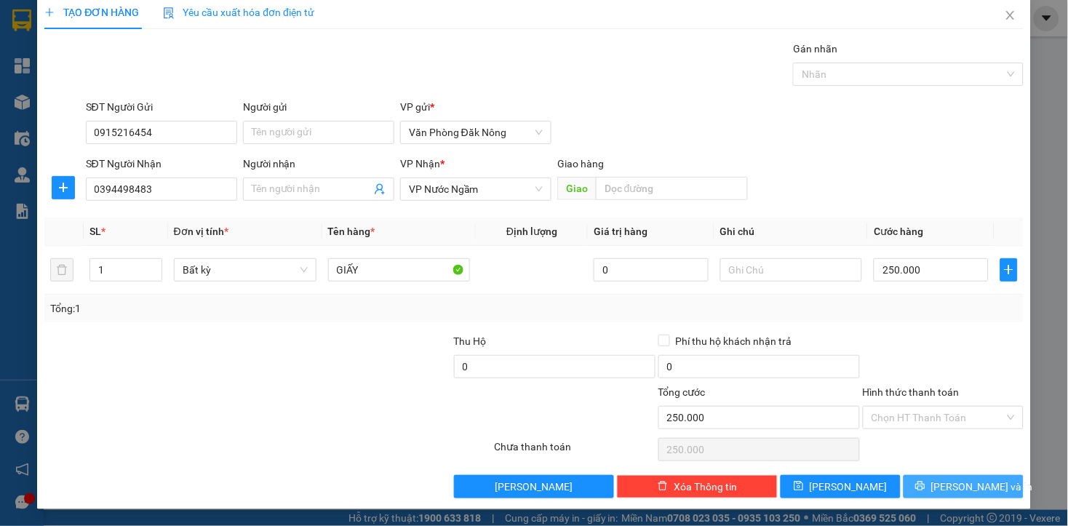
click at [940, 489] on span "[PERSON_NAME] và In" at bounding box center [982, 487] width 102 height 16
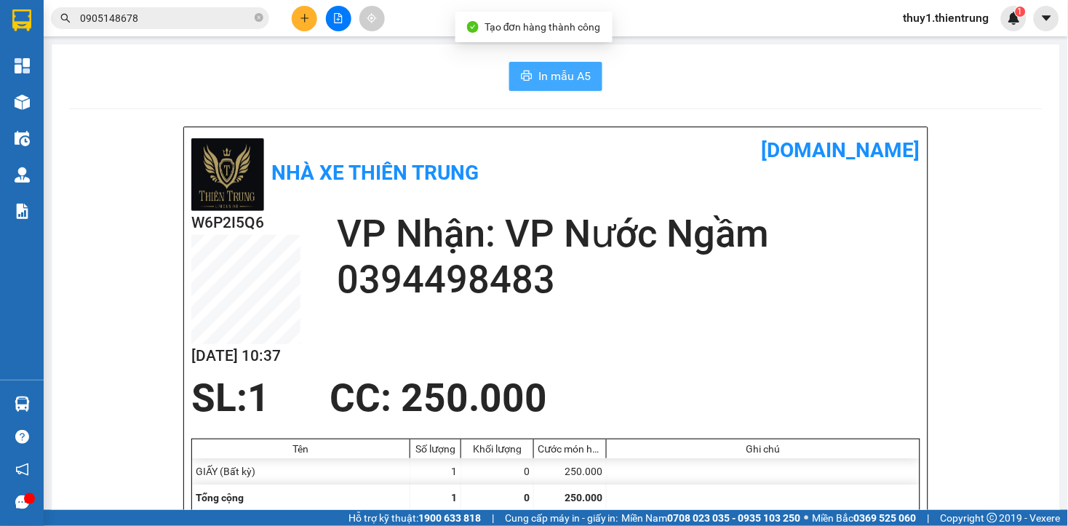
click at [568, 77] on span "In mẫu A5" at bounding box center [564, 76] width 52 height 18
click at [488, 133] on div "Nhà xe Thiên Trung [DOMAIN_NAME] W6P2I5Q6 [DATE] 10:37 VP Nhận: VP Nước Ngầm …" at bounding box center [555, 357] width 743 height 460
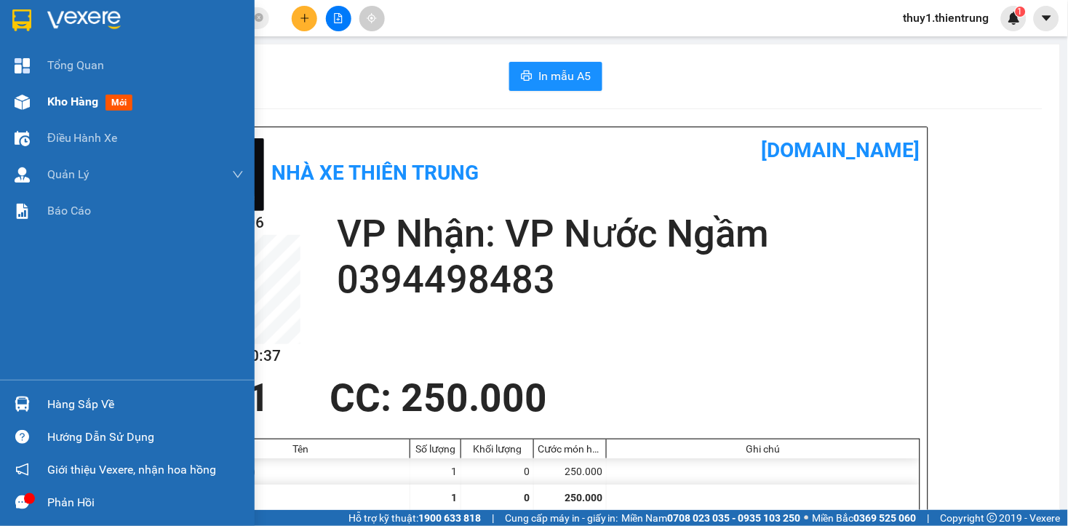
click at [34, 106] on div "Kho hàng mới" at bounding box center [127, 102] width 255 height 36
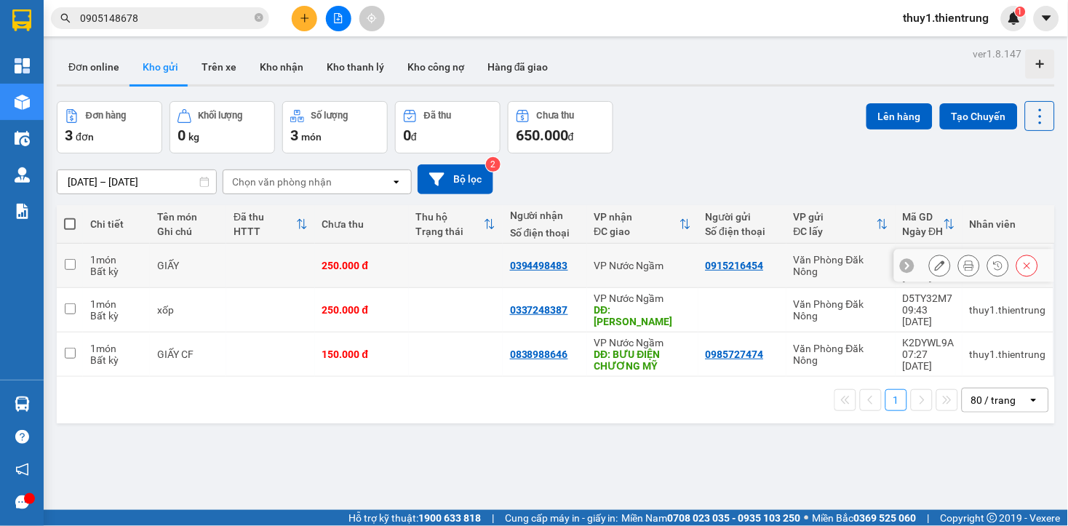
click at [315, 271] on td "250.000 đ" at bounding box center [362, 266] width 94 height 44
checkbox input "true"
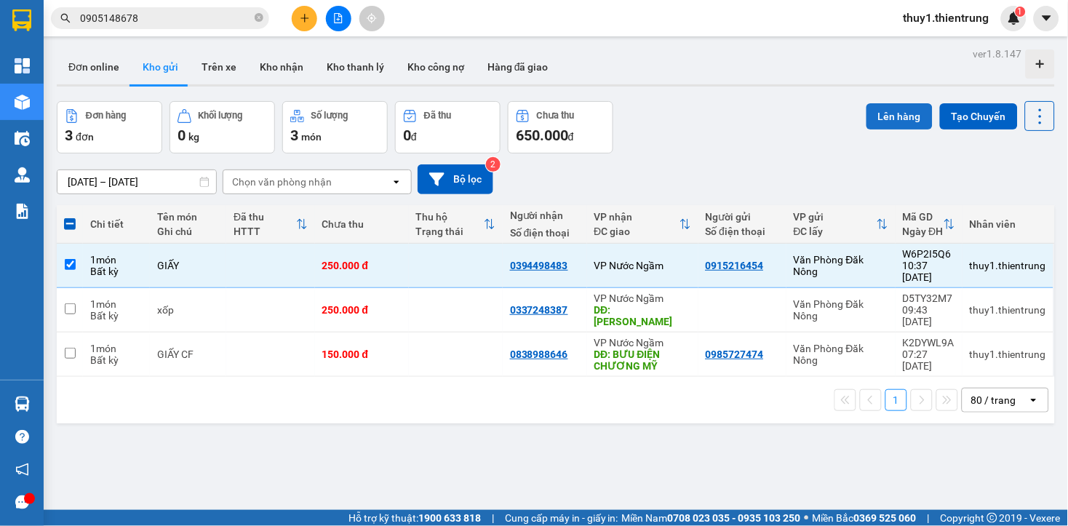
click at [881, 120] on button "Lên hàng" at bounding box center [899, 116] width 66 height 26
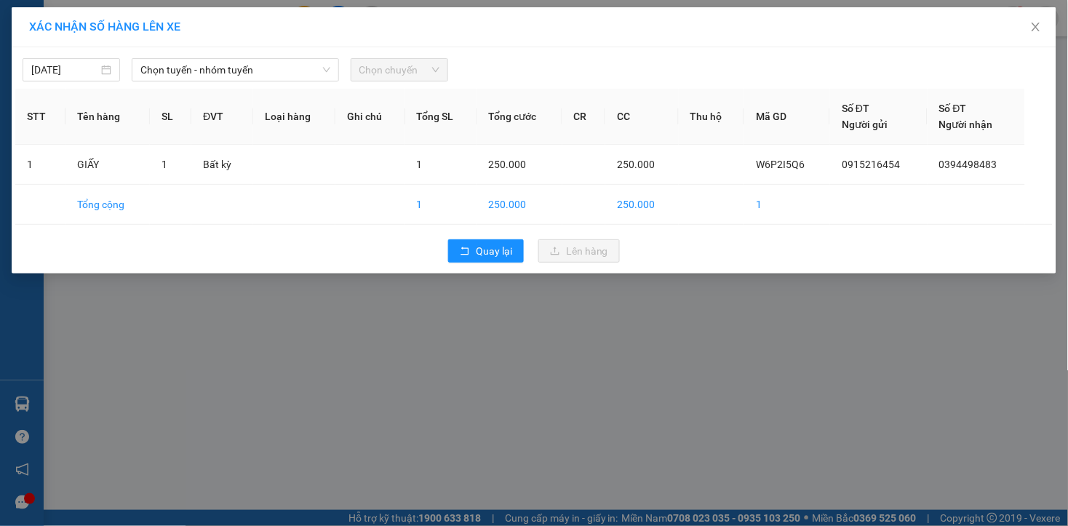
click at [236, 83] on div "[DATE] Chọn tuyến - nhóm tuyến Chọn chuyến STT Tên hàng SL ĐVT Loại hàng Ghi ch…" at bounding box center [534, 160] width 1044 height 226
click at [249, 70] on span "Chọn tuyến - nhóm tuyến" at bounding box center [235, 70] width 190 height 22
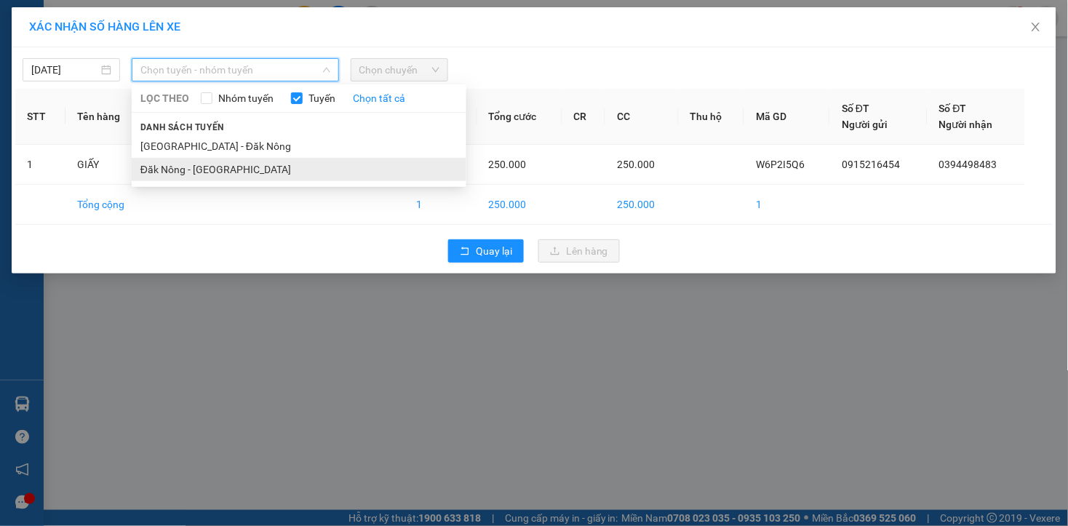
click at [197, 166] on li "Đăk Nông - [GEOGRAPHIC_DATA]" at bounding box center [299, 169] width 335 height 23
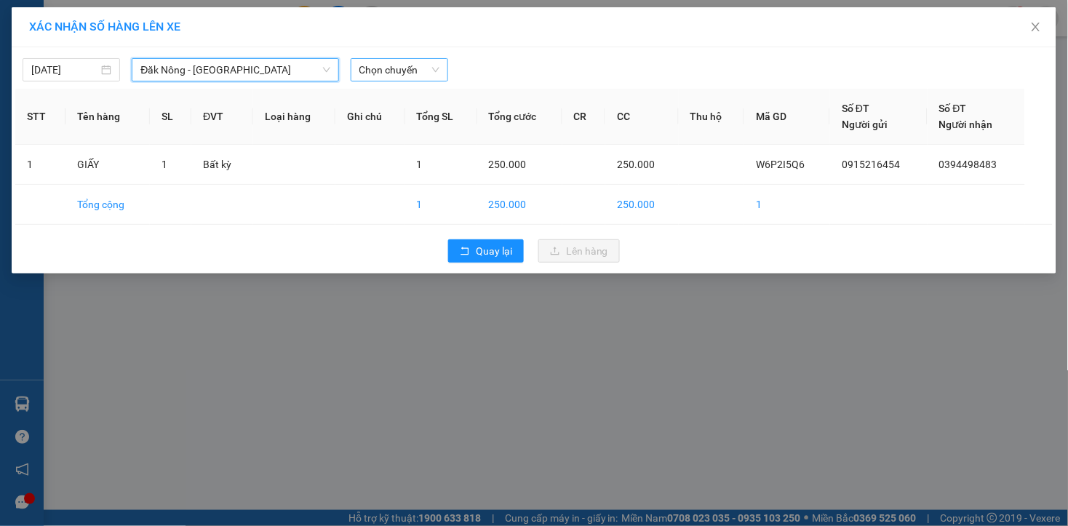
click at [419, 64] on span "Chọn chuyến" at bounding box center [399, 70] width 80 height 22
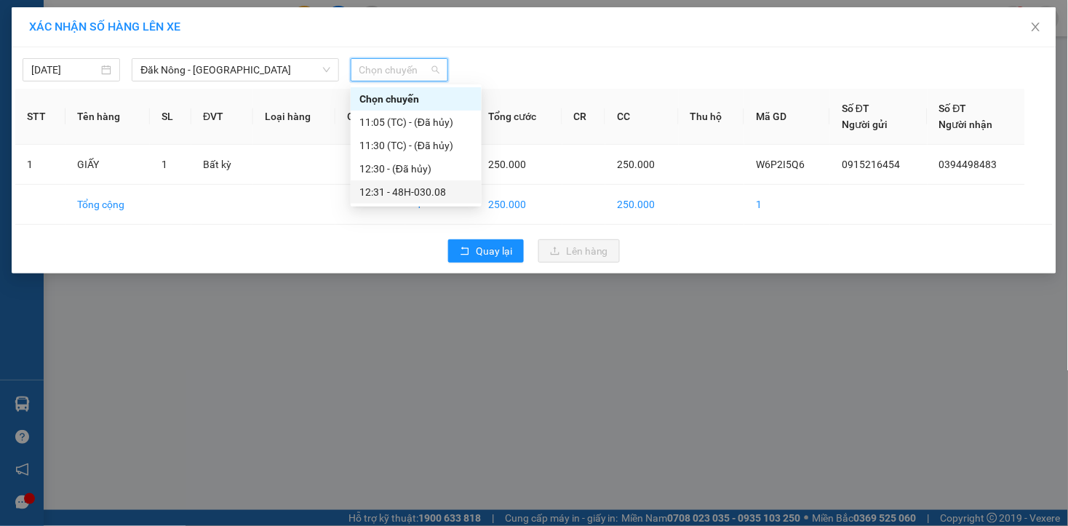
click at [412, 191] on div "12:31 - 48H-030.08" at bounding box center [415, 192] width 113 height 16
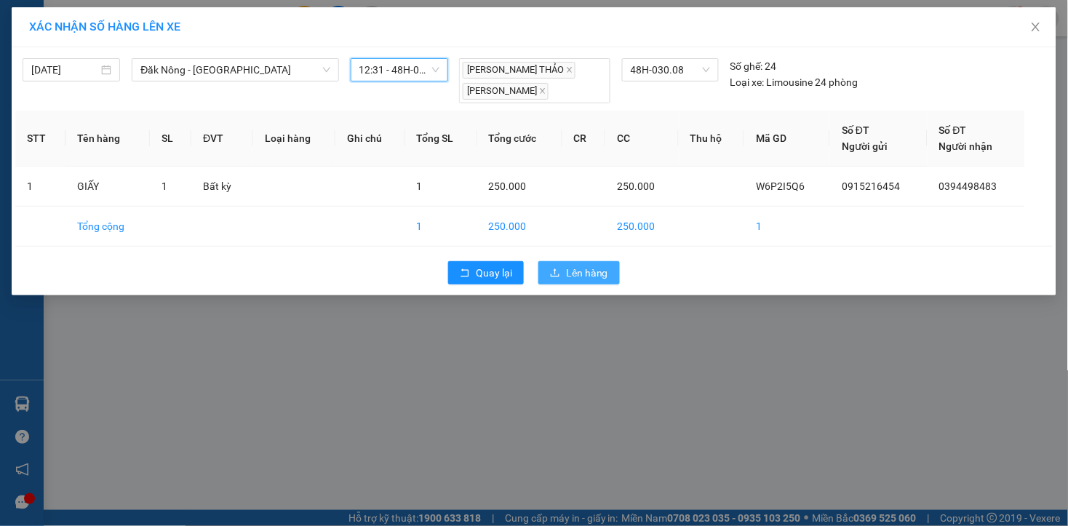
click at [583, 277] on span "Lên hàng" at bounding box center [587, 273] width 42 height 16
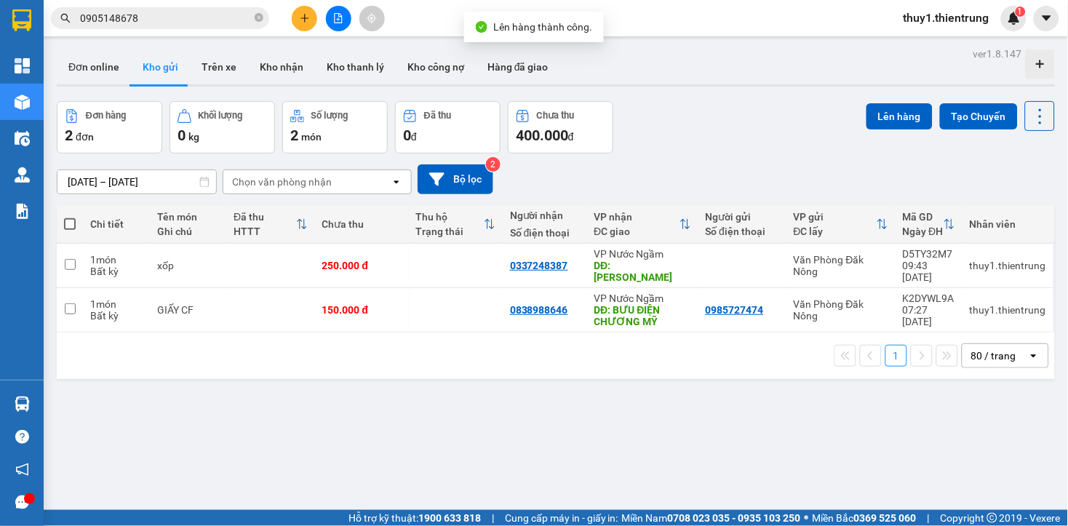
click at [697, 146] on div "Đơn hàng 2 đơn Khối lượng 0 kg Số lượng 2 món Đã thu 0 đ Chưa thu 400.000 đ Lên…" at bounding box center [556, 127] width 998 height 52
click at [65, 218] on span at bounding box center [70, 224] width 12 height 12
click at [70, 217] on input "checkbox" at bounding box center [70, 217] width 0 height 0
checkbox input "true"
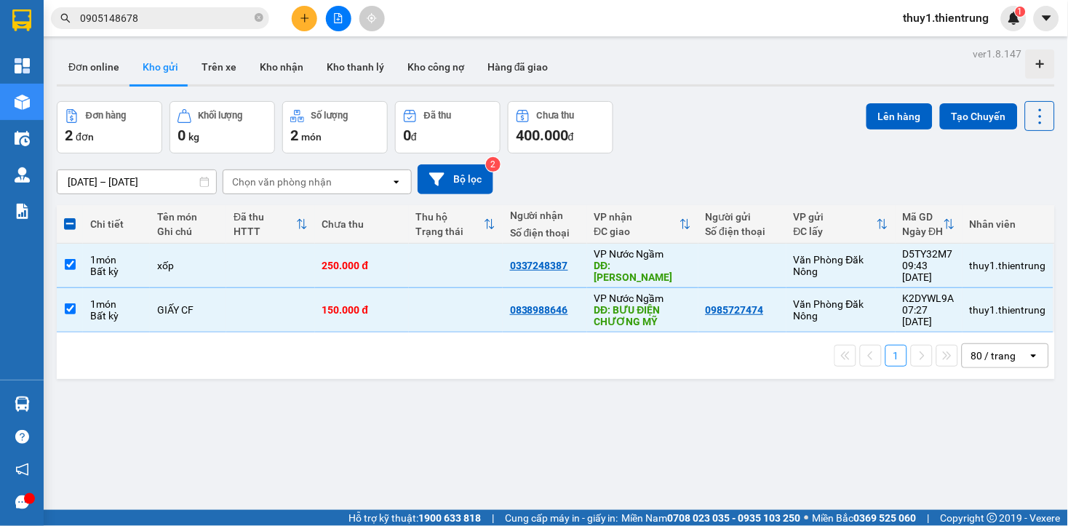
drag, startPoint x: 864, startPoint y: 119, endPoint x: 817, endPoint y: 119, distance: 47.3
click at [866, 119] on button "Lên hàng" at bounding box center [899, 116] width 66 height 26
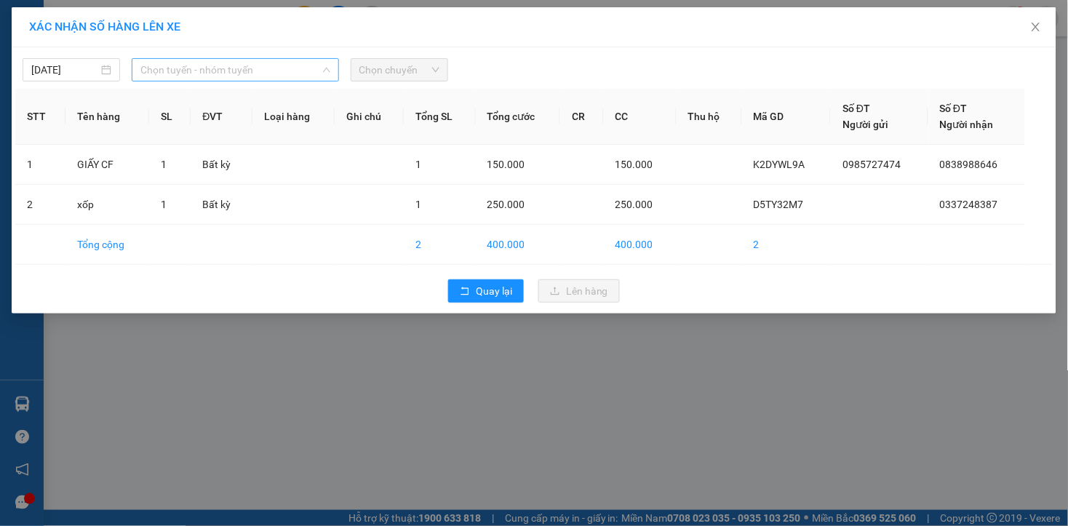
drag, startPoint x: 143, startPoint y: 71, endPoint x: 183, endPoint y: 96, distance: 47.4
click at [151, 71] on span "Chọn tuyến - nhóm tuyến" at bounding box center [235, 70] width 190 height 22
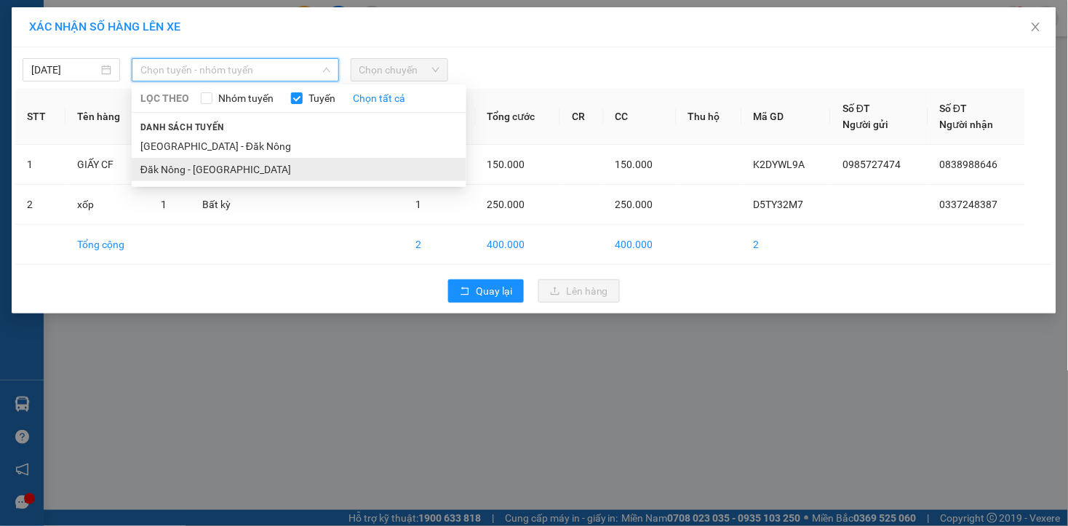
click at [195, 171] on li "Đăk Nông - [GEOGRAPHIC_DATA]" at bounding box center [299, 169] width 335 height 23
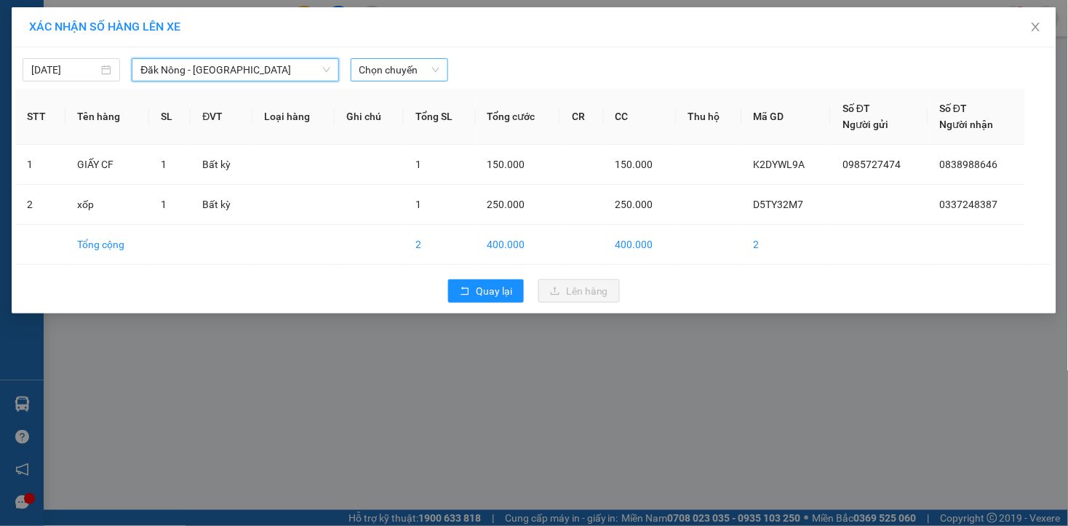
click at [396, 74] on span "Chọn chuyến" at bounding box center [399, 70] width 80 height 22
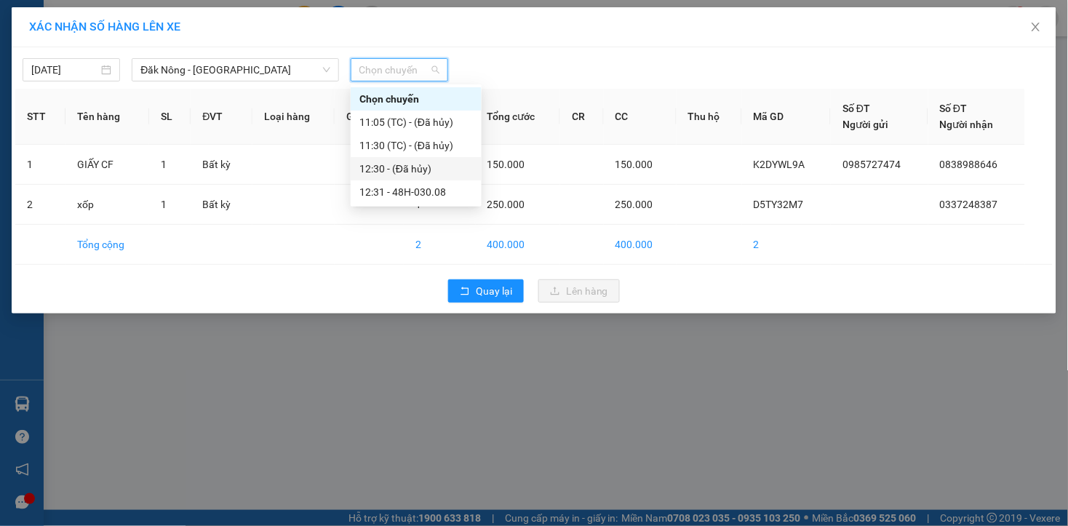
drag, startPoint x: 420, startPoint y: 163, endPoint x: 473, endPoint y: 126, distance: 64.2
click at [423, 163] on div "12:30 - (Đã hủy)" at bounding box center [415, 169] width 113 height 16
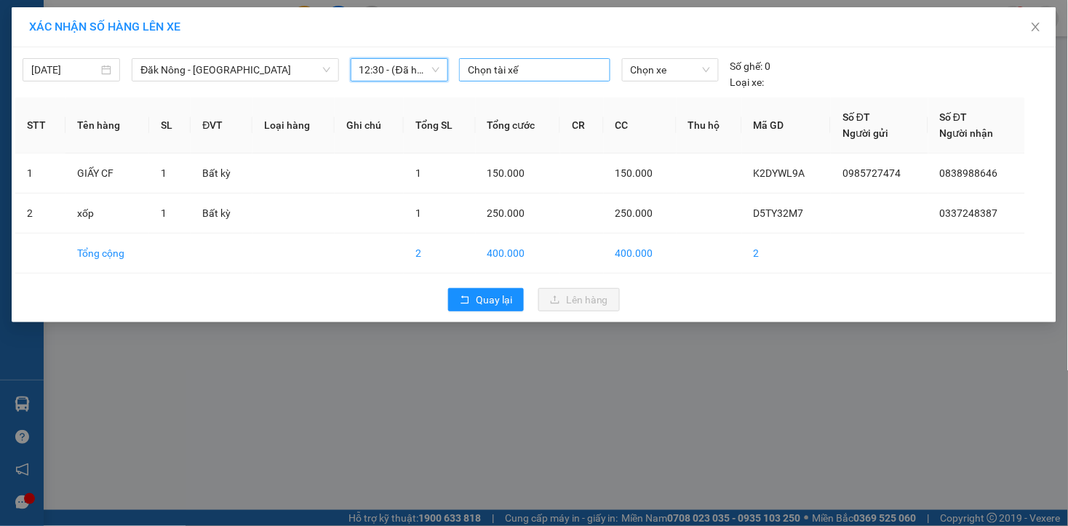
click at [505, 79] on div "Chọn tài xế" at bounding box center [534, 69] width 151 height 23
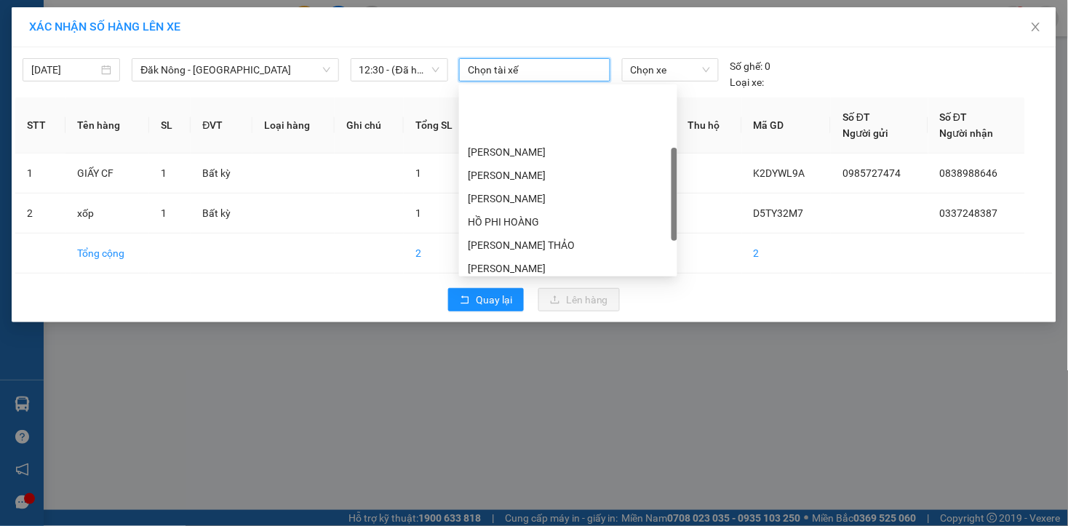
scroll to position [208, 0]
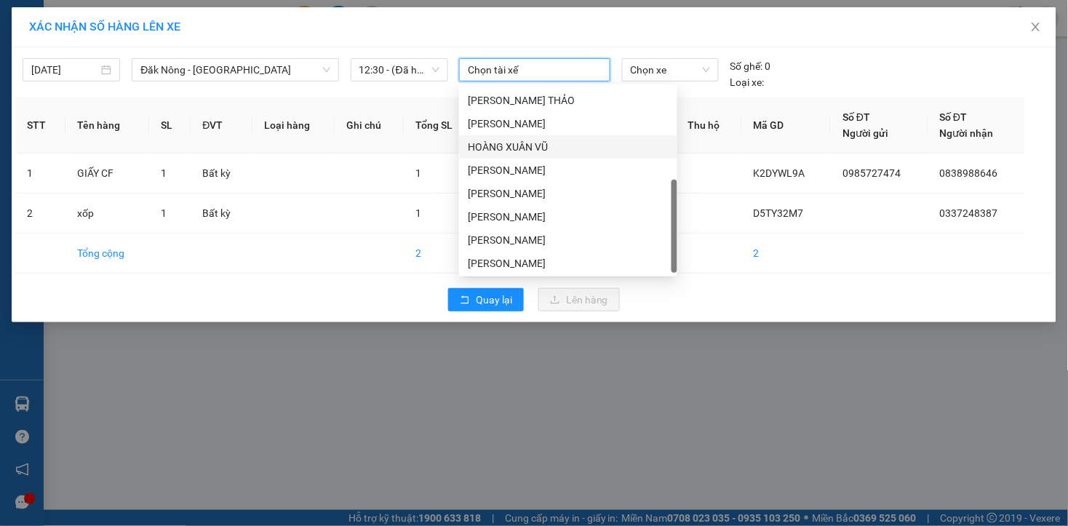
click at [534, 148] on div "HOÀNG XUÂN VŨ" at bounding box center [568, 147] width 201 height 16
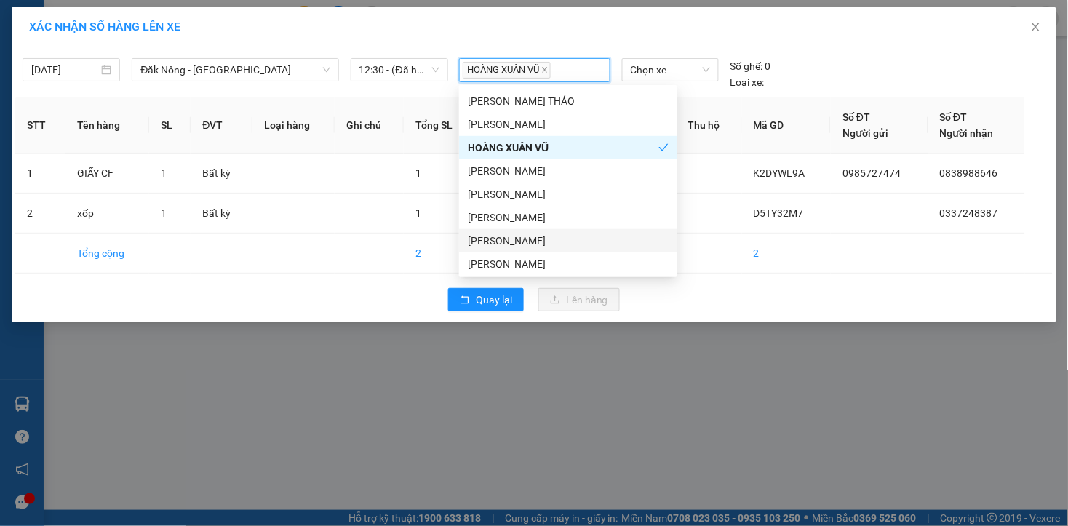
click at [535, 241] on div "[PERSON_NAME]" at bounding box center [568, 241] width 201 height 16
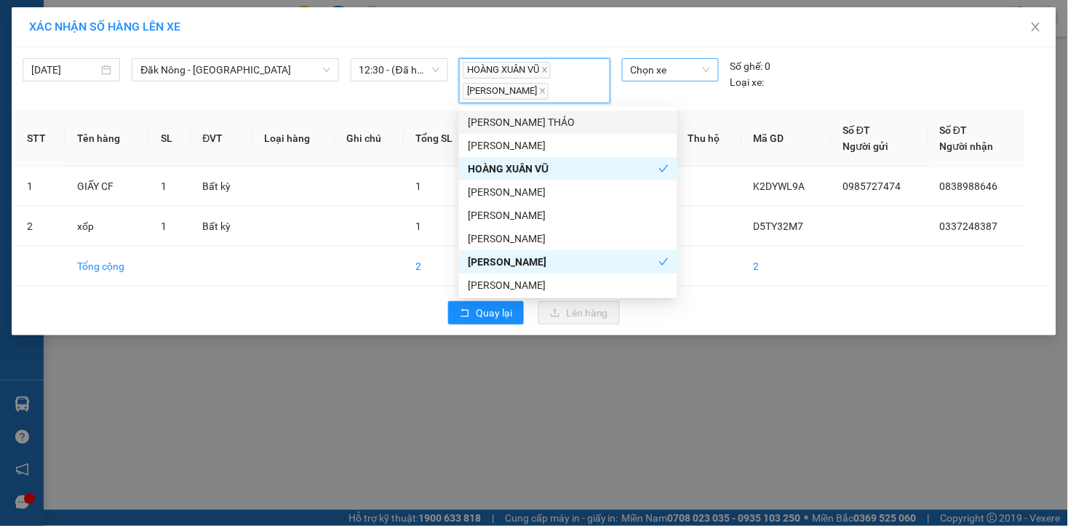
click at [659, 66] on span "Chọn xe" at bounding box center [669, 70] width 79 height 22
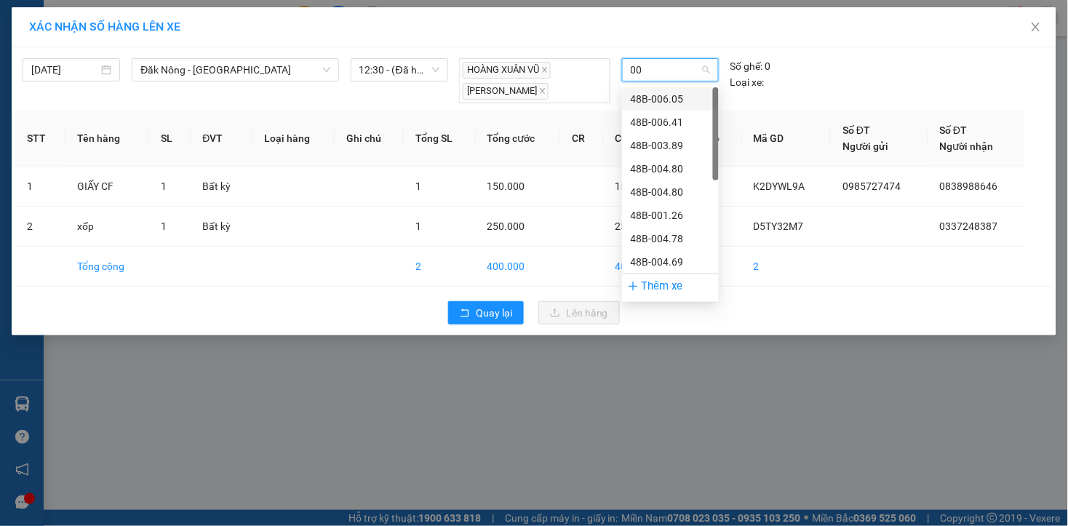
type input "006"
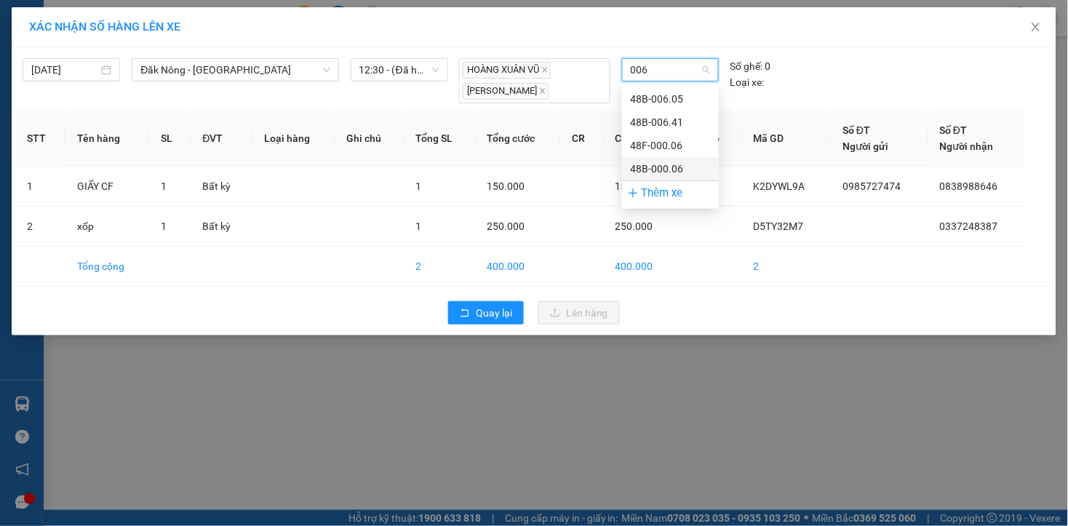
click at [681, 165] on div "48B-000.06" at bounding box center [669, 169] width 79 height 16
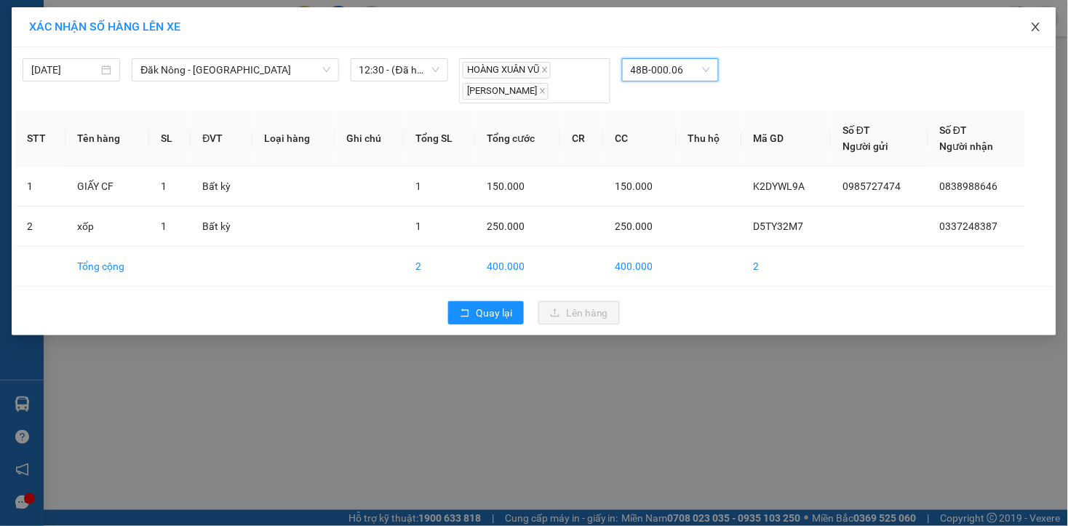
click at [1036, 24] on icon "close" at bounding box center [1036, 27] width 12 height 12
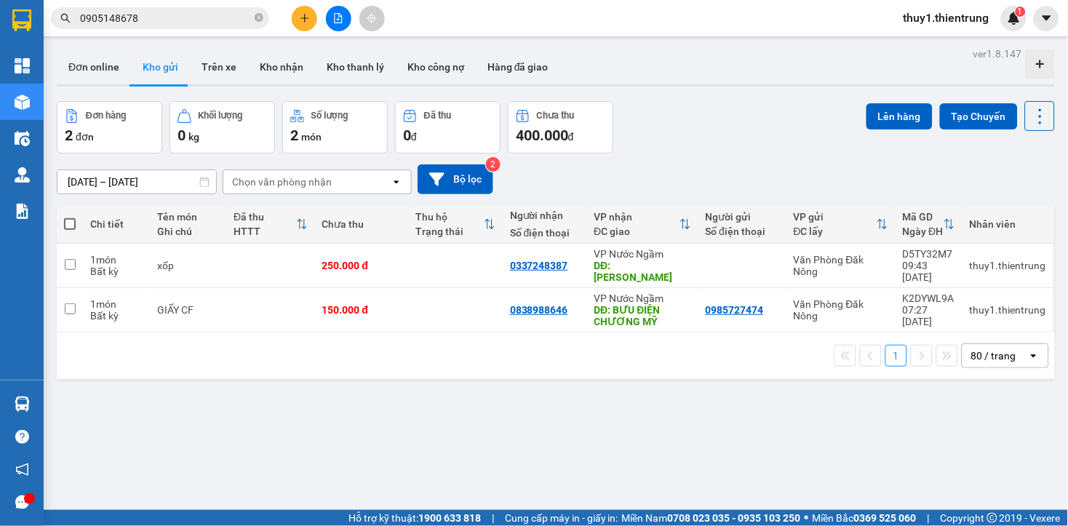
drag, startPoint x: 67, startPoint y: 228, endPoint x: 311, endPoint y: 194, distance: 246.0
click at [68, 228] on span at bounding box center [70, 224] width 12 height 12
click at [70, 217] on input "checkbox" at bounding box center [70, 217] width 0 height 0
checkbox input "true"
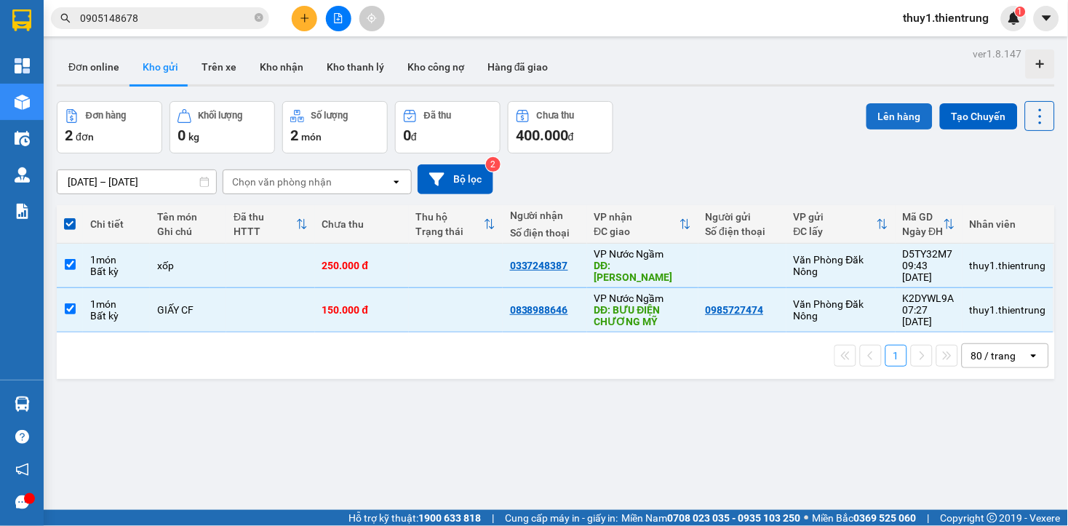
drag, startPoint x: 903, startPoint y: 116, endPoint x: 878, endPoint y: 124, distance: 26.7
click at [899, 119] on button "Lên hàng" at bounding box center [899, 116] width 66 height 26
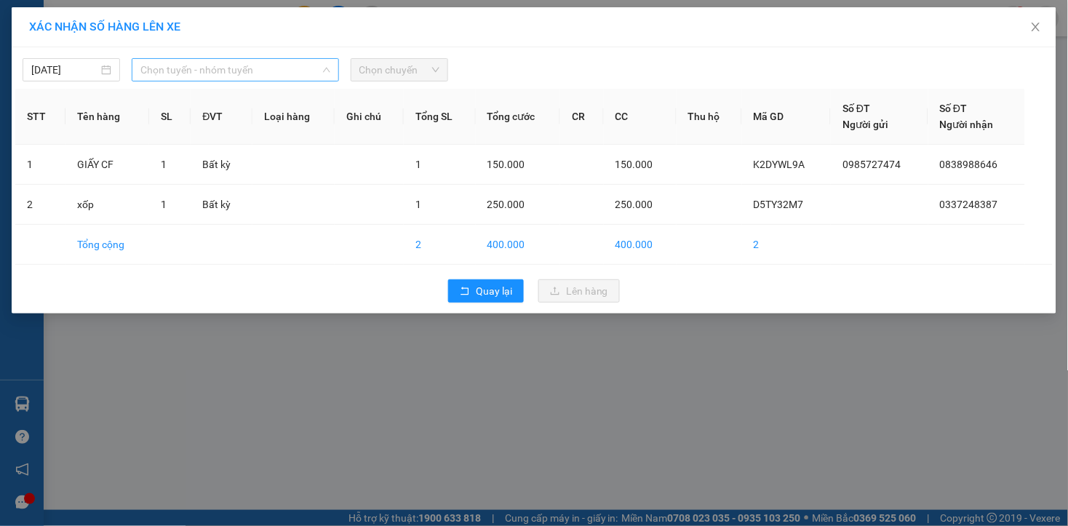
click at [279, 71] on span "Chọn tuyến - nhóm tuyến" at bounding box center [235, 70] width 190 height 22
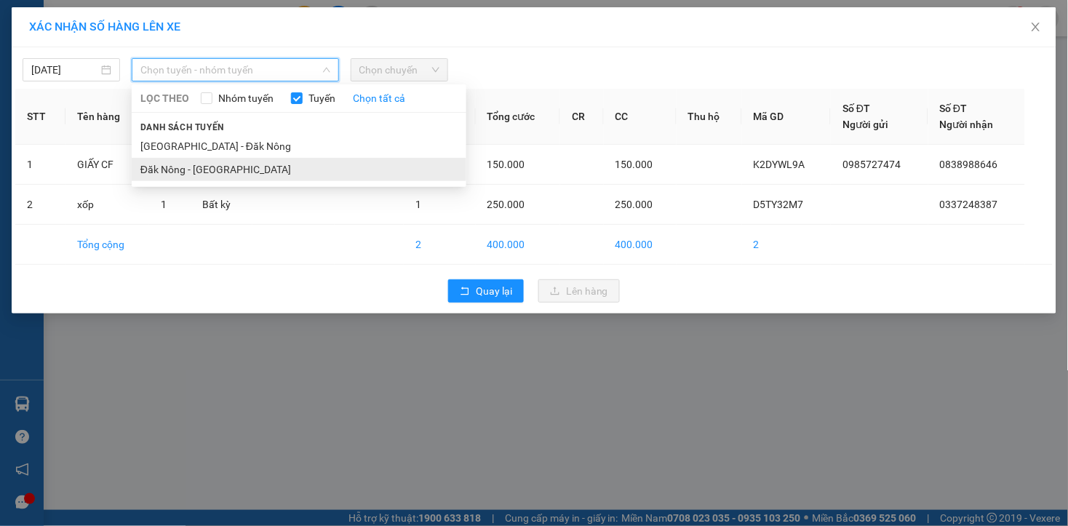
drag, startPoint x: 219, startPoint y: 172, endPoint x: 468, endPoint y: 60, distance: 273.7
click at [220, 172] on li "Đăk Nông - [GEOGRAPHIC_DATA]" at bounding box center [299, 169] width 335 height 23
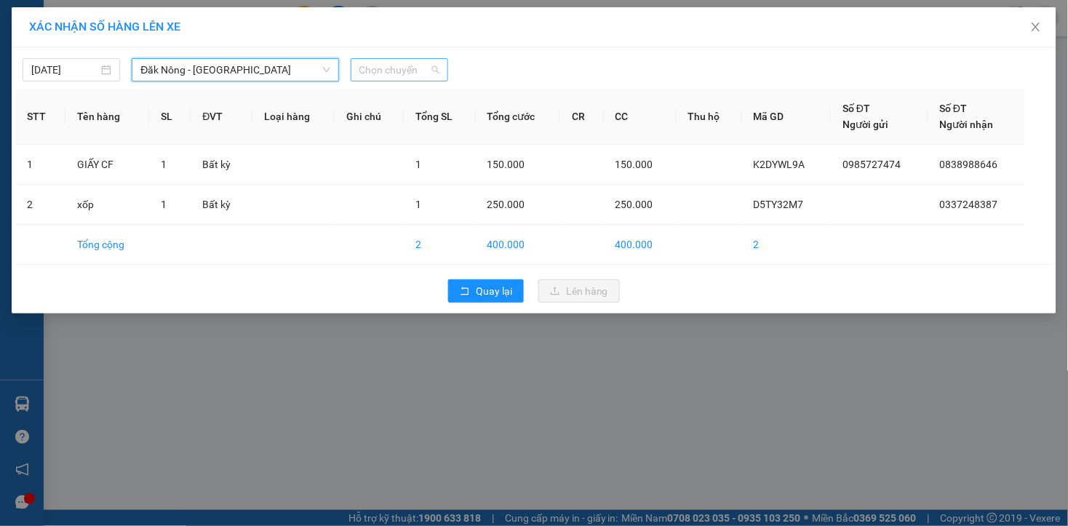
click at [420, 62] on span "Chọn chuyến" at bounding box center [399, 70] width 80 height 22
click at [587, 75] on div at bounding box center [666, 69] width 429 height 23
click at [1036, 25] on icon "close" at bounding box center [1036, 27] width 12 height 12
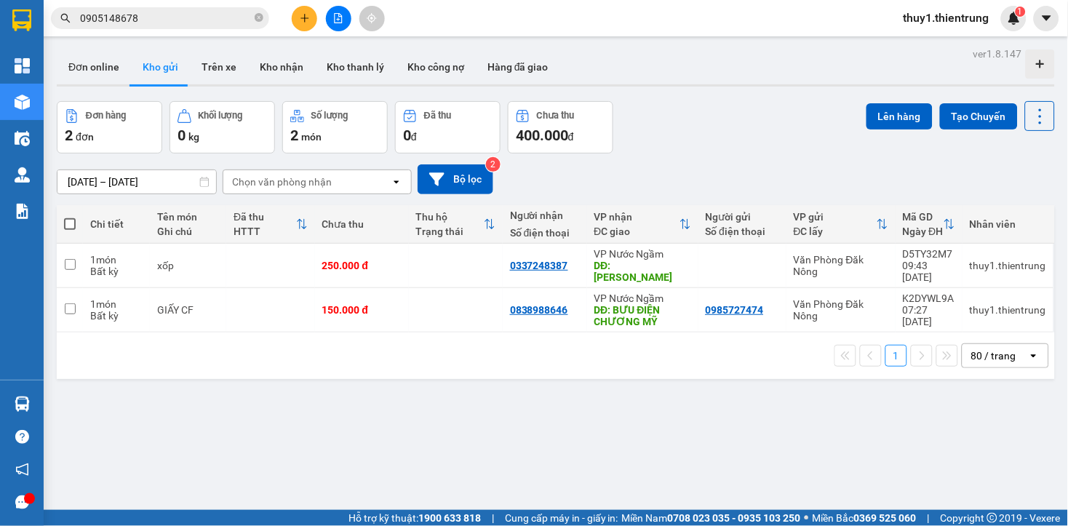
click at [73, 226] on span at bounding box center [70, 224] width 12 height 12
click at [70, 217] on input "checkbox" at bounding box center [70, 217] width 0 height 0
checkbox input "true"
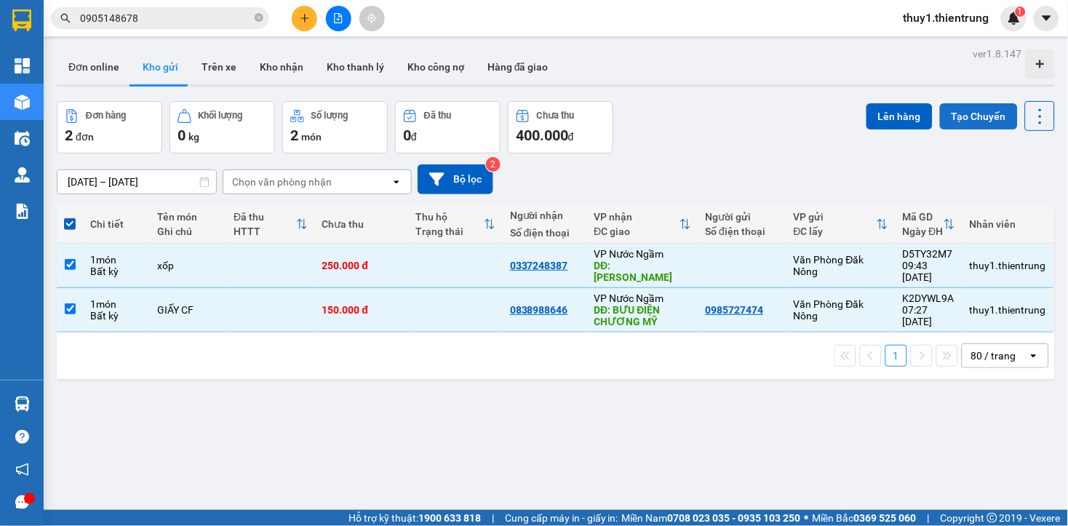
click at [958, 117] on button "Tạo Chuyến" at bounding box center [979, 116] width 78 height 26
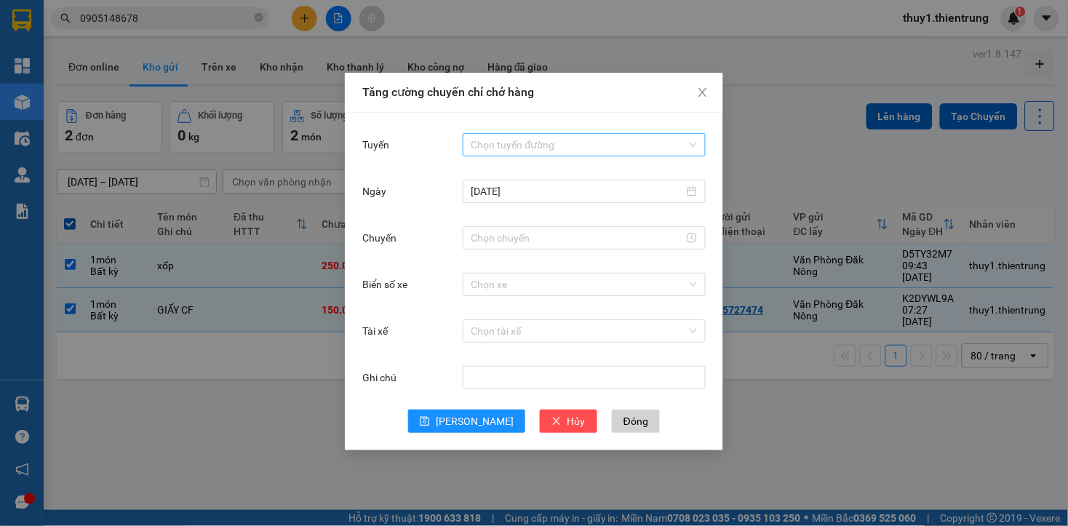
click at [608, 148] on input "Tuyến" at bounding box center [578, 145] width 215 height 22
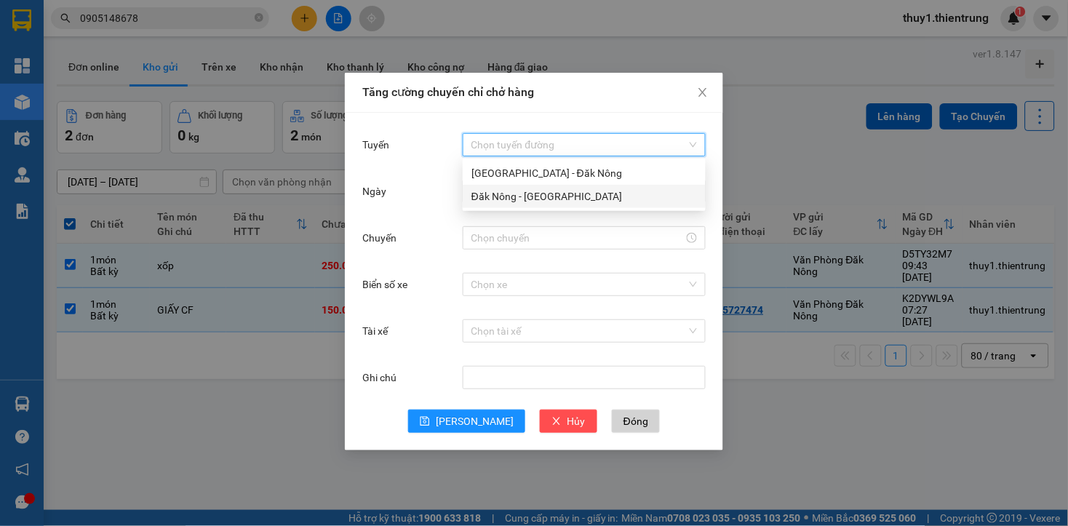
click at [521, 199] on div "Đăk Nông - [GEOGRAPHIC_DATA]" at bounding box center [583, 196] width 225 height 16
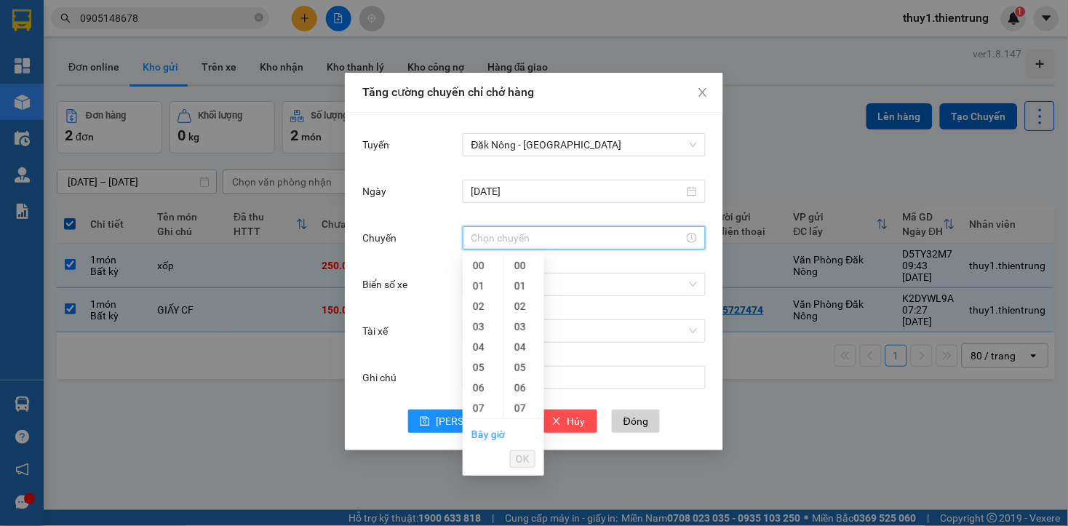
click at [514, 235] on input "Chuyến" at bounding box center [577, 238] width 212 height 16
click at [502, 433] on link "Bây giờ" at bounding box center [487, 434] width 33 height 12
type input "10:40"
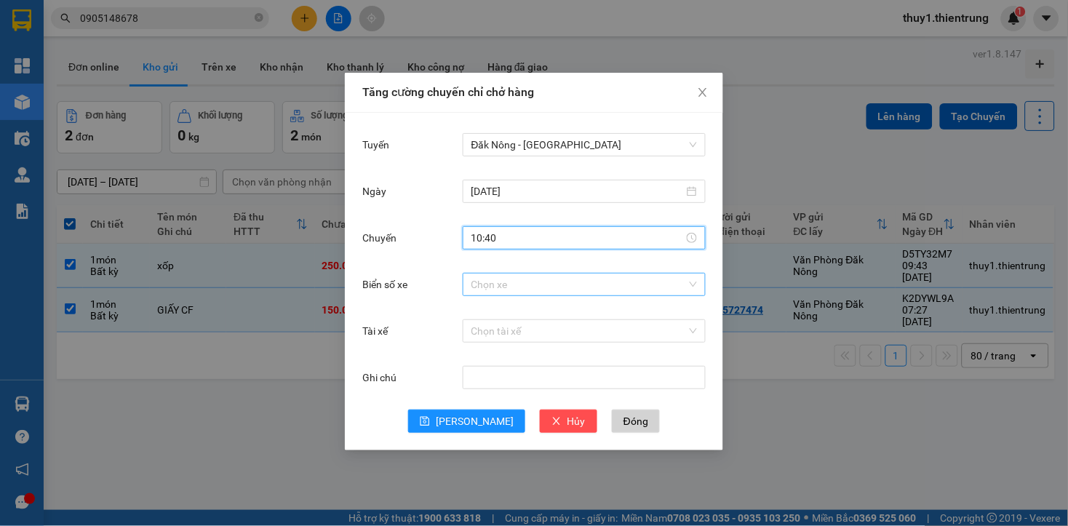
click at [506, 281] on input "Biển số xe" at bounding box center [578, 284] width 215 height 22
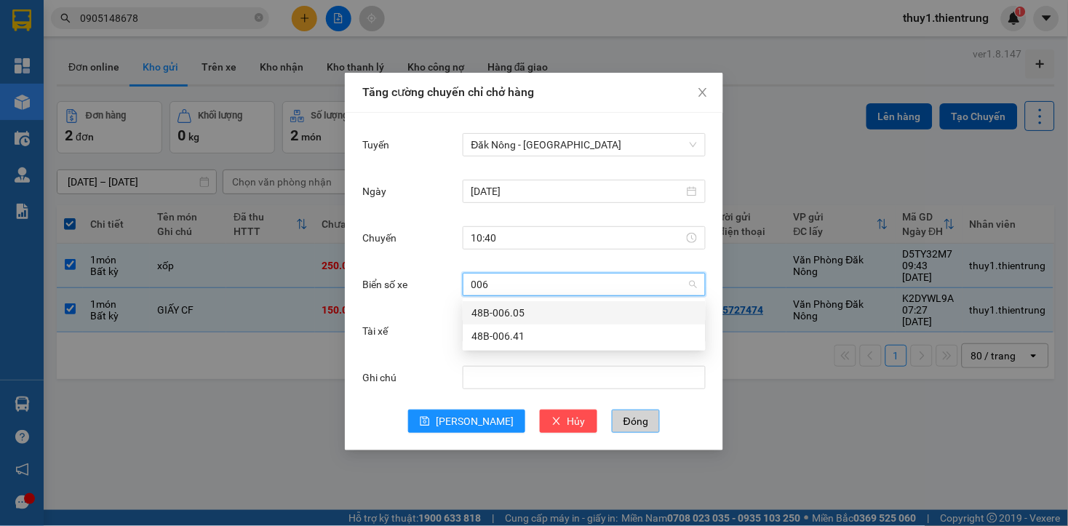
type input "006"
click at [623, 426] on span "Đóng" at bounding box center [635, 421] width 25 height 16
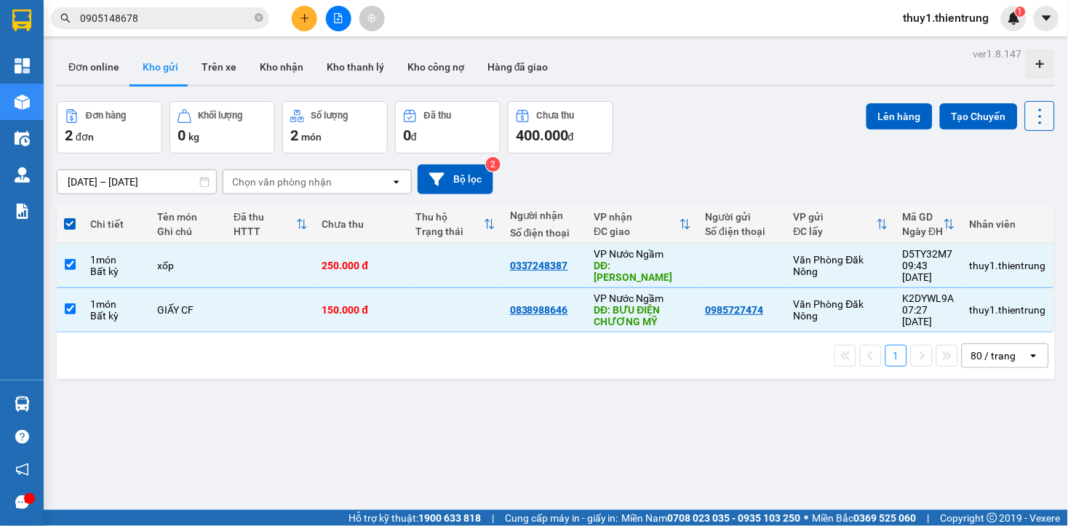
click at [1030, 121] on icon at bounding box center [1040, 116] width 20 height 20
click at [978, 116] on button "Tạo Chuyến" at bounding box center [979, 116] width 78 height 26
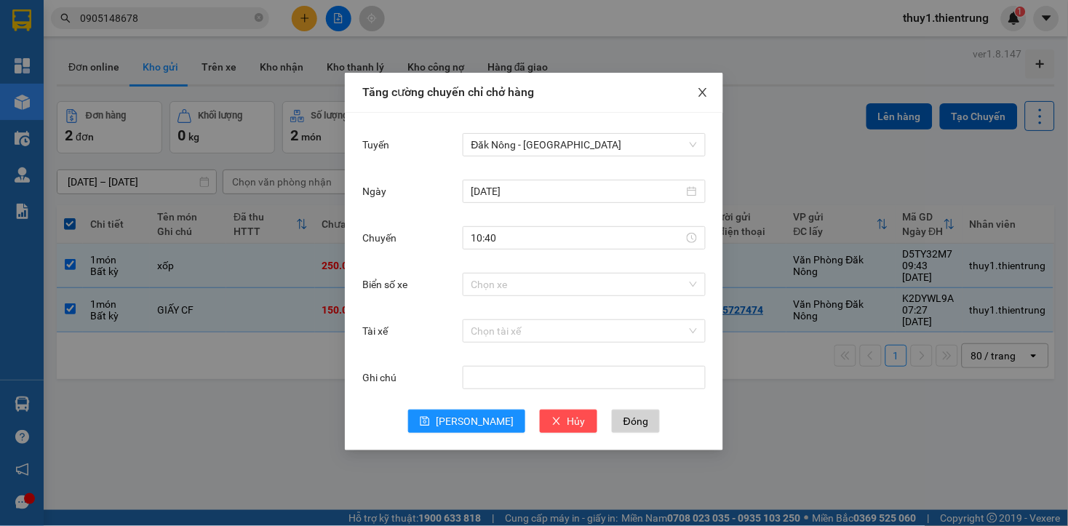
click at [700, 92] on icon "close" at bounding box center [703, 93] width 12 height 12
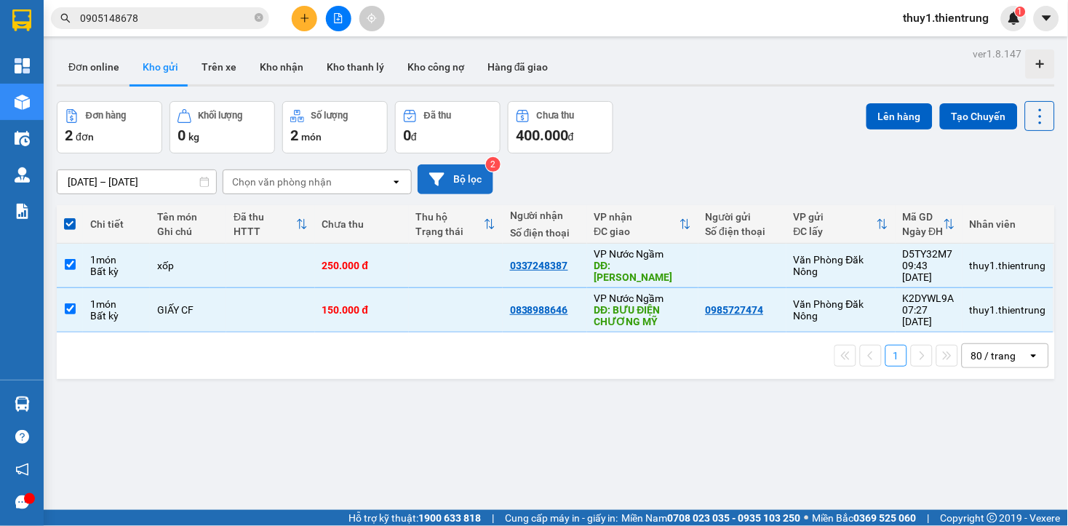
drag, startPoint x: 573, startPoint y: 180, endPoint x: 492, endPoint y: 187, distance: 81.0
click at [559, 182] on div "[DATE] – [DATE] Press the down arrow key to interact with the calendar and sele…" at bounding box center [556, 179] width 998 height 30
drag, startPoint x: 67, startPoint y: 223, endPoint x: 228, endPoint y: 252, distance: 164.2
click at [73, 228] on span at bounding box center [70, 224] width 12 height 12
click at [70, 217] on input "checkbox" at bounding box center [70, 217] width 0 height 0
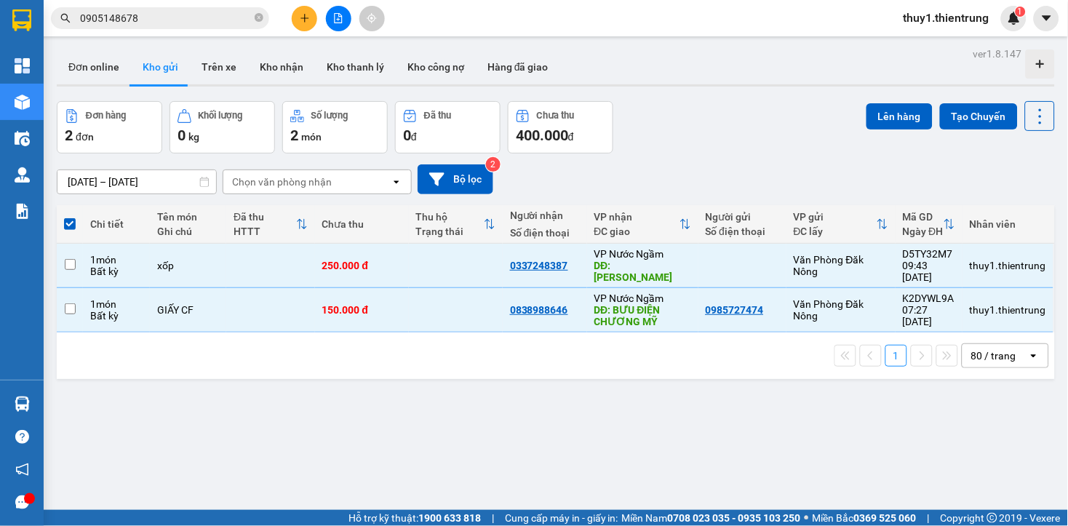
checkbox input "false"
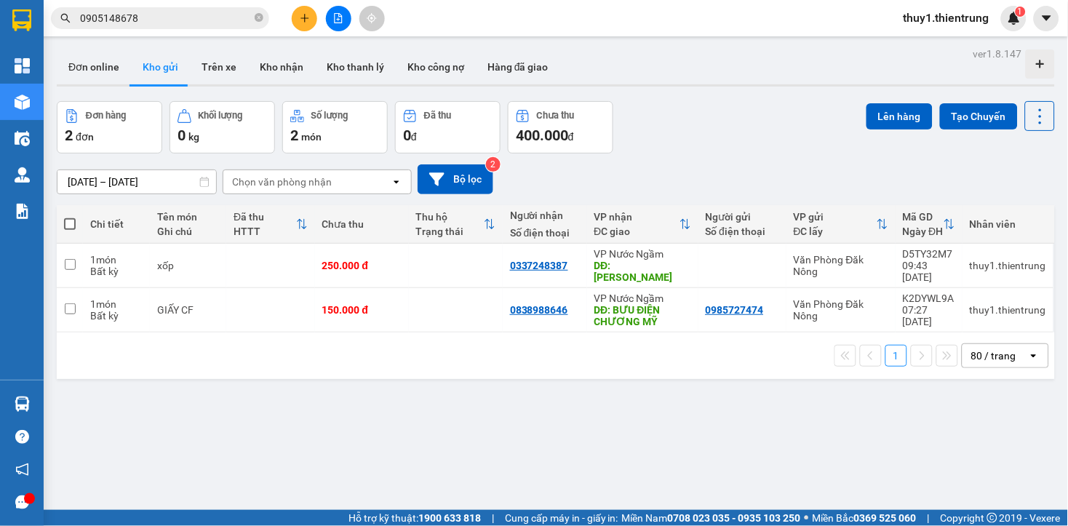
click at [669, 173] on div "[DATE] – [DATE] Press the down arrow key to interact with the calendar and sele…" at bounding box center [556, 179] width 998 height 30
drag, startPoint x: 924, startPoint y: 442, endPoint x: 954, endPoint y: 202, distance: 241.8
click at [921, 435] on div "ver 1.8.147 Đơn online Kho gửi Trên xe Kho nhận Kho thanh lý Kho công nợ Hàng đ…" at bounding box center [555, 307] width 1009 height 526
click at [969, 121] on button "Tạo Chuyến" at bounding box center [979, 116] width 78 height 26
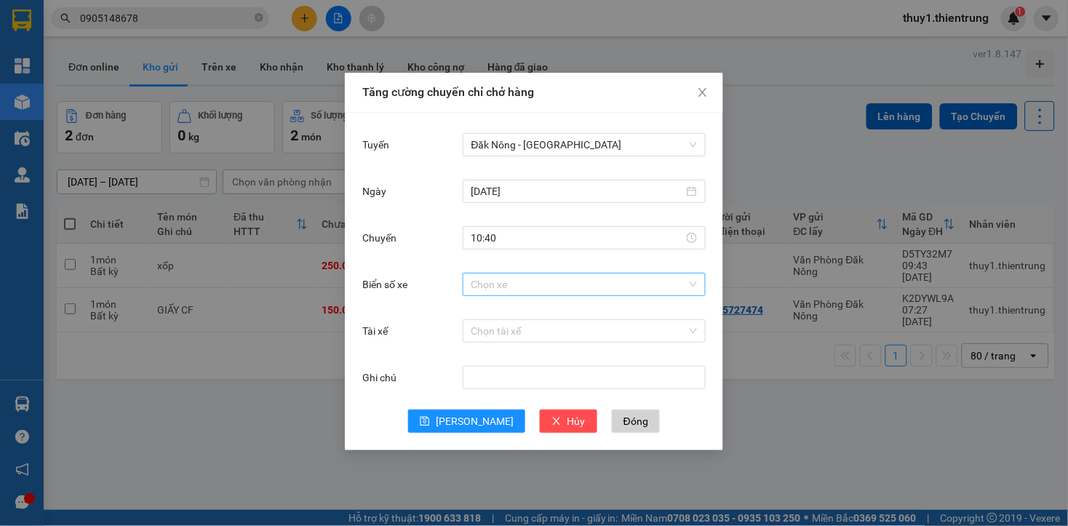
click at [521, 289] on input "Biển số xe" at bounding box center [578, 284] width 215 height 22
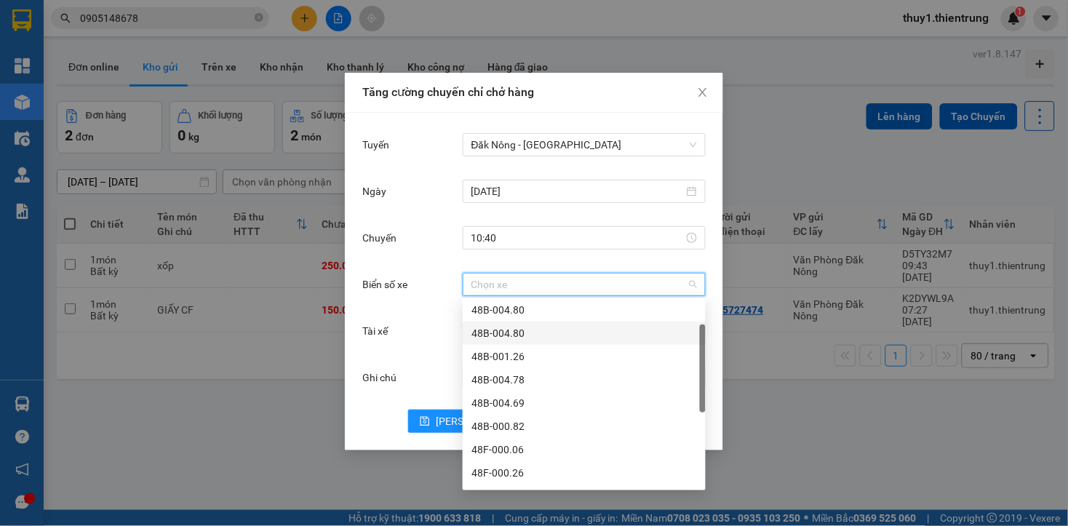
scroll to position [145, 0]
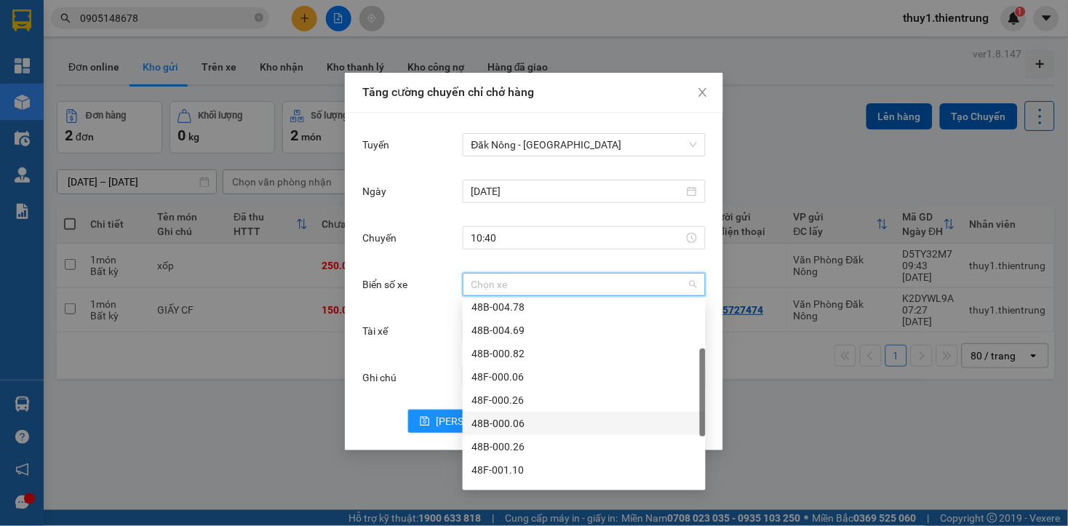
click at [518, 425] on div "48B-000.06" at bounding box center [583, 423] width 225 height 16
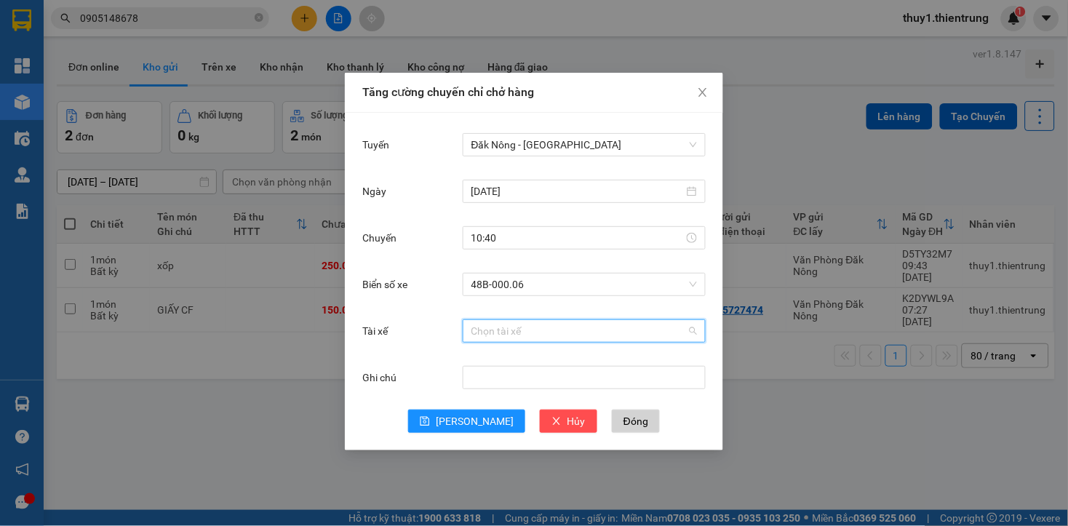
click at [511, 321] on input "Tài xế" at bounding box center [578, 331] width 215 height 22
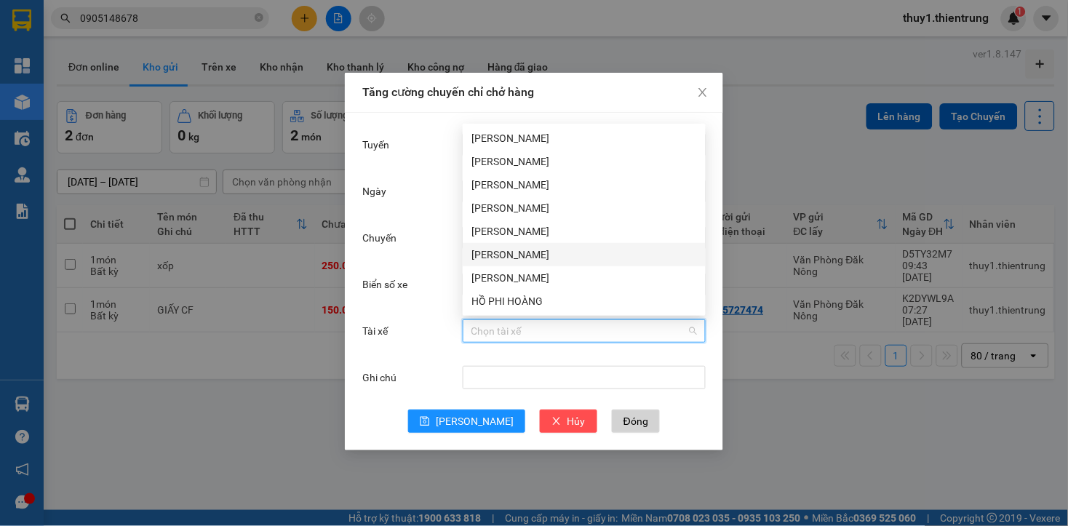
type input "V"
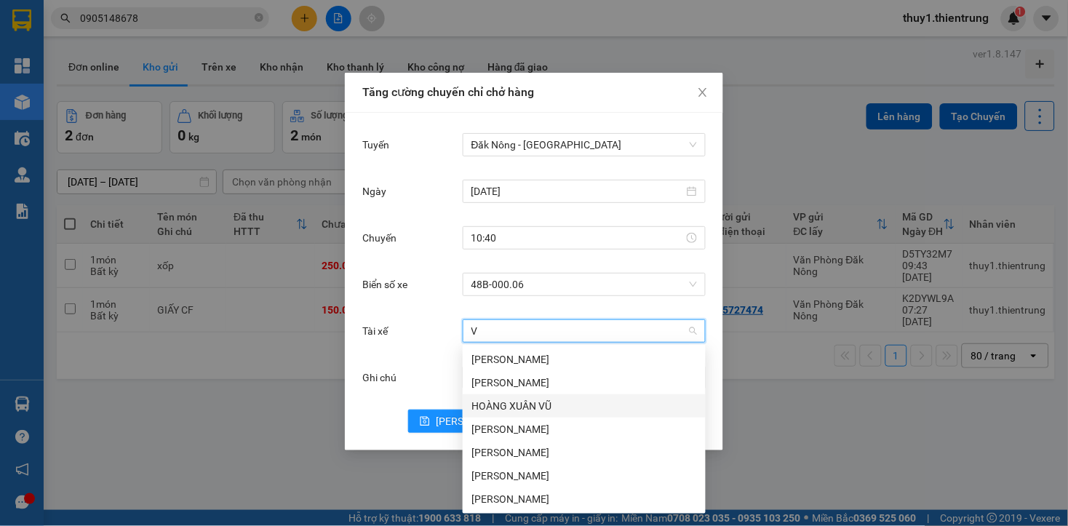
click at [529, 404] on div "HOÀNG XUÂN VŨ" at bounding box center [583, 406] width 225 height 16
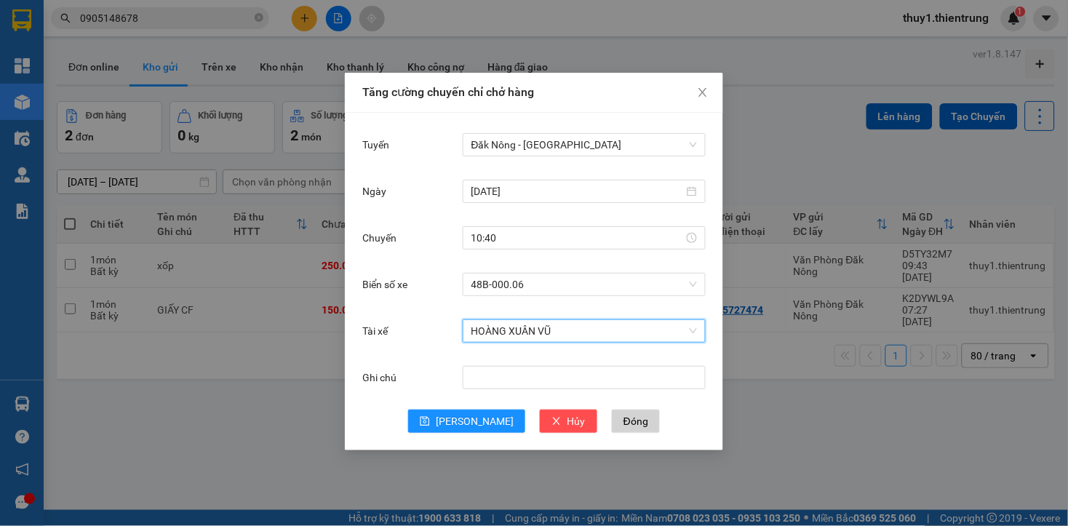
click at [575, 335] on span "HOÀNG XUÂN VŨ" at bounding box center [583, 331] width 225 height 22
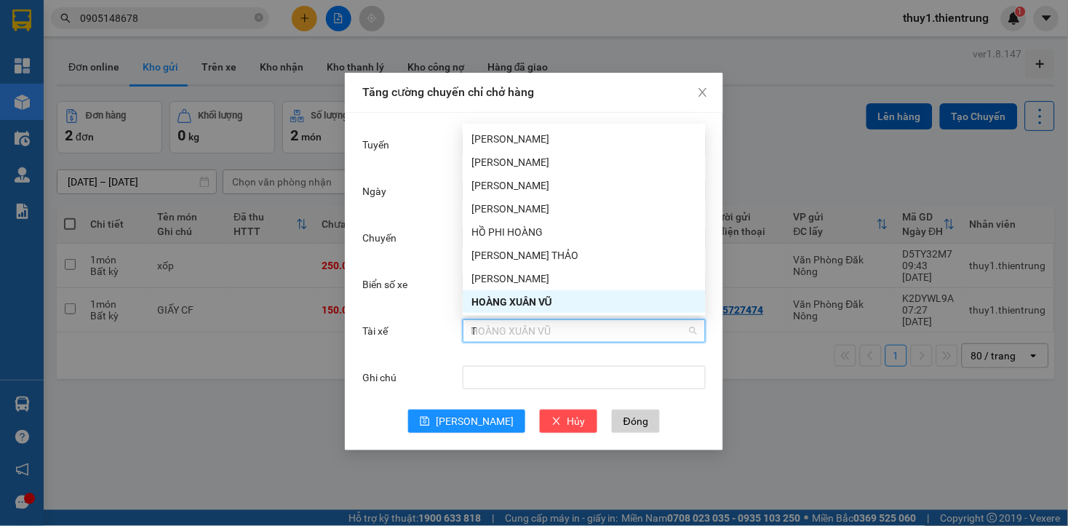
scroll to position [0, 0]
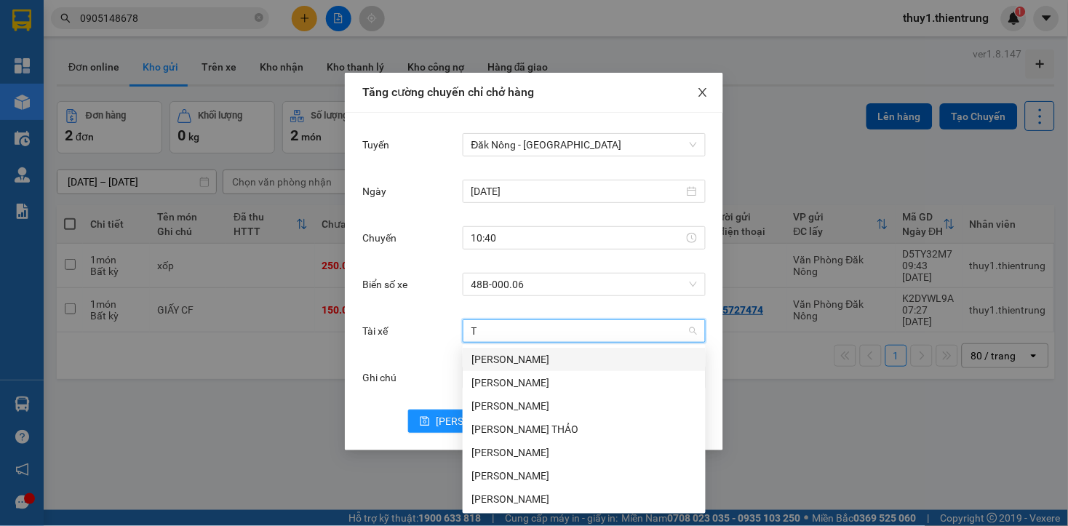
type input "T"
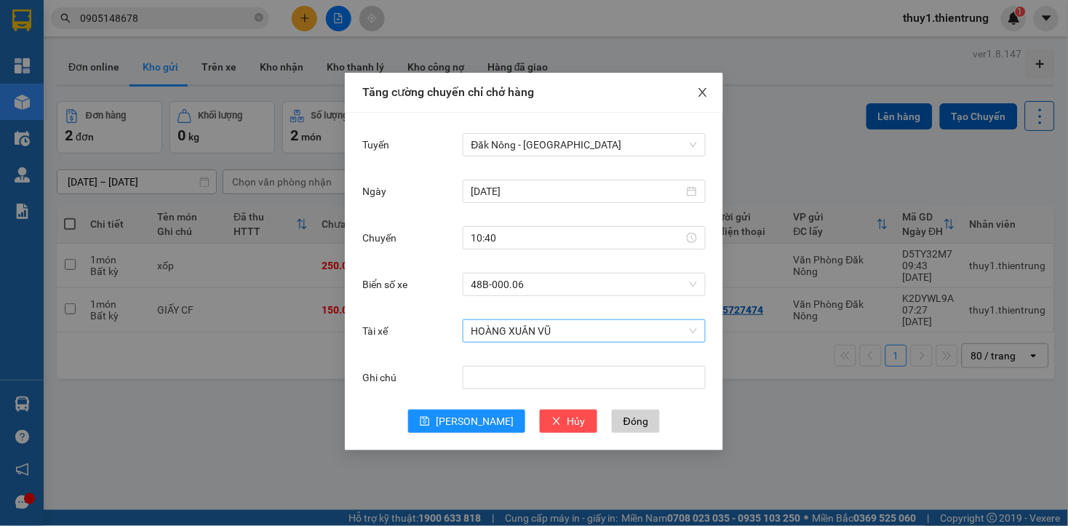
click at [706, 95] on icon "close" at bounding box center [703, 93] width 12 height 12
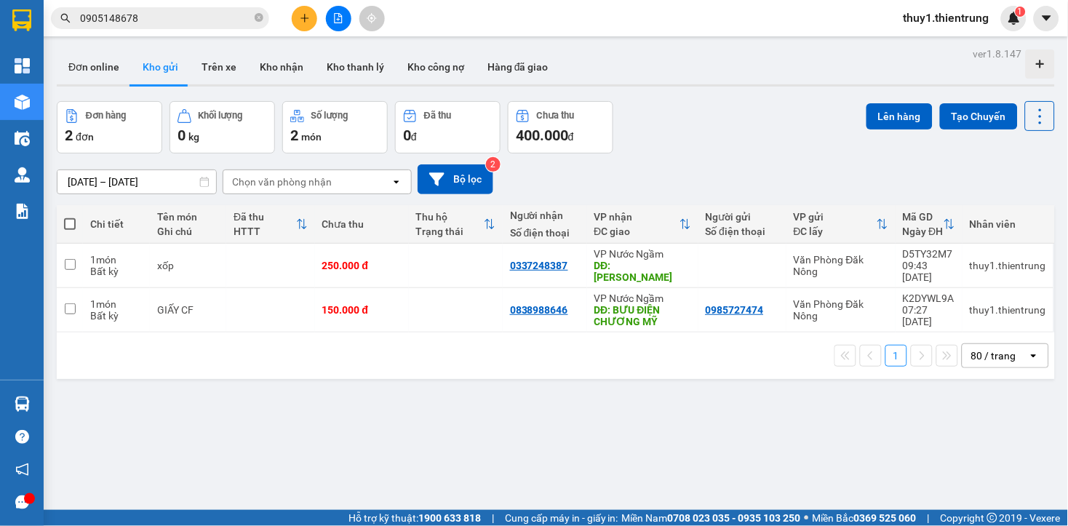
click at [163, 391] on div "ver 1.8.147 Đơn online Kho gửi Trên xe Kho nhận Kho thanh lý Kho công nợ Hàng đ…" at bounding box center [555, 307] width 1009 height 526
click at [339, 19] on icon "file-add" at bounding box center [339, 18] width 8 height 10
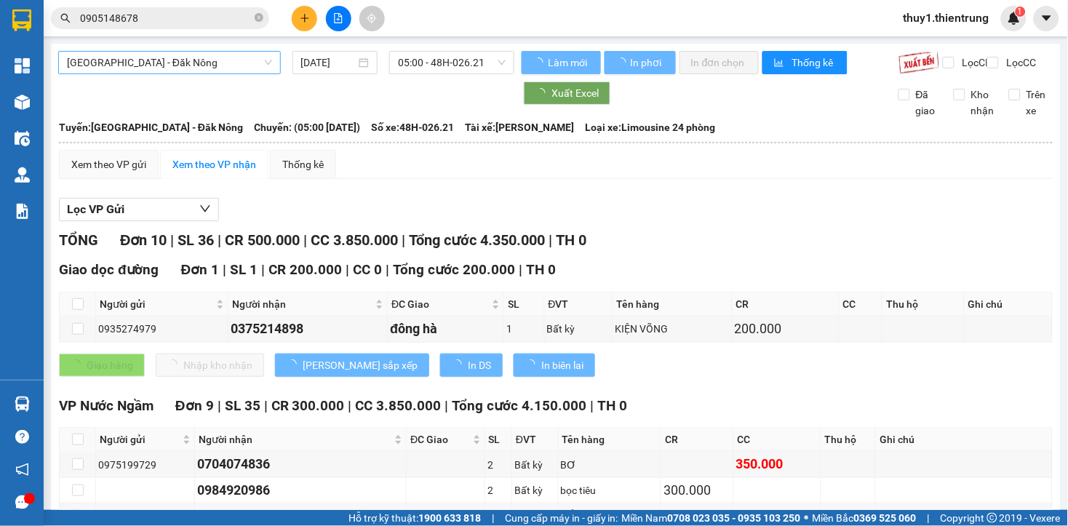
click at [185, 71] on span "[GEOGRAPHIC_DATA] - Đăk Nông" at bounding box center [169, 63] width 205 height 22
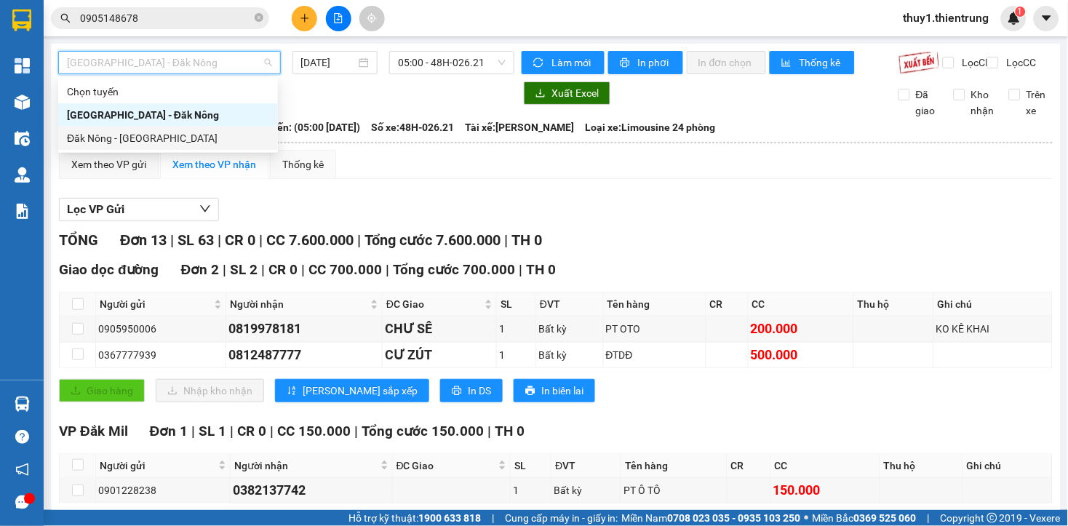
click at [135, 138] on div "Đăk Nông - [GEOGRAPHIC_DATA]" at bounding box center [168, 138] width 202 height 16
type input "[DATE]"
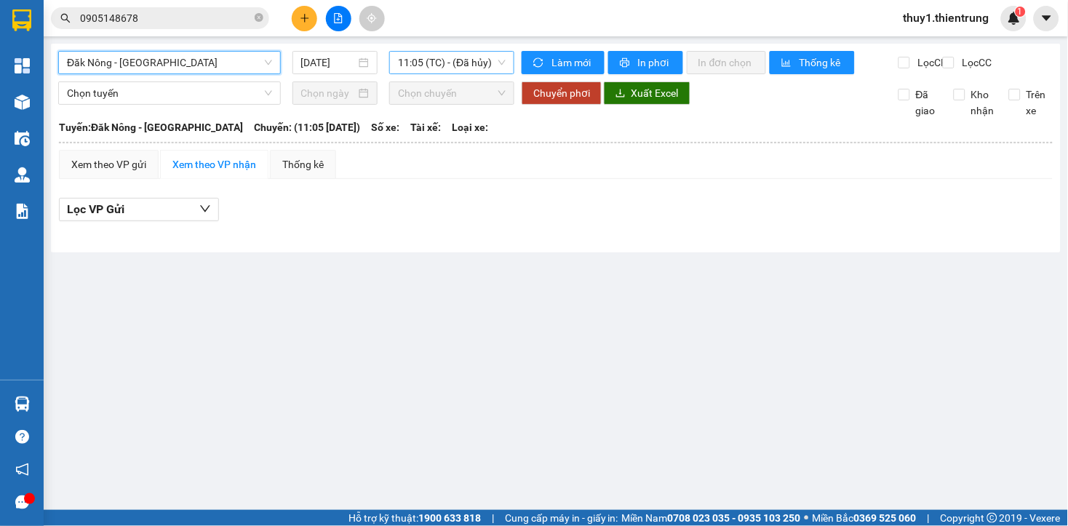
click at [444, 63] on span "11:05 (TC) - (Đã hủy)" at bounding box center [452, 63] width 108 height 22
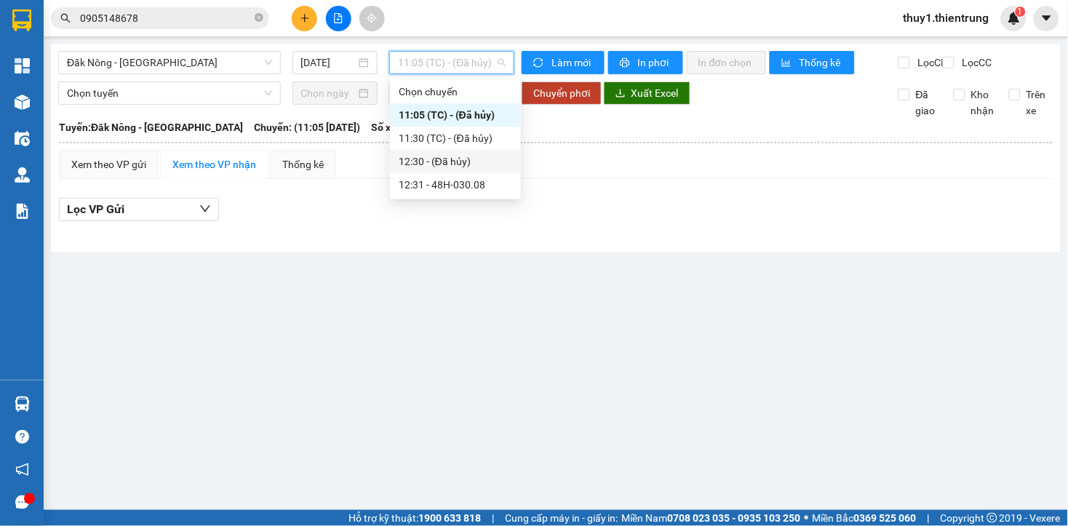
drag, startPoint x: 427, startPoint y: 158, endPoint x: 378, endPoint y: 233, distance: 90.0
click at [378, 222] on div "Lọc VP Gửi" at bounding box center [555, 210] width 993 height 24
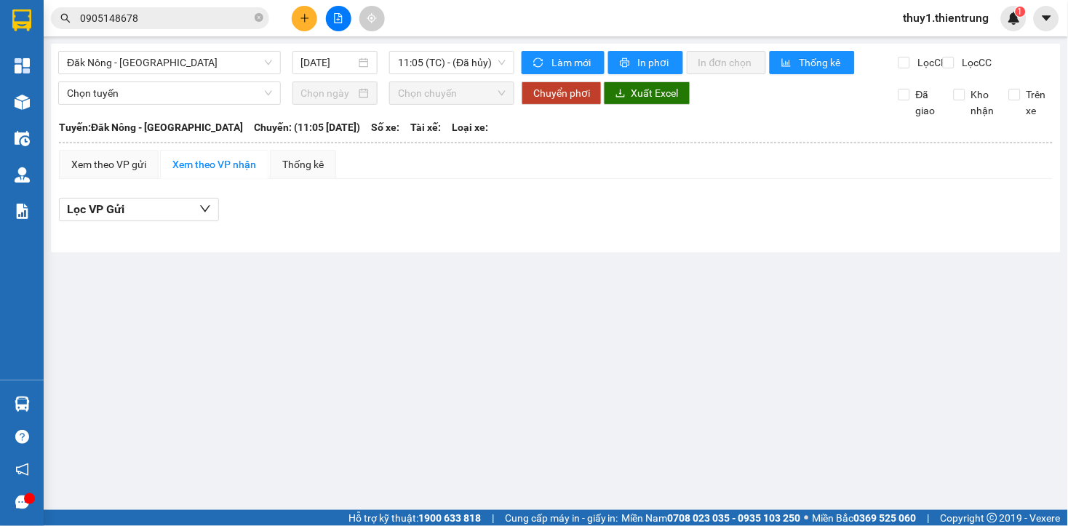
drag, startPoint x: 482, startPoint y: 316, endPoint x: 336, endPoint y: 292, distance: 148.2
click at [458, 311] on main "Đăk Nông - [GEOGRAPHIC_DATA] [DATE] 11:05 (TC) - (Đã hủy) Làm mới In phơi In đơ…" at bounding box center [534, 255] width 1068 height 510
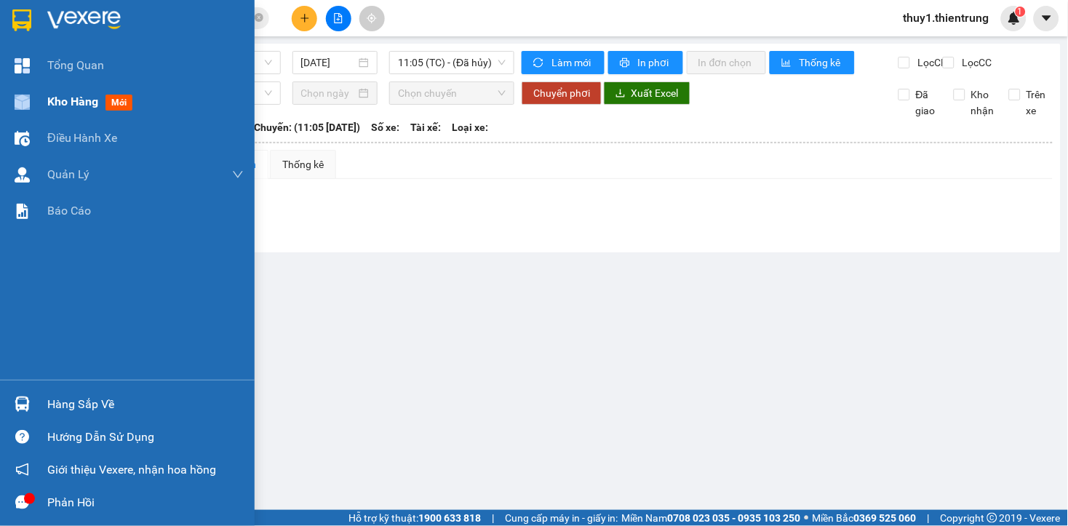
drag, startPoint x: 32, startPoint y: 93, endPoint x: 54, endPoint y: 100, distance: 22.8
click at [54, 100] on div "Kho hàng mới" at bounding box center [127, 102] width 255 height 36
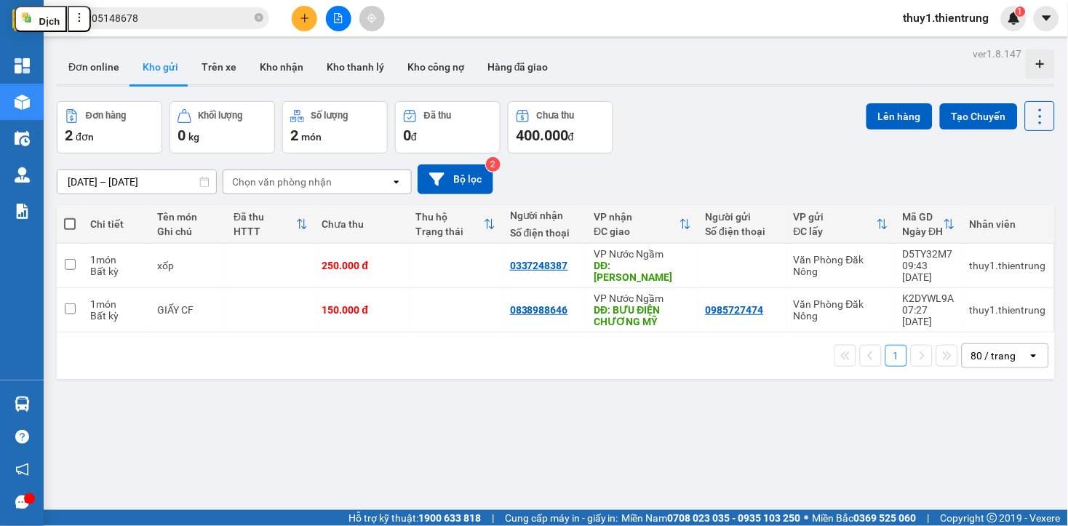
drag, startPoint x: 60, startPoint y: 220, endPoint x: 67, endPoint y: 221, distance: 7.3
click at [61, 220] on th at bounding box center [70, 224] width 26 height 39
drag, startPoint x: 66, startPoint y: 223, endPoint x: 100, endPoint y: 228, distance: 33.8
click at [73, 233] on th at bounding box center [70, 224] width 26 height 39
click at [68, 227] on span at bounding box center [70, 224] width 12 height 12
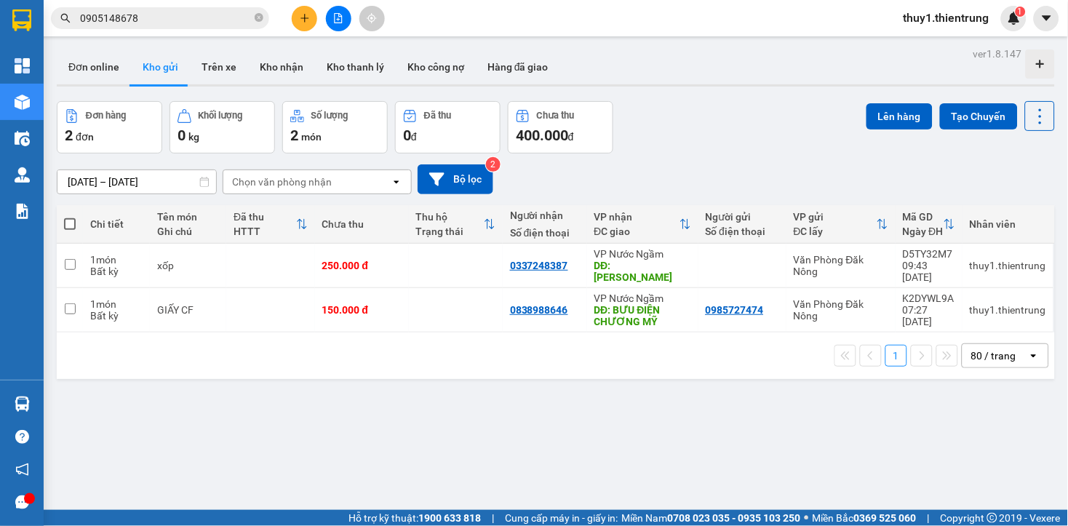
click at [70, 217] on input "checkbox" at bounding box center [70, 217] width 0 height 0
checkbox input "true"
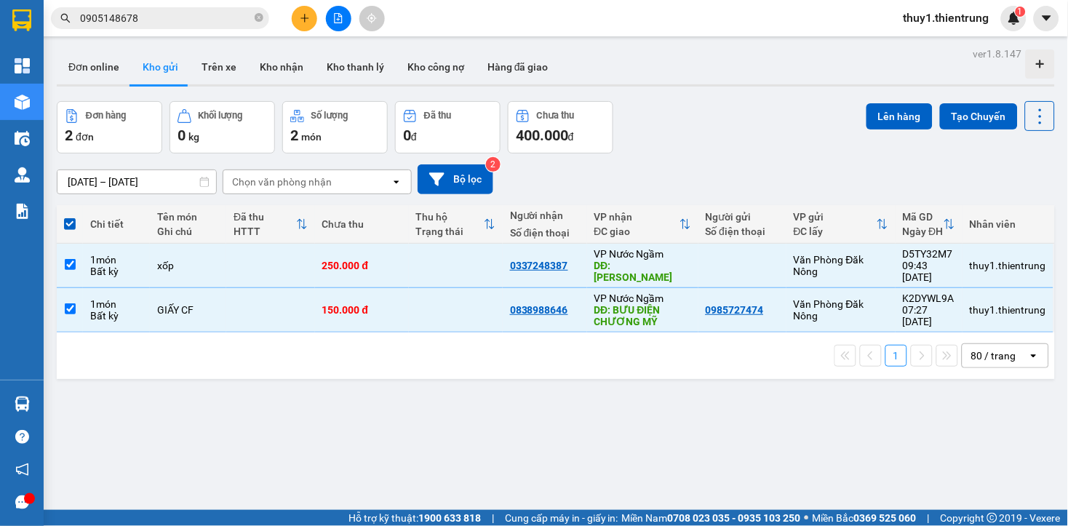
click at [691, 151] on div "Đơn hàng 2 đơn Khối lượng 0 kg Số lượng 2 món Đã thu 0 đ Chưa thu 400.000 đ Lên…" at bounding box center [556, 127] width 998 height 52
drag, startPoint x: 339, startPoint y: 9, endPoint x: 830, endPoint y: 33, distance: 491.4
click at [343, 11] on button at bounding box center [338, 18] width 25 height 25
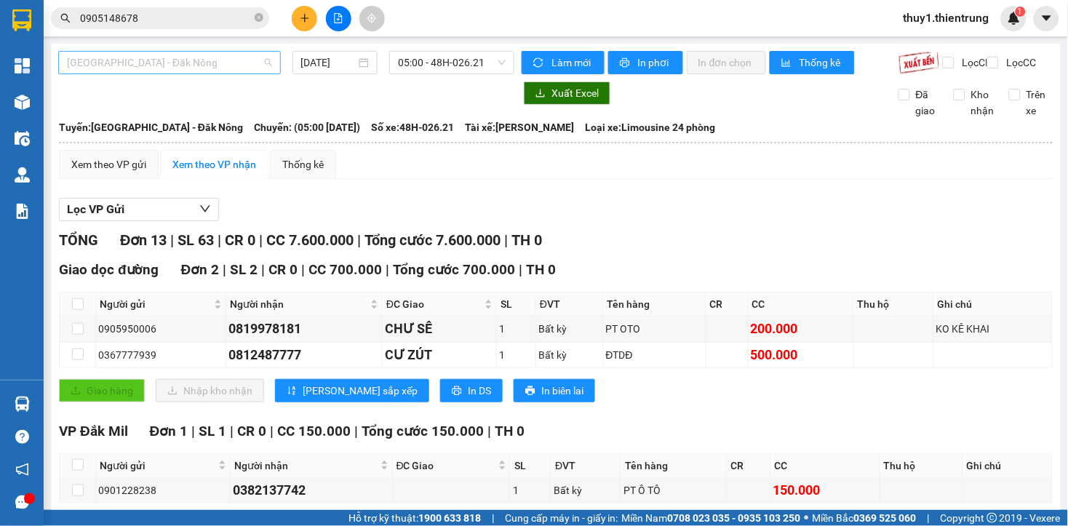
click at [148, 55] on span "[GEOGRAPHIC_DATA] - Đăk Nông" at bounding box center [169, 63] width 205 height 22
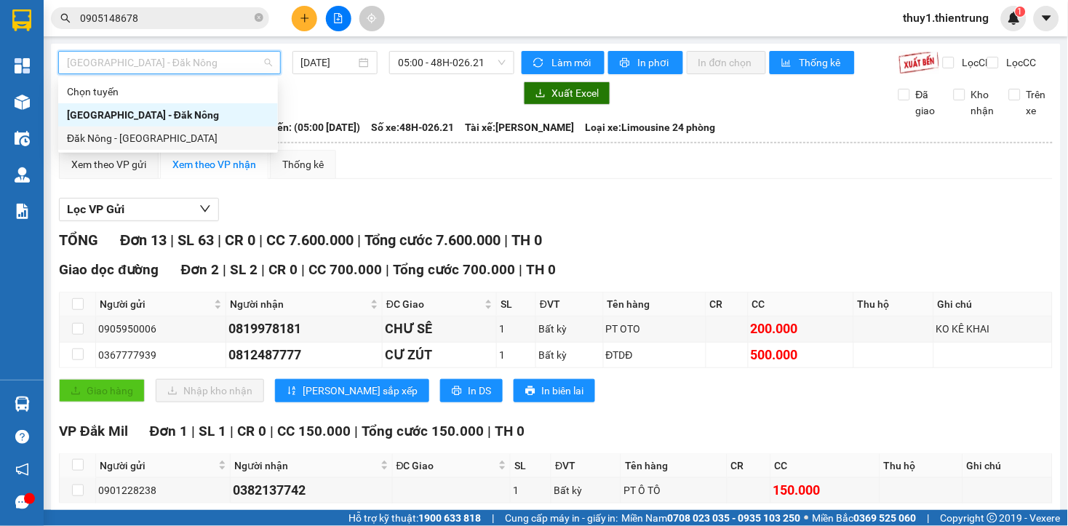
click at [143, 143] on div "Đăk Nông - [GEOGRAPHIC_DATA]" at bounding box center [168, 138] width 202 height 16
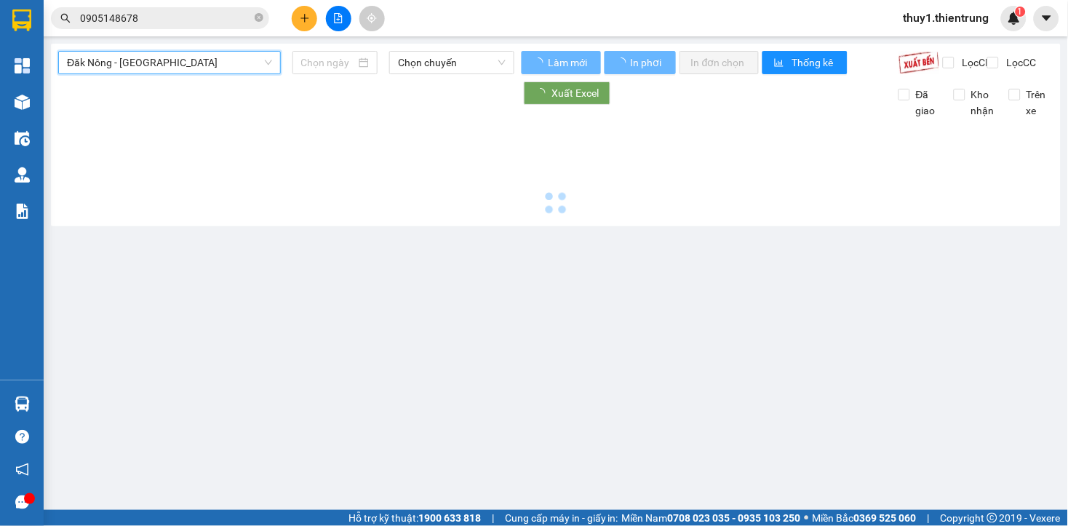
type input "[DATE]"
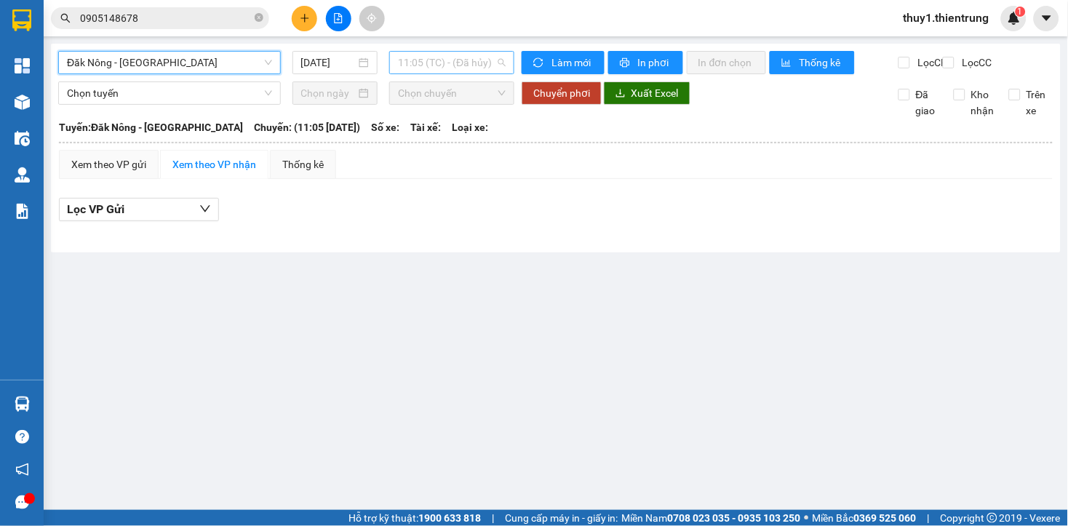
drag, startPoint x: 397, startPoint y: 65, endPoint x: 485, endPoint y: 132, distance: 110.1
click at [398, 65] on div "11:05 (TC) - (Đã hủy)" at bounding box center [451, 62] width 125 height 23
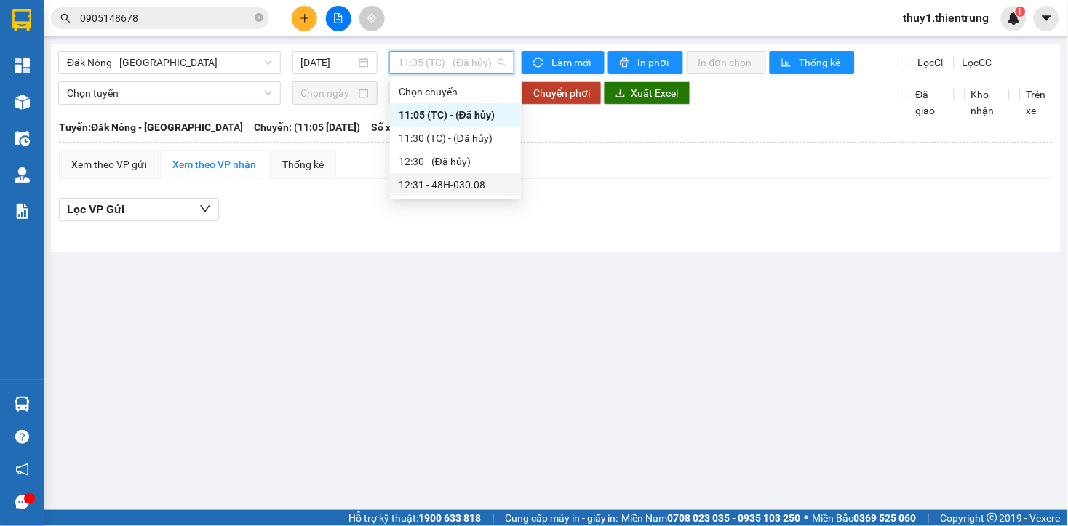
drag, startPoint x: 463, startPoint y: 187, endPoint x: 473, endPoint y: 178, distance: 12.9
click at [473, 178] on div "12:31 - 48H-030.08" at bounding box center [455, 185] width 113 height 16
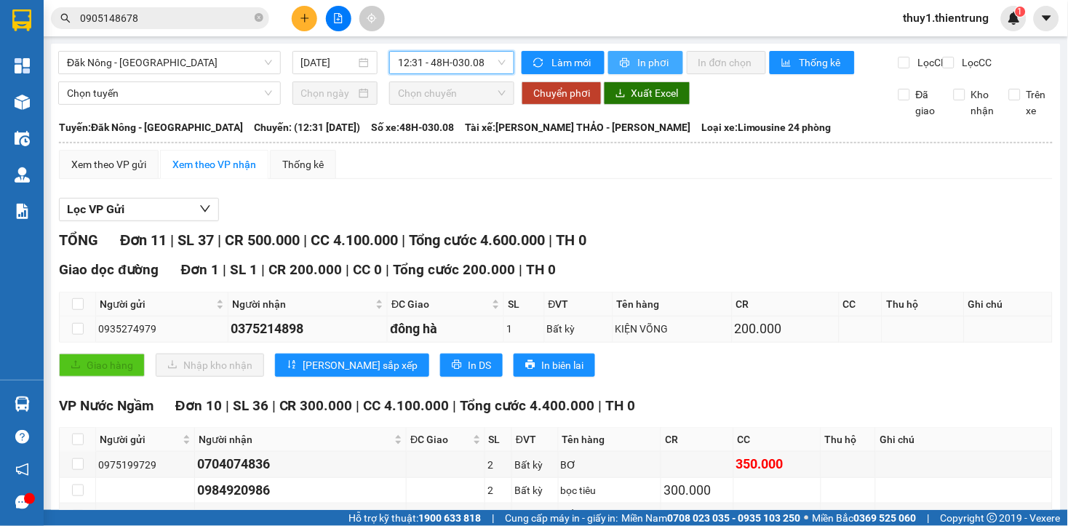
drag, startPoint x: 638, startPoint y: 64, endPoint x: 853, endPoint y: 329, distance: 341.3
click at [638, 64] on span "In phơi" at bounding box center [654, 63] width 33 height 16
click at [774, 212] on div "Lọc VP Gửi" at bounding box center [555, 210] width 993 height 24
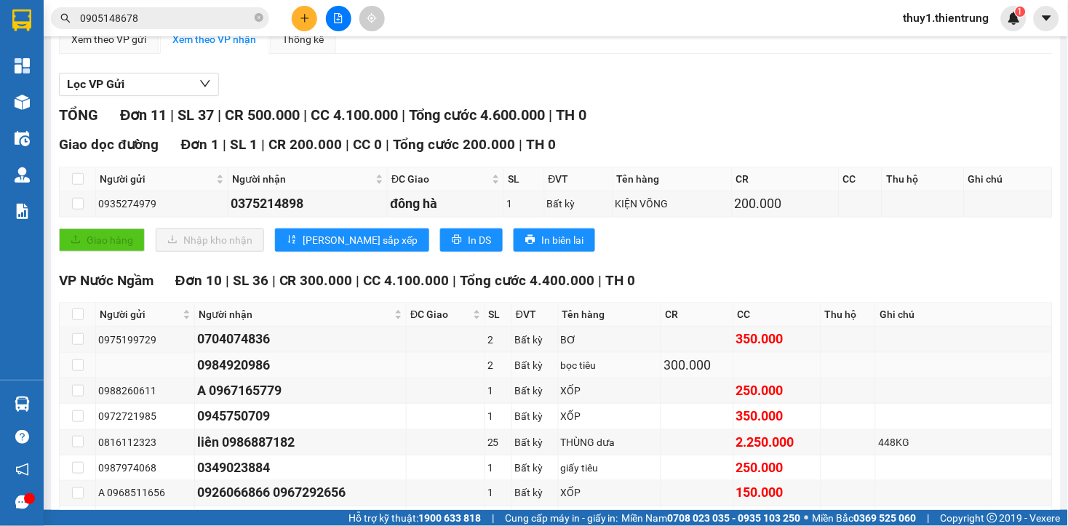
scroll to position [44, 0]
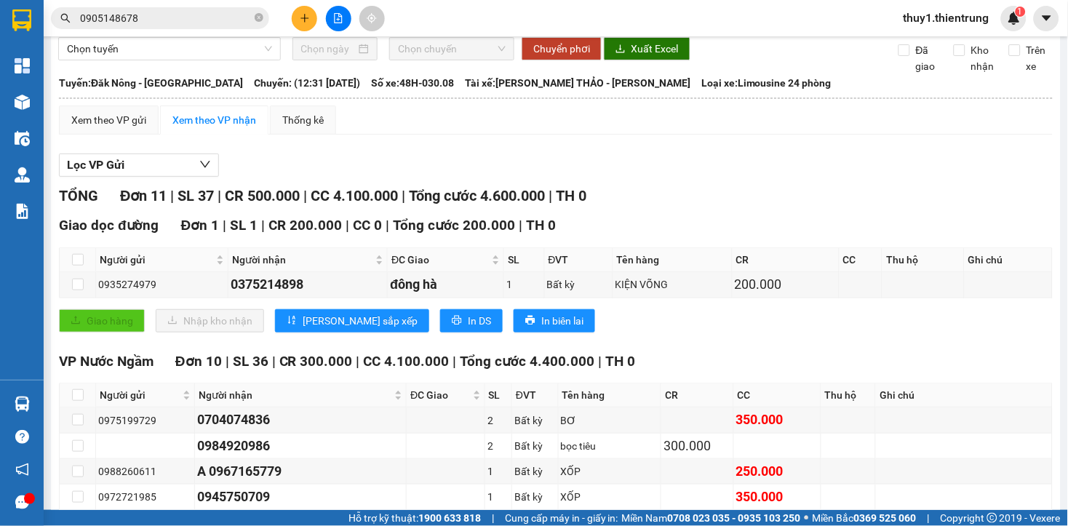
drag, startPoint x: 762, startPoint y: 204, endPoint x: 859, endPoint y: 207, distance: 96.8
click at [844, 207] on div "TỔNG Đơn 11 | SL 37 | CR 500.000 | CC 4.100.000 | Tổng cước 4.600.000 | TH 0" at bounding box center [555, 196] width 993 height 23
click at [521, 161] on div "Lọc VP Gửi TỔNG Đơn 11 | SL 37 | CR 500.000 | CC 4.100.000 | Tổng cước 4.600.0…" at bounding box center [555, 431] width 993 height 570
click at [797, 177] on div "Lọc VP Gửi" at bounding box center [555, 165] width 993 height 24
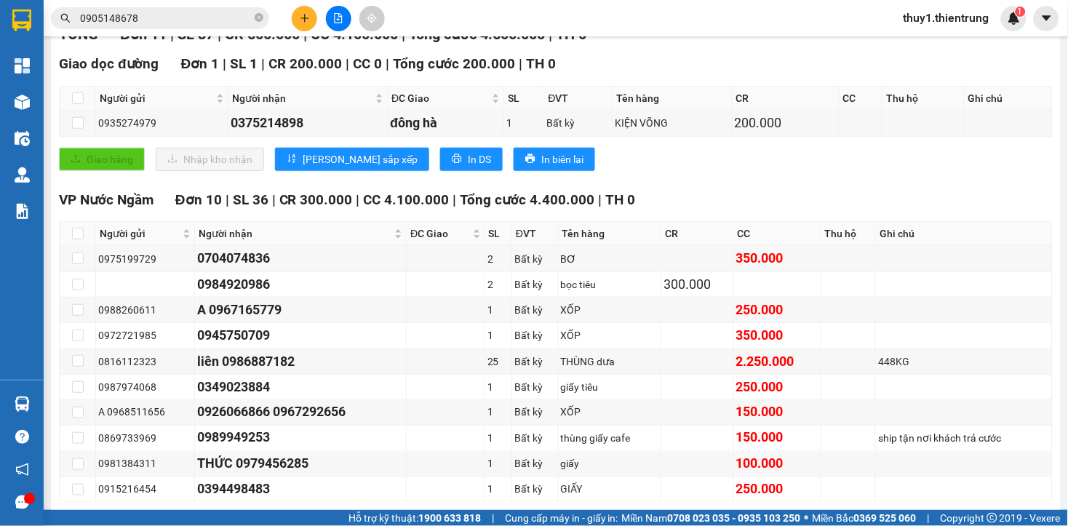
click at [767, 181] on div "Giao dọc đường Đơn 1 | SL 1 | CR 200.000 | CC 0 | Tổng cước 200.000 | TH 0 Ngườ…" at bounding box center [555, 117] width 993 height 128
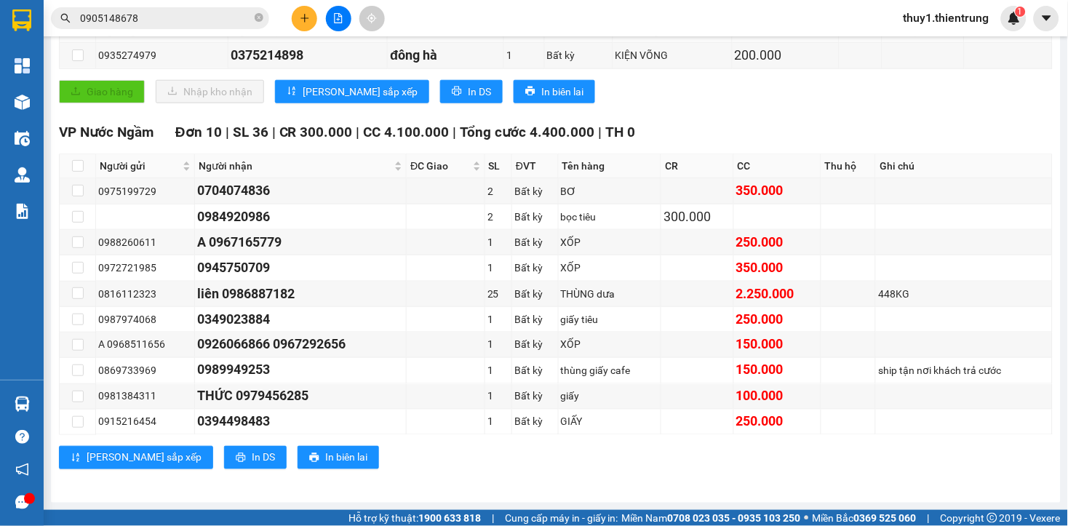
click at [790, 113] on div "Giao dọc đường Đơn 1 | SL 1 | CR 200.000 | CC 0 | Tổng cước 200.000 | TH 0 Ngườ…" at bounding box center [555, 49] width 993 height 128
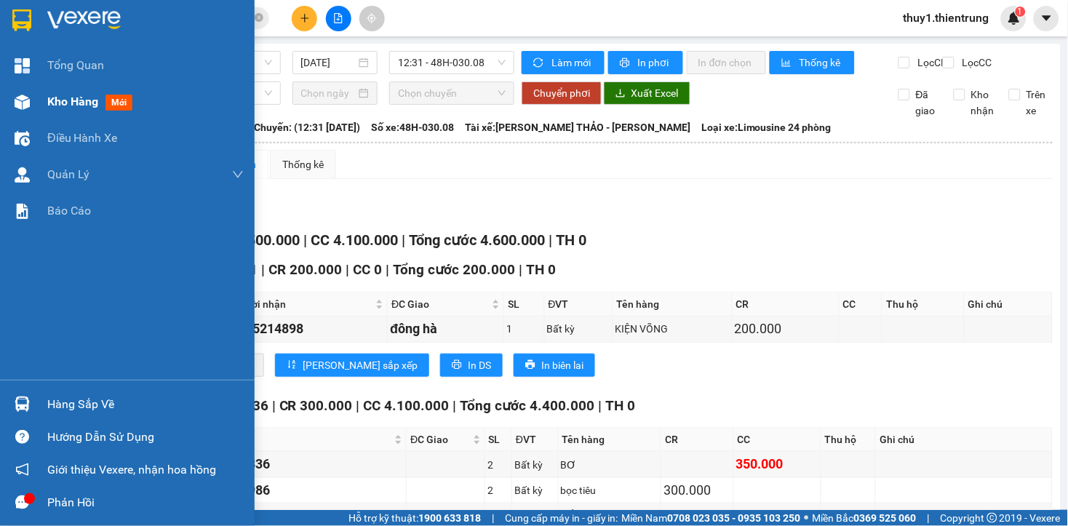
click at [33, 92] on div at bounding box center [21, 101] width 25 height 25
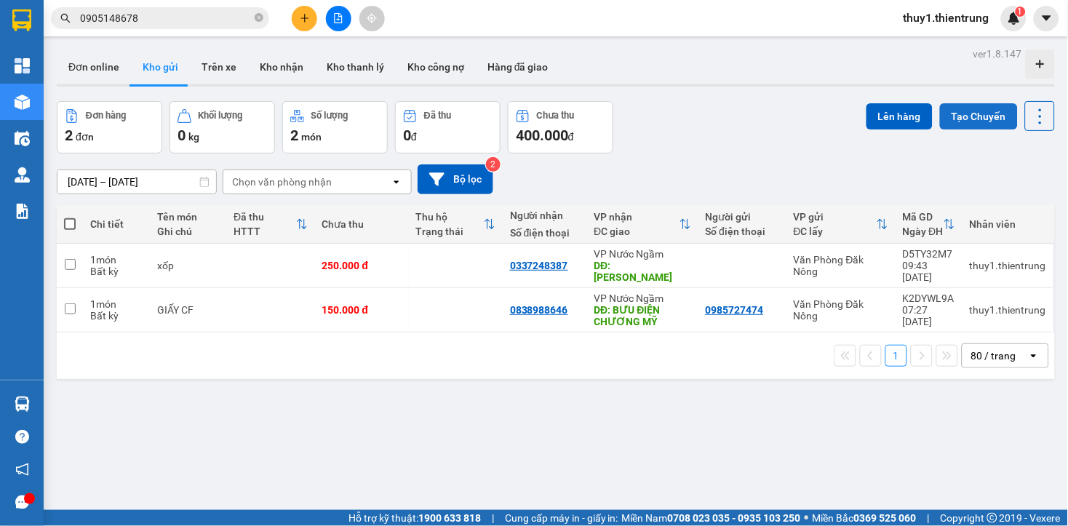
click at [985, 118] on button "Tạo Chuyến" at bounding box center [979, 116] width 78 height 26
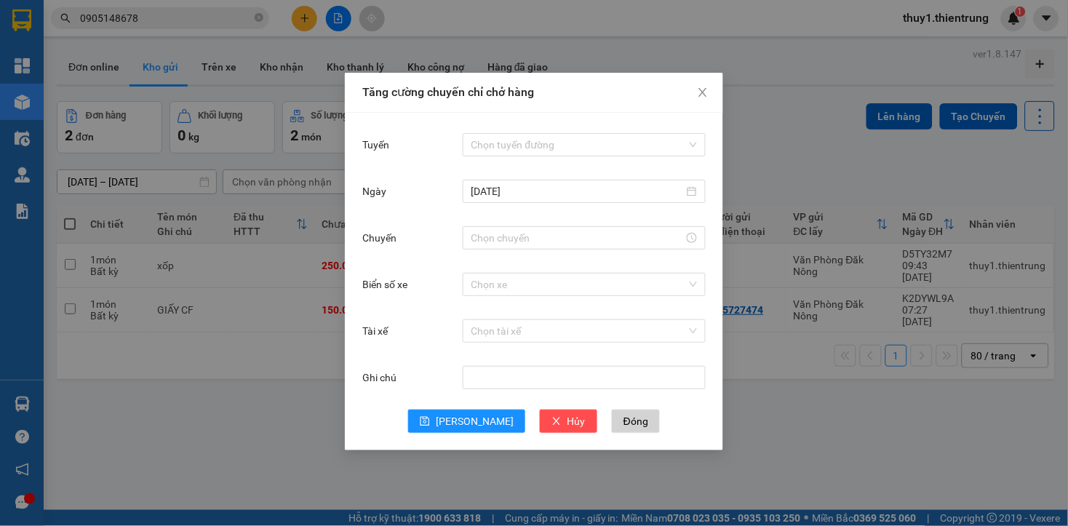
drag, startPoint x: 810, startPoint y: 122, endPoint x: 160, endPoint y: 263, distance: 665.1
click at [800, 119] on div "Tăng cường chuyến chỉ chở hàng Tuyến Chọn tuyến đường [DATE] Chuyến Biển số xe …" at bounding box center [534, 263] width 1068 height 526
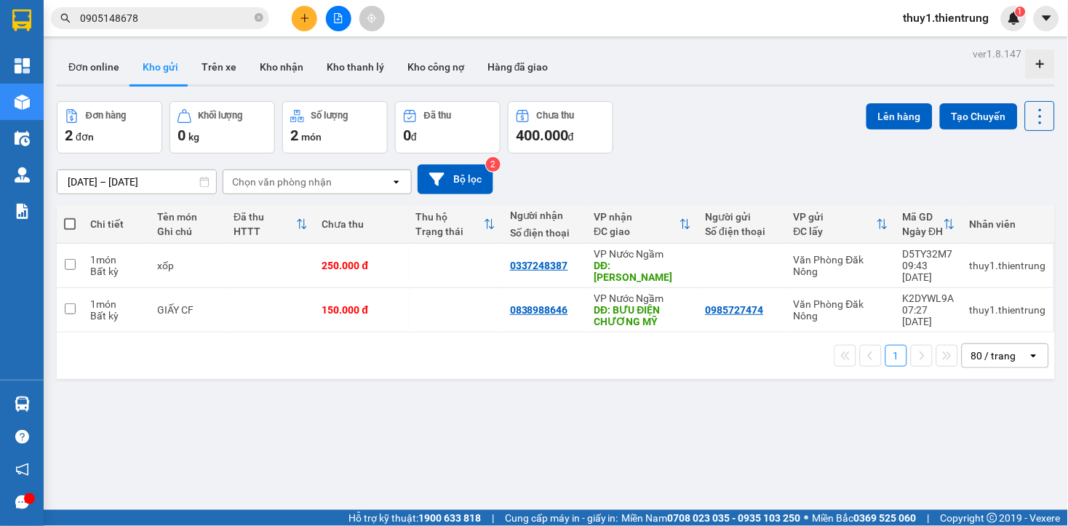
click at [71, 223] on span at bounding box center [70, 224] width 12 height 12
click at [70, 217] on input "checkbox" at bounding box center [70, 217] width 0 height 0
checkbox input "true"
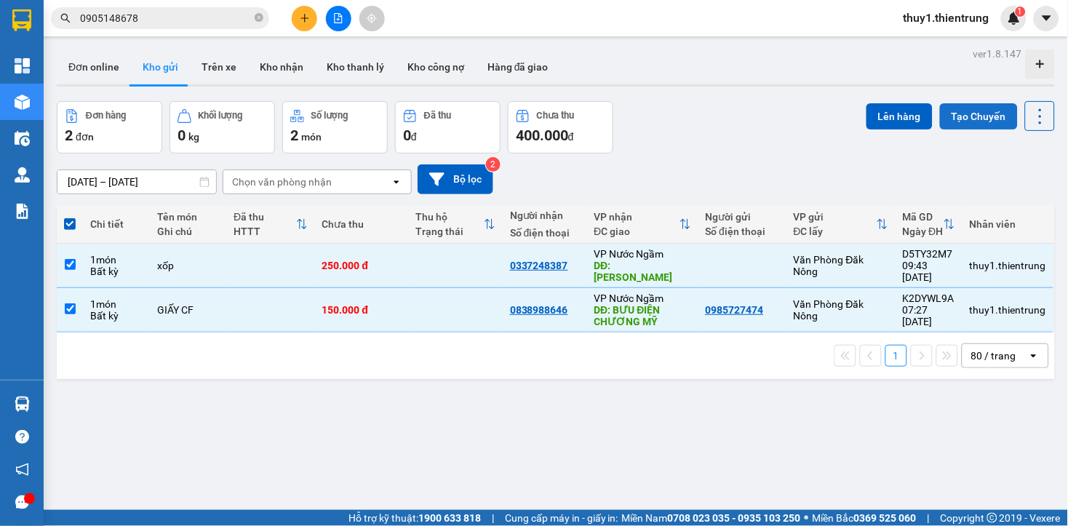
click at [956, 118] on button "Tạo Chuyến" at bounding box center [979, 116] width 78 height 26
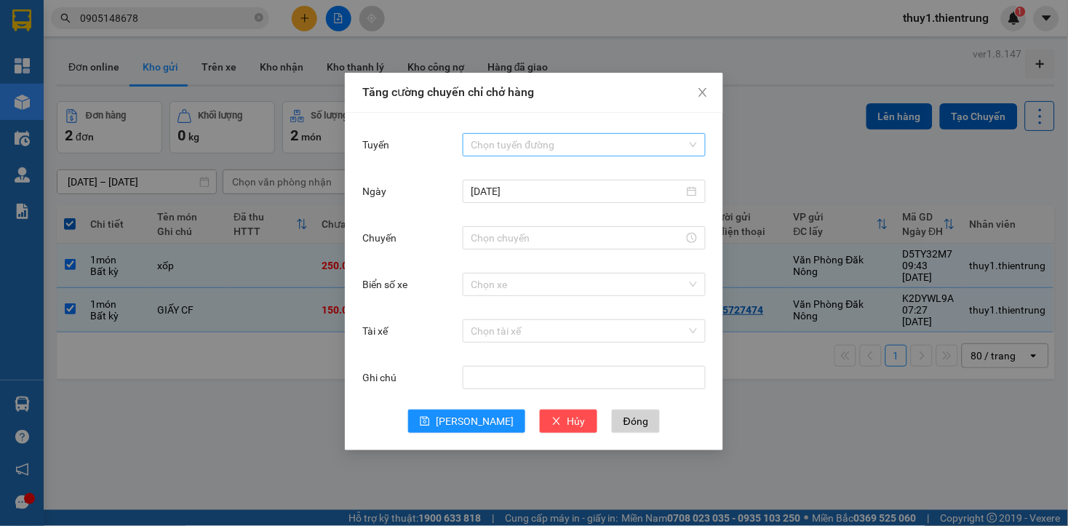
click at [539, 151] on input "Tuyến" at bounding box center [578, 145] width 215 height 22
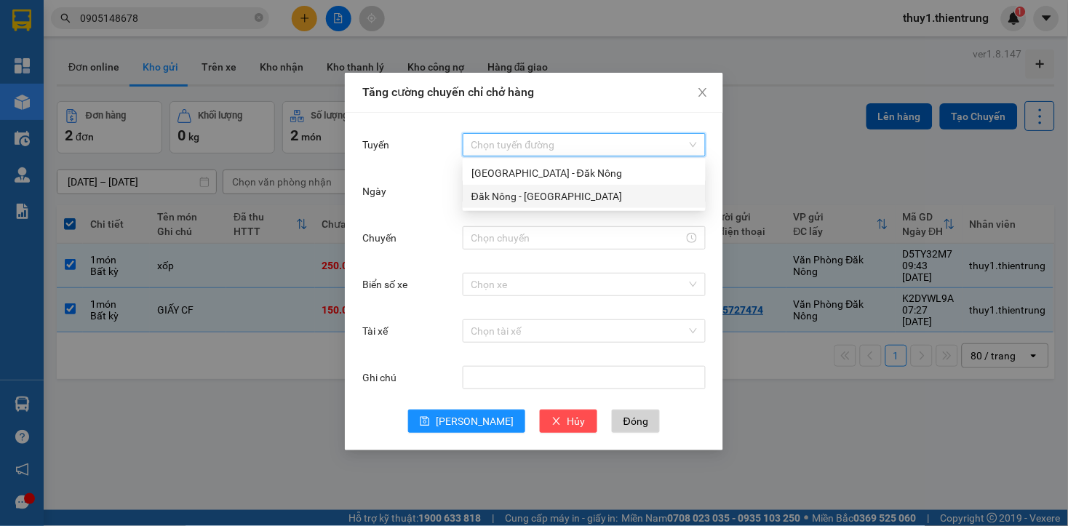
click at [527, 201] on div "Đăk Nông - [GEOGRAPHIC_DATA]" at bounding box center [583, 196] width 225 height 16
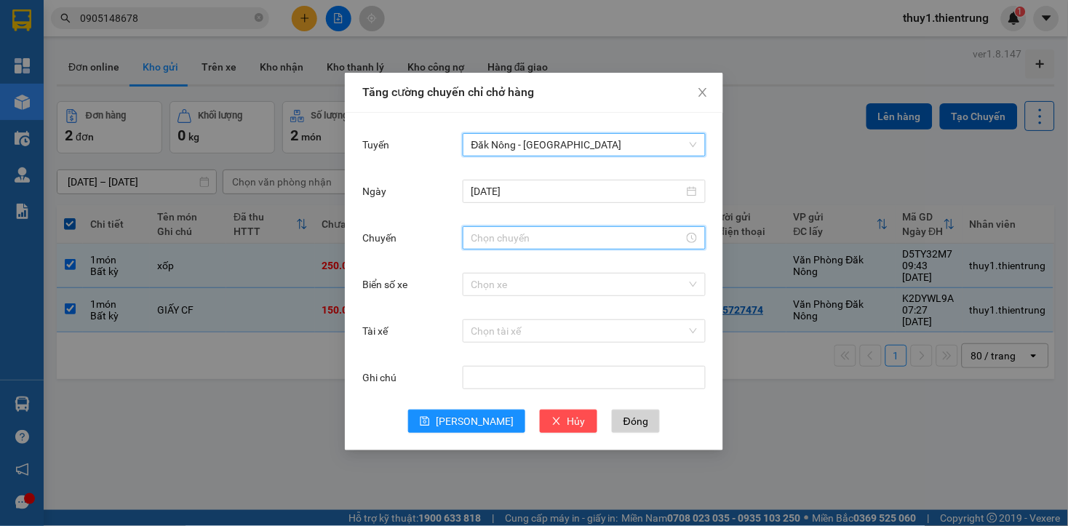
drag, startPoint x: 529, startPoint y: 233, endPoint x: 533, endPoint y: 241, distance: 8.5
click at [529, 233] on input "Chuyến" at bounding box center [577, 238] width 212 height 16
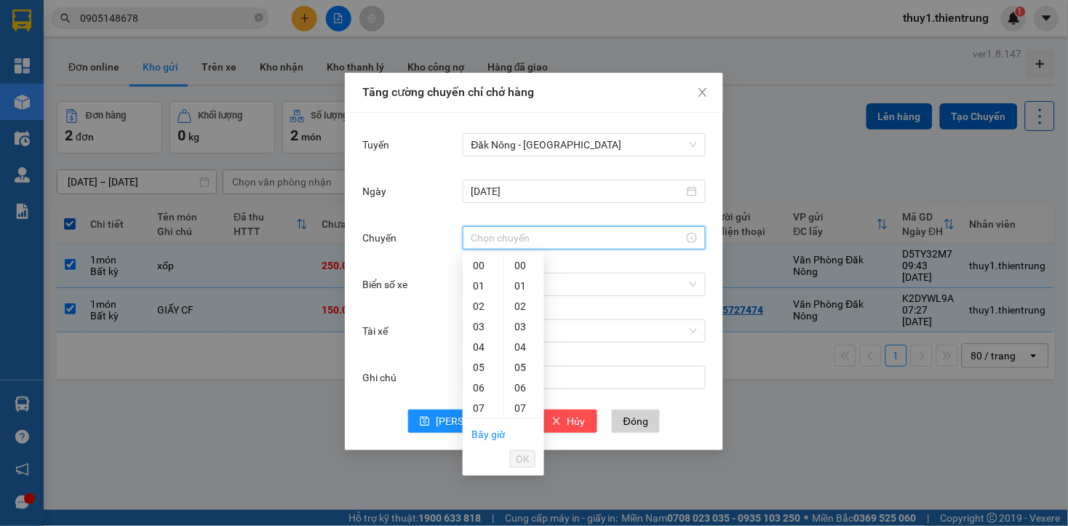
click at [489, 436] on link "Bây giờ" at bounding box center [487, 434] width 33 height 12
type input "10:51"
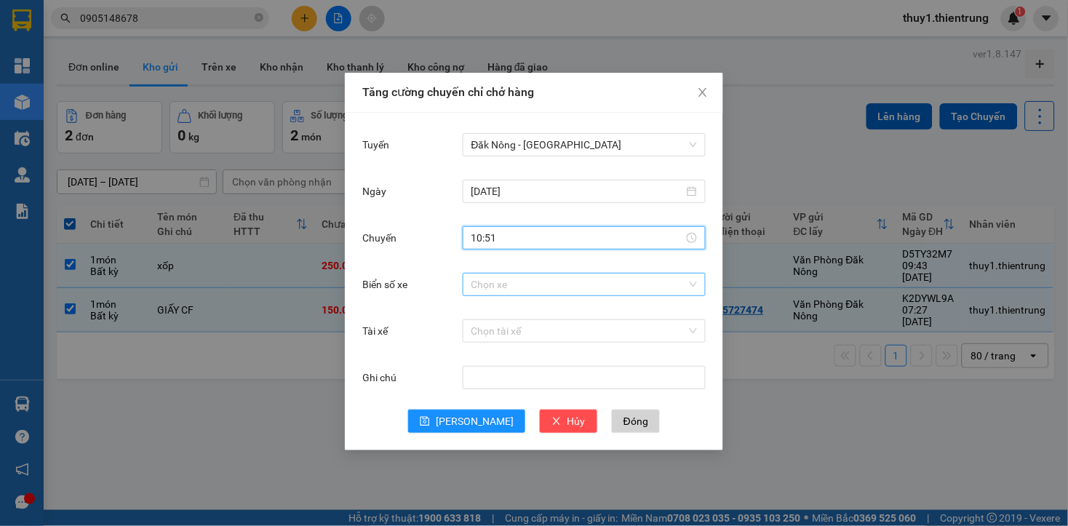
click at [520, 275] on input "Biển số xe" at bounding box center [578, 284] width 215 height 22
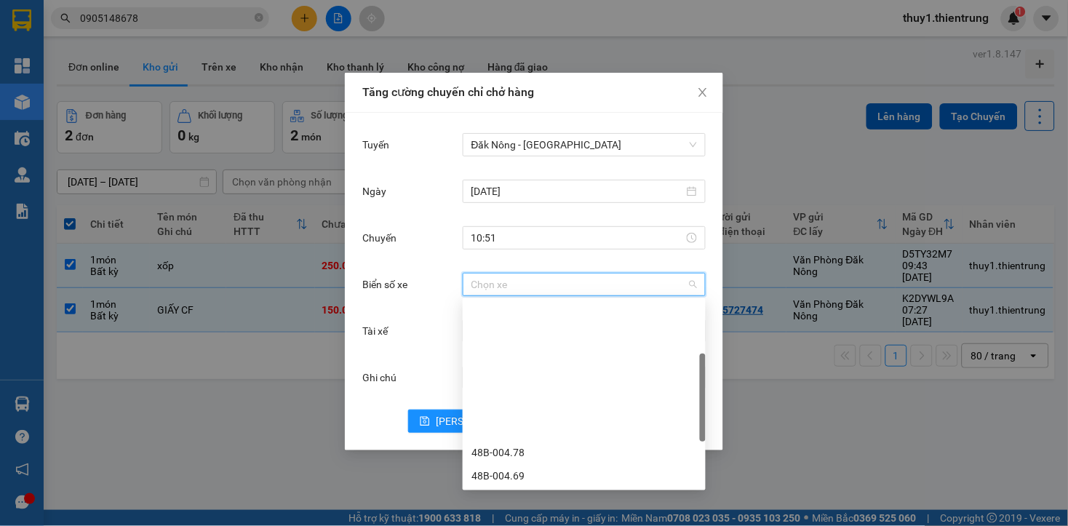
scroll to position [145, 0]
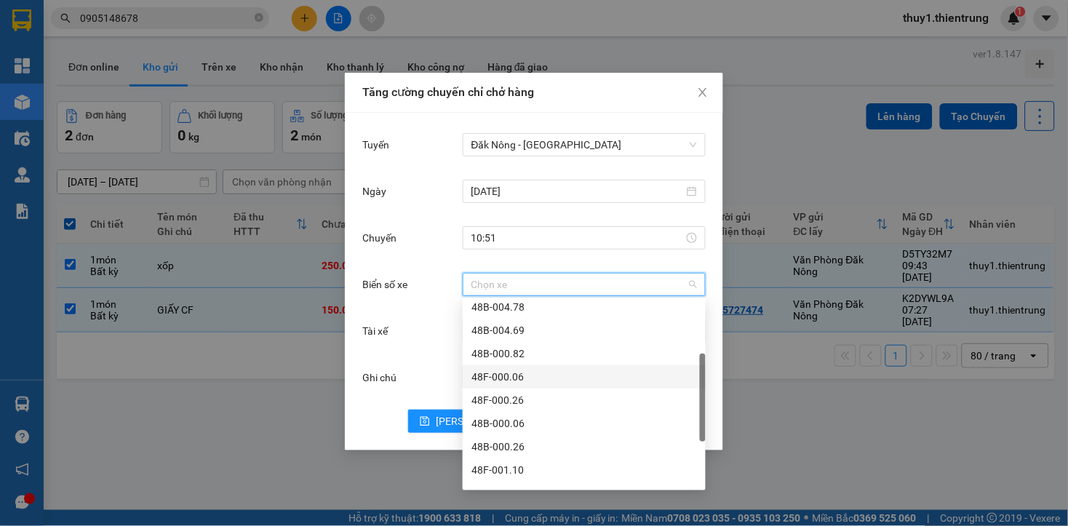
click at [527, 380] on div "48F-000.06" at bounding box center [583, 377] width 225 height 16
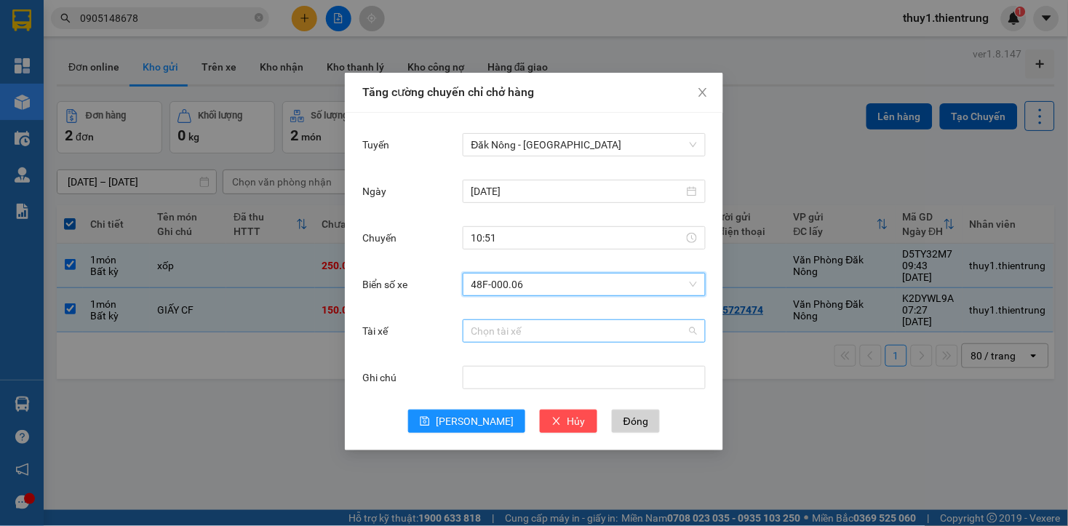
click at [522, 329] on input "Tài xế" at bounding box center [578, 331] width 215 height 22
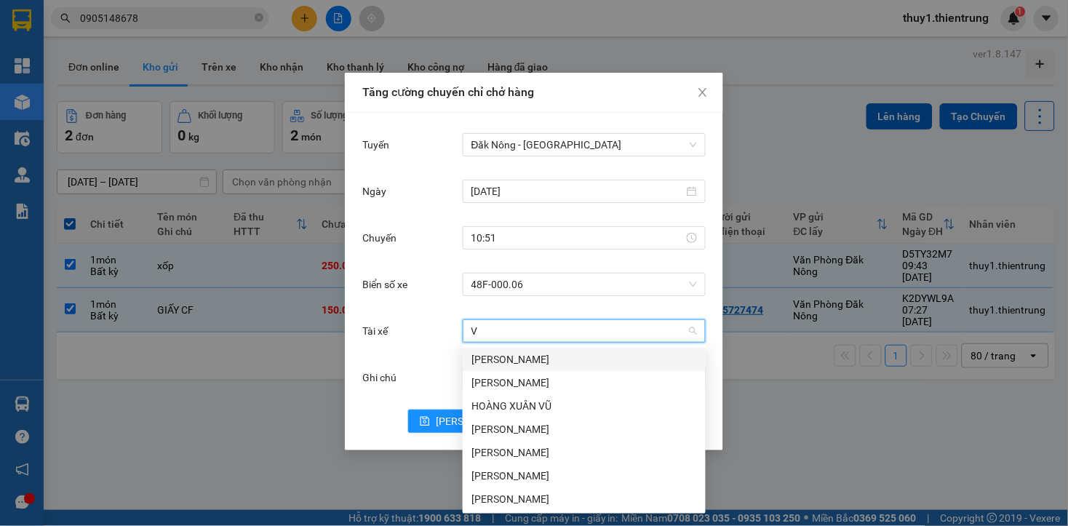
type input "VU"
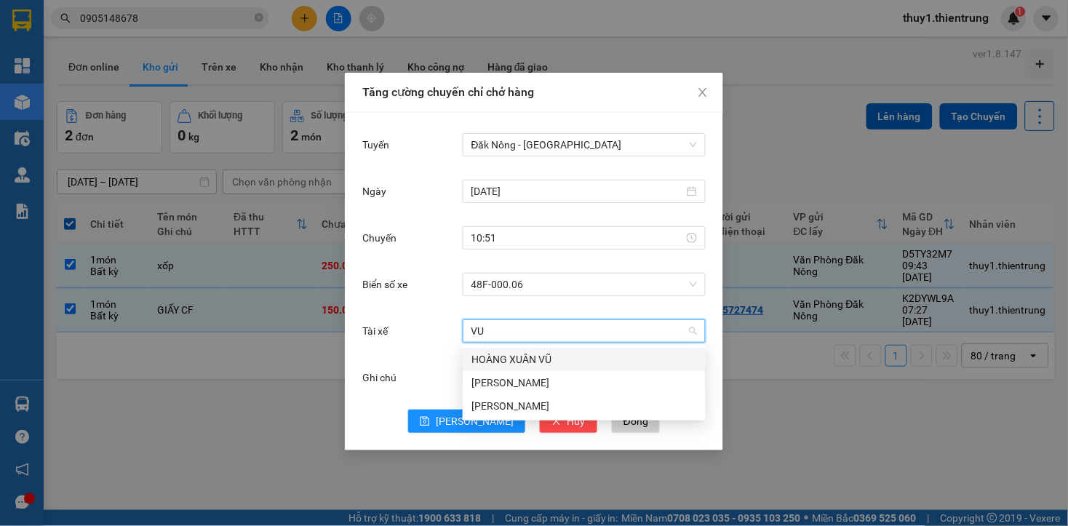
click at [540, 359] on div "HOÀNG XUÂN VŨ" at bounding box center [583, 359] width 225 height 16
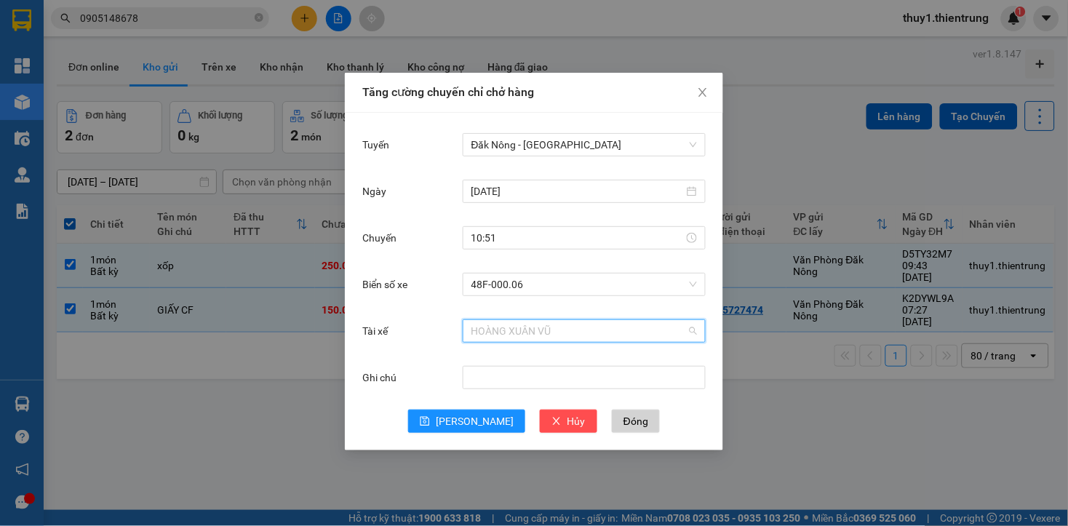
click at [577, 329] on span "HOÀNG XUÂN VŨ" at bounding box center [583, 331] width 225 height 22
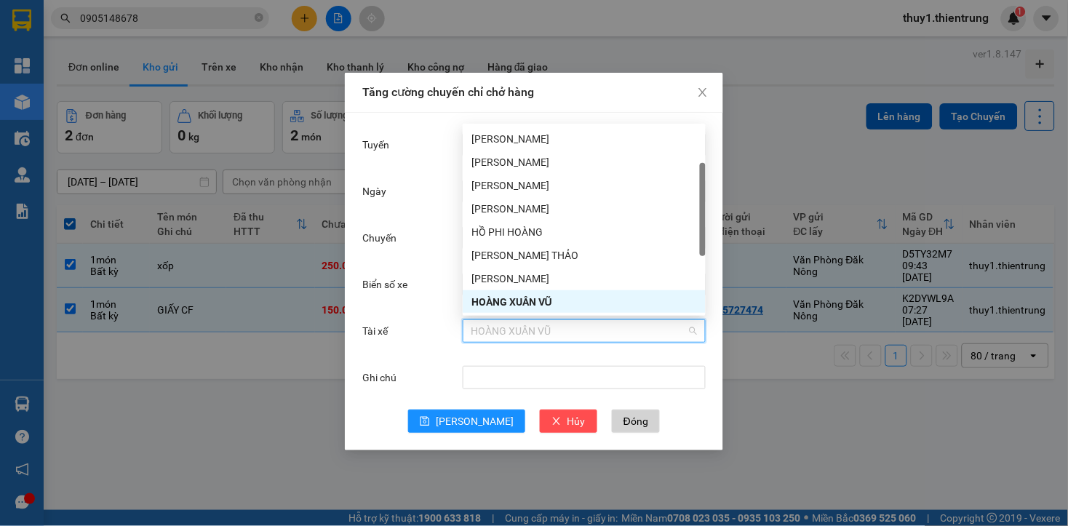
click at [537, 303] on div "HOÀNG XUÂN VŨ" at bounding box center [583, 302] width 225 height 16
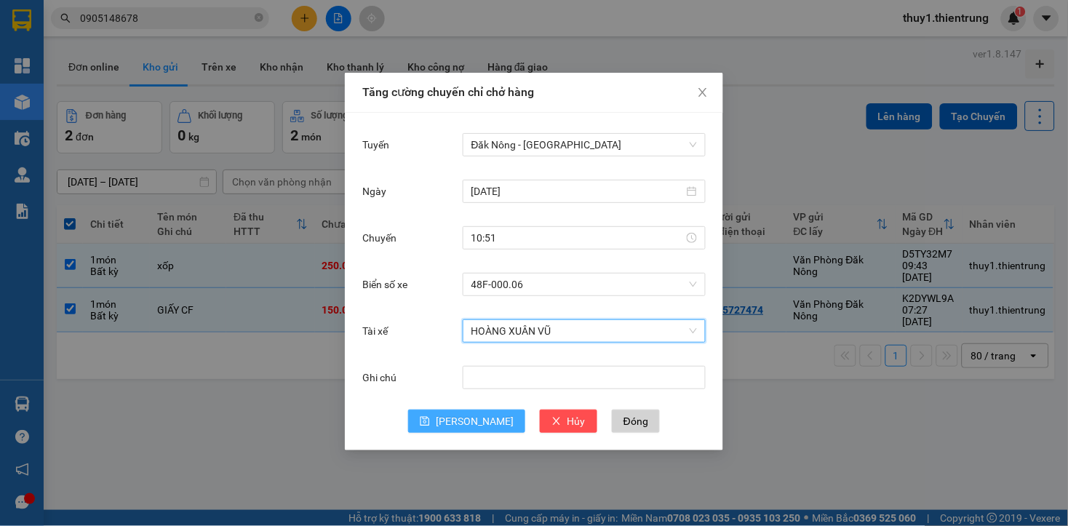
click at [482, 420] on span "[PERSON_NAME]" at bounding box center [475, 421] width 78 height 16
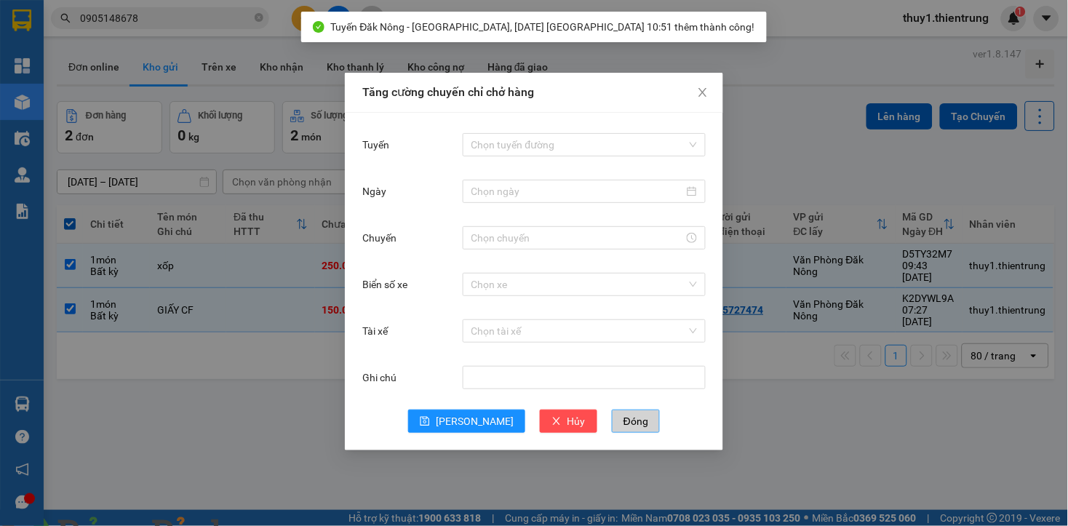
click at [623, 425] on span "Đóng" at bounding box center [635, 421] width 25 height 16
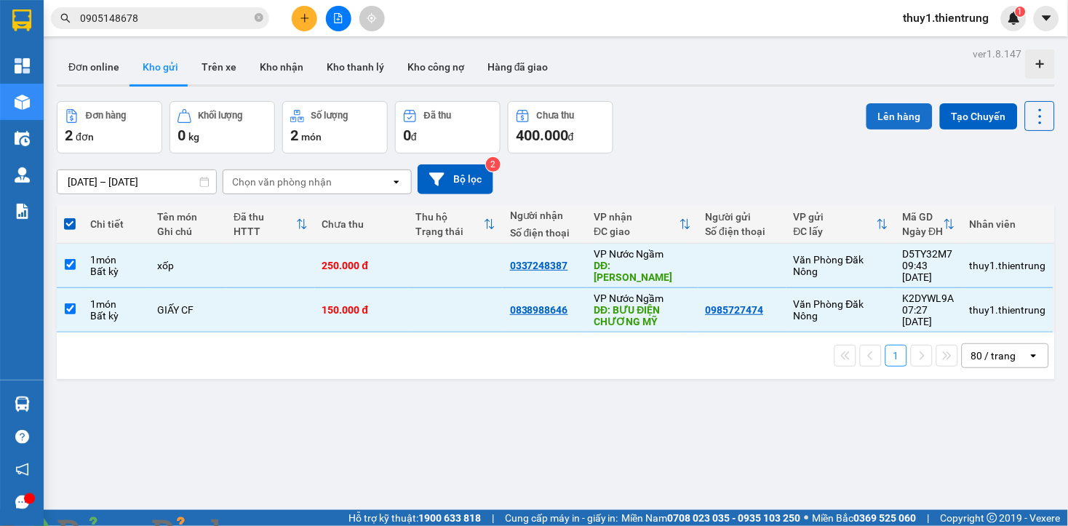
click at [884, 111] on button "Lên hàng" at bounding box center [899, 116] width 66 height 26
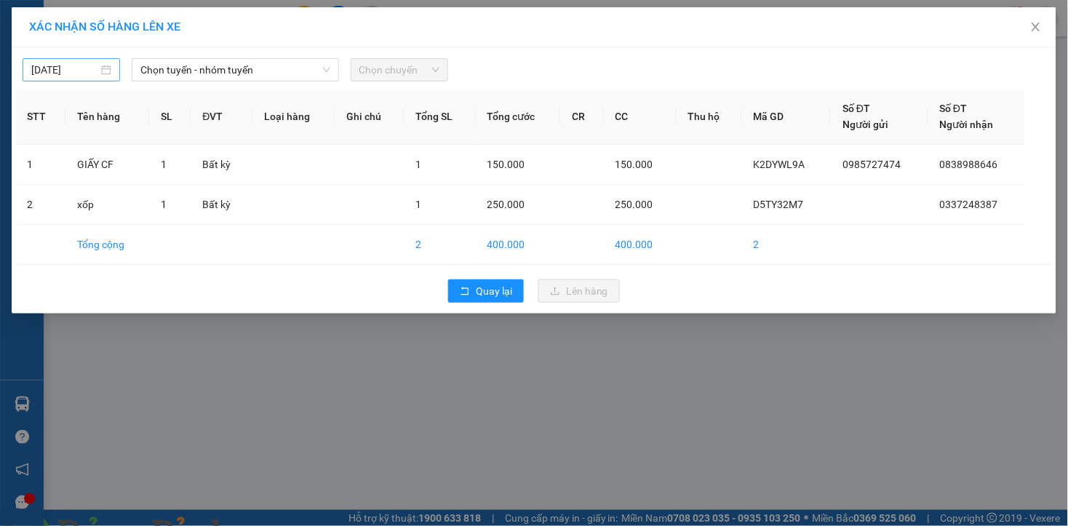
drag, startPoint x: 65, startPoint y: 66, endPoint x: 113, endPoint y: 68, distance: 48.0
click at [66, 65] on input "[DATE]" at bounding box center [64, 70] width 67 height 16
type input "[DATE]"
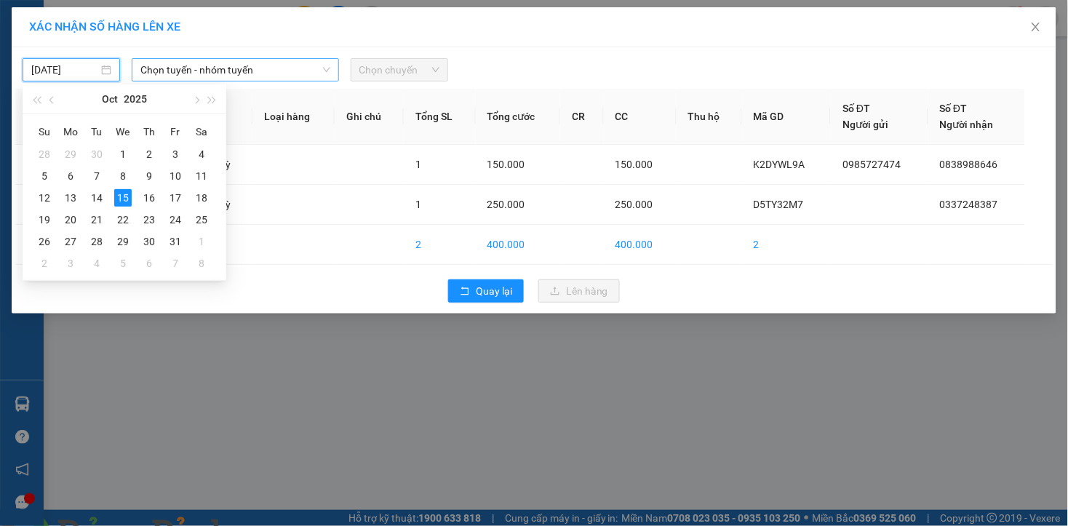
click at [164, 70] on span "Chọn tuyến - nhóm tuyến" at bounding box center [235, 70] width 190 height 22
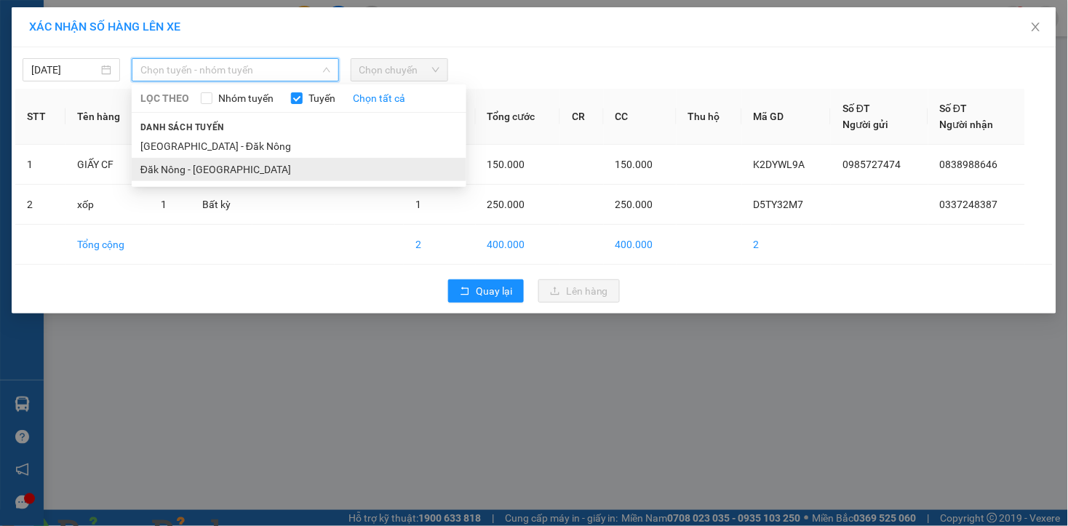
drag, startPoint x: 185, startPoint y: 173, endPoint x: 220, endPoint y: 160, distance: 38.0
click at [185, 173] on li "Đăk Nông - [GEOGRAPHIC_DATA]" at bounding box center [299, 169] width 335 height 23
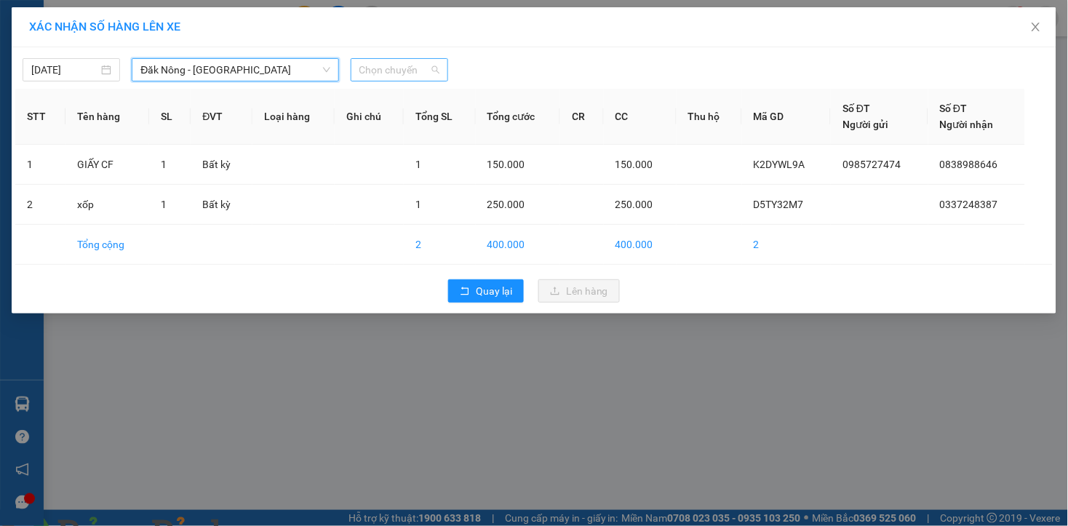
click at [397, 71] on span "Chọn chuyến" at bounding box center [399, 70] width 80 height 22
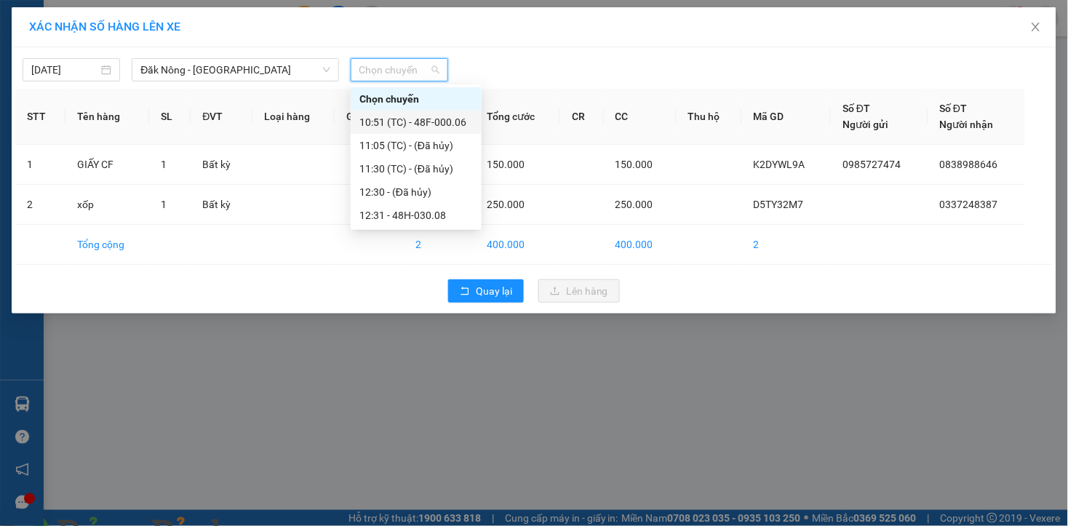
drag, startPoint x: 433, startPoint y: 122, endPoint x: 504, endPoint y: 124, distance: 71.3
click at [436, 122] on div "10:51 (TC) - 48F-000.06" at bounding box center [415, 122] width 113 height 16
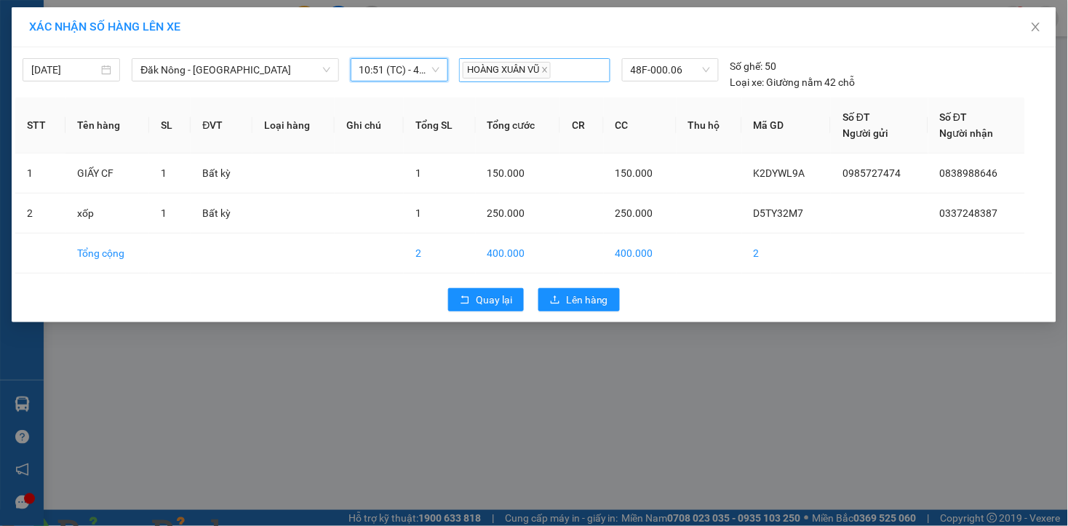
click at [565, 74] on div "HOÀNG XUÂN VŨ" at bounding box center [535, 70] width 144 height 21
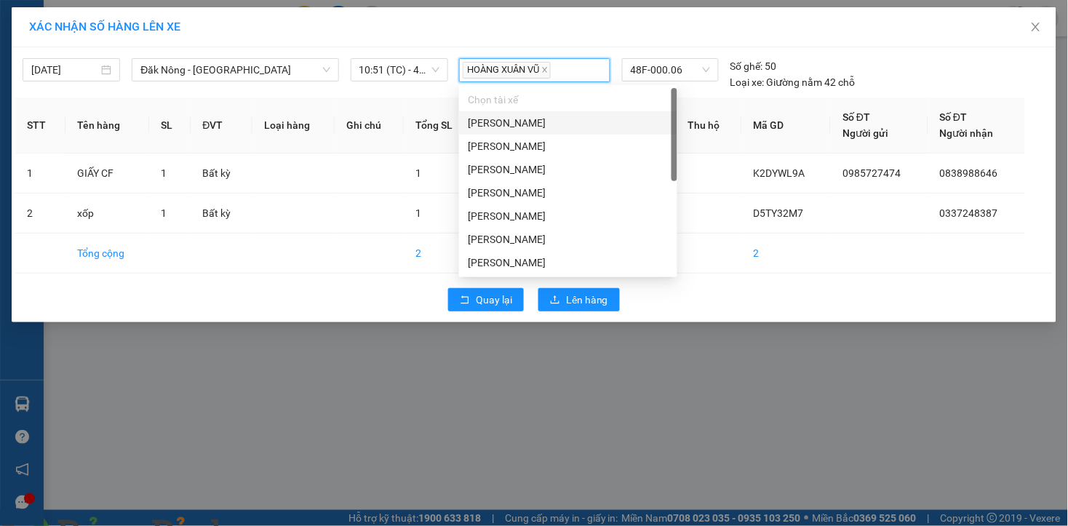
type input "T"
click at [532, 231] on div "[PERSON_NAME]" at bounding box center [568, 239] width 201 height 16
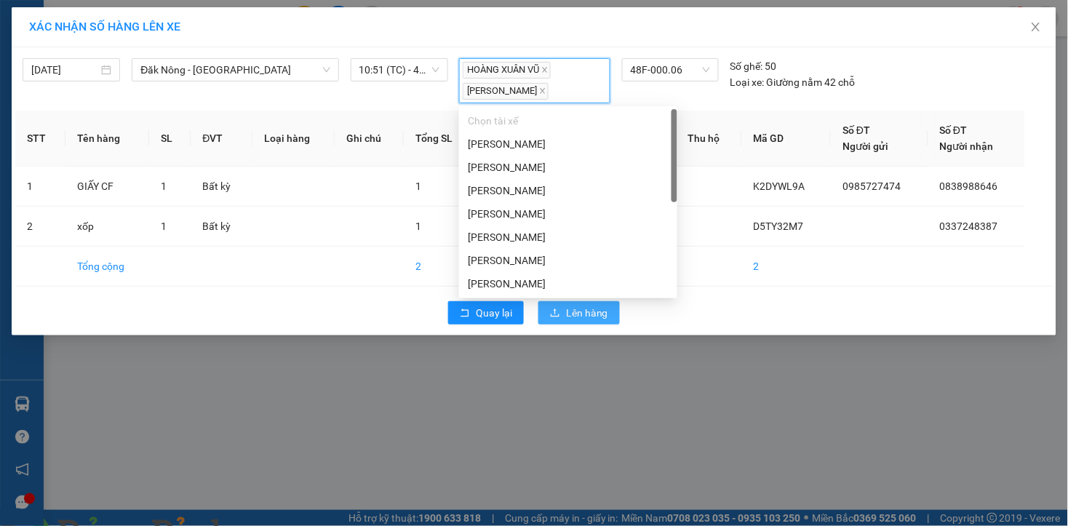
click at [607, 310] on span "Lên hàng" at bounding box center [587, 313] width 42 height 16
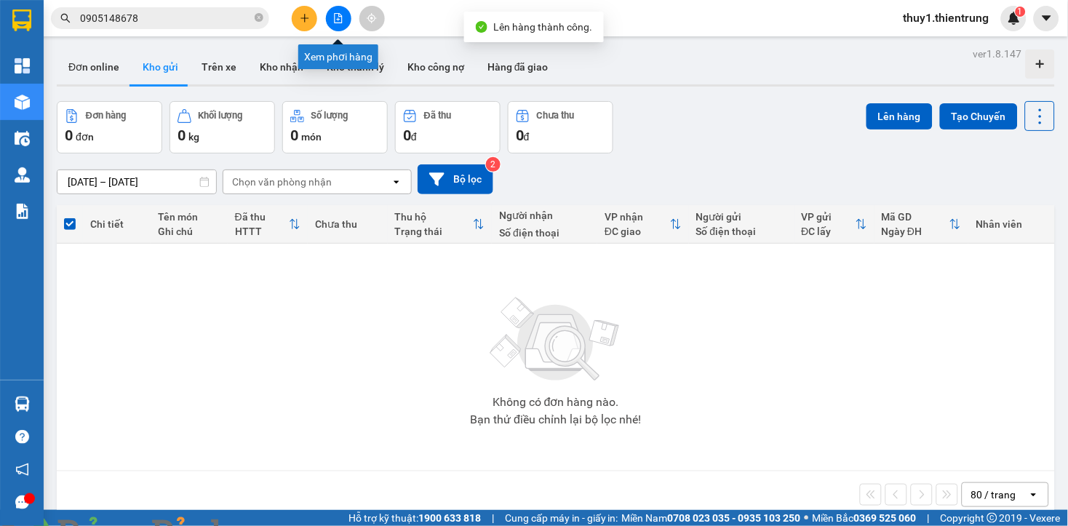
click at [333, 20] on icon "file-add" at bounding box center [338, 18] width 10 height 10
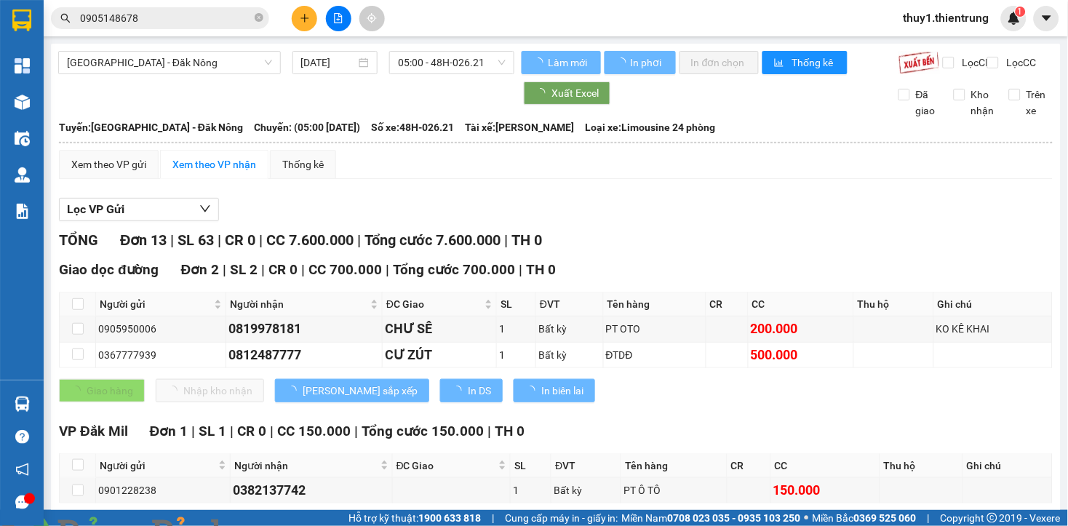
click at [207, 67] on span "[GEOGRAPHIC_DATA] - Đăk Nông" at bounding box center [169, 63] width 205 height 22
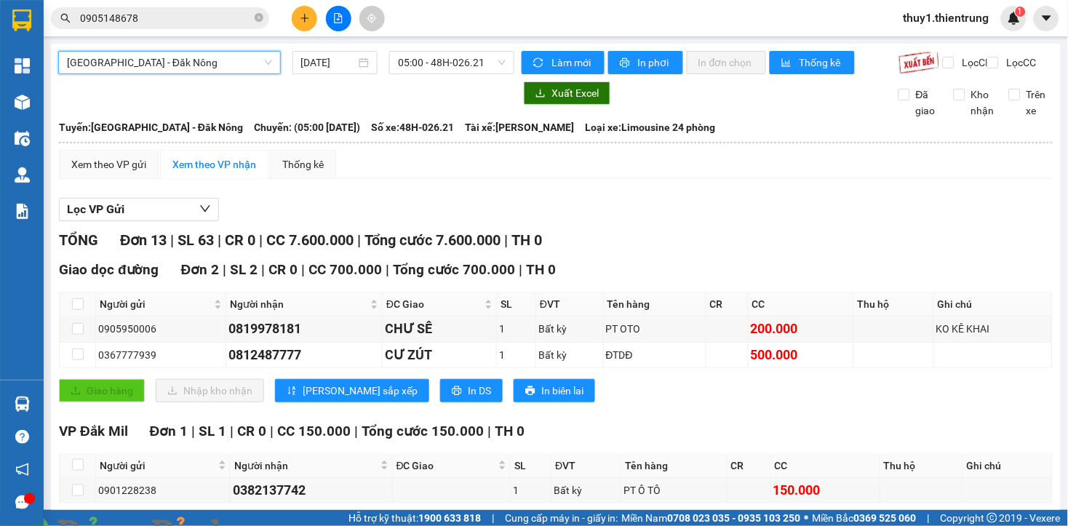
click at [179, 58] on span "[GEOGRAPHIC_DATA] - Đăk Nông" at bounding box center [169, 63] width 205 height 22
click at [173, 64] on span "[GEOGRAPHIC_DATA] - Đăk Nông" at bounding box center [169, 63] width 205 height 22
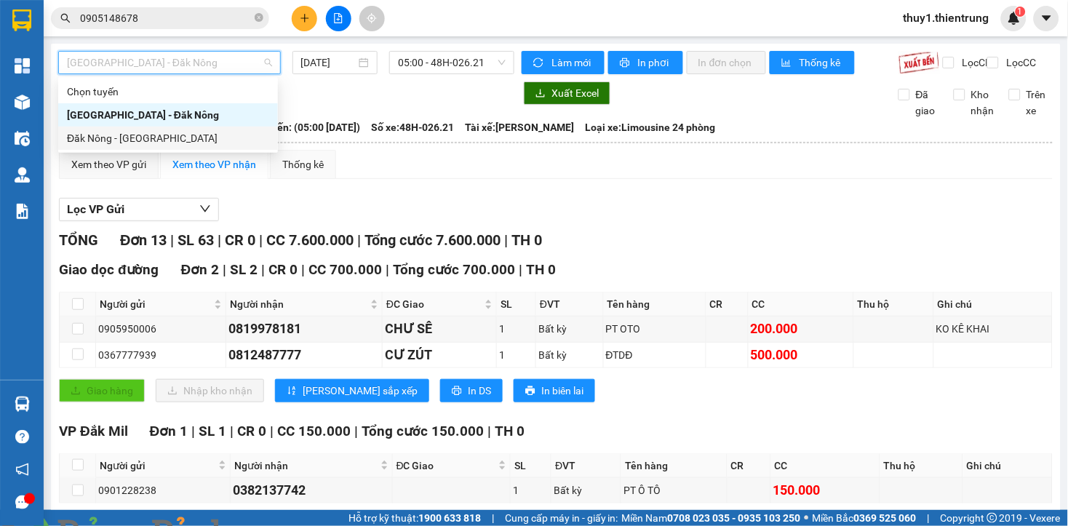
drag, startPoint x: 139, startPoint y: 140, endPoint x: 366, endPoint y: 91, distance: 232.2
click at [140, 140] on div "Đăk Nông - [GEOGRAPHIC_DATA]" at bounding box center [168, 138] width 202 height 16
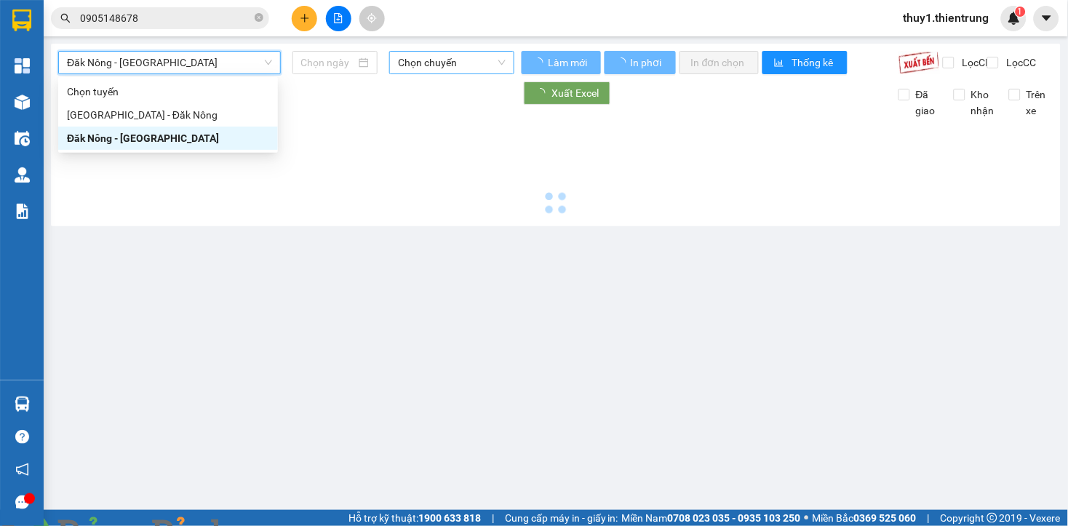
type input "[DATE]"
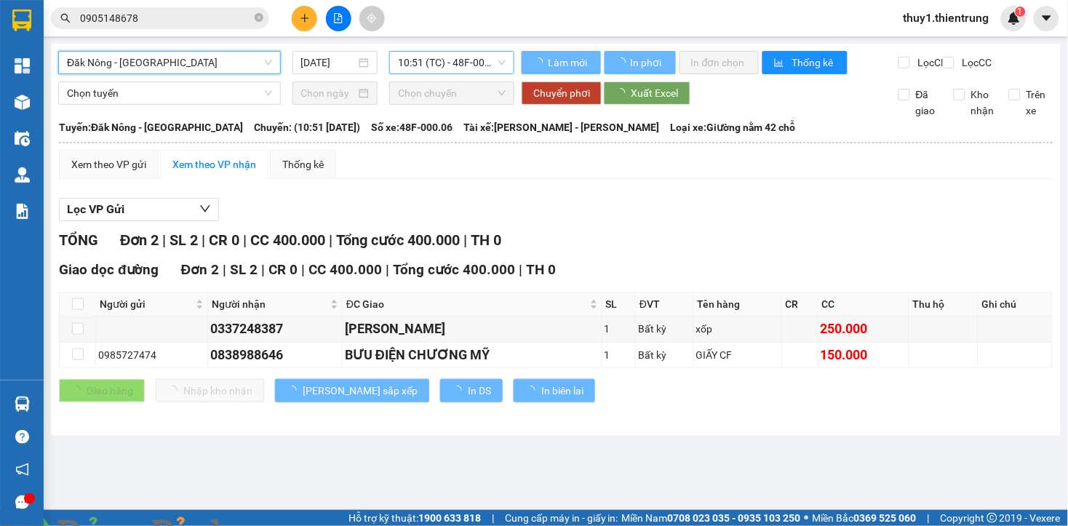
click at [475, 62] on span "10:51 (TC) - 48F-000.06" at bounding box center [452, 63] width 108 height 22
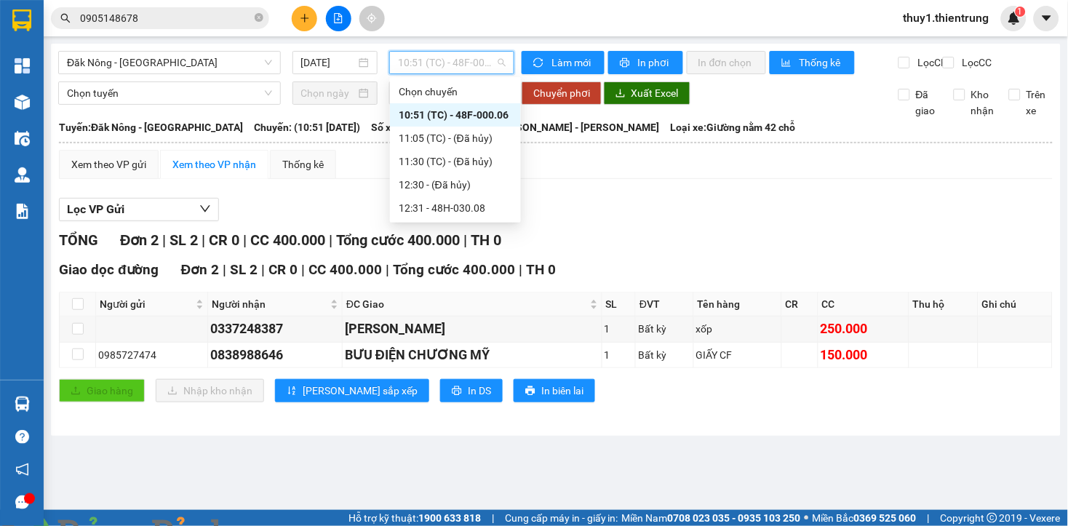
drag, startPoint x: 500, startPoint y: 113, endPoint x: 582, endPoint y: 74, distance: 90.4
click at [500, 111] on div "10:51 (TC) - 48F-000.06" at bounding box center [455, 115] width 113 height 16
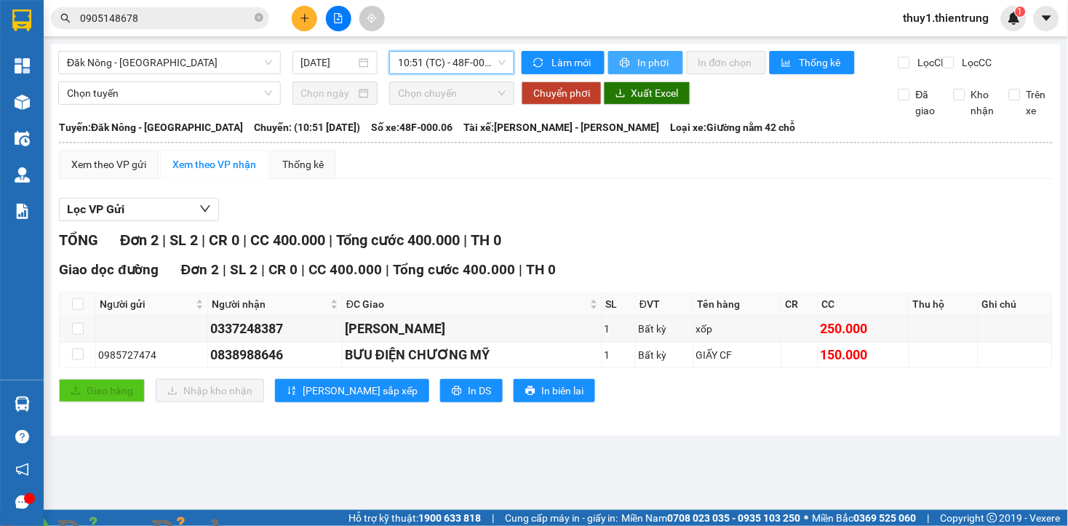
click at [660, 67] on span "In phơi" at bounding box center [654, 63] width 33 height 16
drag, startPoint x: 689, startPoint y: 245, endPoint x: 1, endPoint y: 122, distance: 698.1
click at [681, 244] on div "TỔNG Đơn 2 | SL 2 | CR 0 | CC 400.000 | Tổng cước 400.000 | TH 0" at bounding box center [555, 240] width 993 height 23
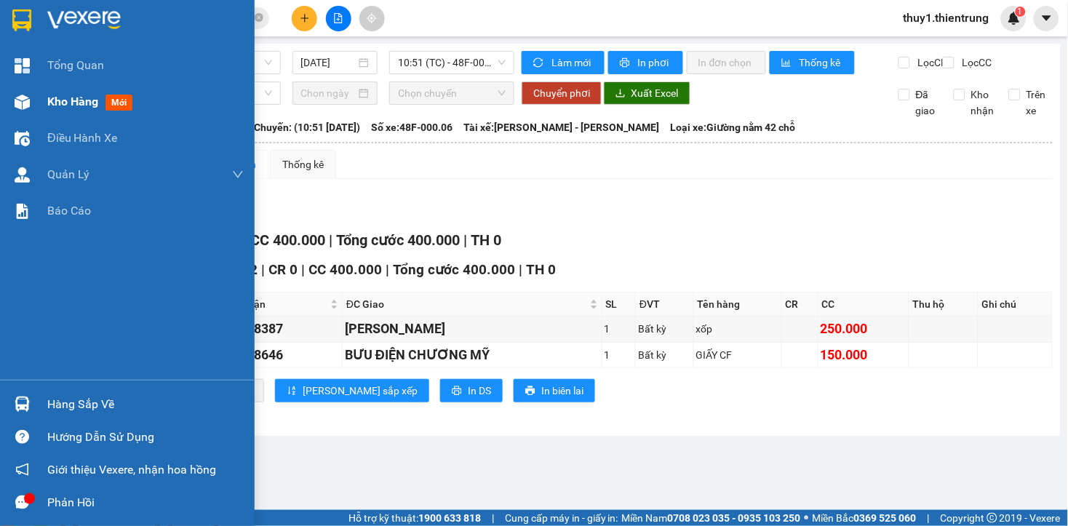
click at [30, 89] on div at bounding box center [21, 101] width 25 height 25
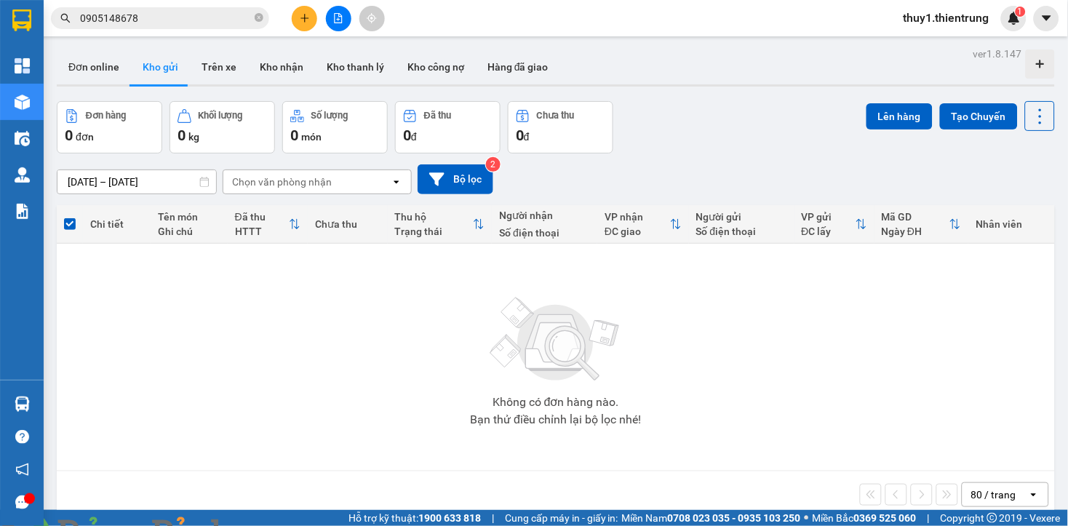
drag, startPoint x: 352, startPoint y: 353, endPoint x: 357, endPoint y: 138, distance: 214.6
click at [351, 343] on div "Không có đơn hàng nào. Bạn thử điều chỉnh lại bộ lọc nhé!" at bounding box center [555, 357] width 983 height 218
click at [645, 121] on div "Đơn hàng 0 đơn Khối lượng 0 kg Số lượng 0 món Đã thu 0 đ Chưa thu 0 đ Lên hàng …" at bounding box center [556, 127] width 998 height 52
drag, startPoint x: 308, startPoint y: 23, endPoint x: 343, endPoint y: 52, distance: 45.9
click at [309, 23] on icon "plus" at bounding box center [305, 18] width 10 height 10
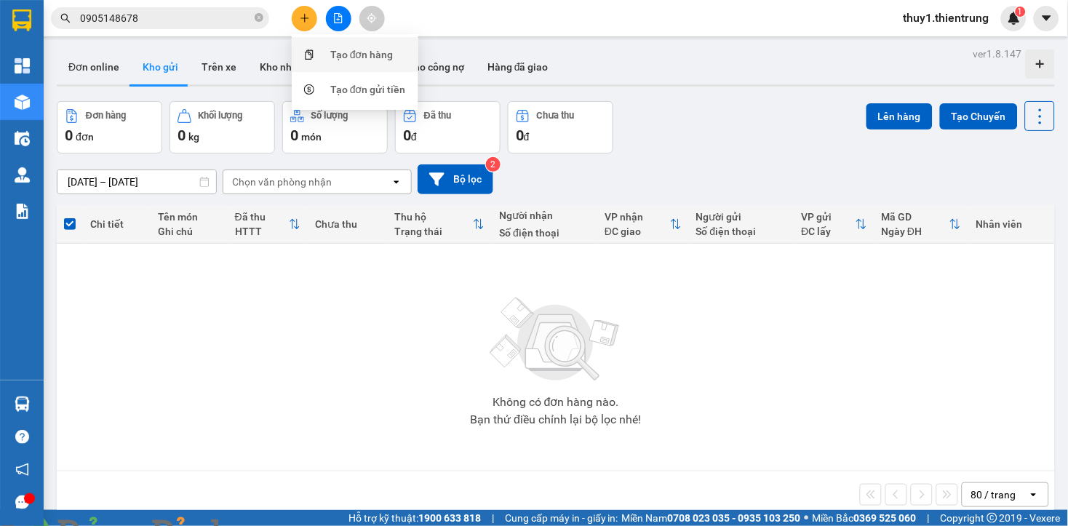
click at [335, 57] on div "Tạo đơn hàng" at bounding box center [361, 55] width 63 height 16
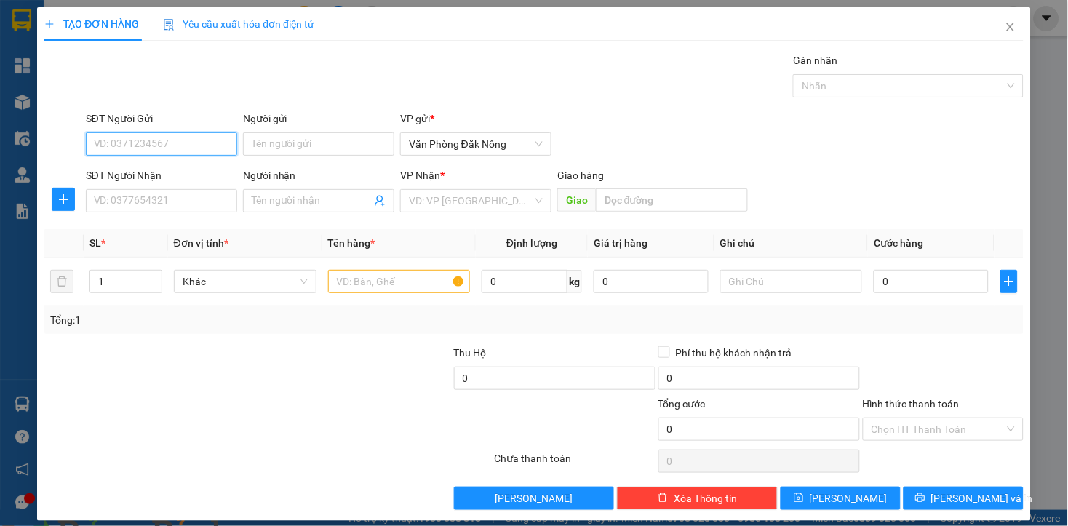
click at [176, 140] on input "SĐT Người Gửi" at bounding box center [161, 143] width 151 height 23
click at [121, 166] on div "0987637797" at bounding box center [159, 173] width 132 height 16
type input "0987637797"
type input "0347142346"
type input "HÀNG TRẠM"
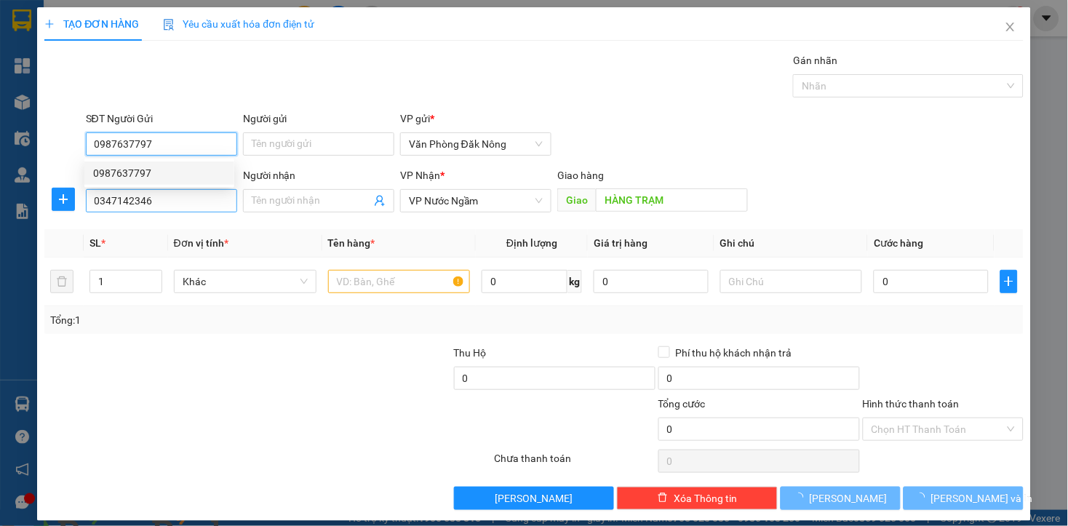
type input "0987637797"
type input "2.200.000"
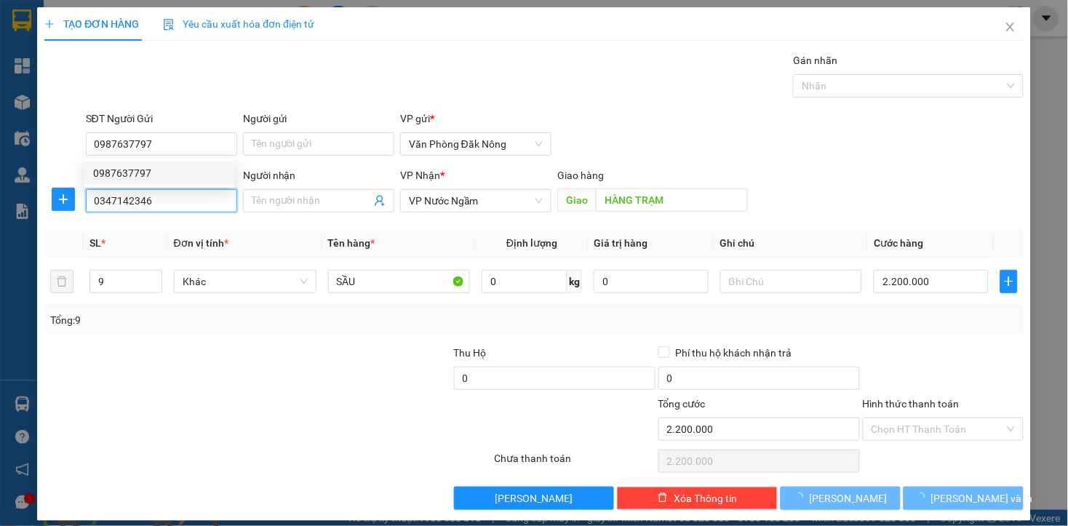
click at [163, 194] on input "0347142346" at bounding box center [161, 200] width 151 height 23
click at [163, 195] on input "0347142346" at bounding box center [161, 200] width 151 height 23
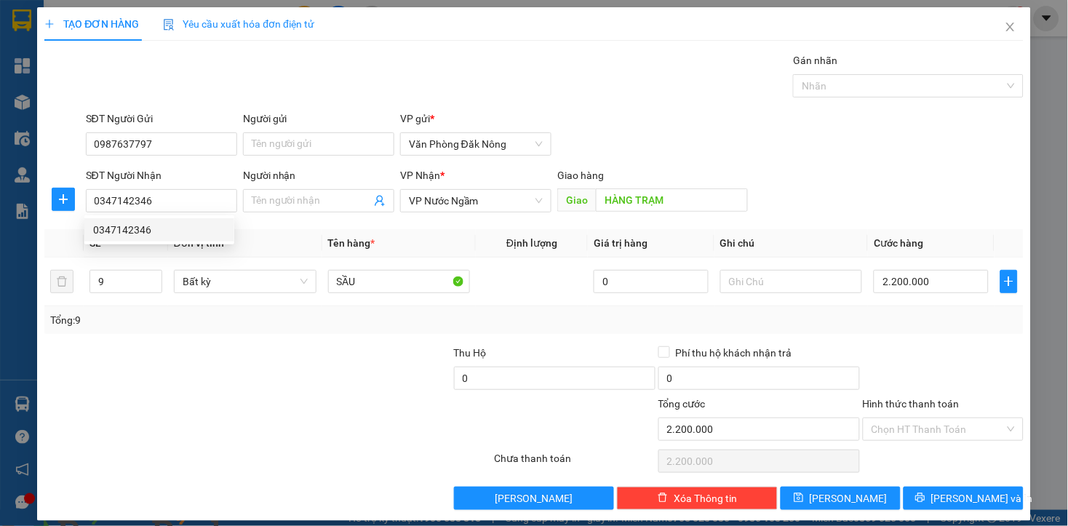
click at [220, 384] on div at bounding box center [145, 370] width 204 height 51
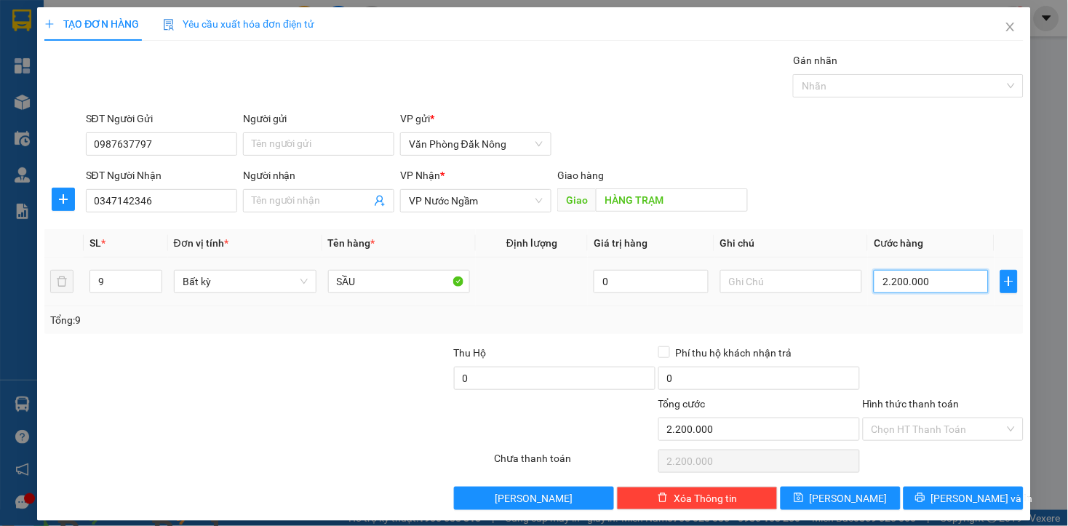
click at [941, 285] on input "2.200.000" at bounding box center [930, 281] width 114 height 23
type input "2"
type input "27"
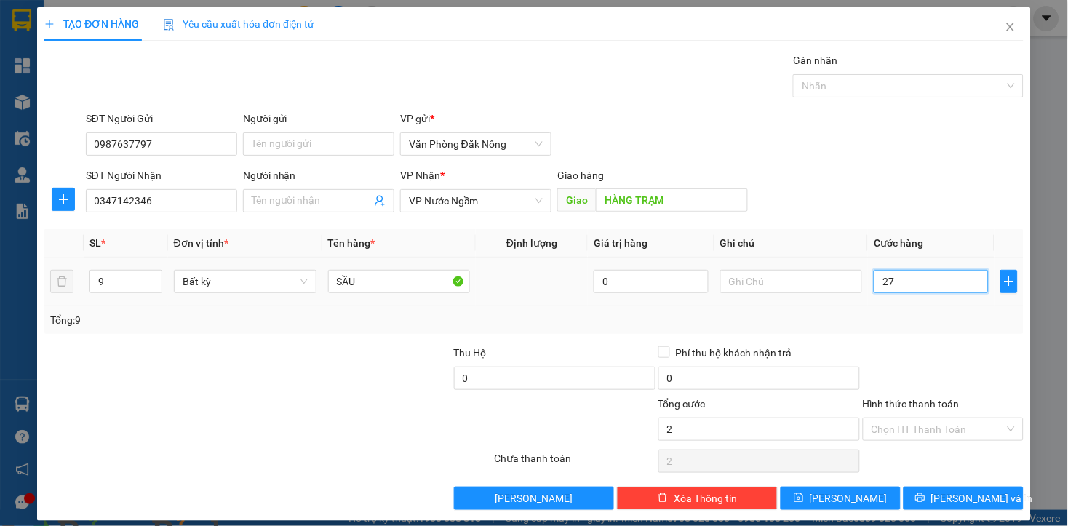
type input "27"
type input "270"
type input "2.700"
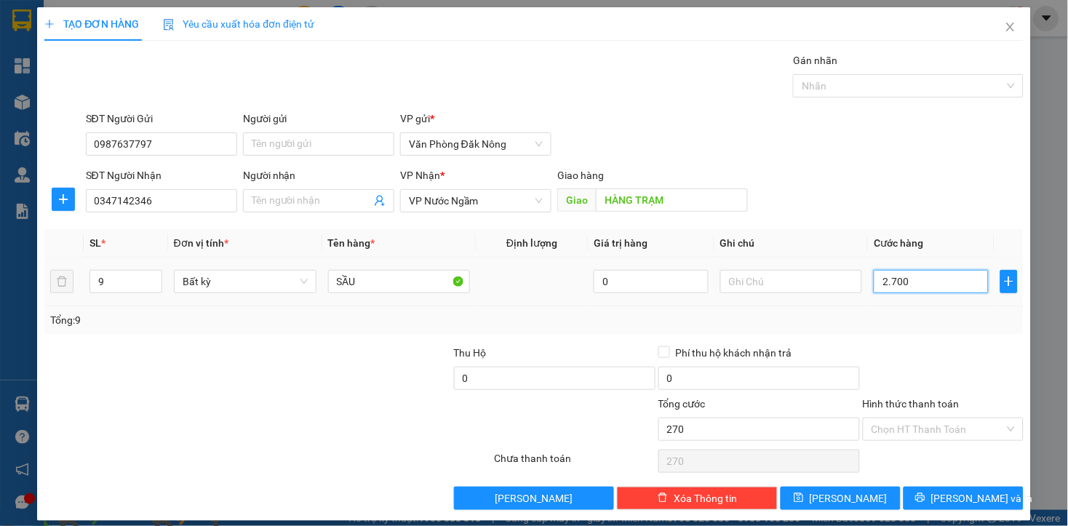
type input "2.700"
type input "27.000"
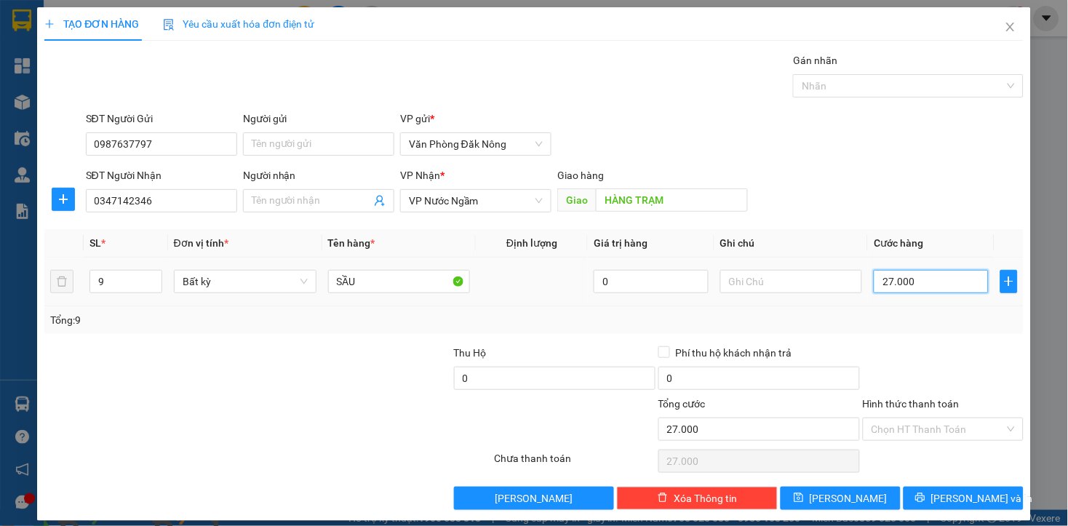
type input "270.000"
type input "2.700.000"
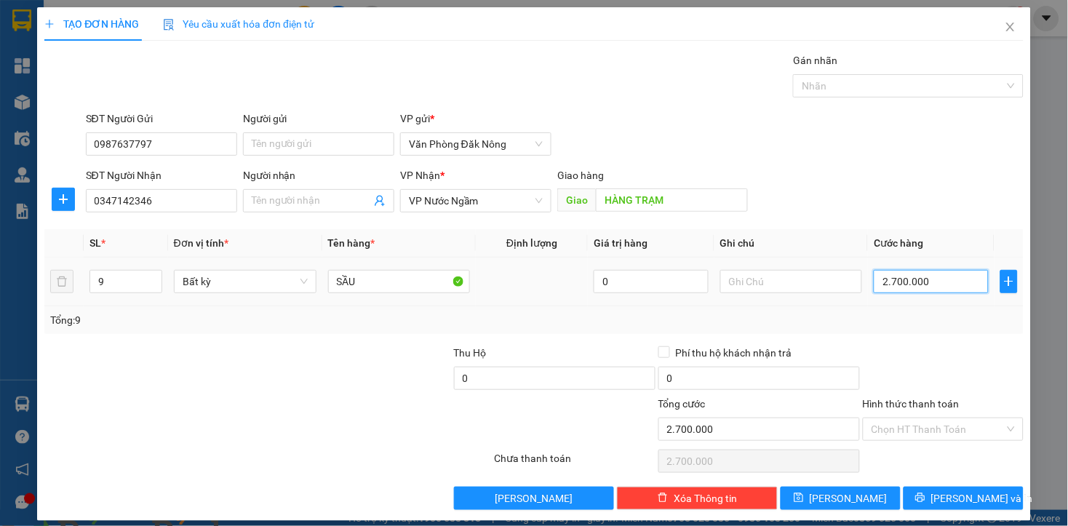
type input "2.700.000"
click at [934, 315] on div "Tổng: 9" at bounding box center [533, 320] width 966 height 16
click at [968, 425] on input "Hình thức thanh toán" at bounding box center [937, 429] width 133 height 22
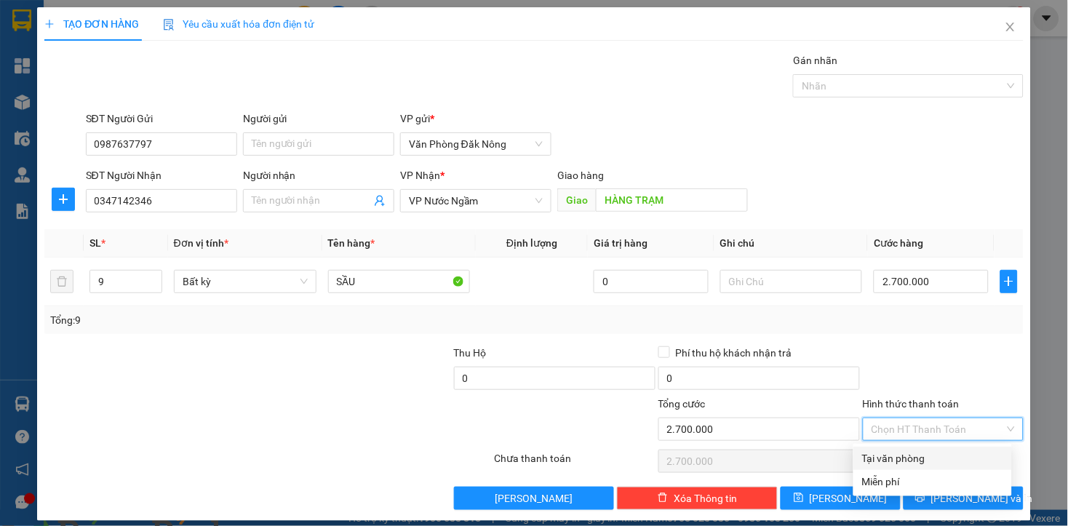
drag, startPoint x: 915, startPoint y: 456, endPoint x: 961, endPoint y: 481, distance: 52.7
click at [913, 458] on div "Tại văn phòng" at bounding box center [932, 458] width 141 height 16
type input "0"
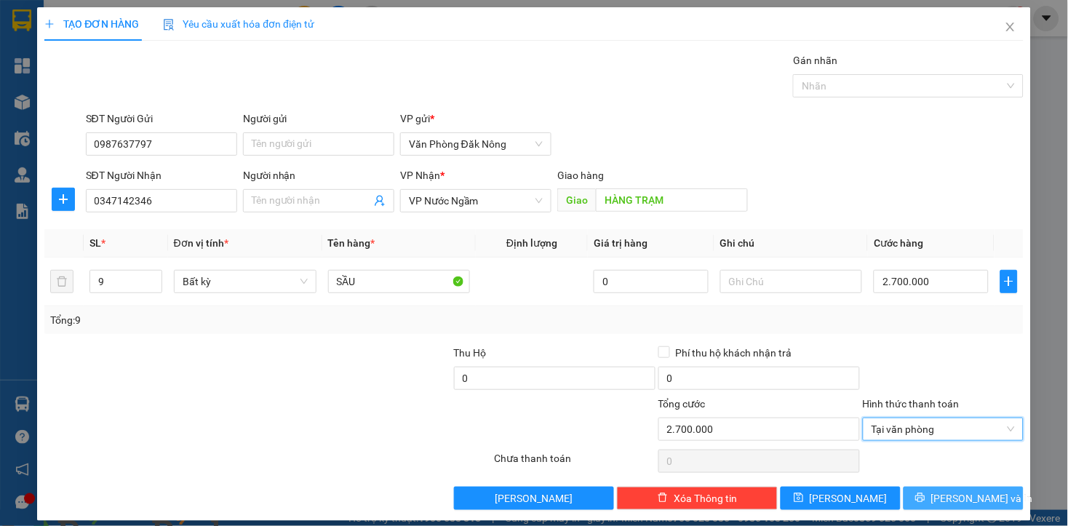
click at [961, 500] on span "[PERSON_NAME] và In" at bounding box center [982, 498] width 102 height 16
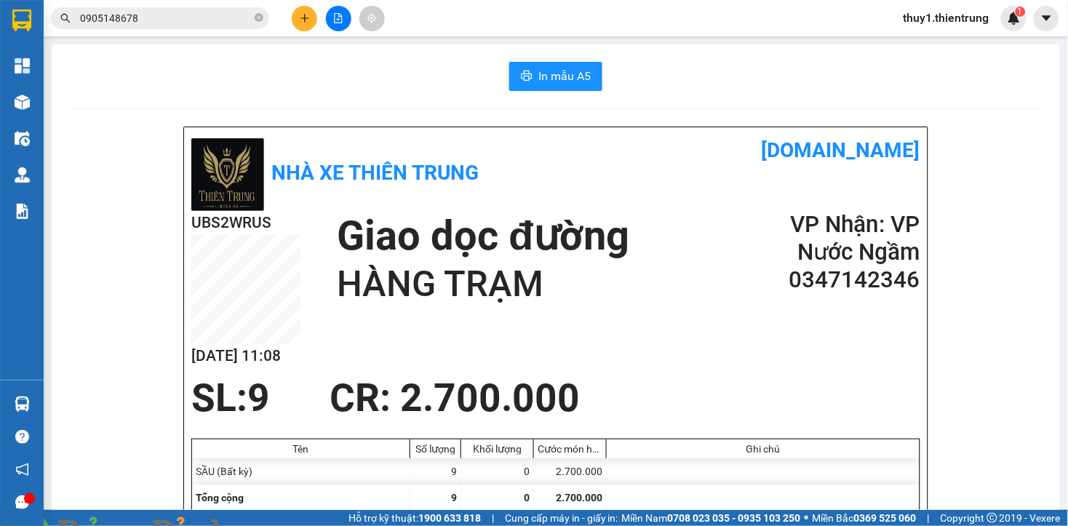
click at [329, 19] on button at bounding box center [338, 18] width 25 height 25
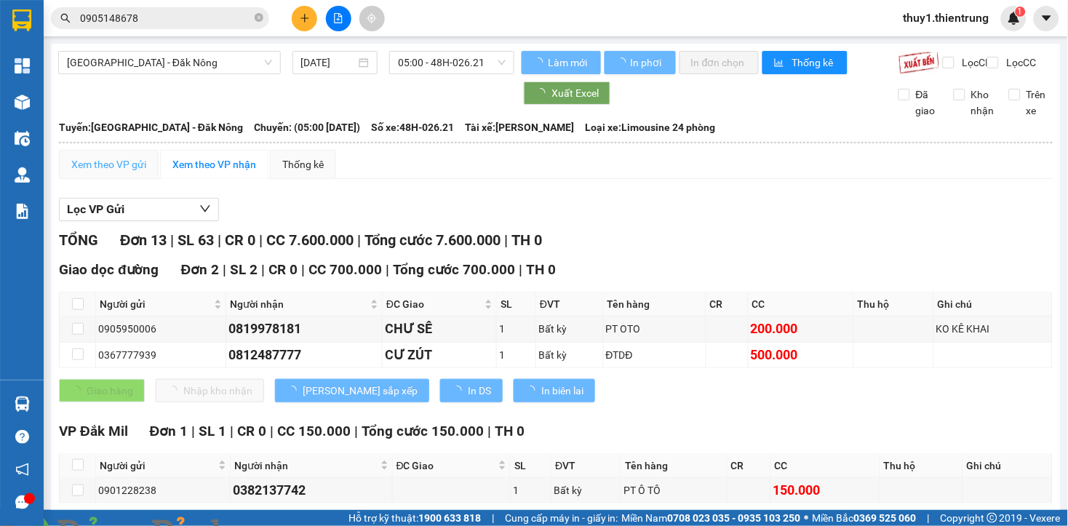
click at [201, 67] on span "[GEOGRAPHIC_DATA] - Đăk Nông" at bounding box center [169, 63] width 205 height 22
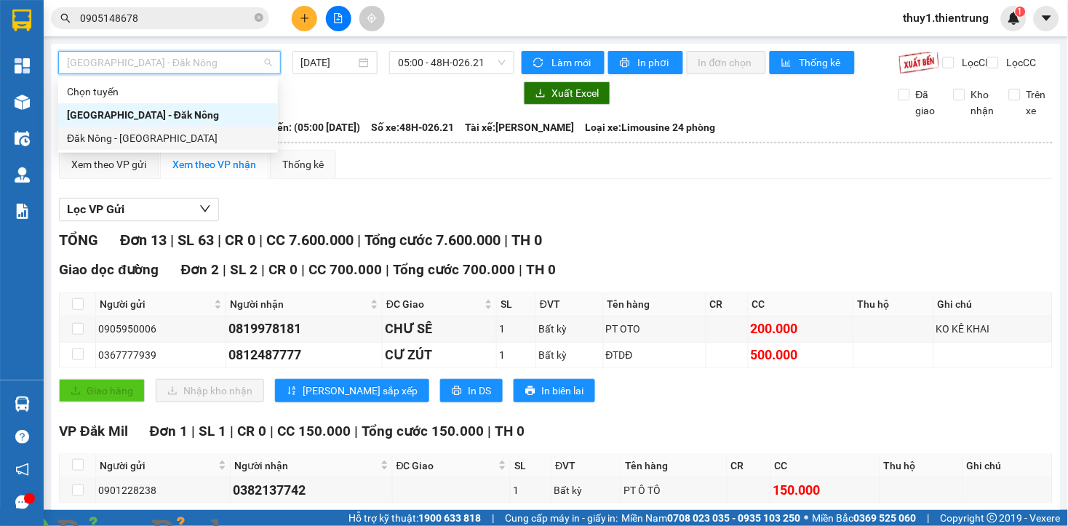
click at [132, 135] on div "Đăk Nông - [GEOGRAPHIC_DATA]" at bounding box center [168, 138] width 202 height 16
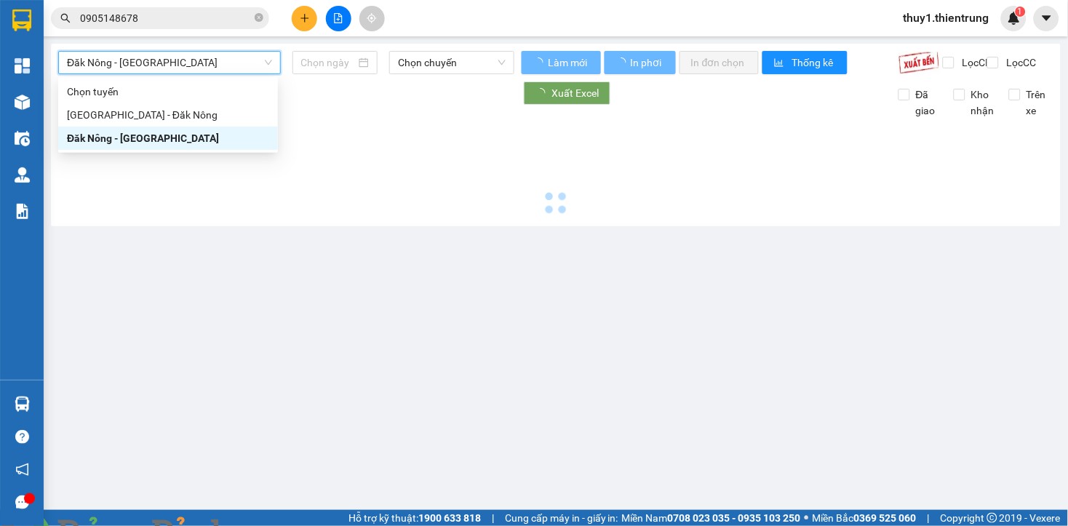
type input "[DATE]"
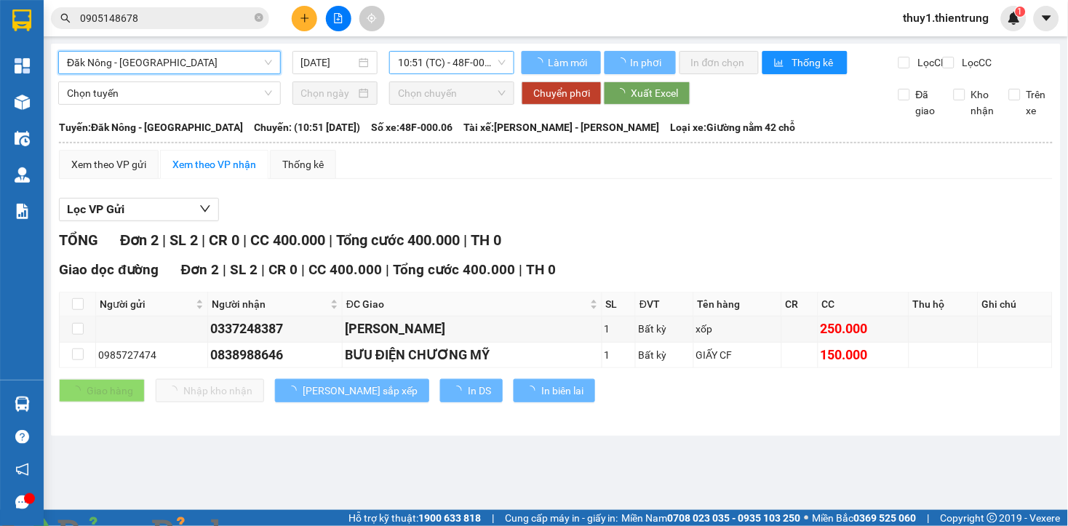
click at [449, 61] on span "10:51 (TC) - 48F-000.06" at bounding box center [452, 63] width 108 height 22
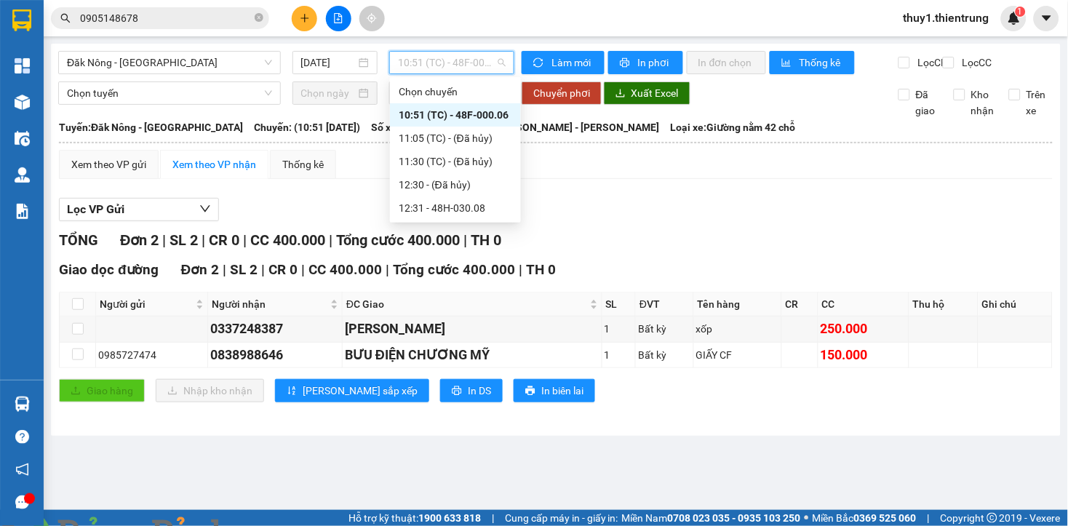
click at [268, 525] on img at bounding box center [263, 534] width 9 height 9
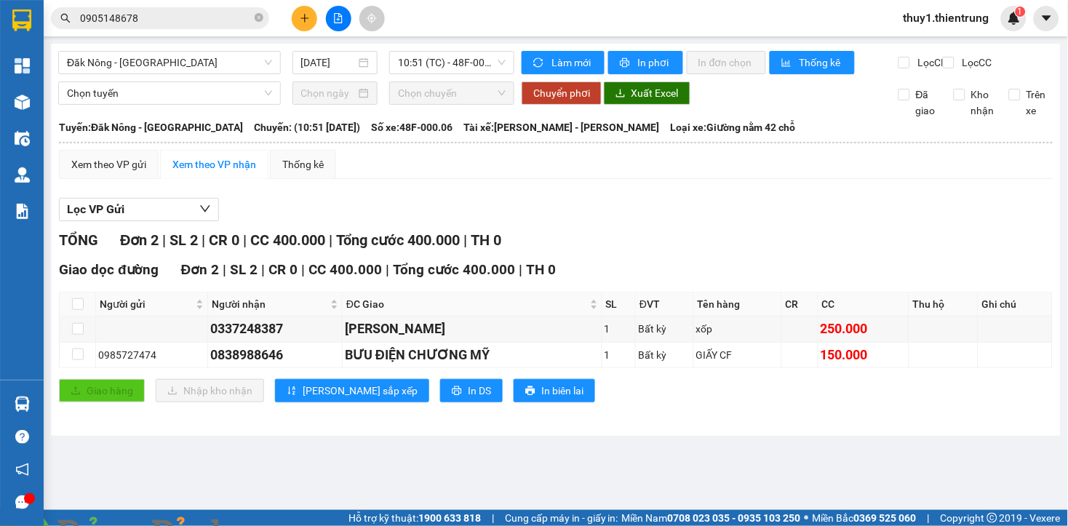
click at [867, 249] on div "TỔNG Đơn 2 | SL 2 | CR 0 | CC 400.000 | Tổng cước 400.000 | TH 0" at bounding box center [555, 240] width 993 height 23
click at [870, 244] on div "TỔNG Đơn 2 | SL 2 | CR 0 | CC 400.000 | Tổng cước 400.000 | TH 0" at bounding box center [555, 240] width 993 height 23
click at [870, 252] on div "TỔNG Đơn 2 | SL 2 | CR 0 | CC 400.000 | Tổng cước 400.000 | TH 0" at bounding box center [555, 240] width 993 height 23
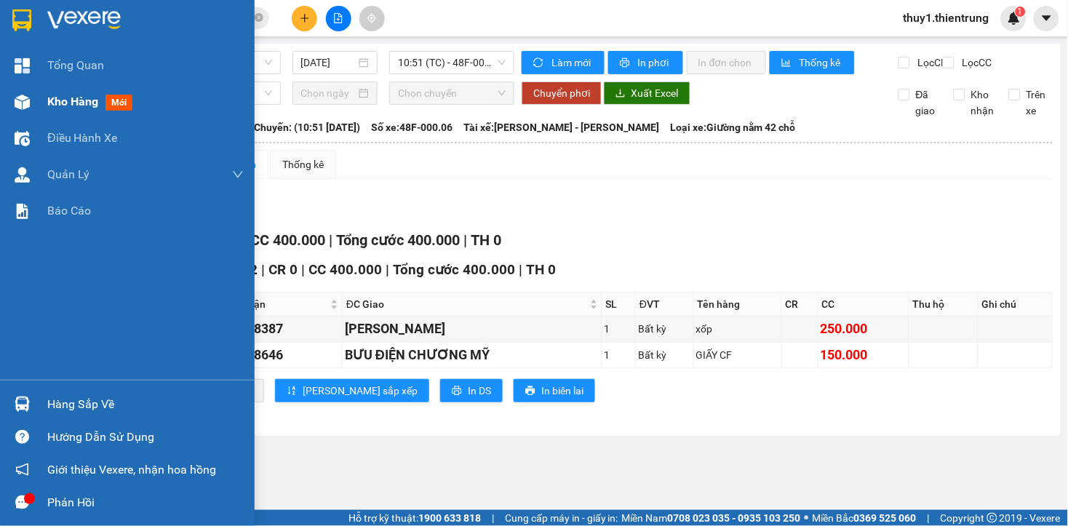
click at [25, 103] on img at bounding box center [22, 102] width 15 height 15
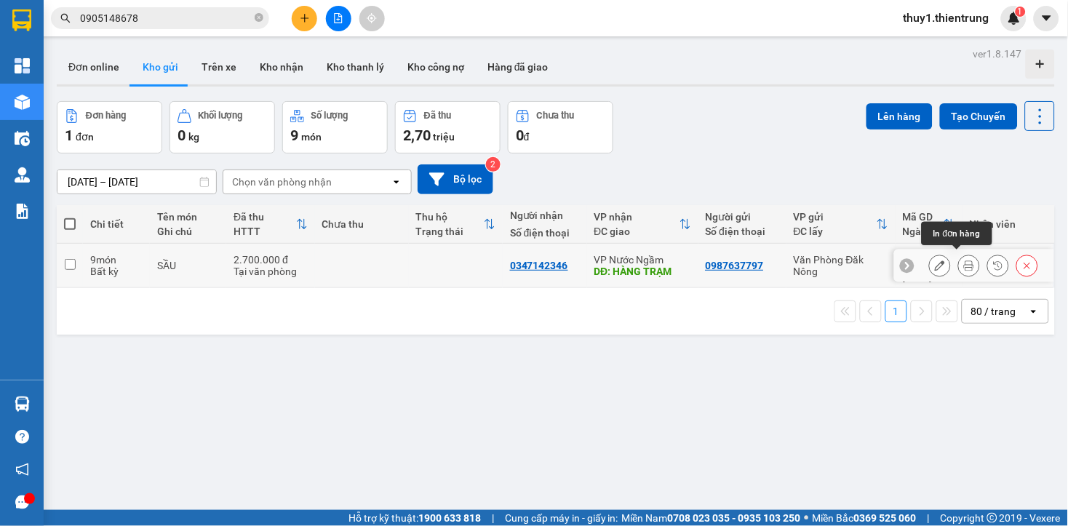
click at [958, 263] on button at bounding box center [968, 265] width 20 height 25
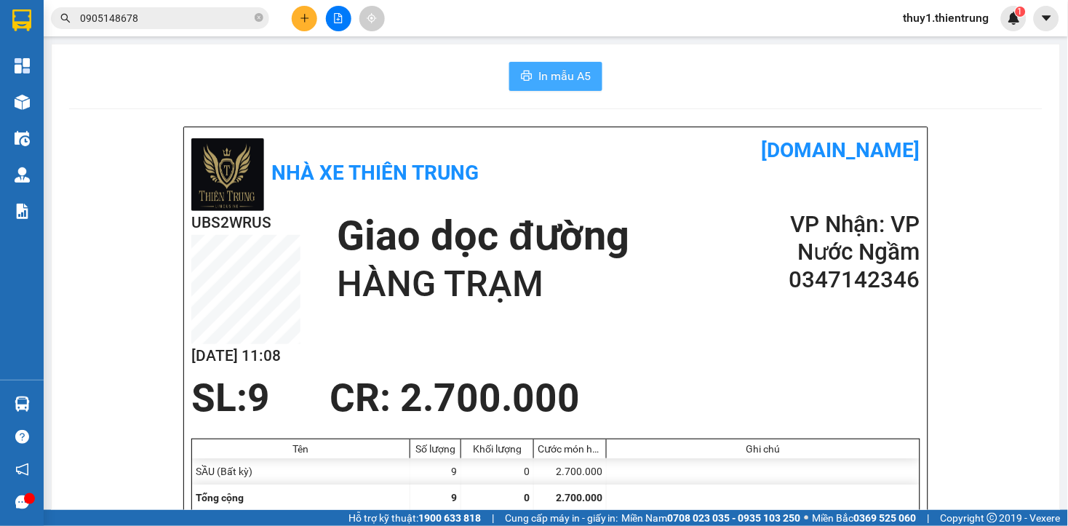
click at [576, 78] on span "In mẫu A5" at bounding box center [564, 76] width 52 height 18
drag, startPoint x: 694, startPoint y: 351, endPoint x: 646, endPoint y: 213, distance: 146.5
click at [675, 304] on div "UBS2WRUS [DATE] 11:09 Giao dọc đường HÀNG TRẠM VP Nhận: VP Nước Ngầm 03471423…" at bounding box center [555, 293] width 729 height 165
drag, startPoint x: 649, startPoint y: 204, endPoint x: 730, endPoint y: 303, distance: 127.6
click at [650, 204] on div "Nhà xe Thiên Trung [DOMAIN_NAME]" at bounding box center [555, 173] width 729 height 76
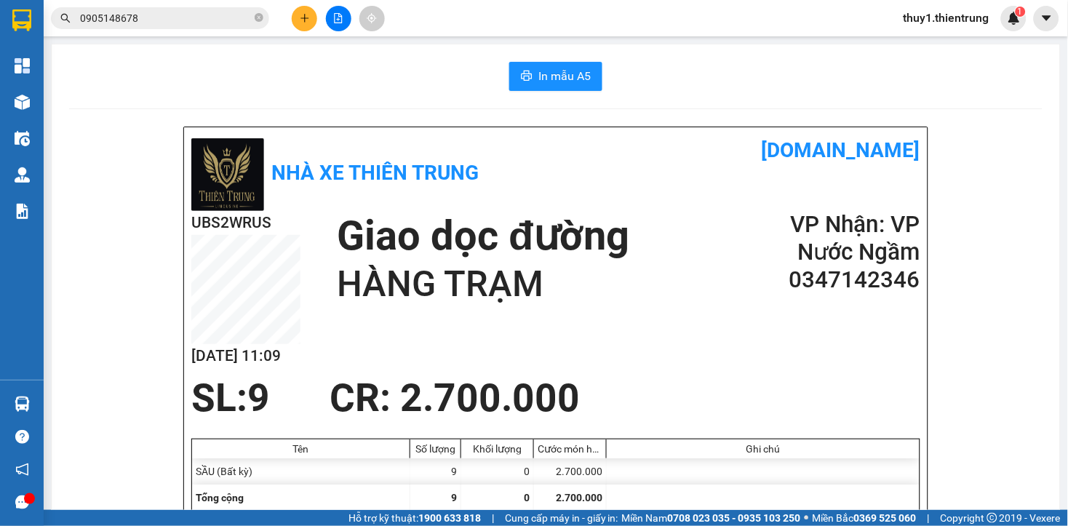
click at [721, 322] on div "UBS2WRUS [DATE] 11:09 Giao dọc đường HÀNG TRẠM VP Nhận: VP Nước Ngầm 03471423…" at bounding box center [555, 293] width 729 height 165
click at [444, 90] on div "In mẫu A5" at bounding box center [555, 76] width 973 height 29
